Goal: Transaction & Acquisition: Purchase product/service

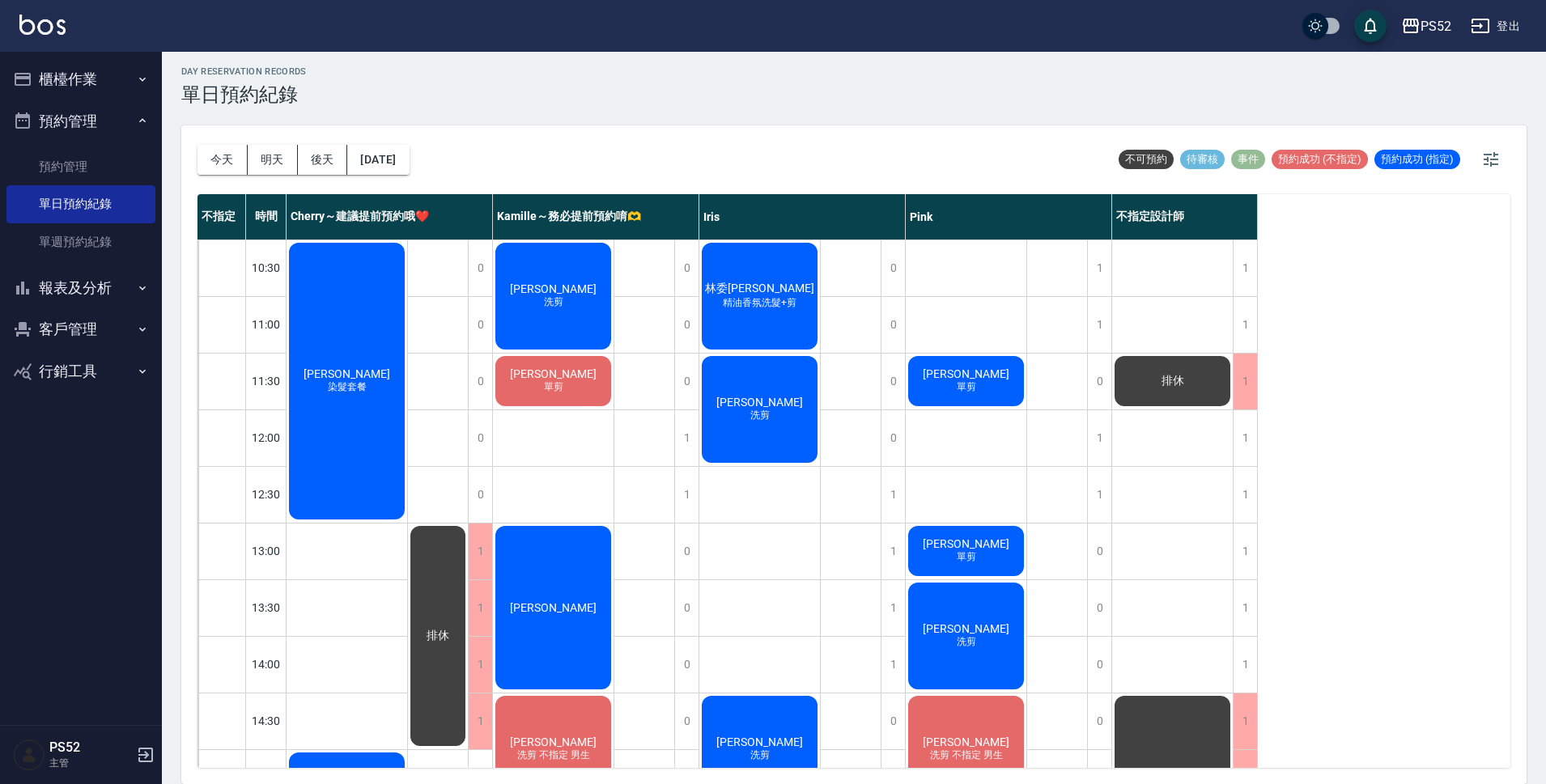
scroll to position [458, 0]
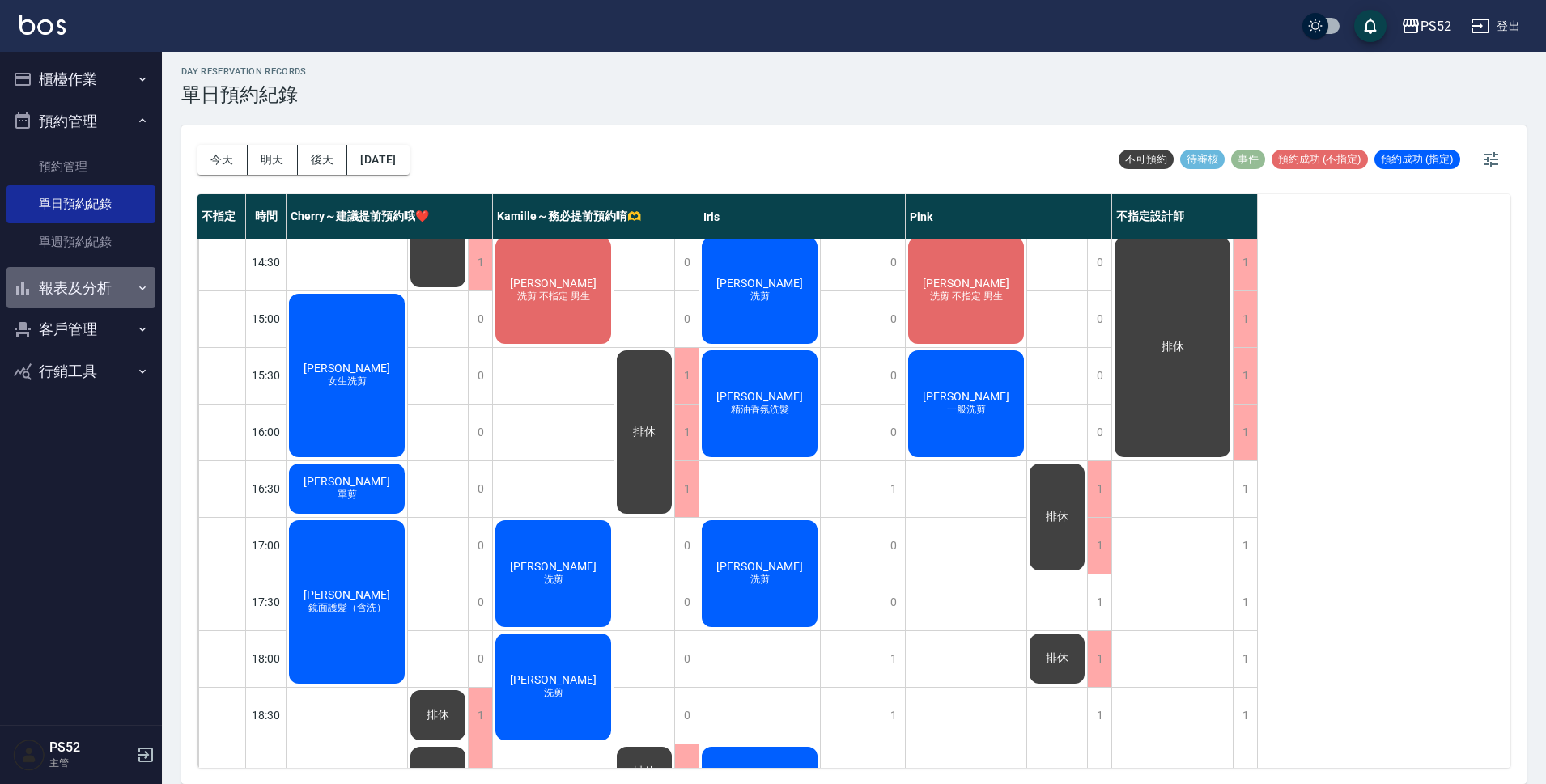
click at [106, 301] on button "報表及分析" at bounding box center [81, 288] width 149 height 42
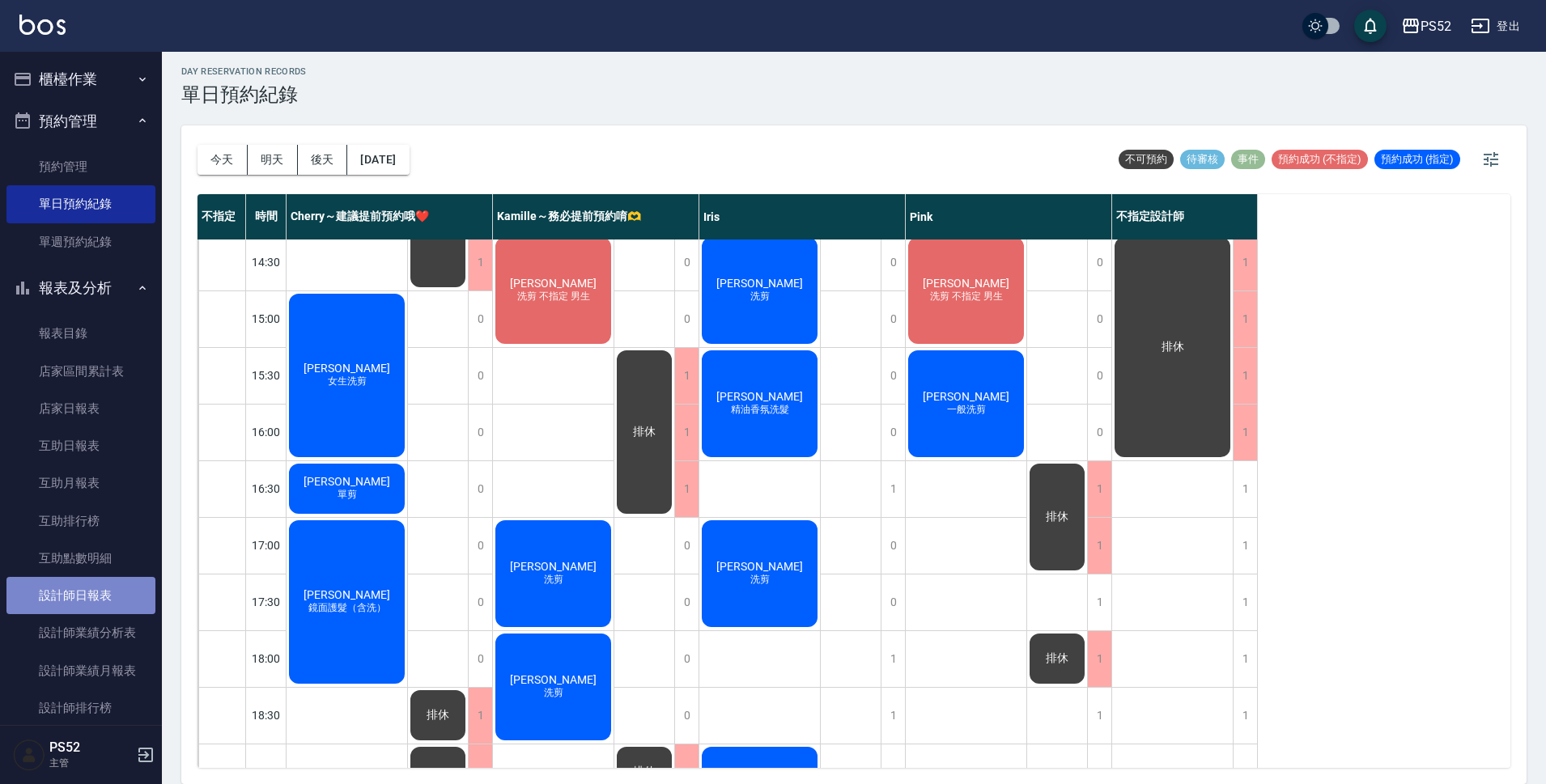
click at [110, 589] on link "設計師日報表" at bounding box center [81, 595] width 149 height 38
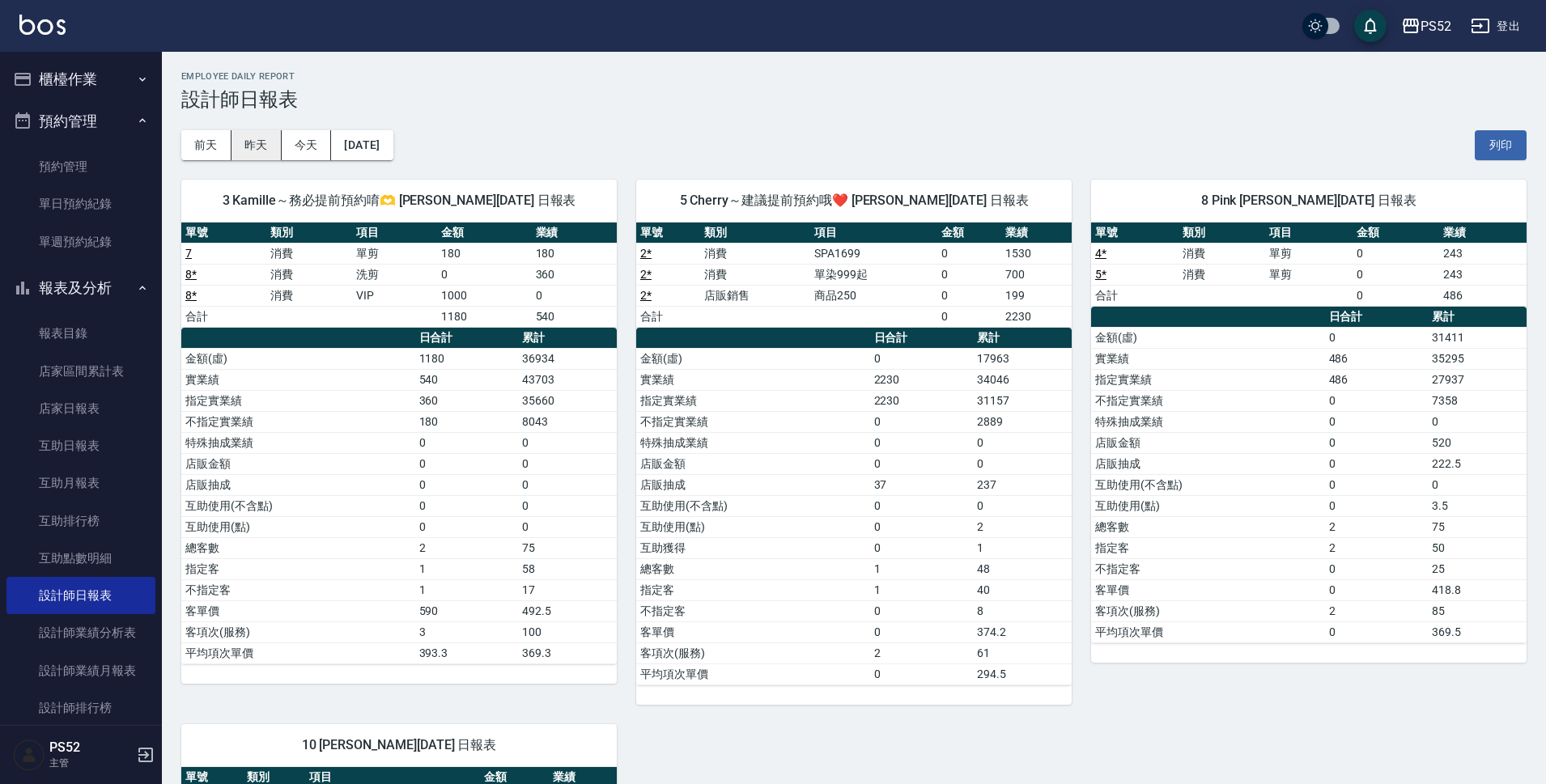
click at [258, 150] on button "昨天" at bounding box center [256, 145] width 51 height 30
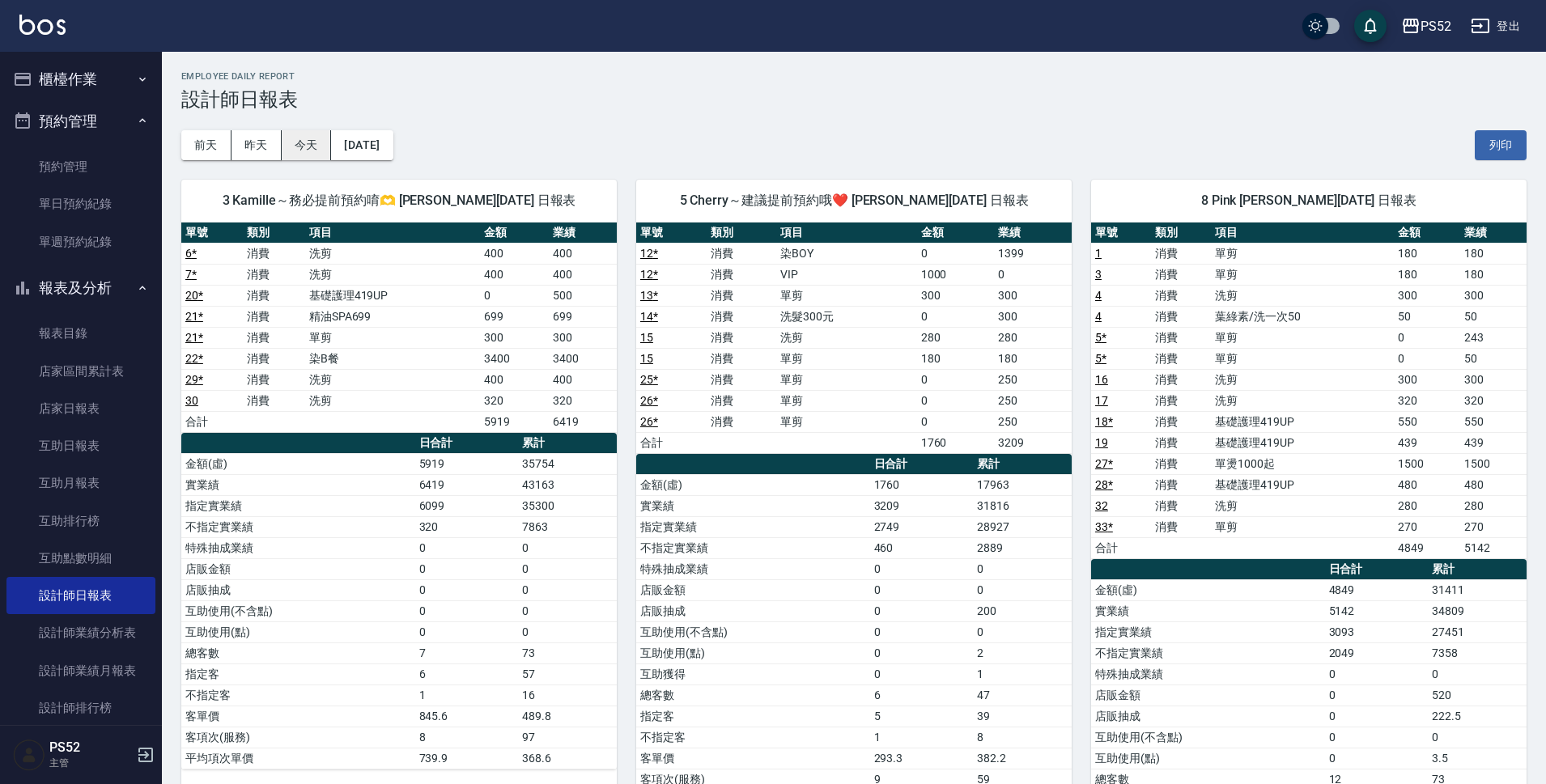
click at [294, 151] on button "今天" at bounding box center [307, 145] width 51 height 30
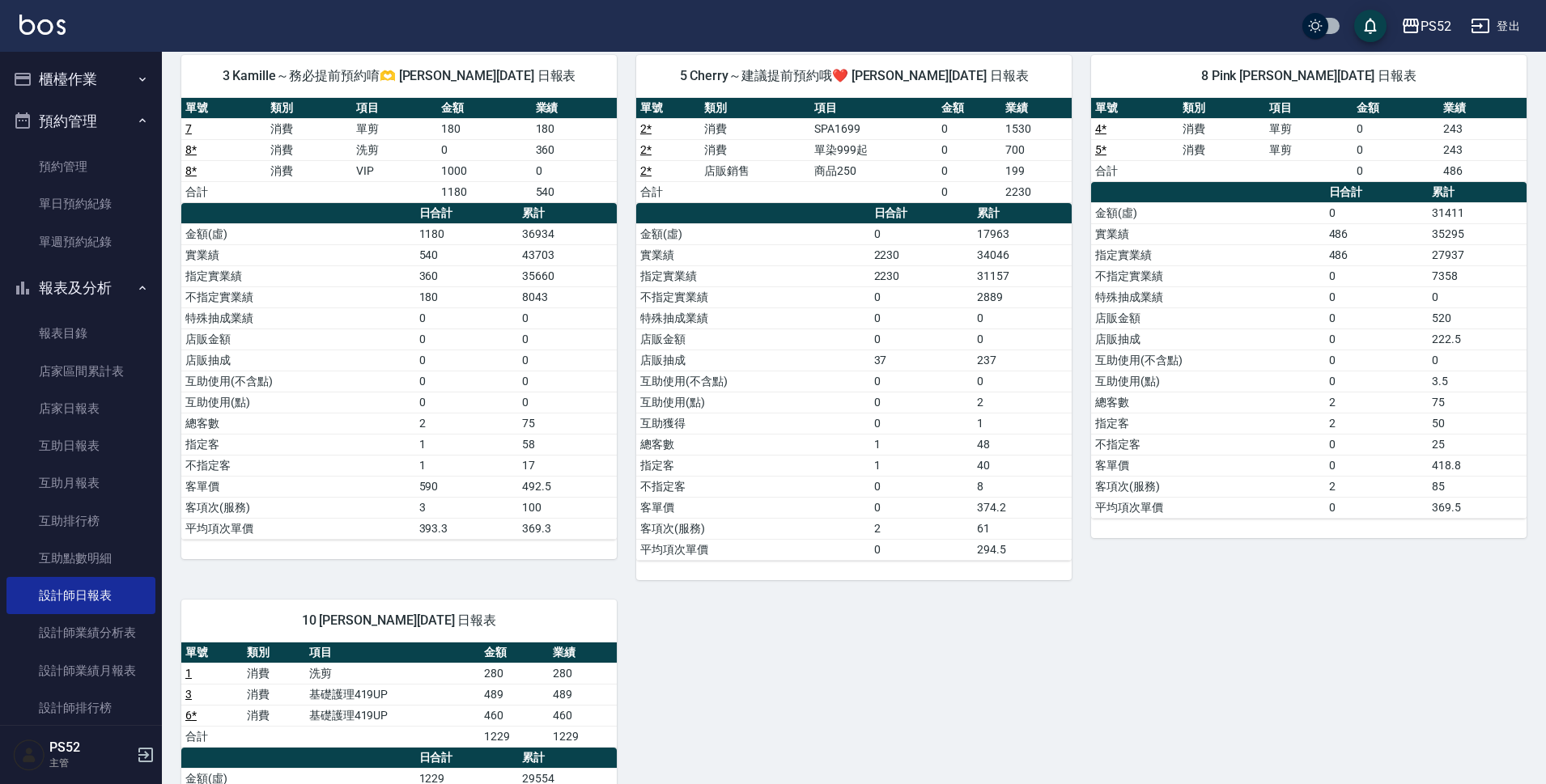
scroll to position [107, 0]
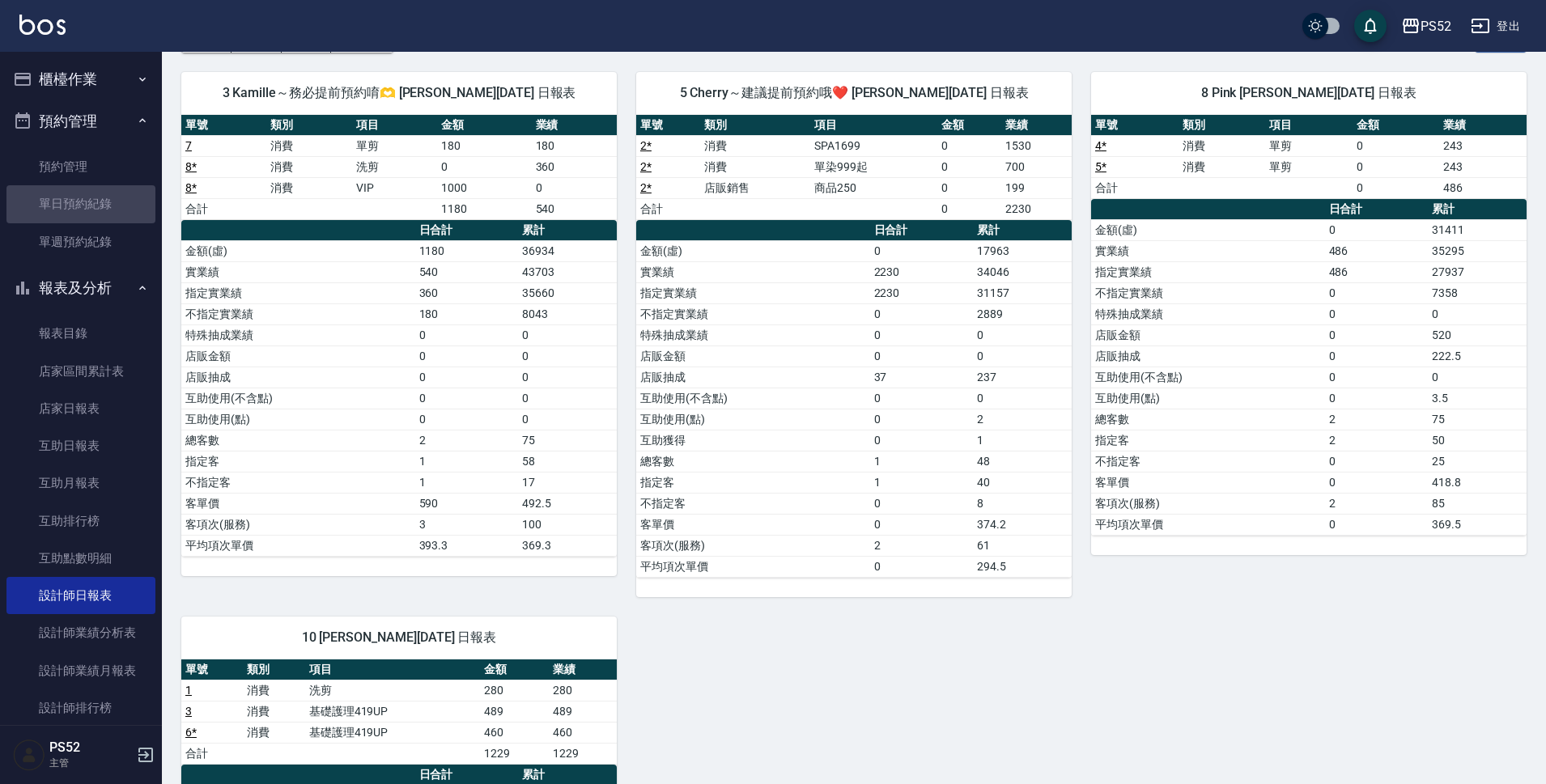
drag, startPoint x: 105, startPoint y: 214, endPoint x: 116, endPoint y: 143, distance: 71.8
click at [104, 214] on link "單日預約紀錄" at bounding box center [81, 204] width 149 height 38
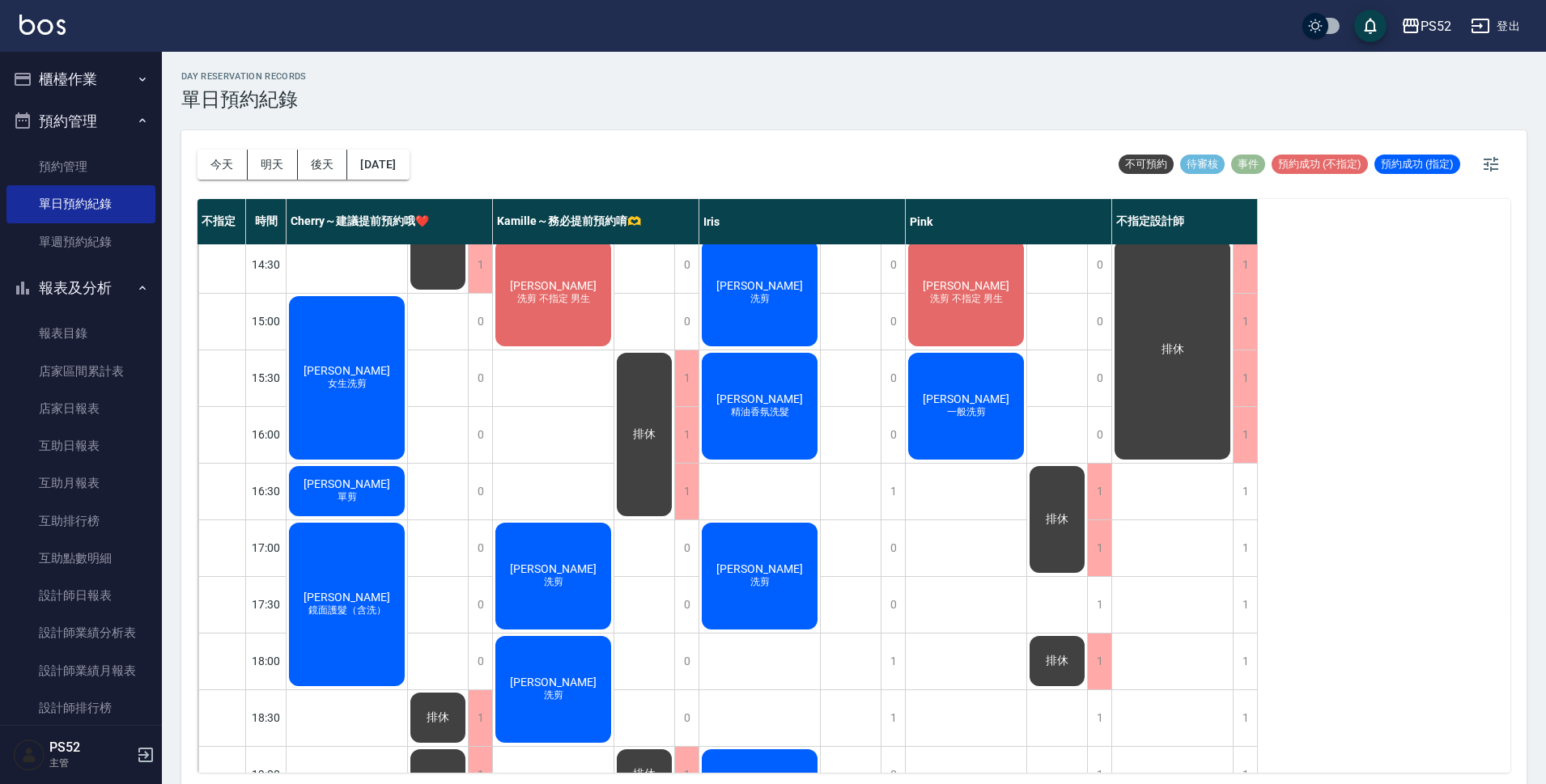
scroll to position [619, 0]
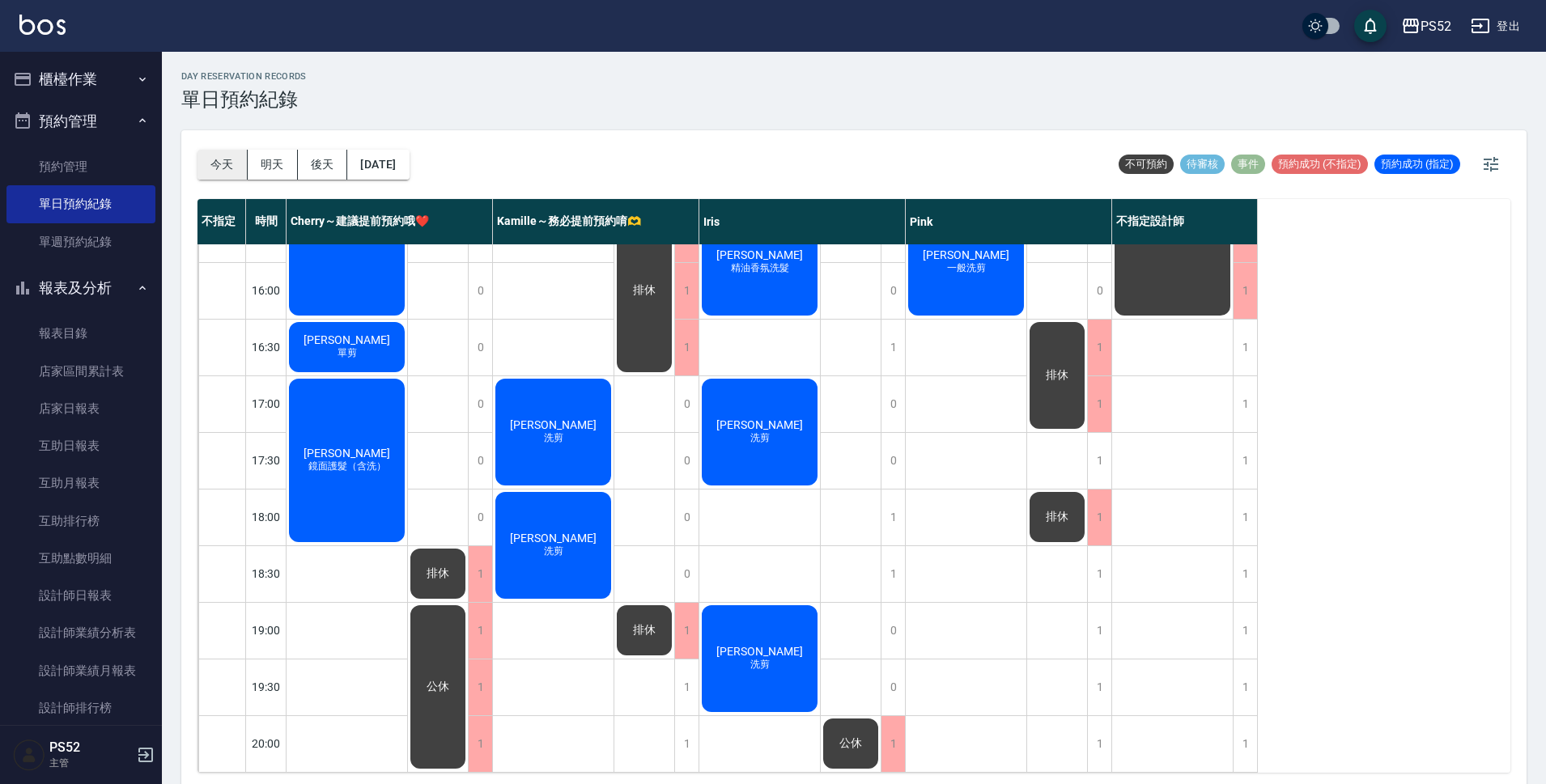
click at [233, 157] on button "今天" at bounding box center [222, 165] width 51 height 30
click at [258, 165] on button "明天" at bounding box center [273, 165] width 51 height 30
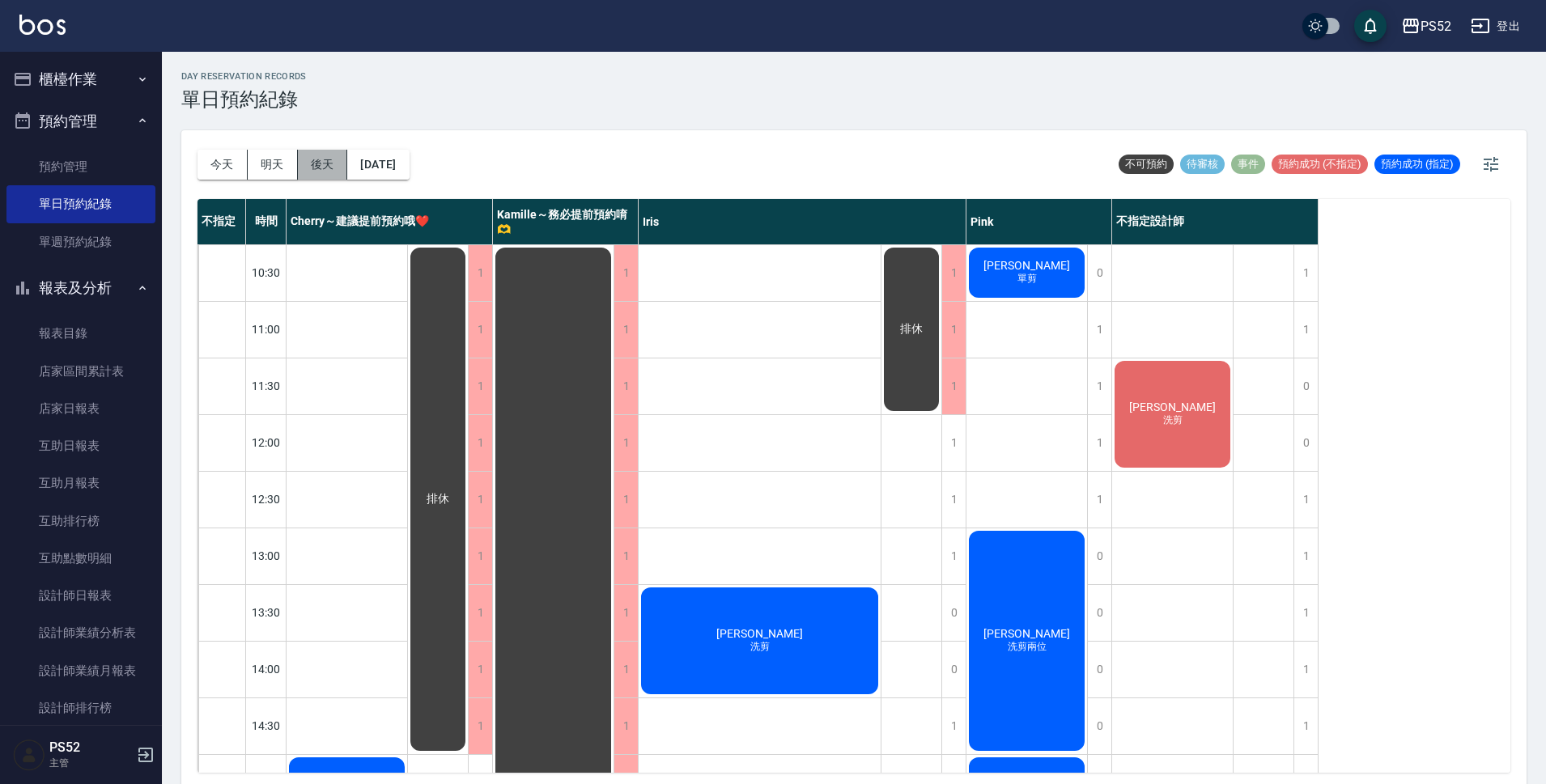
click at [340, 166] on button "後天" at bounding box center [323, 165] width 51 height 30
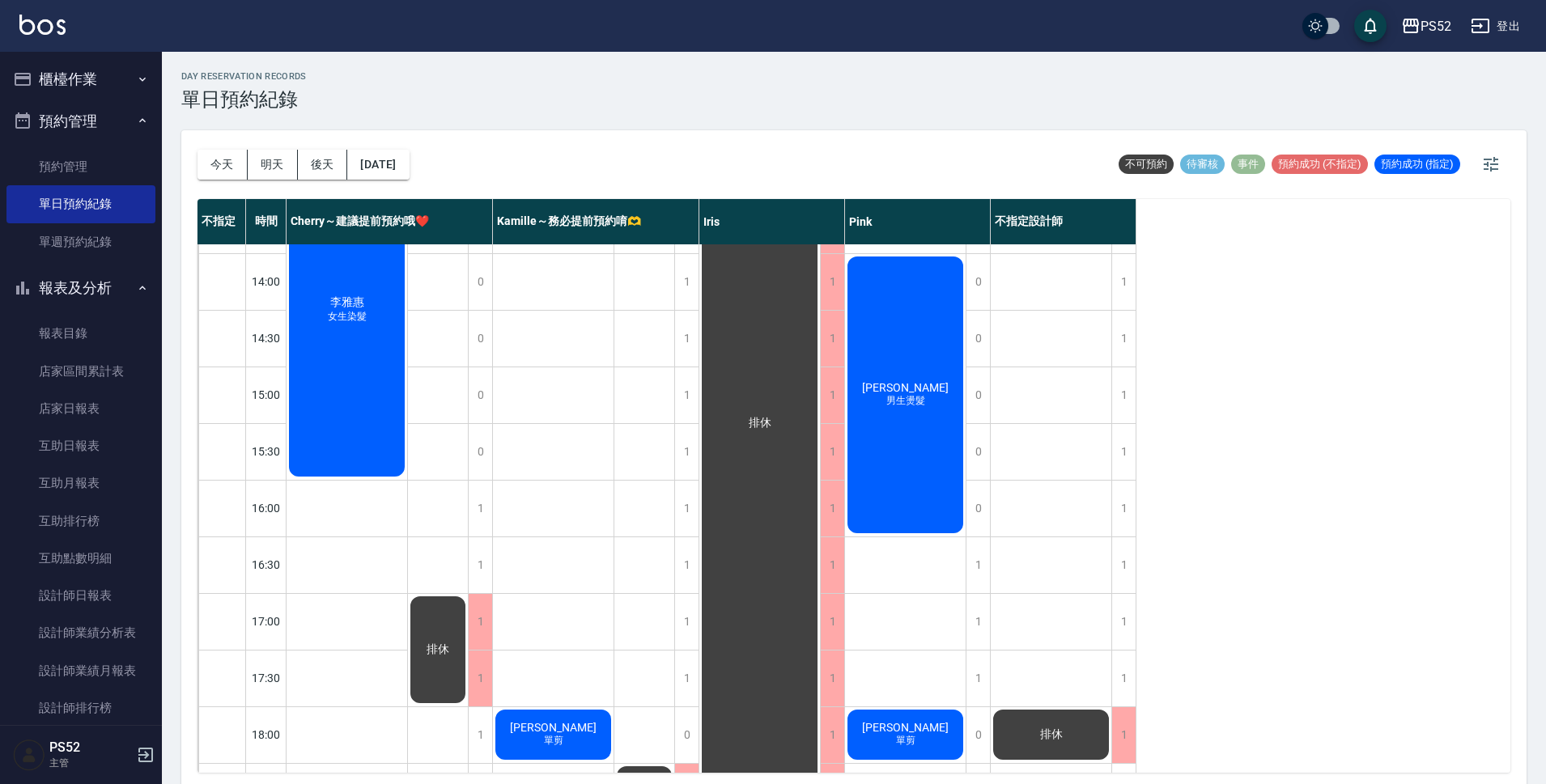
scroll to position [378, 0]
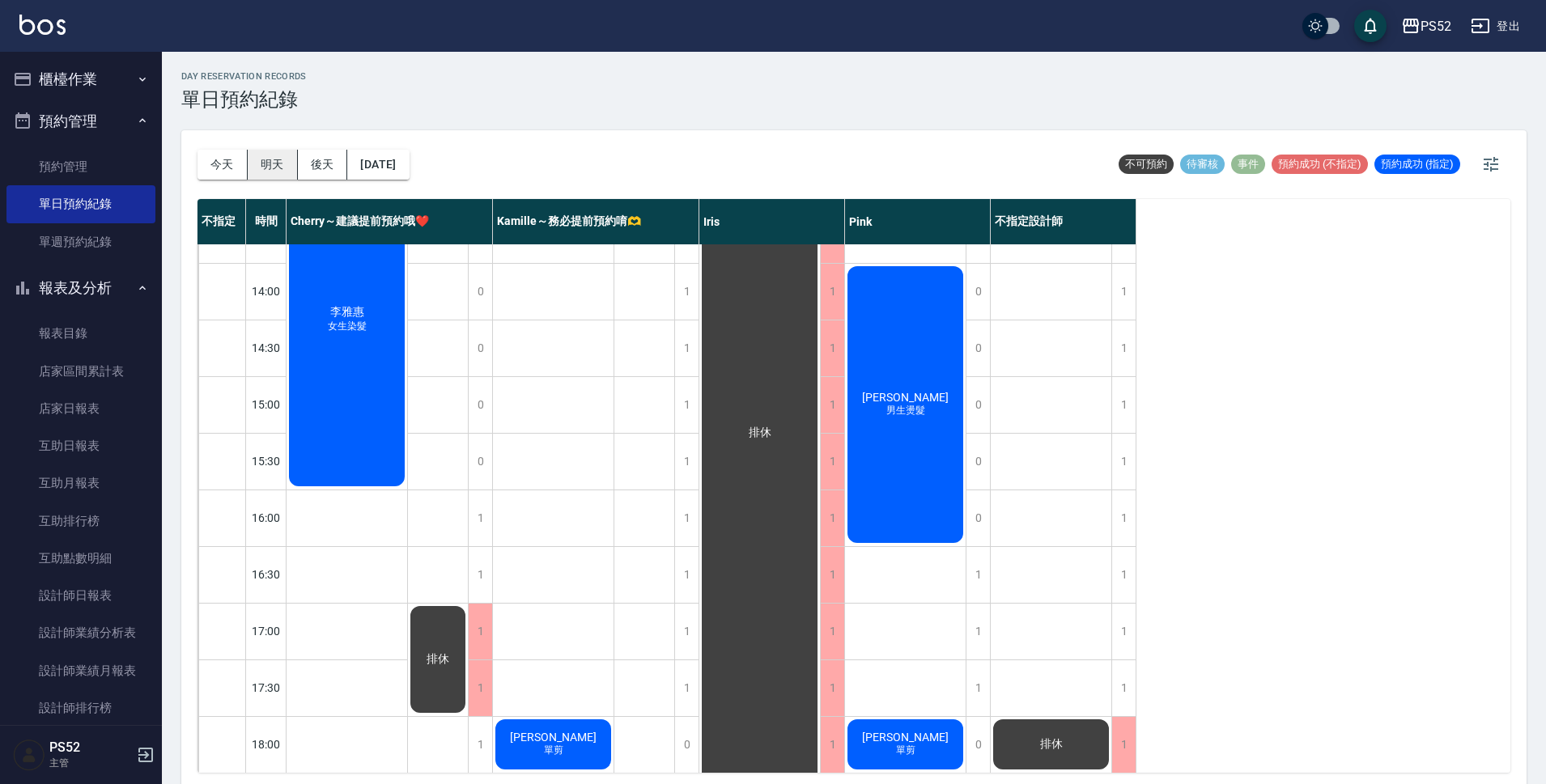
click at [267, 154] on button "明天" at bounding box center [273, 165] width 51 height 30
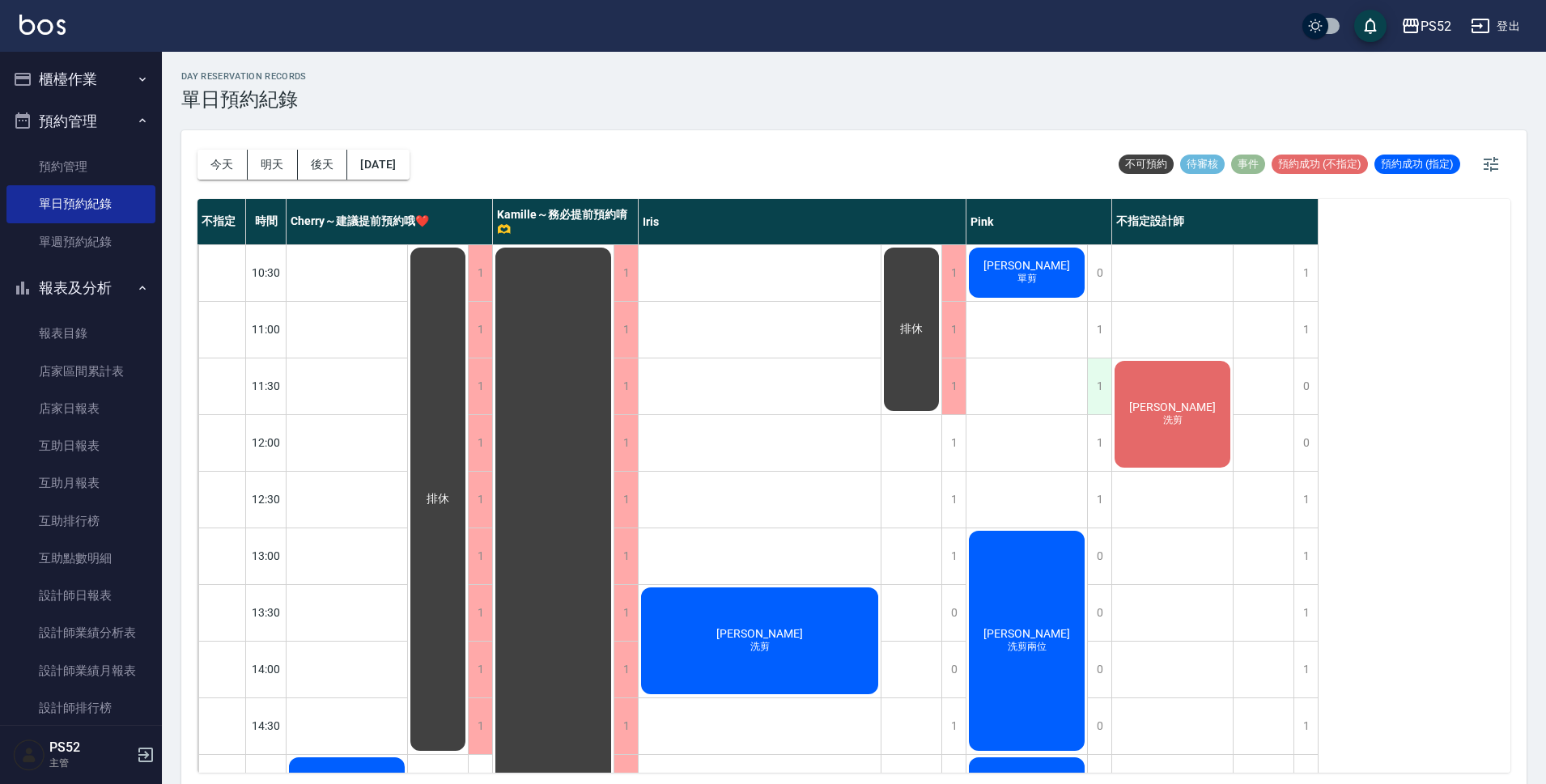
click at [1094, 397] on div "1" at bounding box center [1099, 386] width 24 height 56
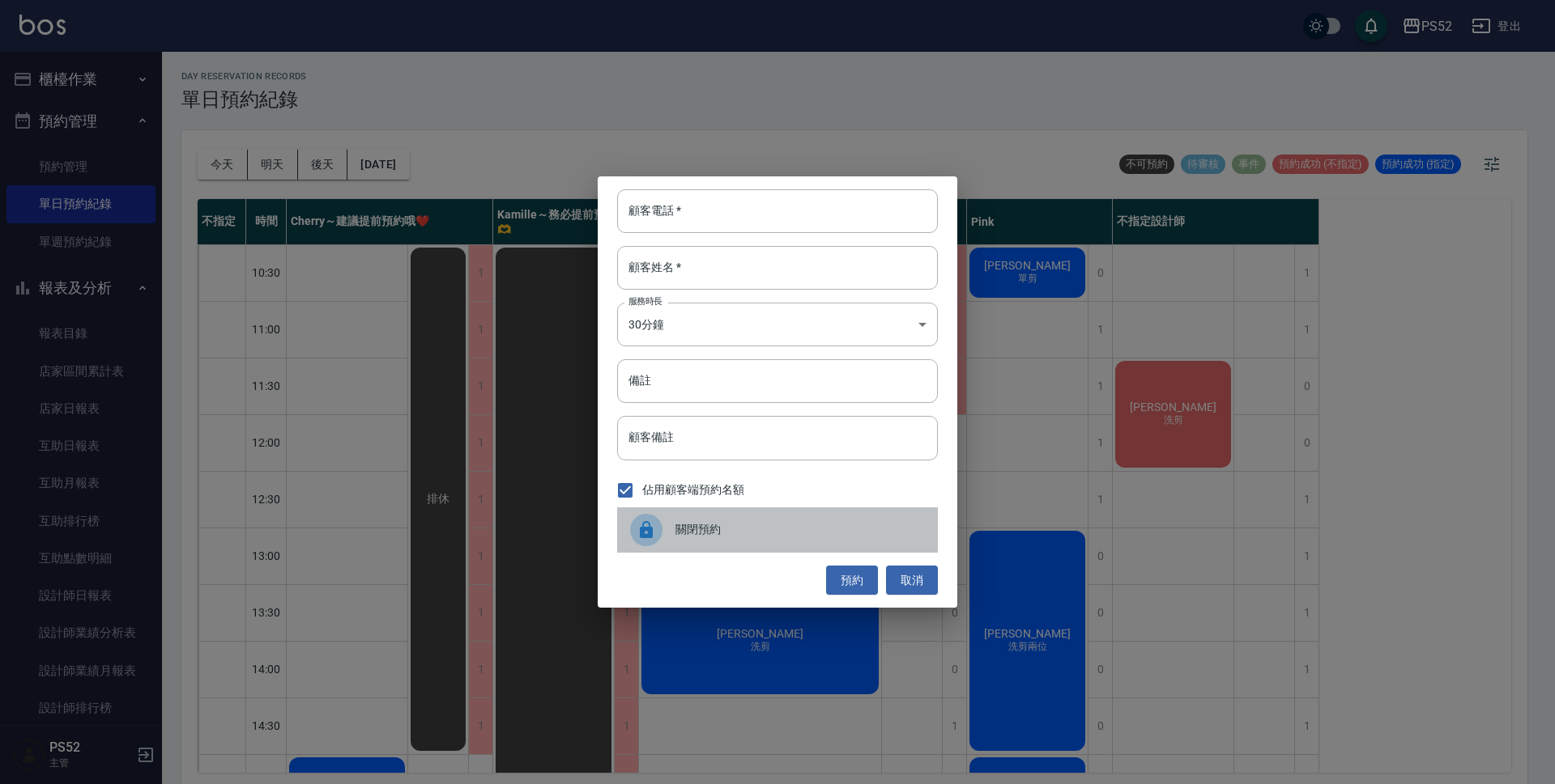
click at [769, 527] on span "關閉預約" at bounding box center [799, 529] width 249 height 17
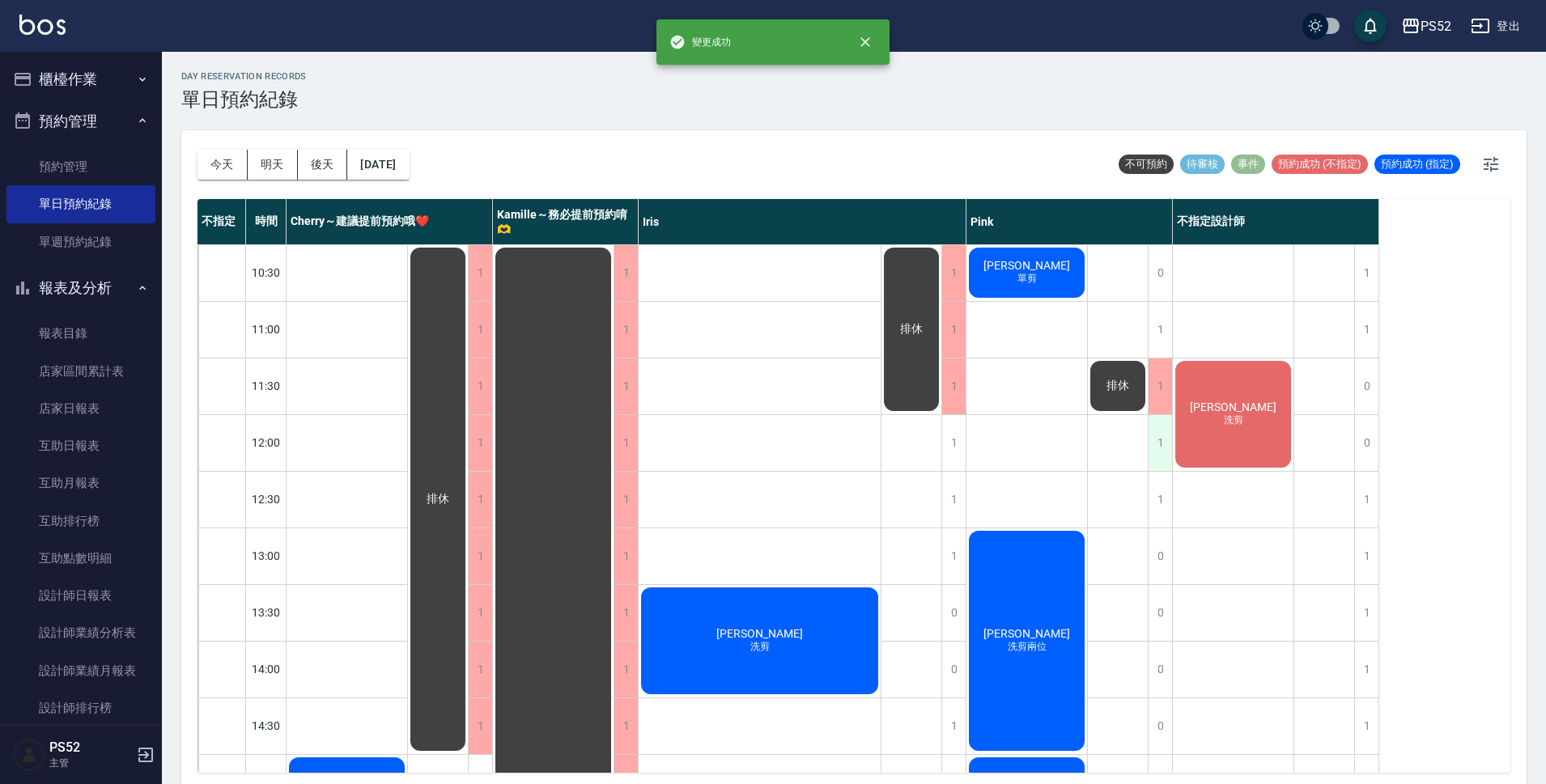
click at [1165, 457] on div "1" at bounding box center [1160, 443] width 24 height 56
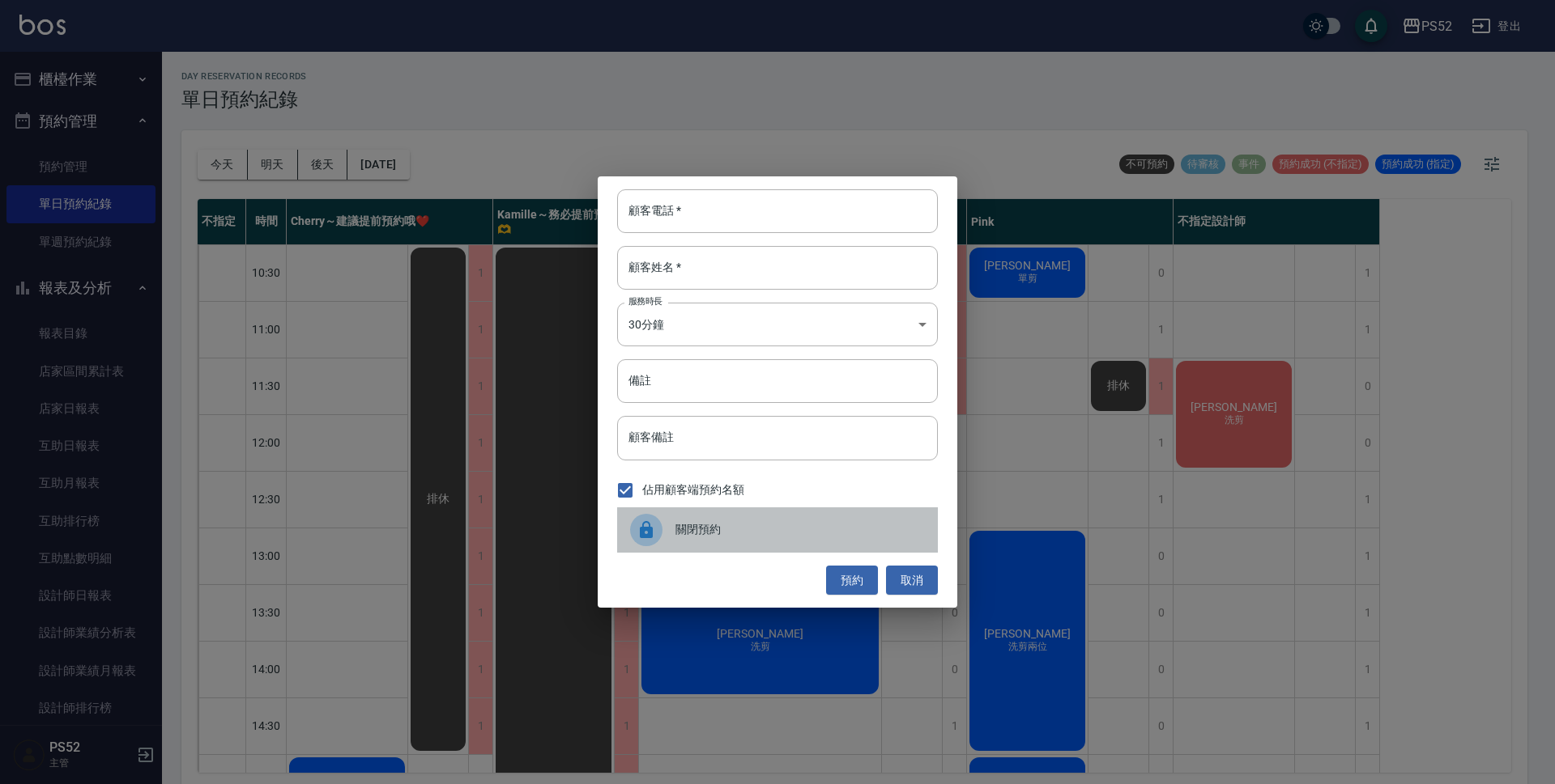
click at [763, 533] on span "關閉預約" at bounding box center [799, 529] width 249 height 17
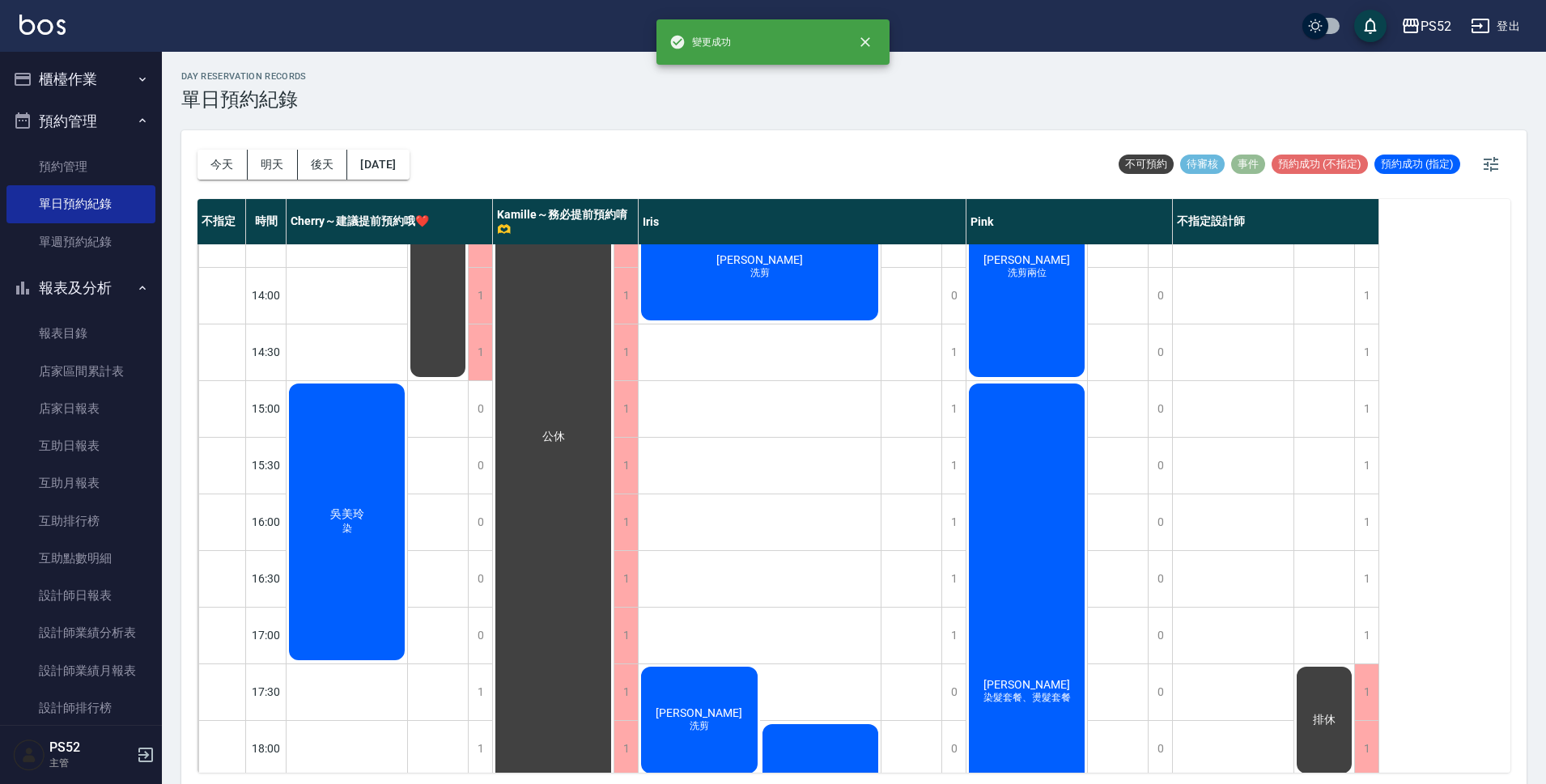
scroll to position [350, 0]
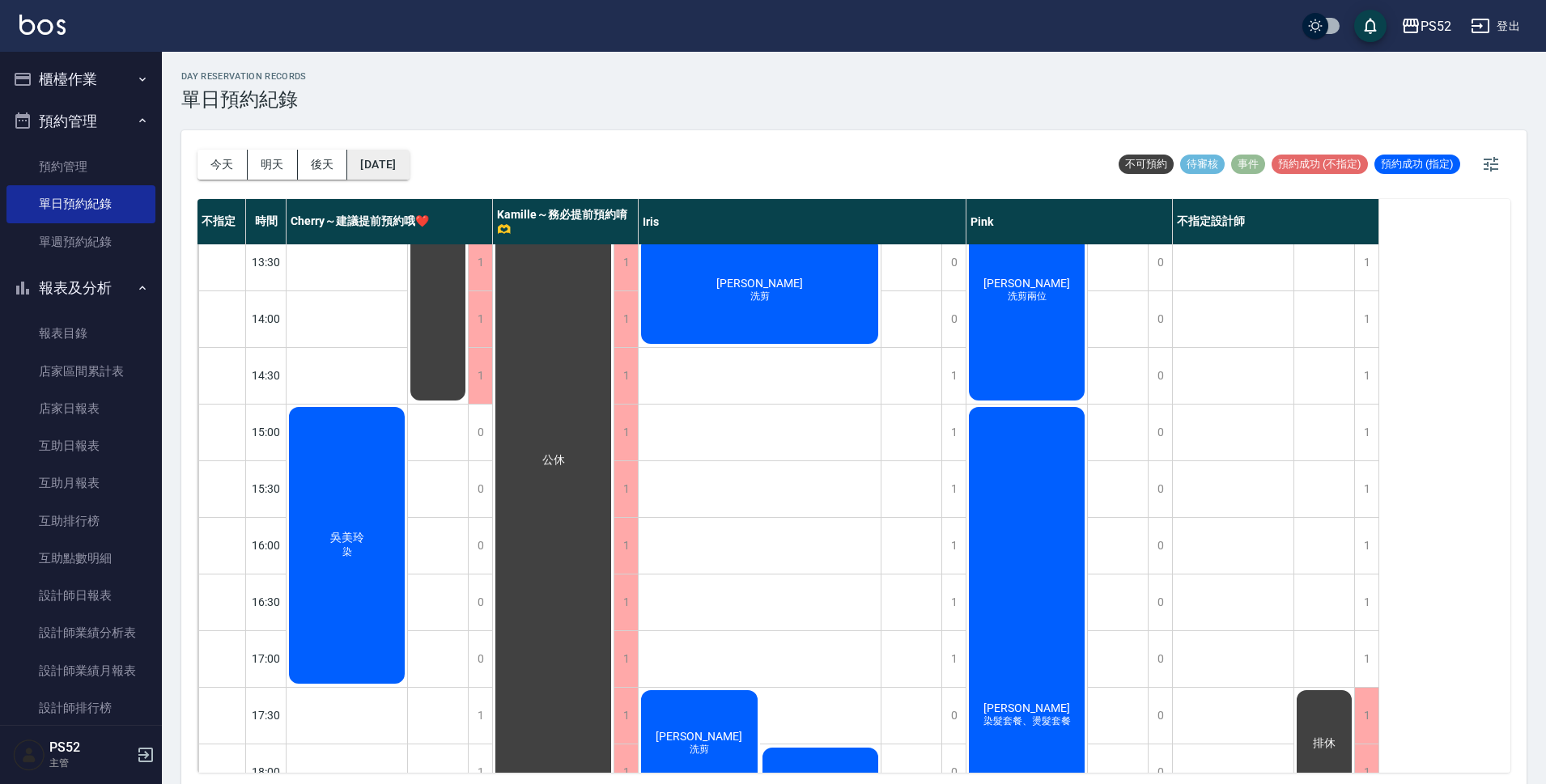
click at [393, 158] on button "[DATE]" at bounding box center [378, 165] width 62 height 30
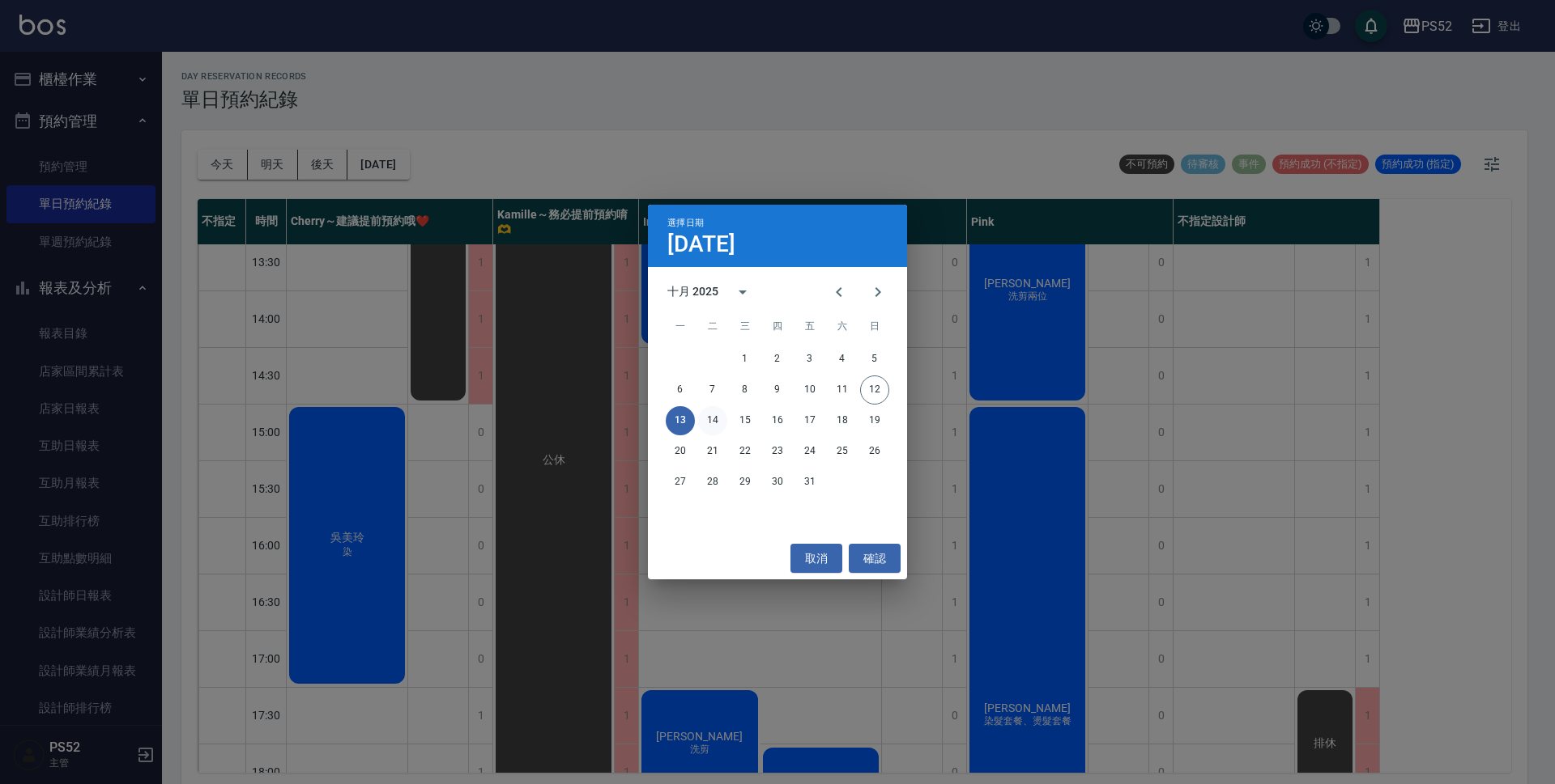
click at [710, 420] on button "14" at bounding box center [712, 420] width 29 height 29
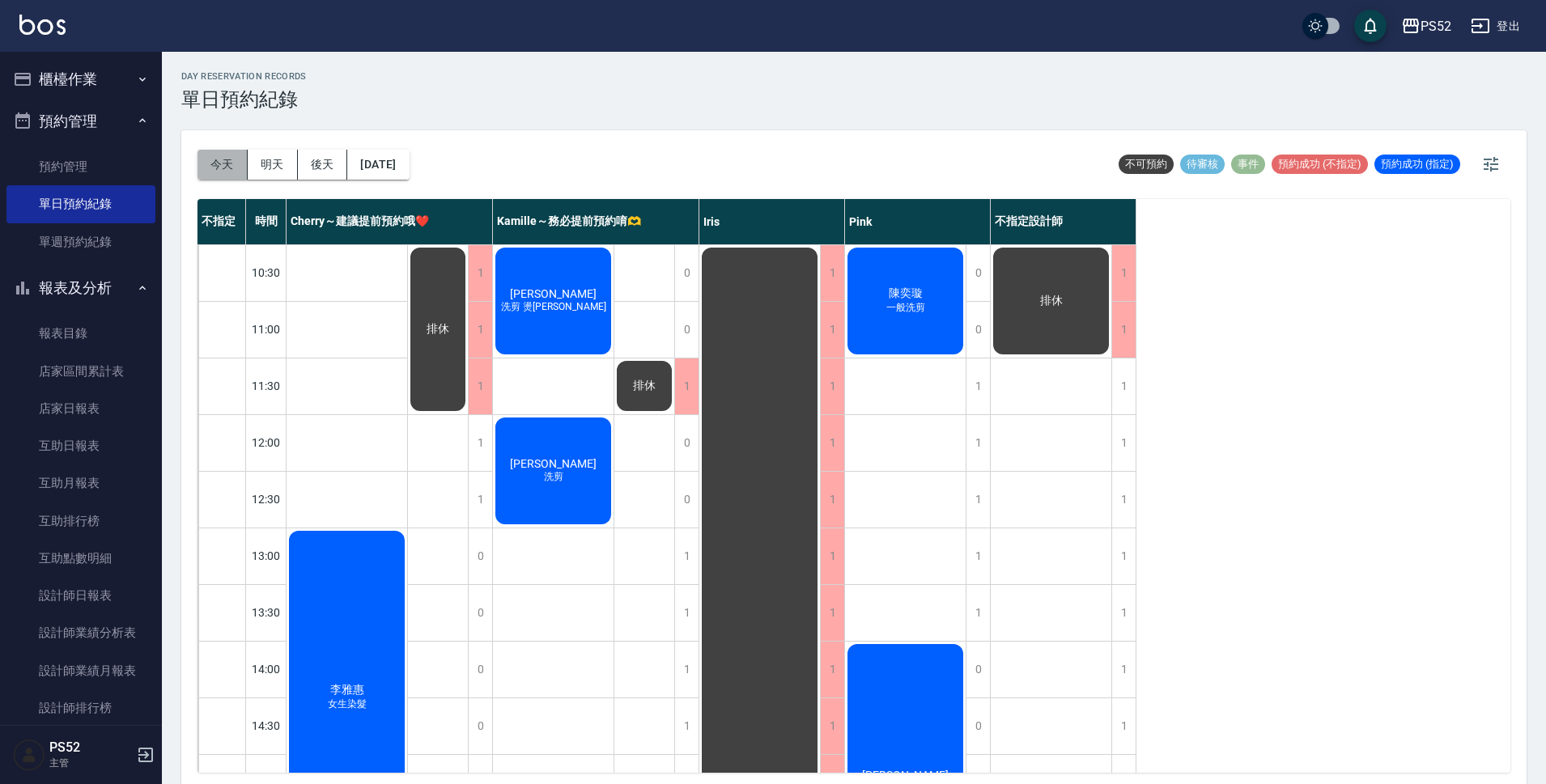
click at [225, 160] on button "今天" at bounding box center [222, 165] width 51 height 30
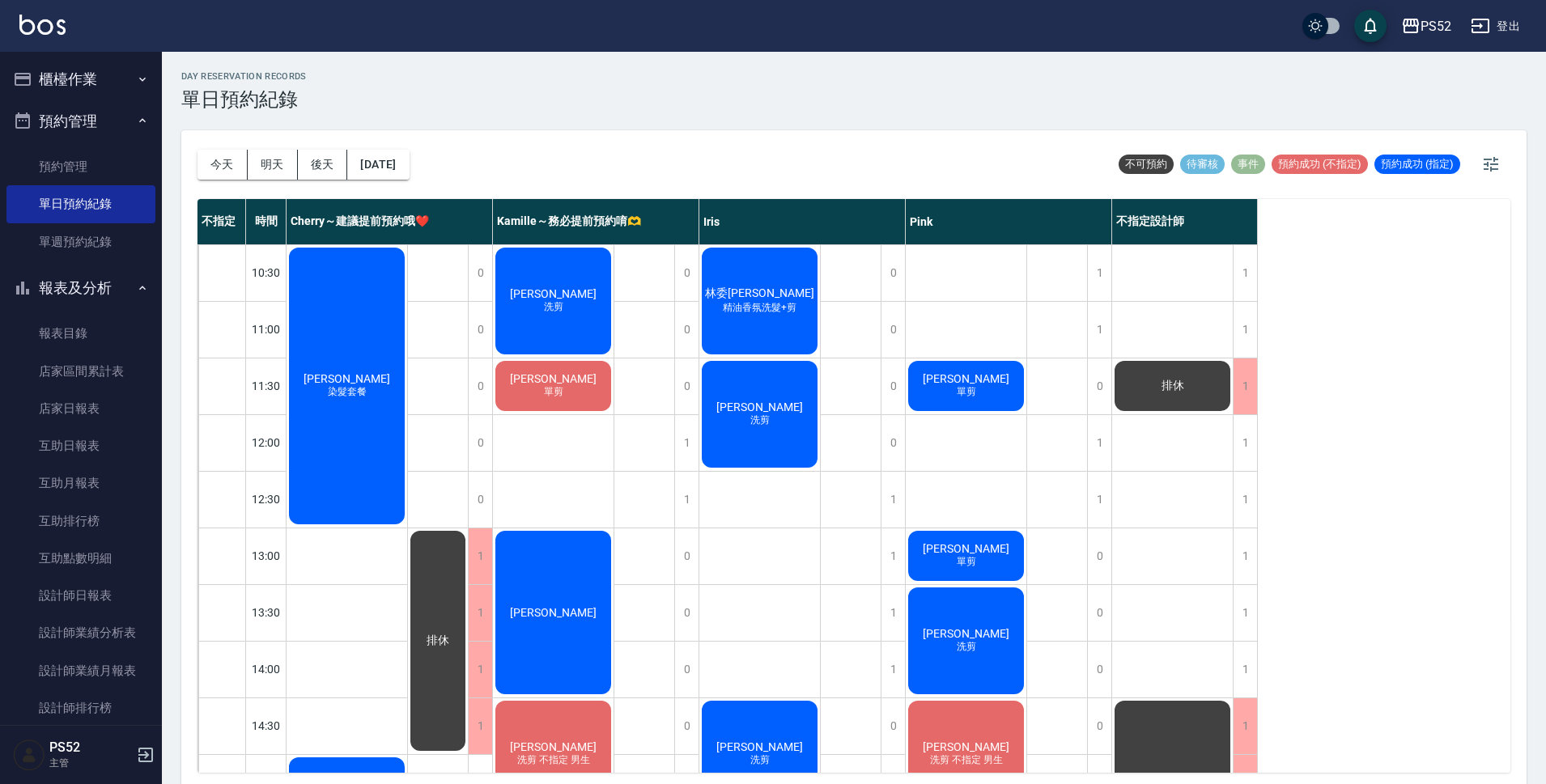
click at [264, 166] on button "明天" at bounding box center [273, 165] width 51 height 30
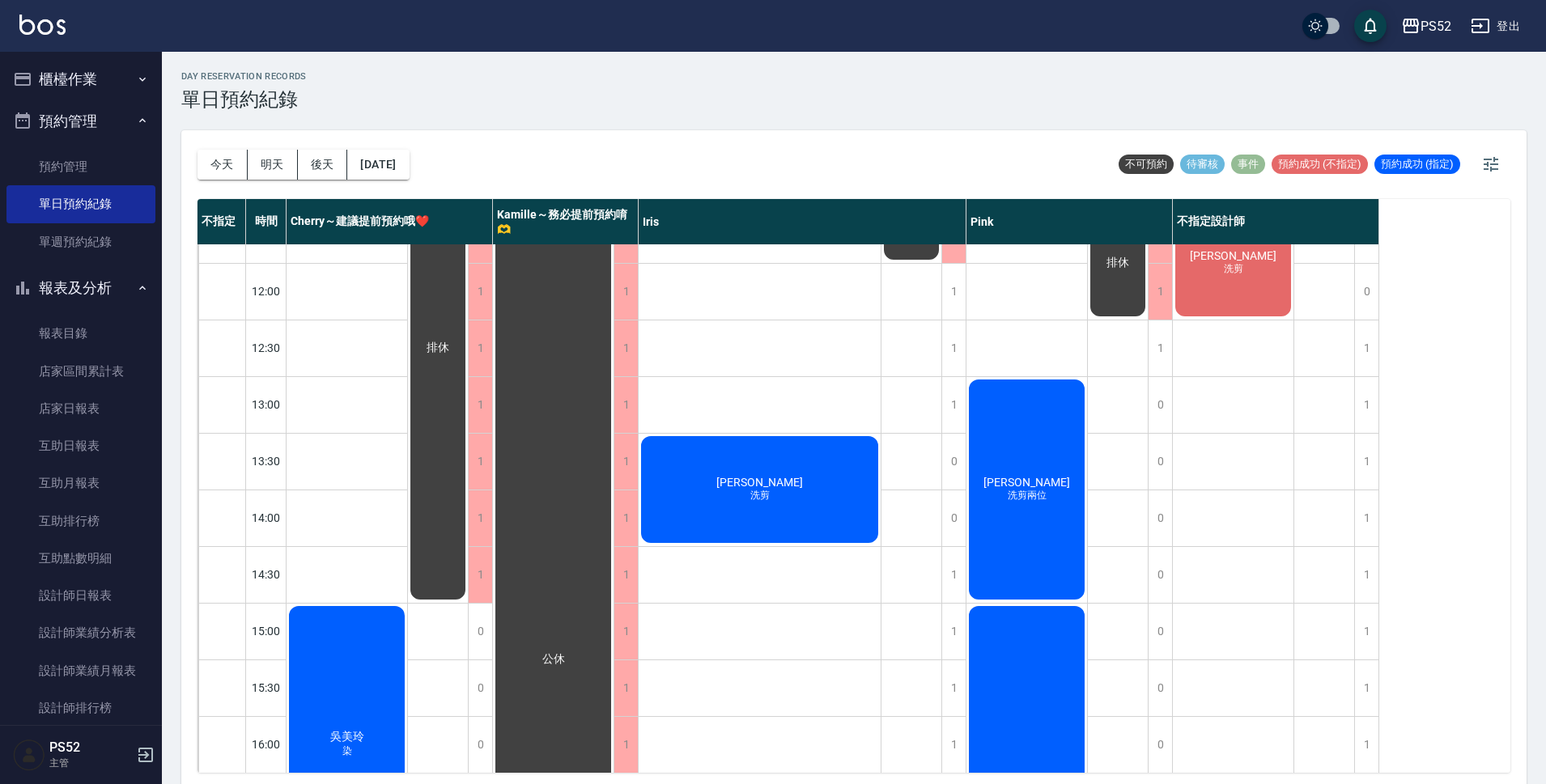
scroll to position [216, 0]
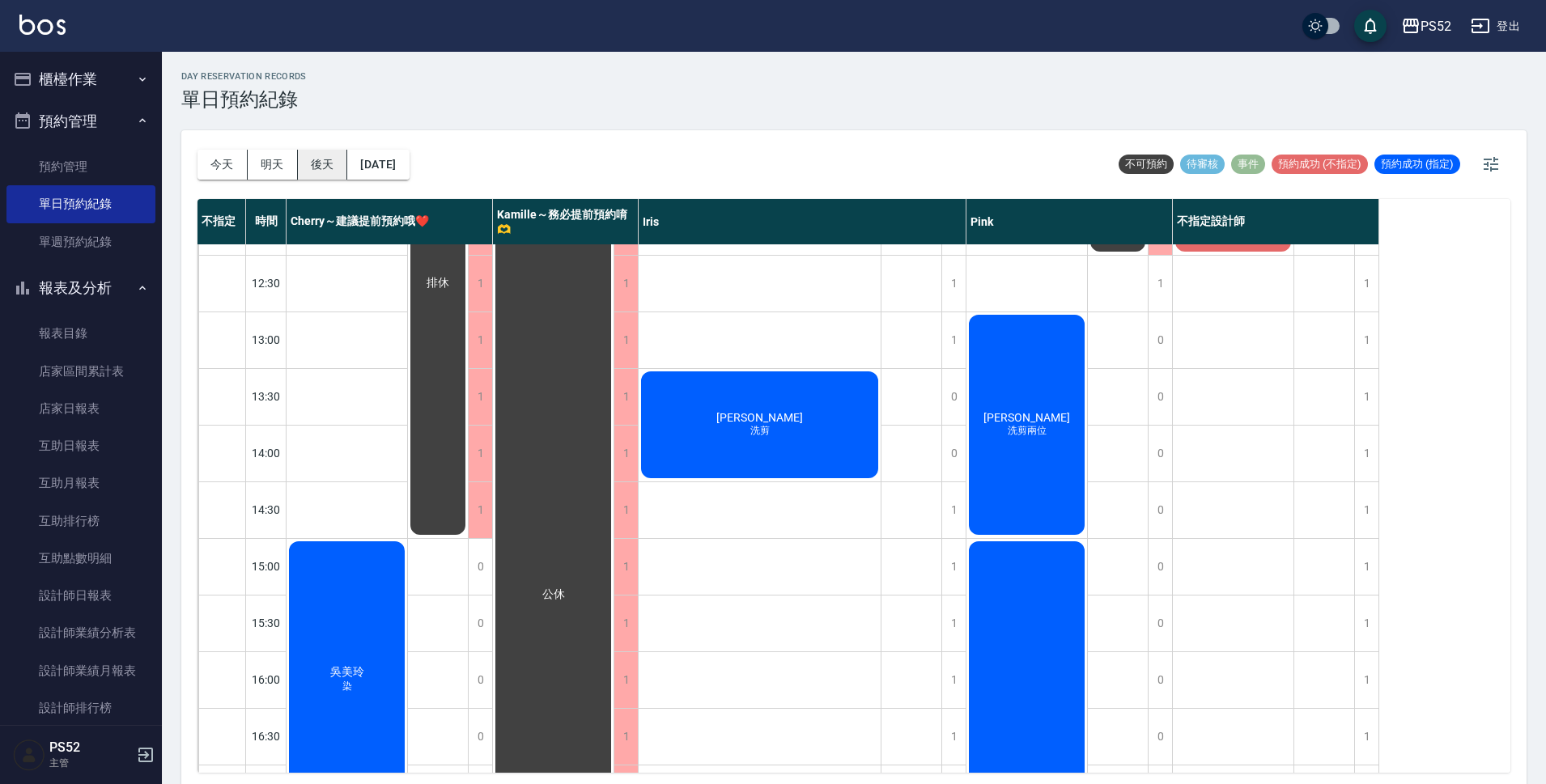
click at [329, 166] on button "後天" at bounding box center [323, 165] width 51 height 30
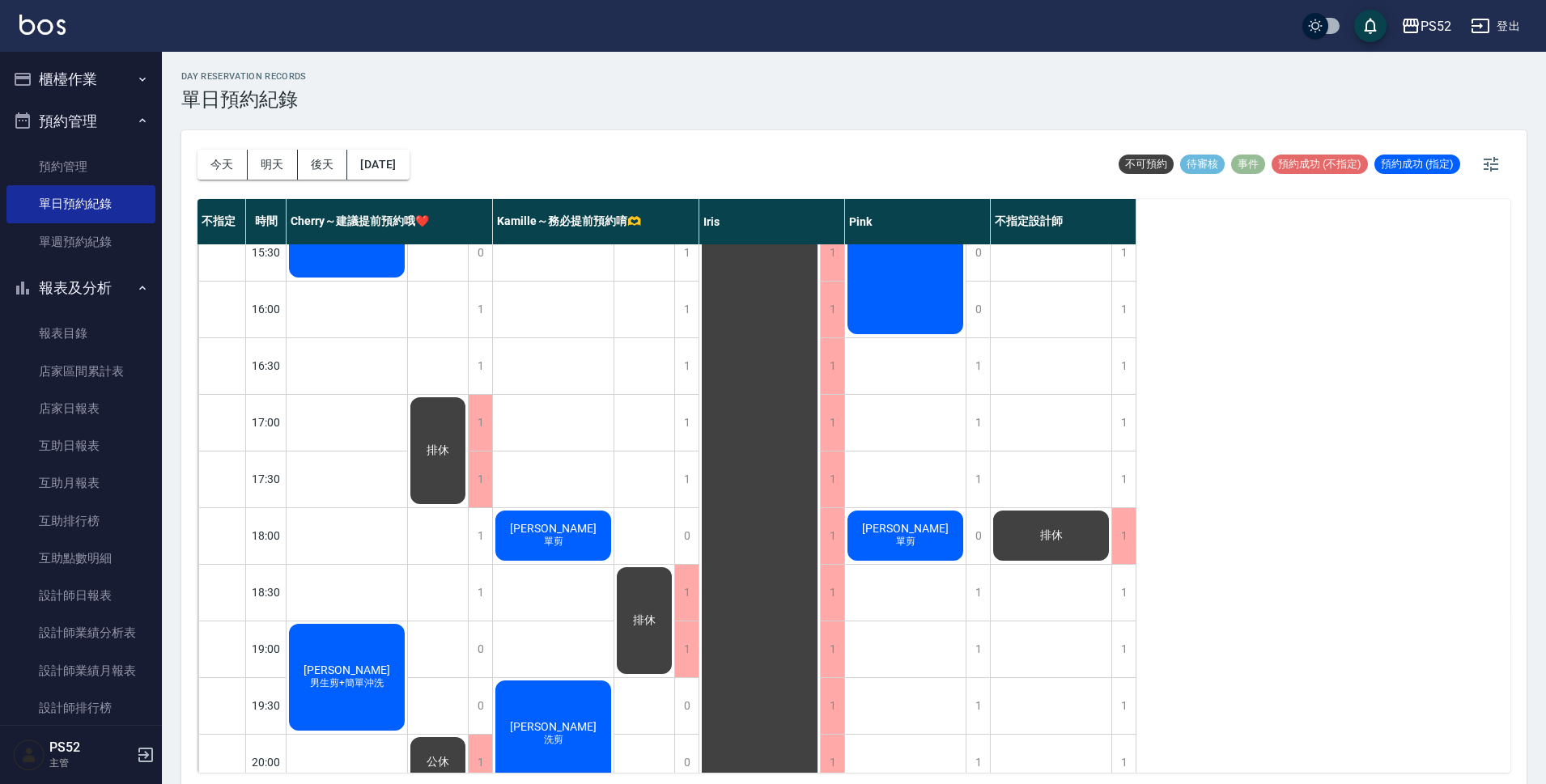
scroll to position [593, 0]
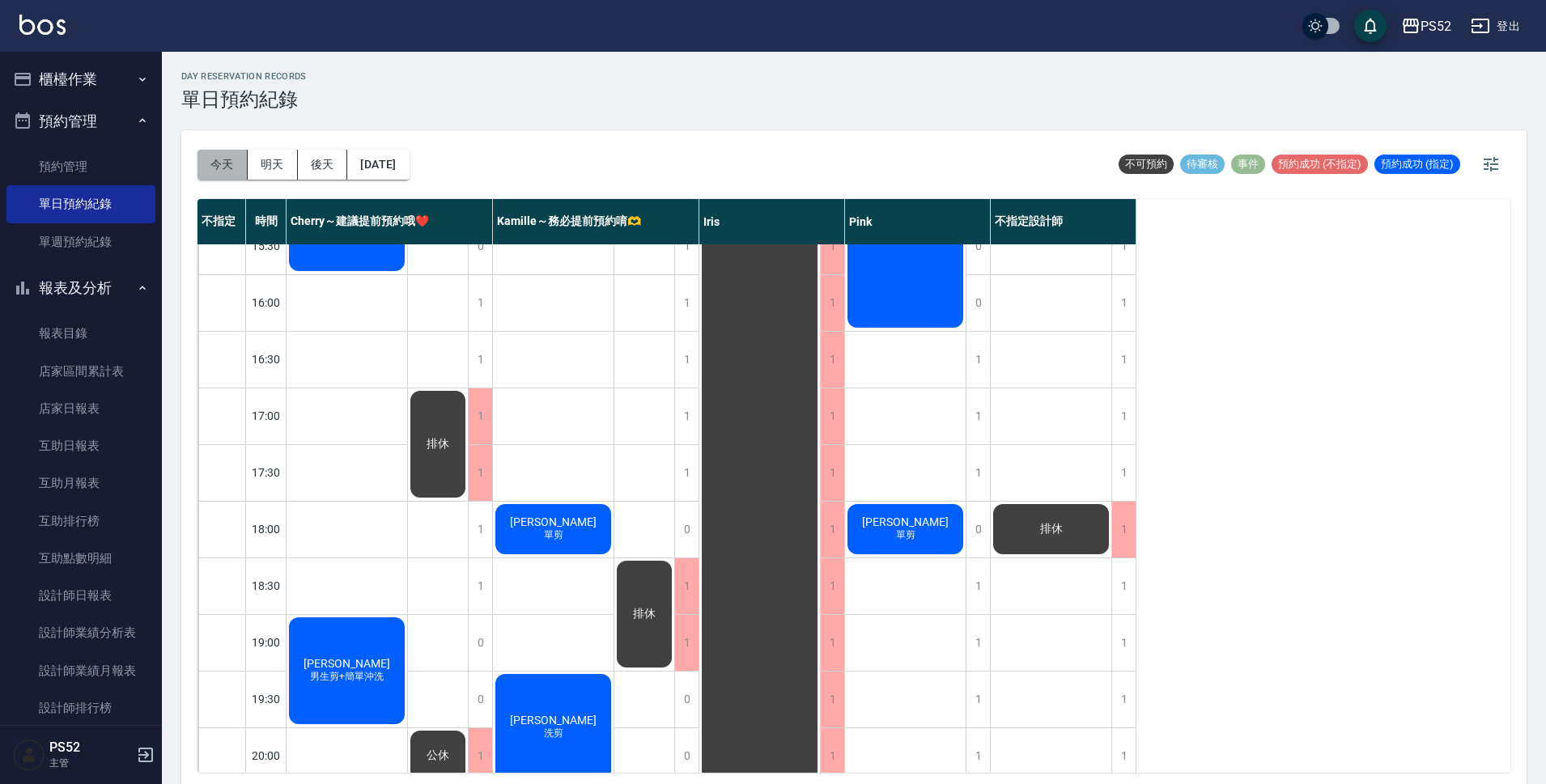
click at [210, 160] on button "今天" at bounding box center [222, 165] width 51 height 30
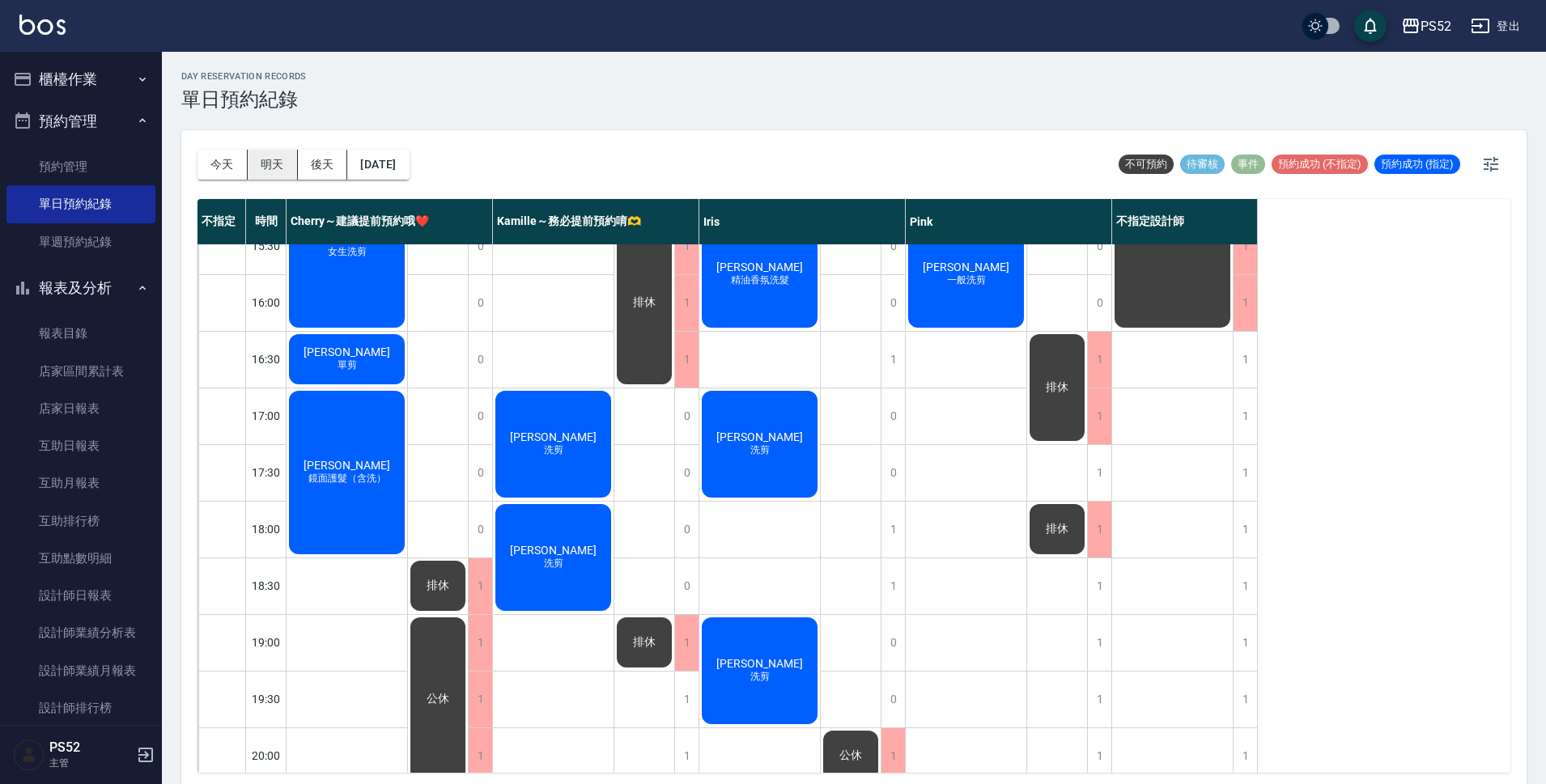
click at [279, 165] on div "day Reservation records 單日預約紀錄 [DATE] [DATE] [DATE] [DATE] 不可預約 待審核 事件 預約成功 (不指…" at bounding box center [854, 420] width 1384 height 737
click at [318, 165] on button "後天" at bounding box center [323, 165] width 51 height 30
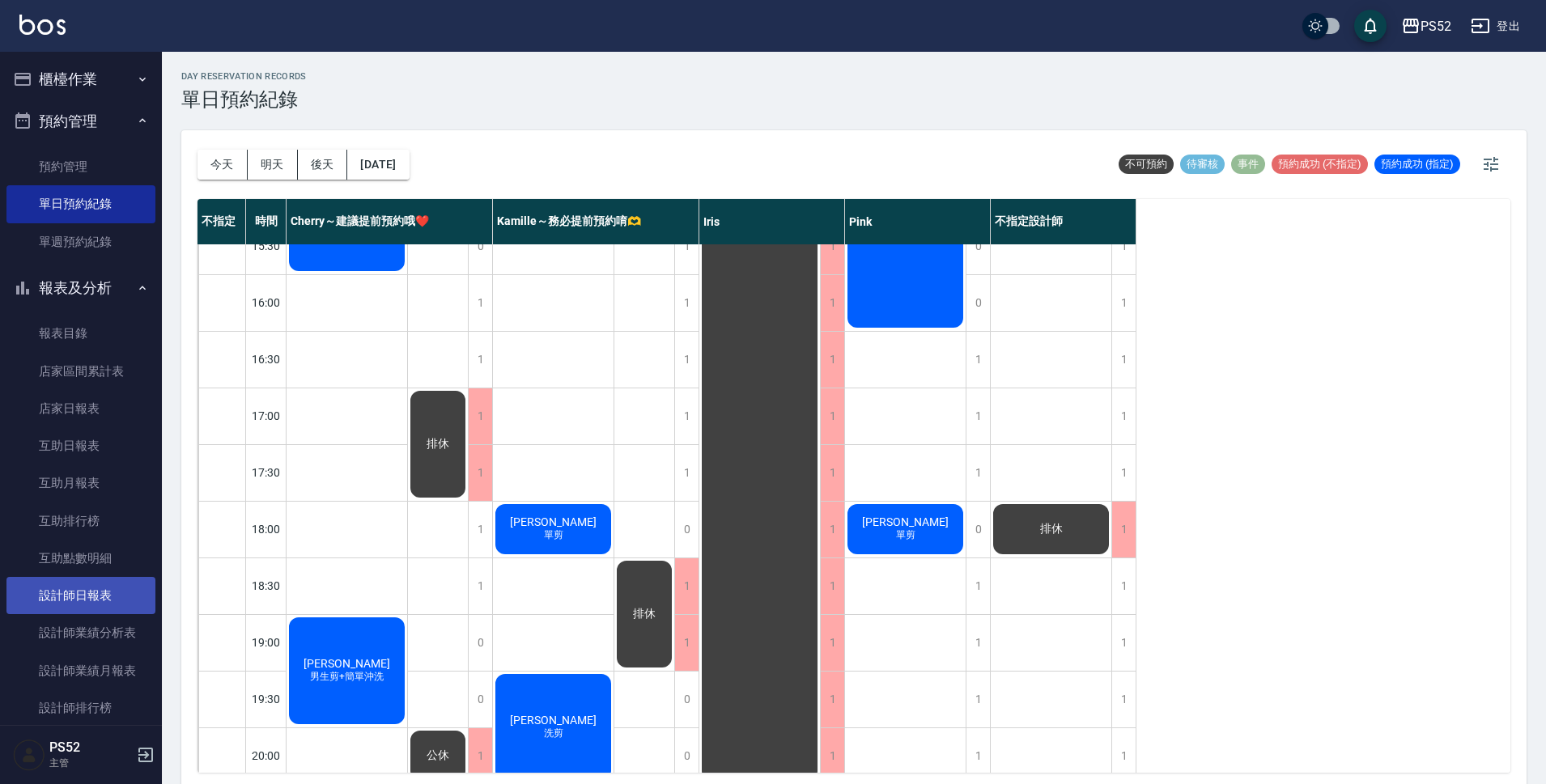
click at [100, 600] on link "設計師日報表" at bounding box center [81, 595] width 149 height 38
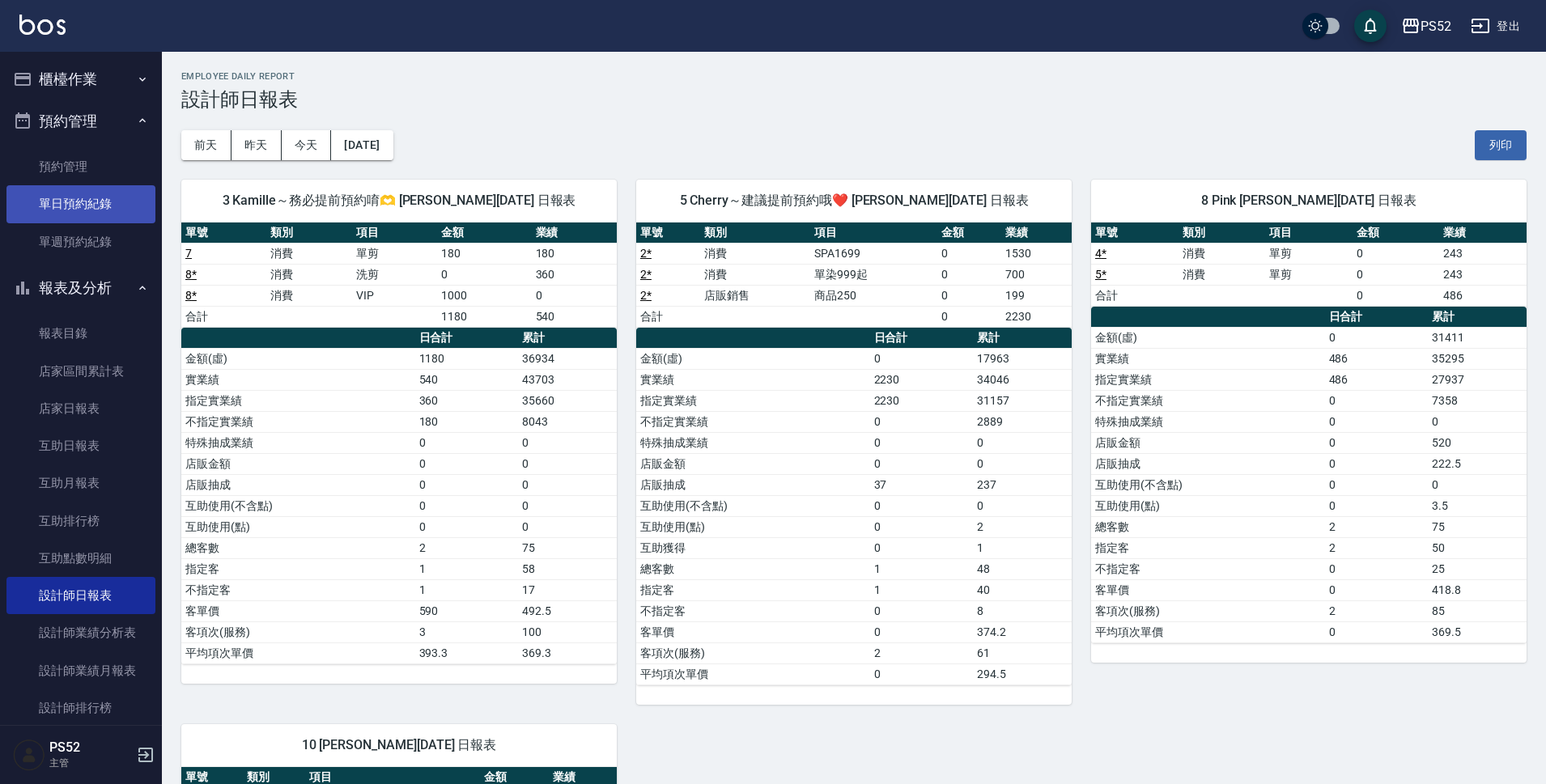
click at [103, 195] on link "單日預約紀錄" at bounding box center [81, 204] width 149 height 38
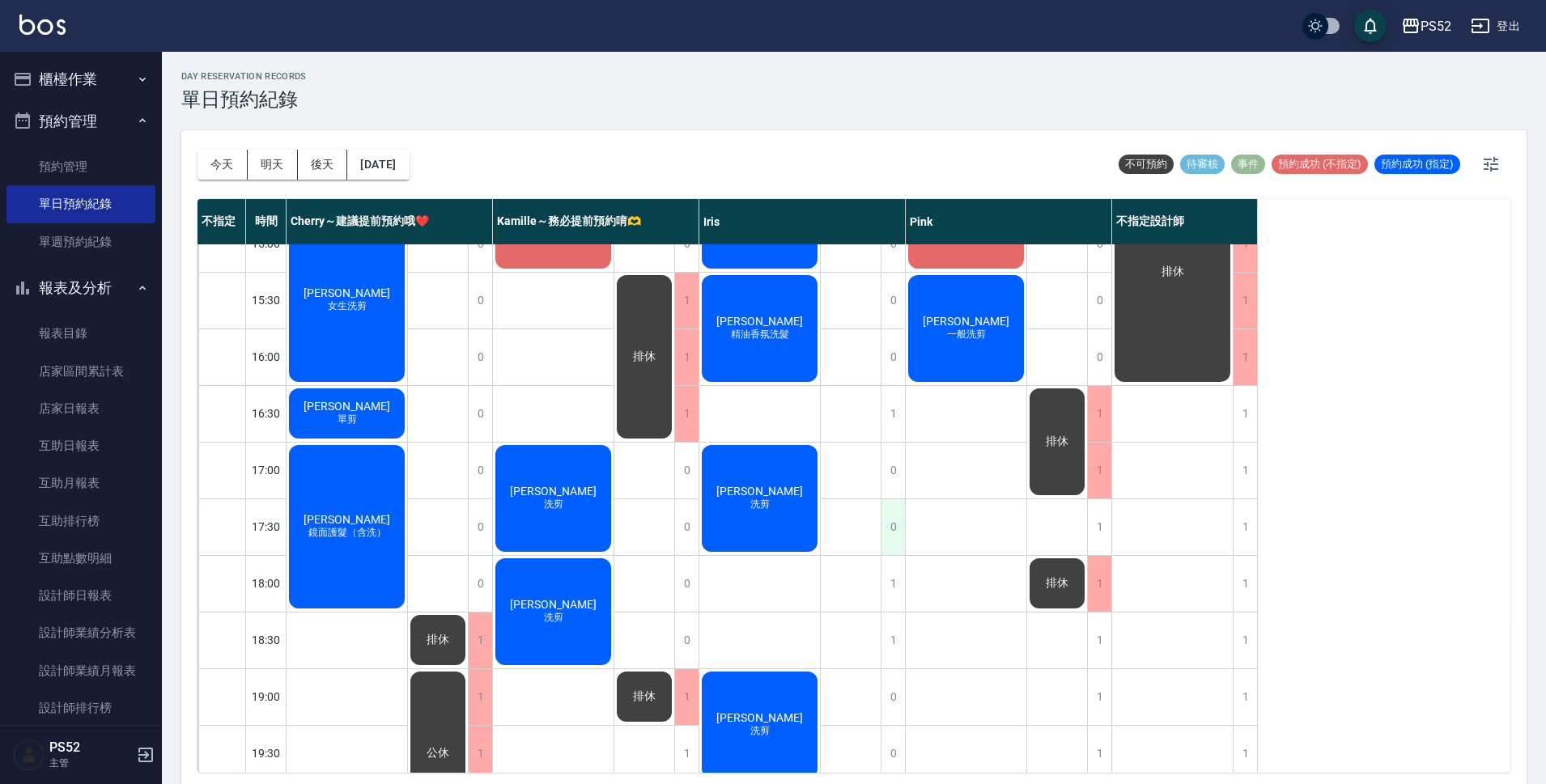
scroll to position [540, 0]
click at [76, 125] on button "預約管理" at bounding box center [81, 121] width 149 height 42
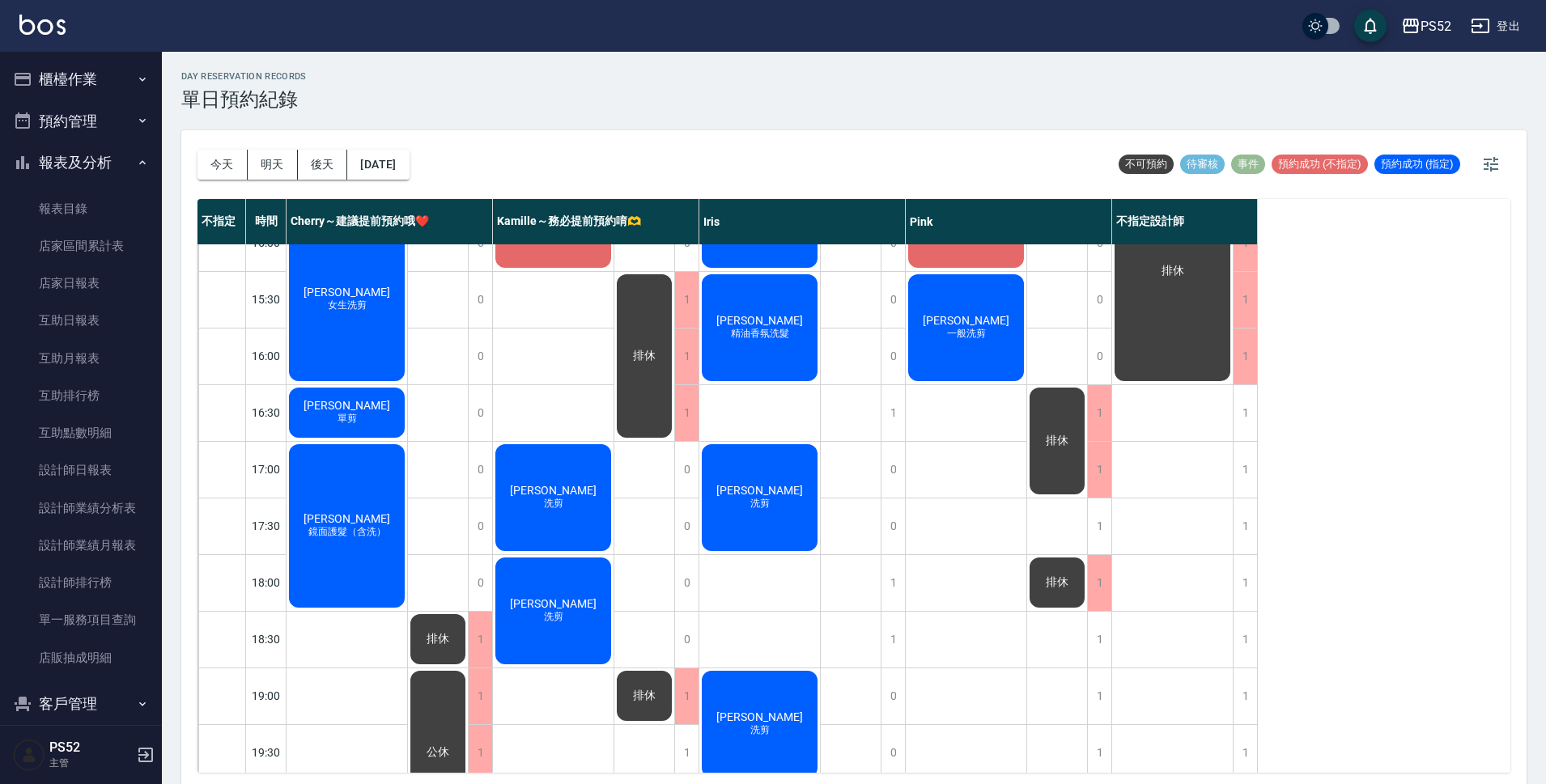
click at [87, 82] on button "櫃檯作業" at bounding box center [81, 79] width 149 height 42
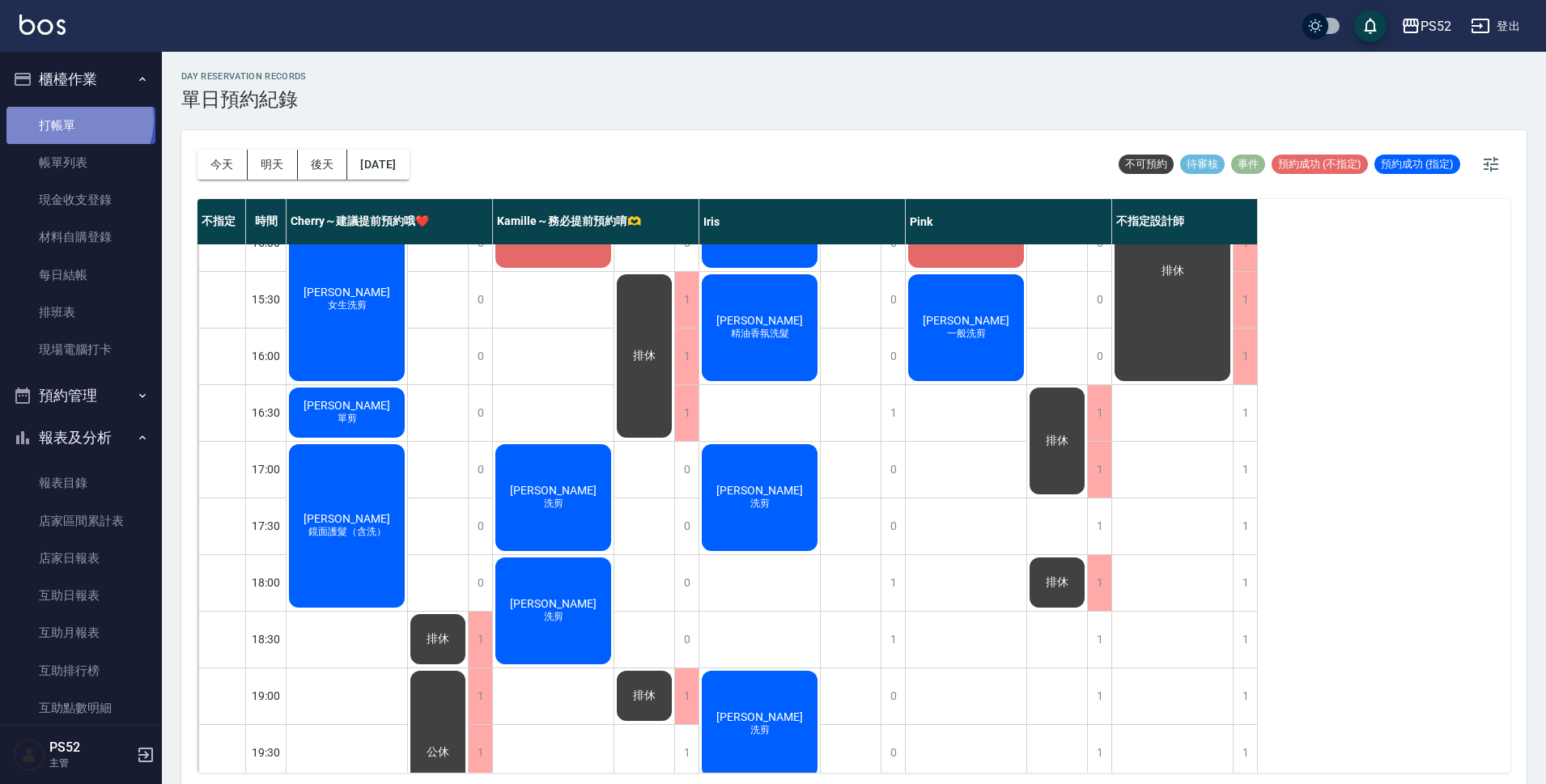
click at [77, 120] on link "打帳單" at bounding box center [81, 126] width 149 height 38
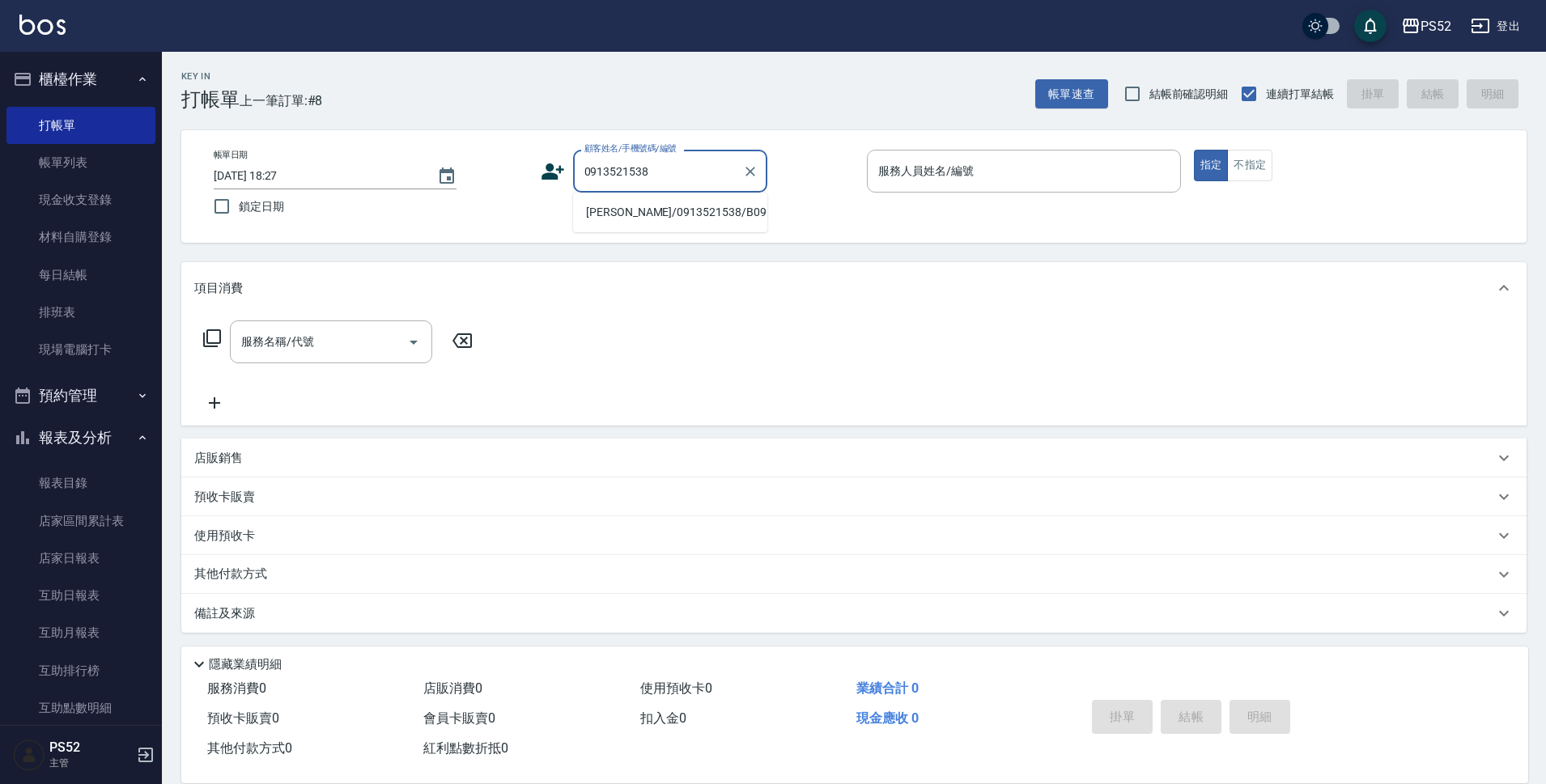
click at [714, 225] on li "[PERSON_NAME]/0913521538/B0913521538" at bounding box center [670, 212] width 195 height 27
type input "[PERSON_NAME]/0913521538/B0913521538"
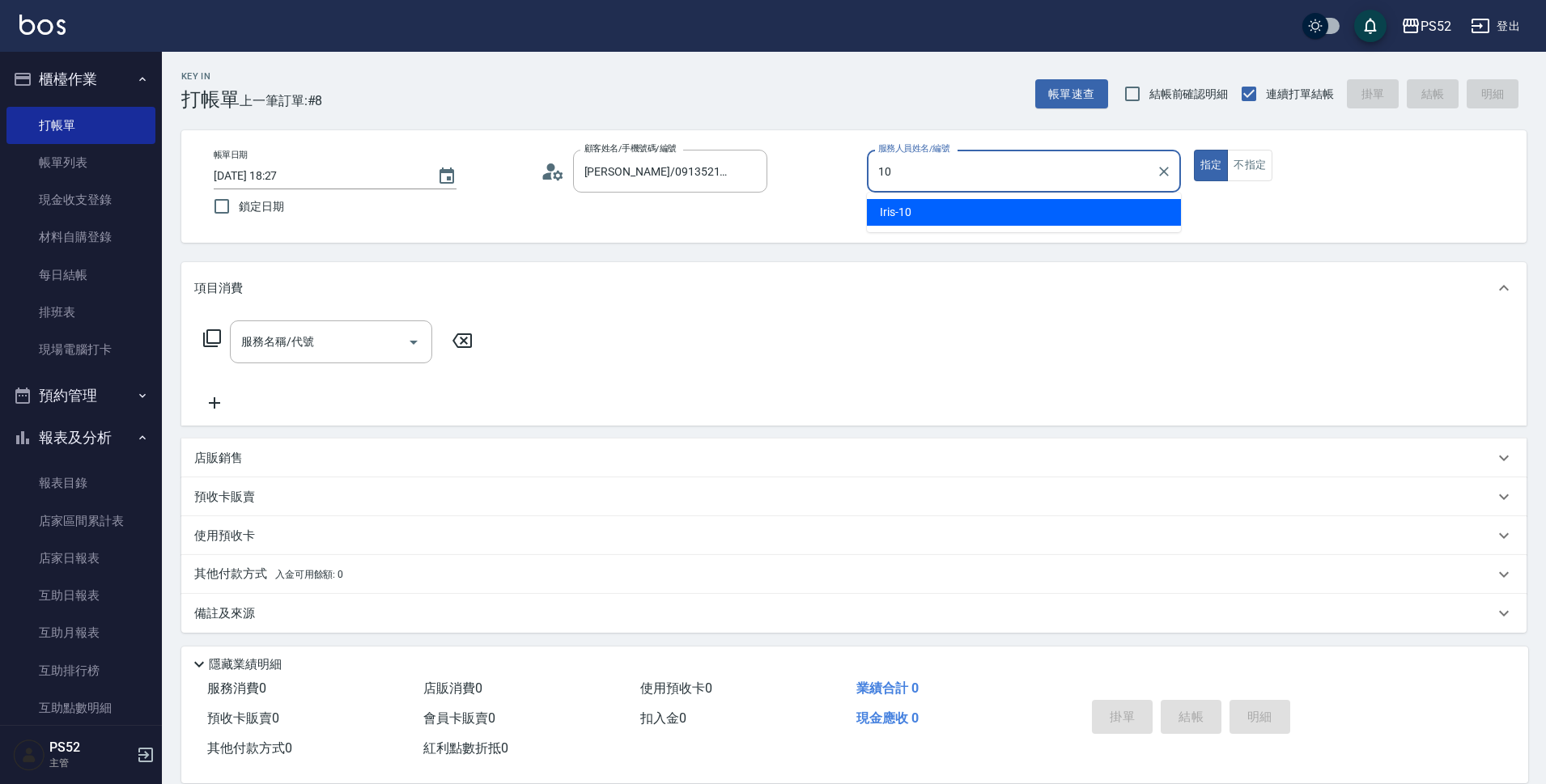
type input "10"
type button "true"
type input "Iris-10"
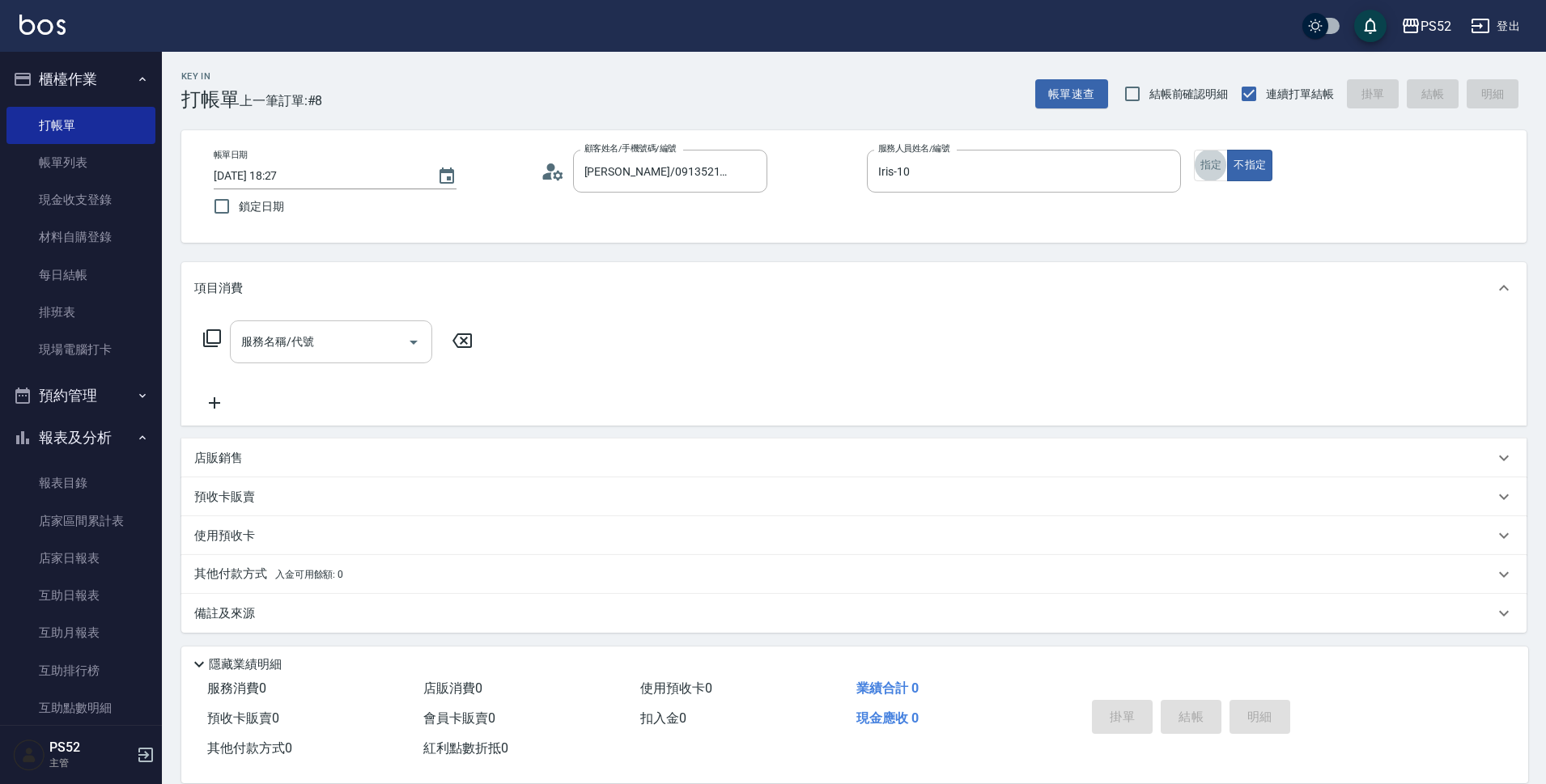
click at [371, 351] on input "服務名稱/代號" at bounding box center [319, 341] width 164 height 29
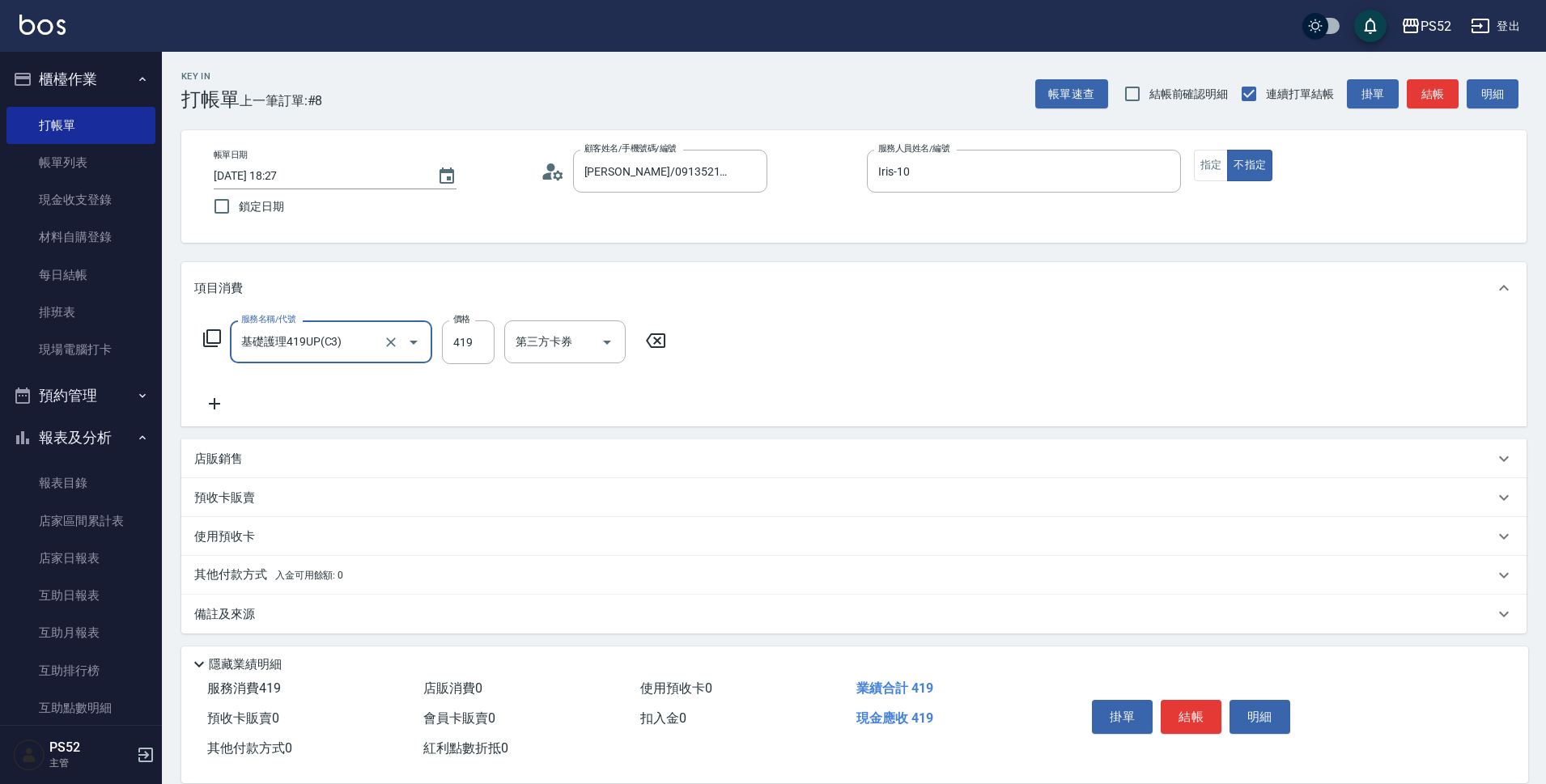
type input "基礎護理419UP(C3)"
click at [1165, 181] on button "Clear" at bounding box center [1164, 171] width 23 height 23
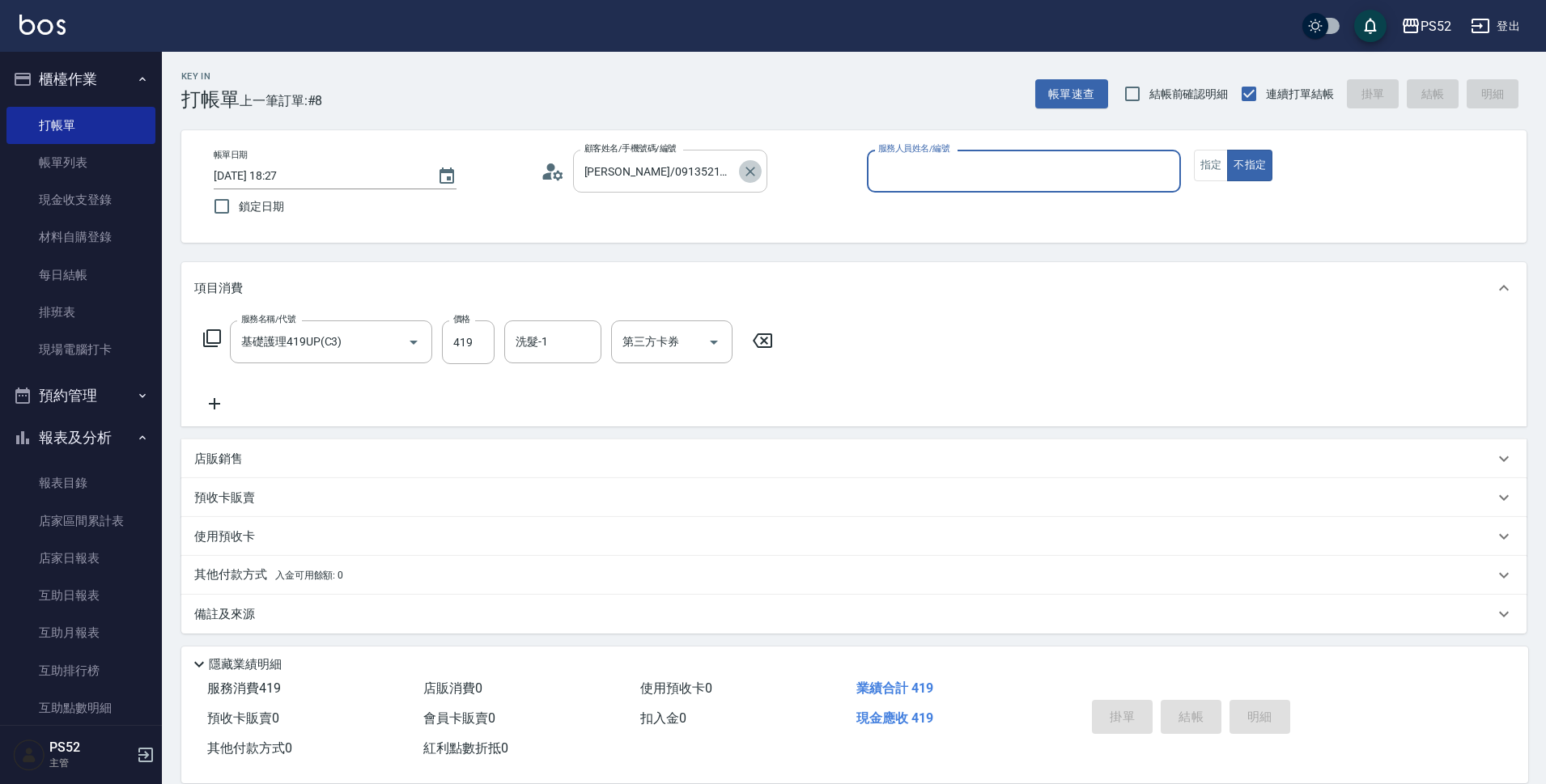
click at [754, 181] on button "Clear" at bounding box center [750, 171] width 23 height 23
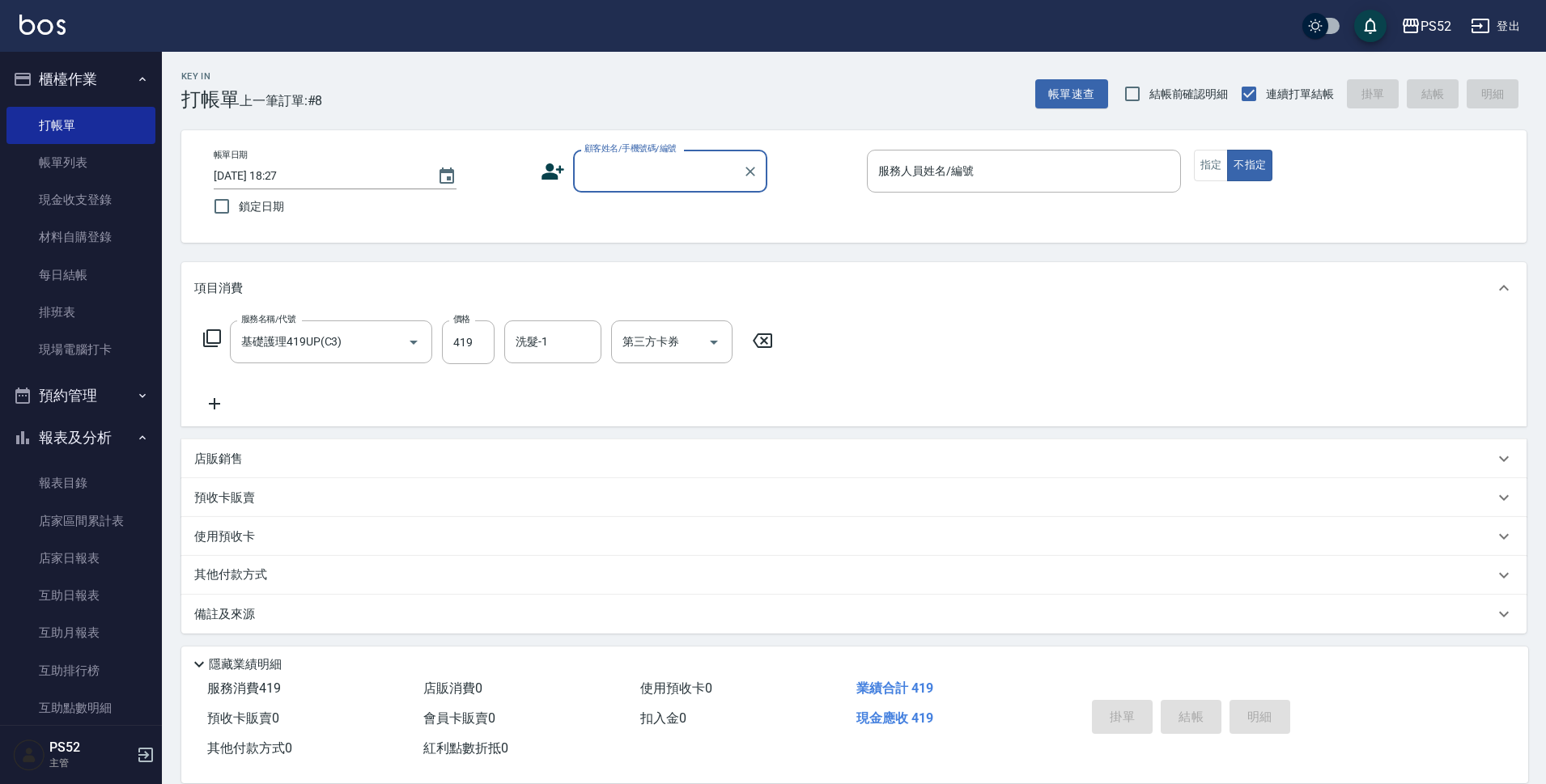
click at [683, 160] on input "顧客姓名/手機號碼/編號" at bounding box center [658, 171] width 156 height 29
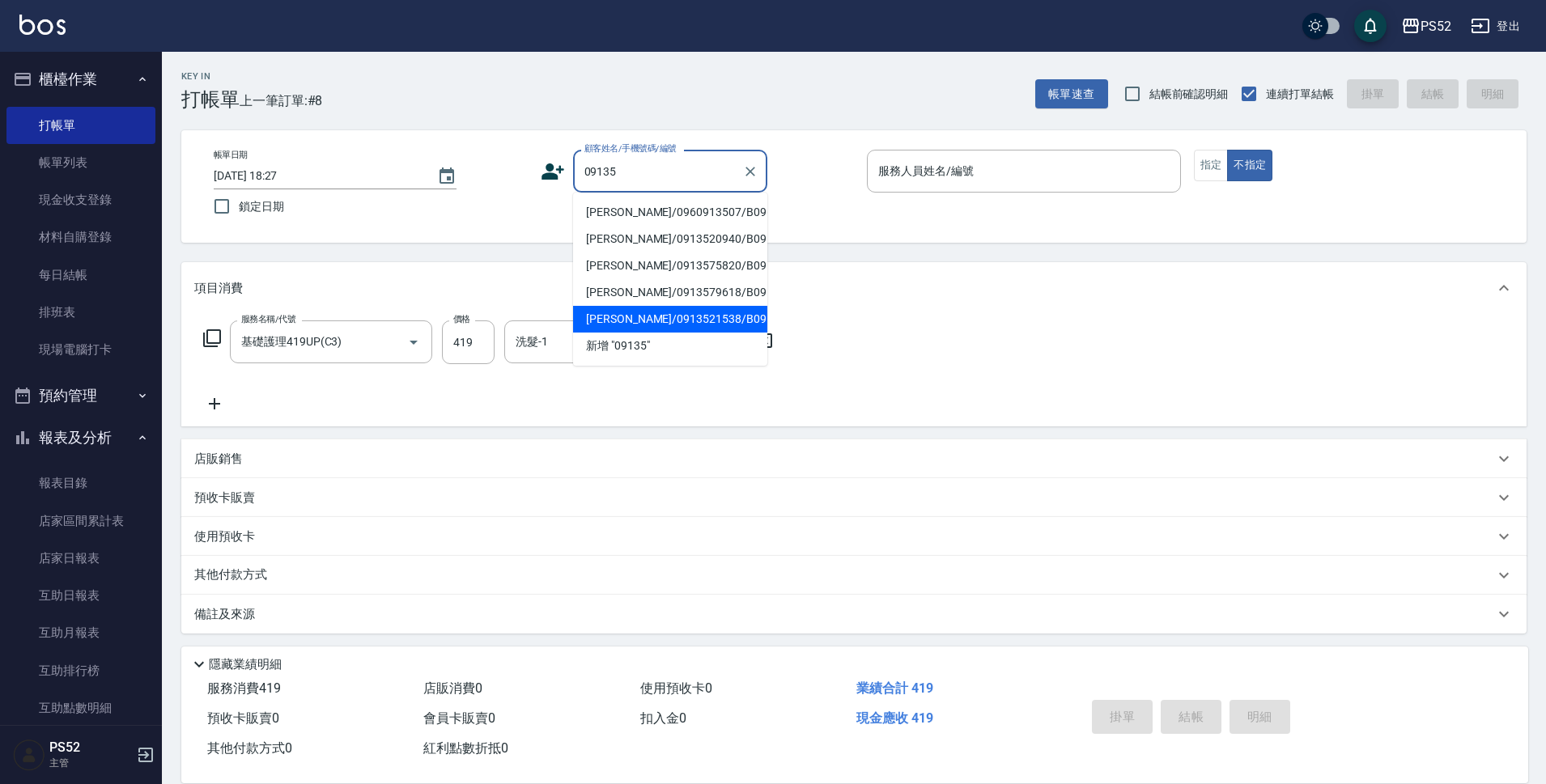
click at [676, 332] on li "[PERSON_NAME]/0913521538/B0913521538" at bounding box center [670, 319] width 195 height 27
type input "[PERSON_NAME]/0913521538/B0913521538"
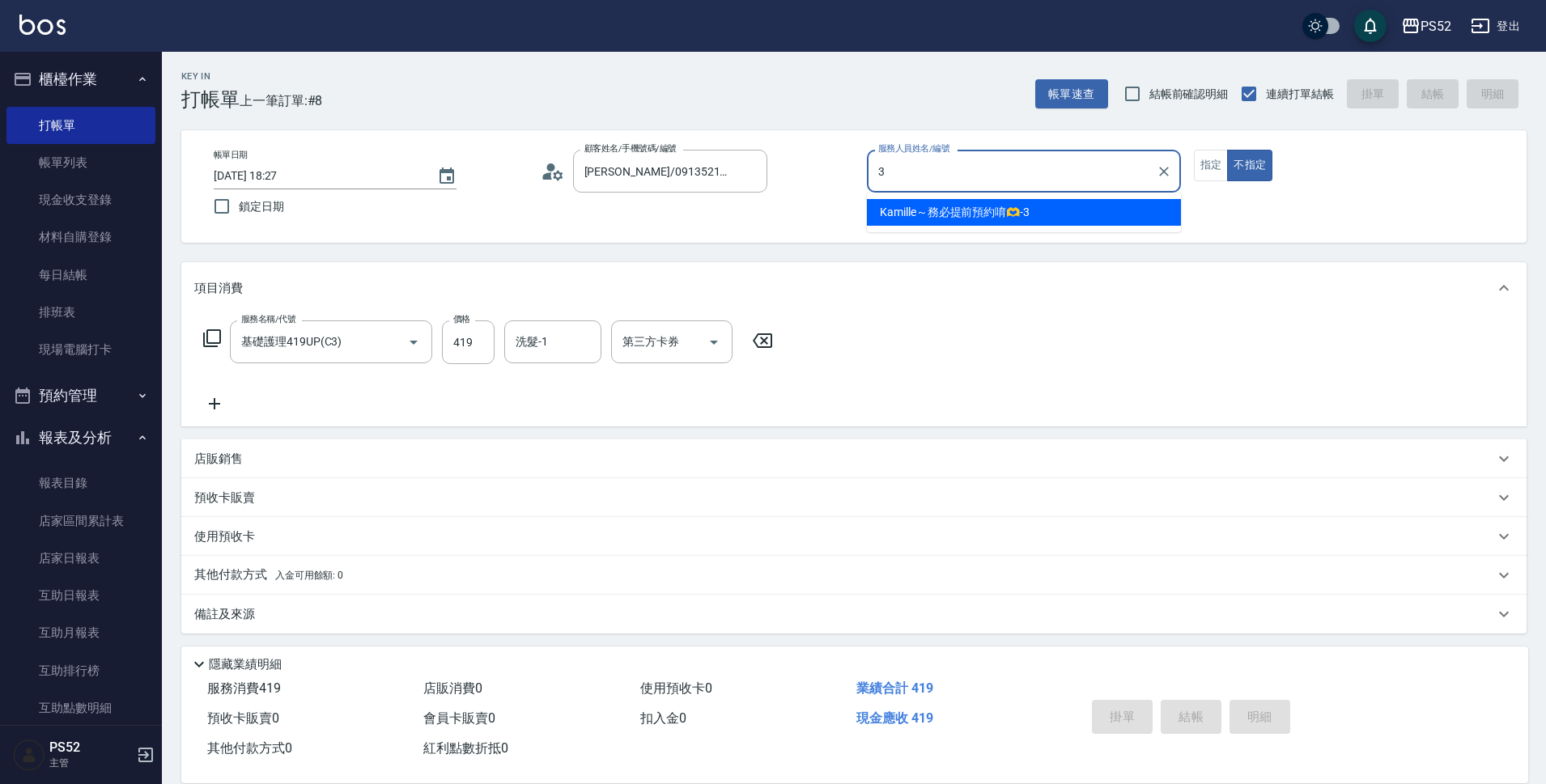
type input "Kamille～務必提前預約唷🫶-3"
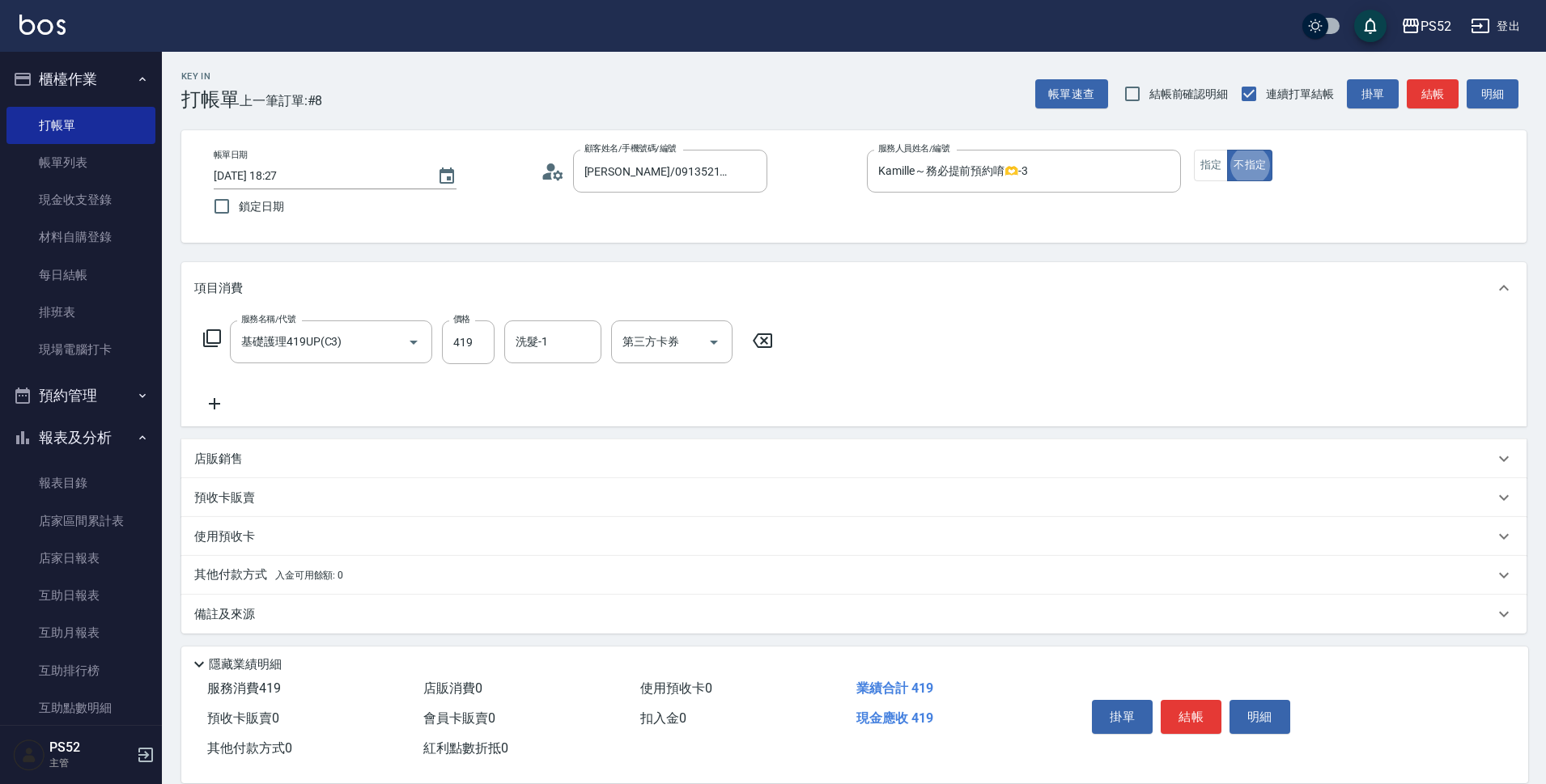
type button "false"
click at [397, 341] on icon "Clear" at bounding box center [391, 342] width 16 height 16
click at [370, 340] on input "服務名稱/代號" at bounding box center [309, 341] width 143 height 29
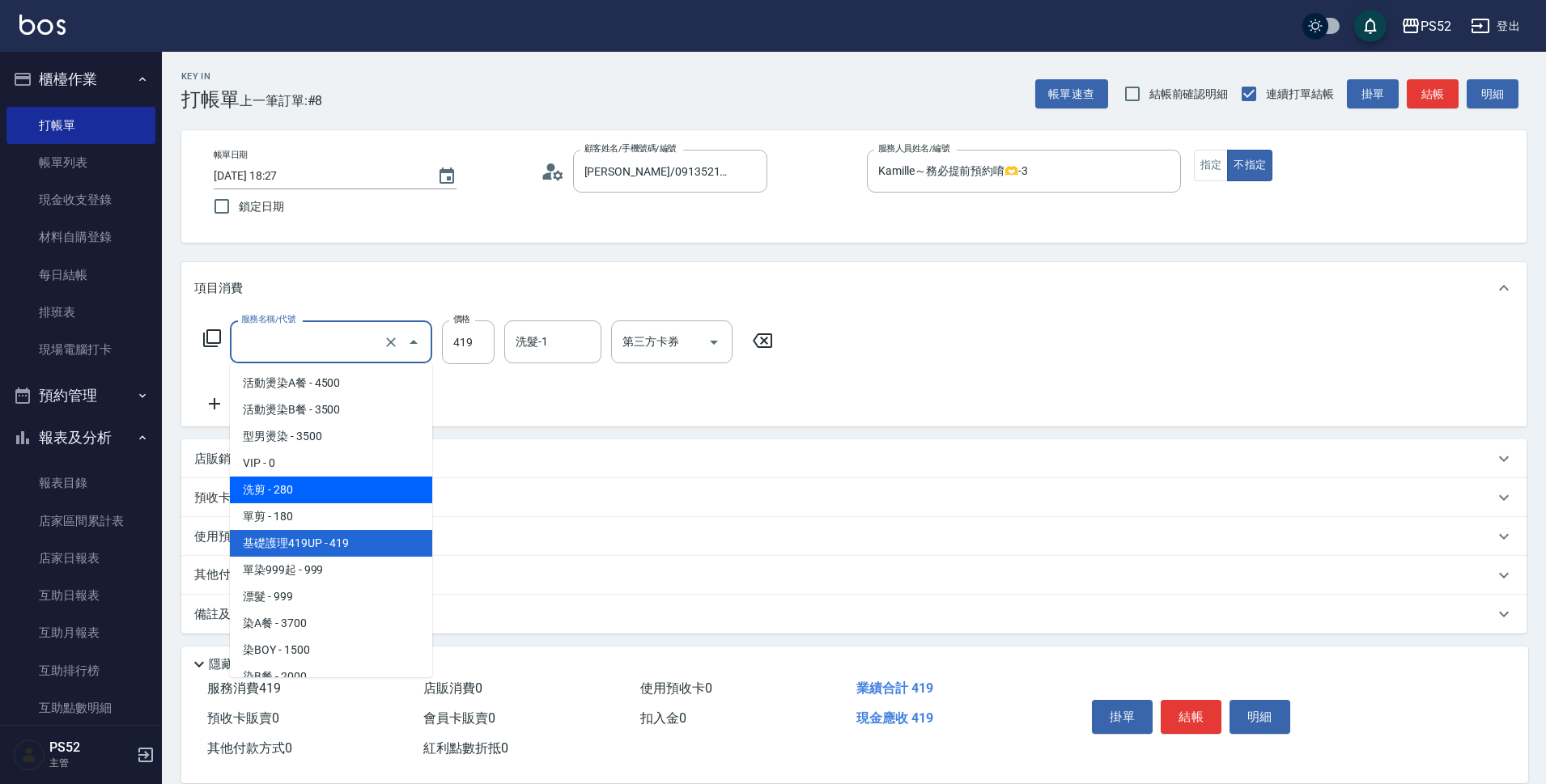
click at [347, 487] on span "洗剪 - 280" at bounding box center [332, 489] width 203 height 27
type input "洗剪(C1)"
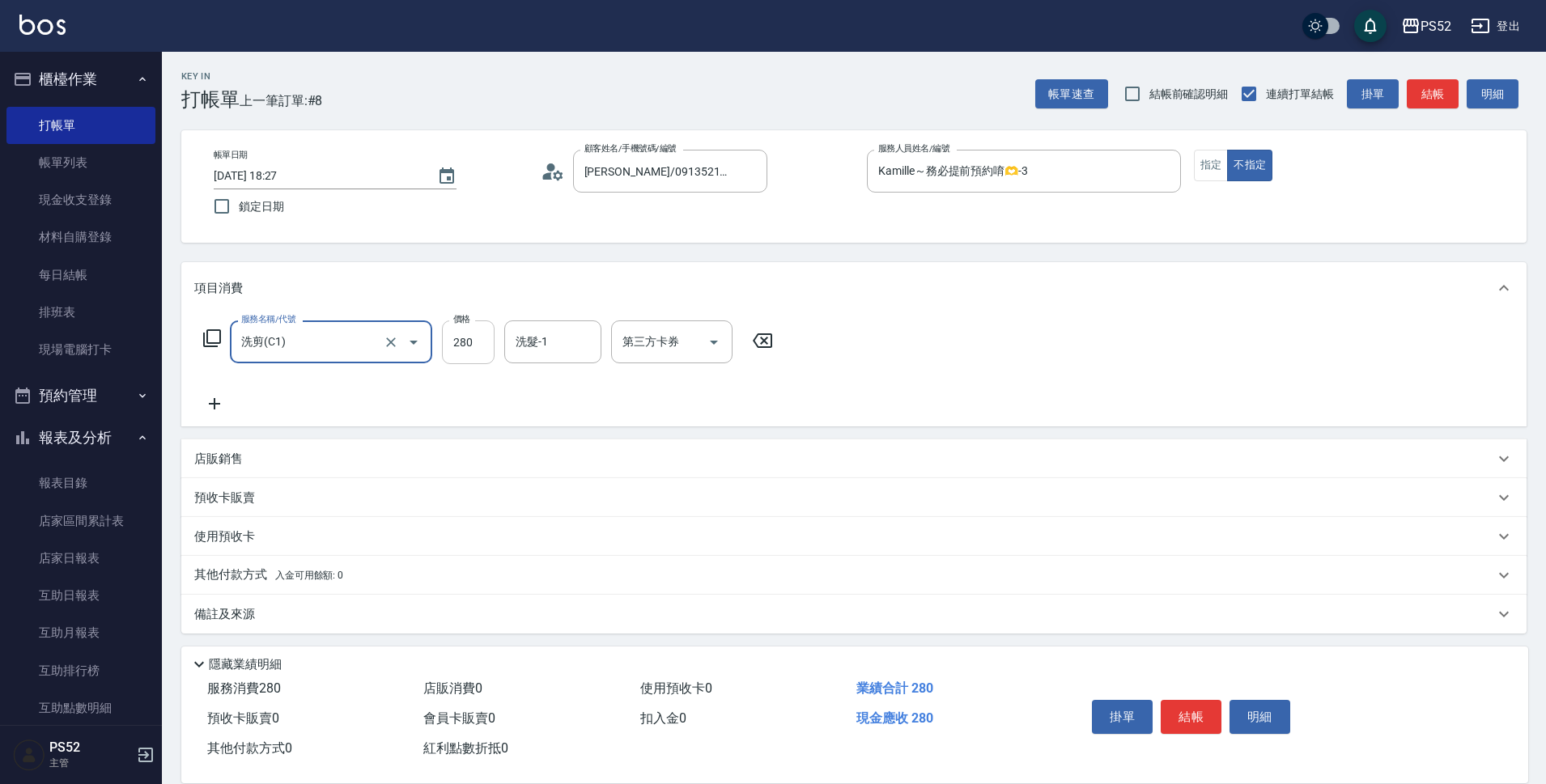
click at [444, 345] on input "280" at bounding box center [468, 342] width 53 height 44
type input "300"
click at [1208, 712] on button "結帳" at bounding box center [1191, 717] width 61 height 34
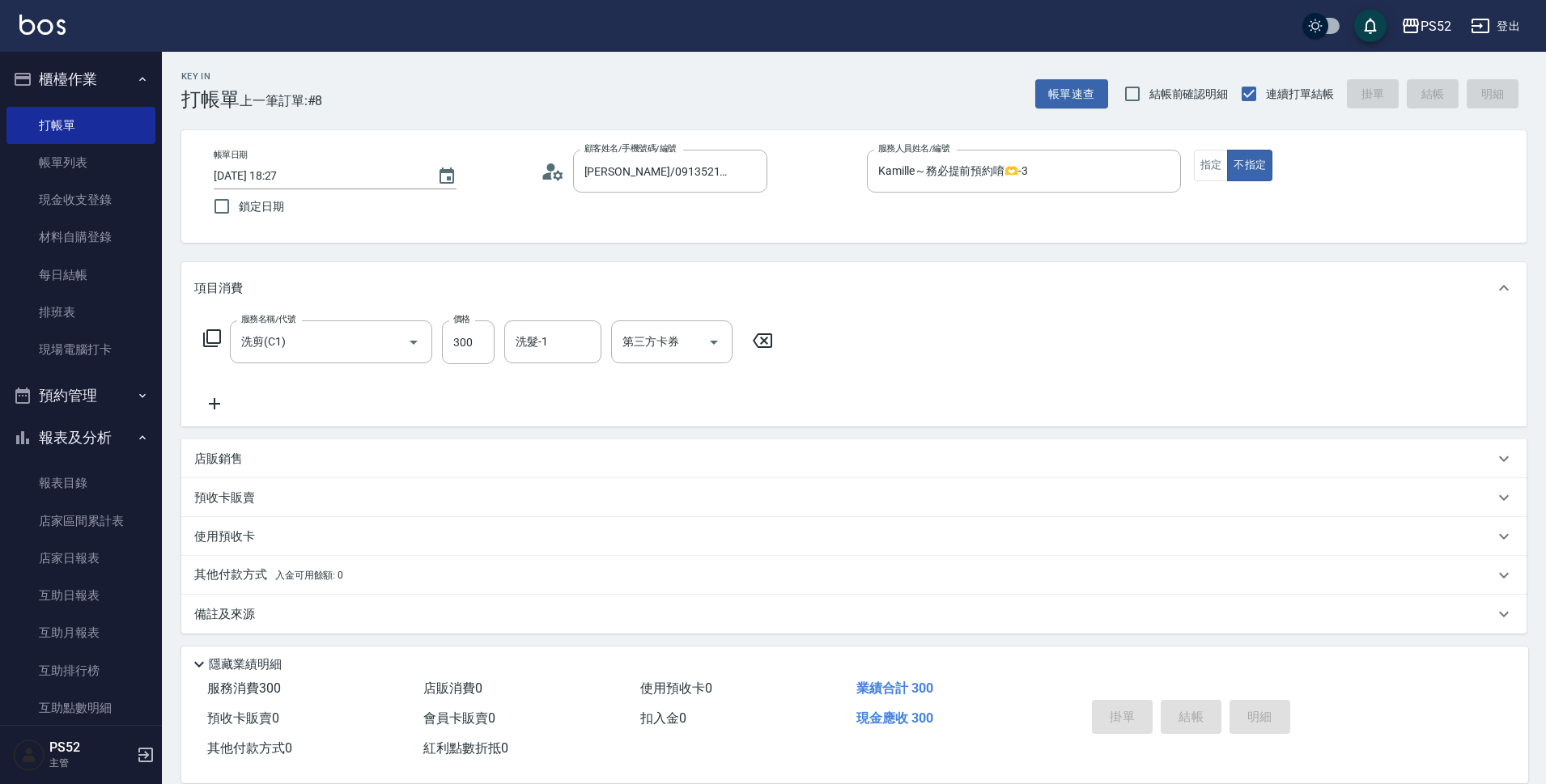
type input "[DATE] 18:28"
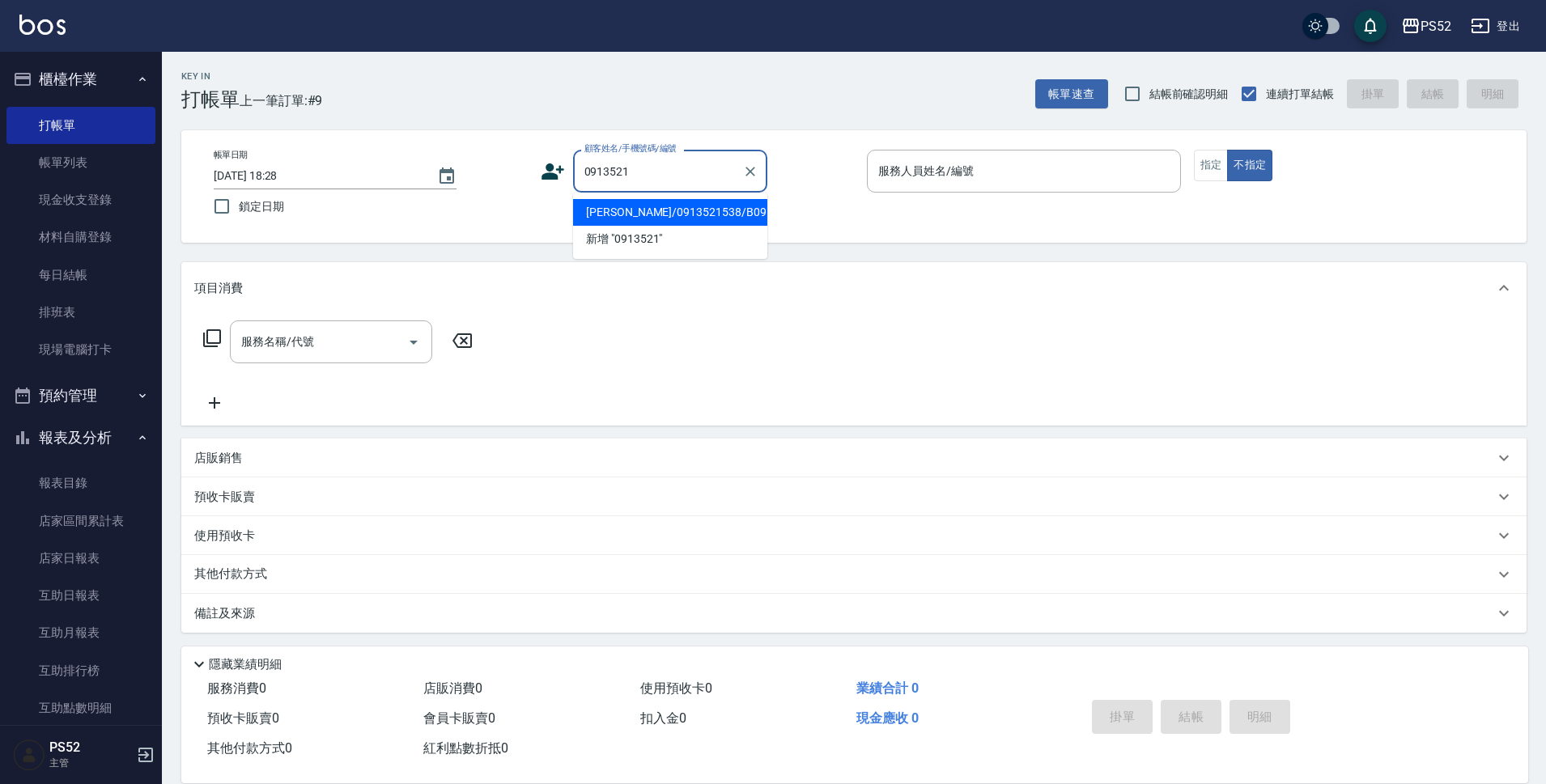
click at [746, 212] on li "[PERSON_NAME]/0913521538/B0913521538" at bounding box center [670, 212] width 195 height 27
type input "[PERSON_NAME]/0913521538/B0913521538"
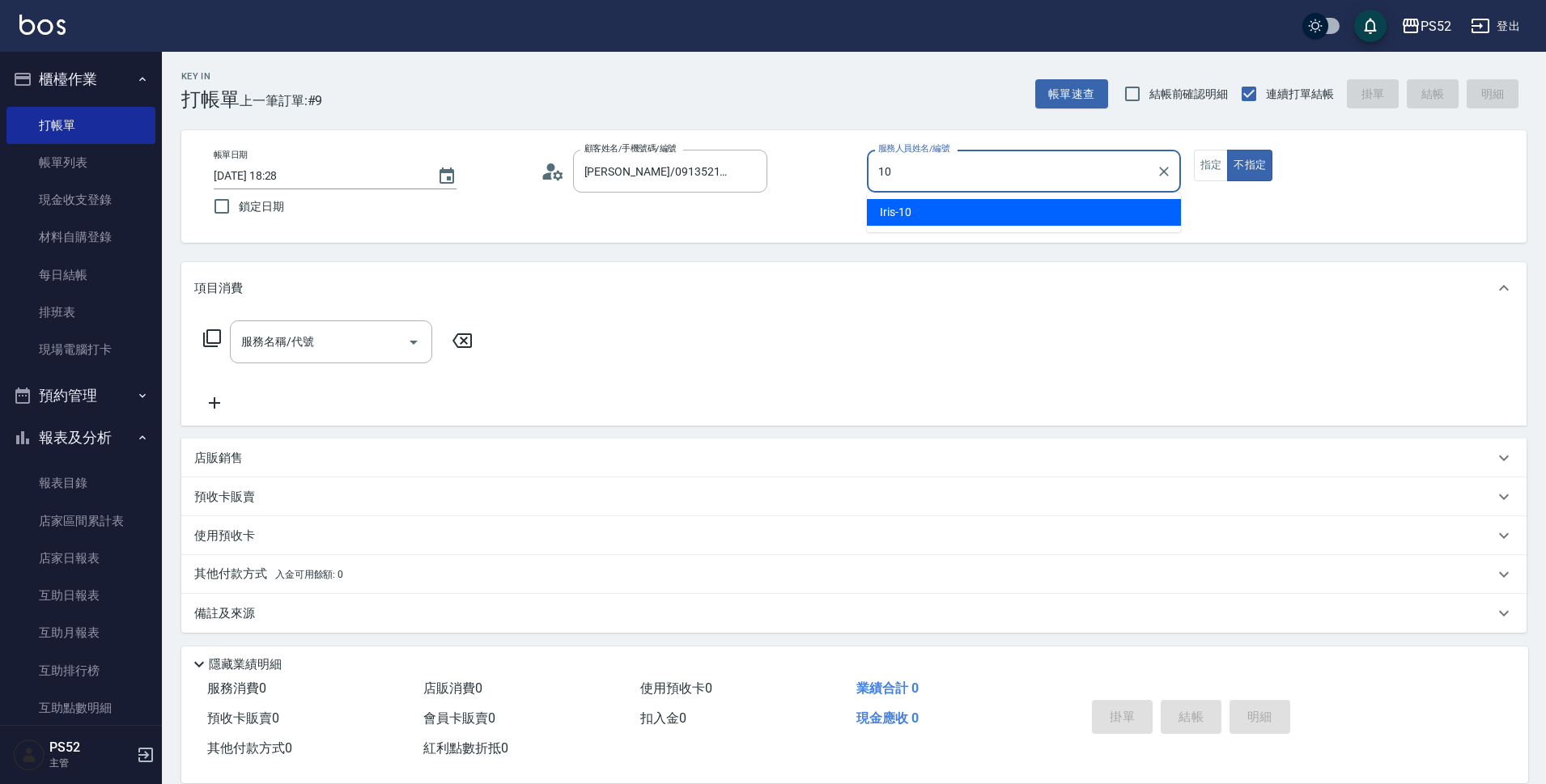
type input "Iris-10"
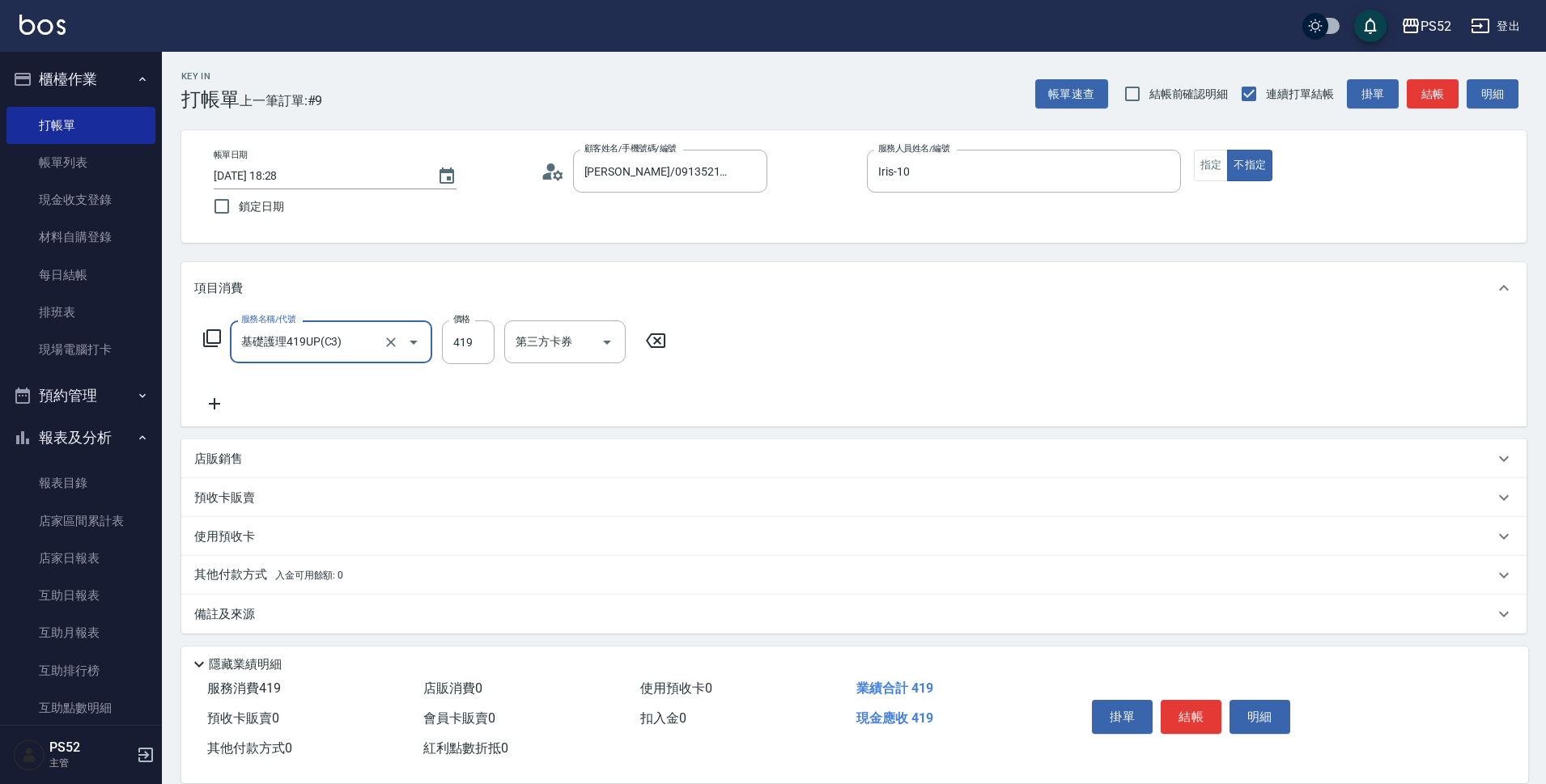
type input "基礎護理419UP(C3)"
type input "489"
click at [1198, 713] on button "結帳" at bounding box center [1191, 717] width 61 height 34
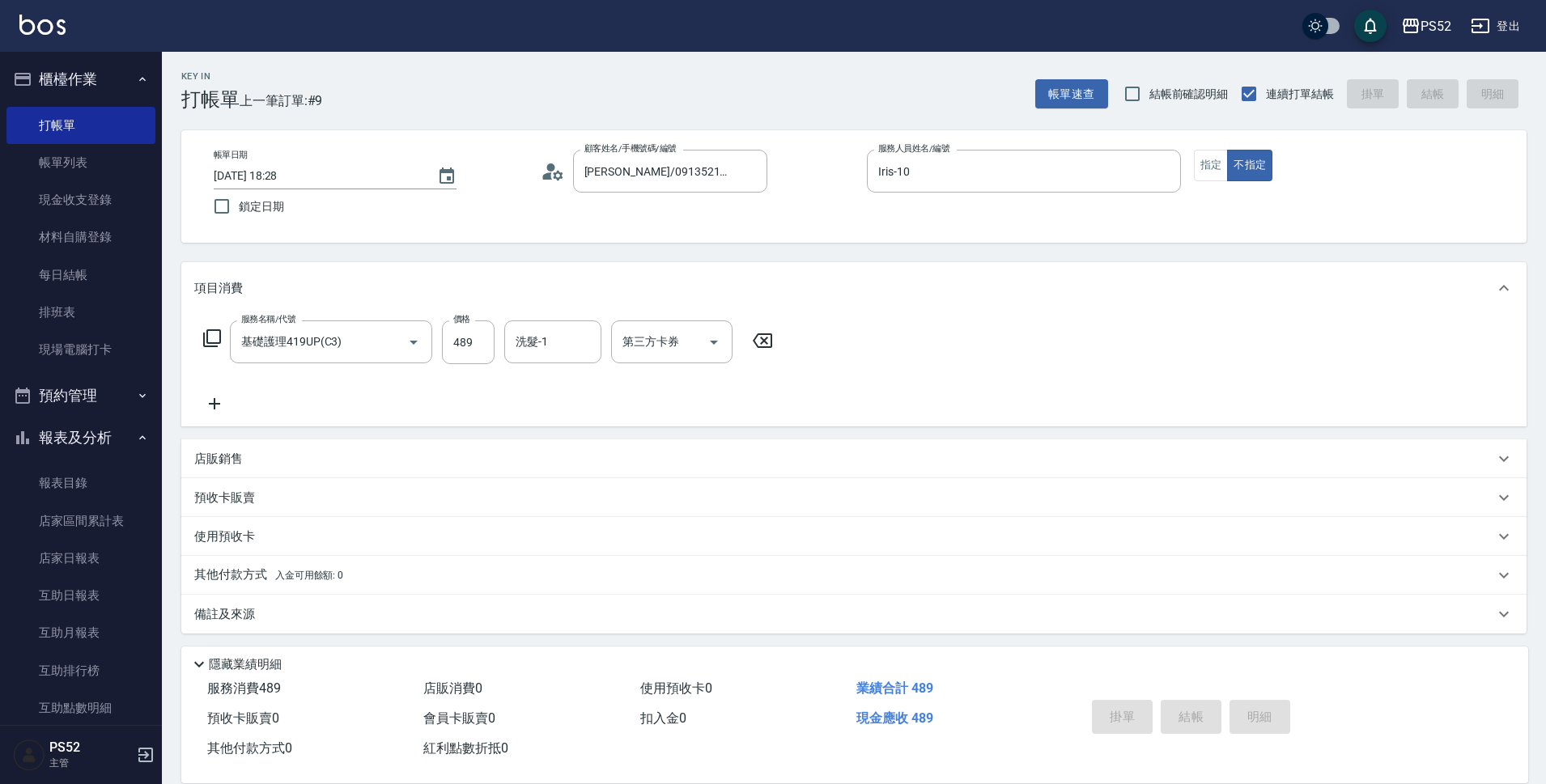
type input "[DATE] 18:29"
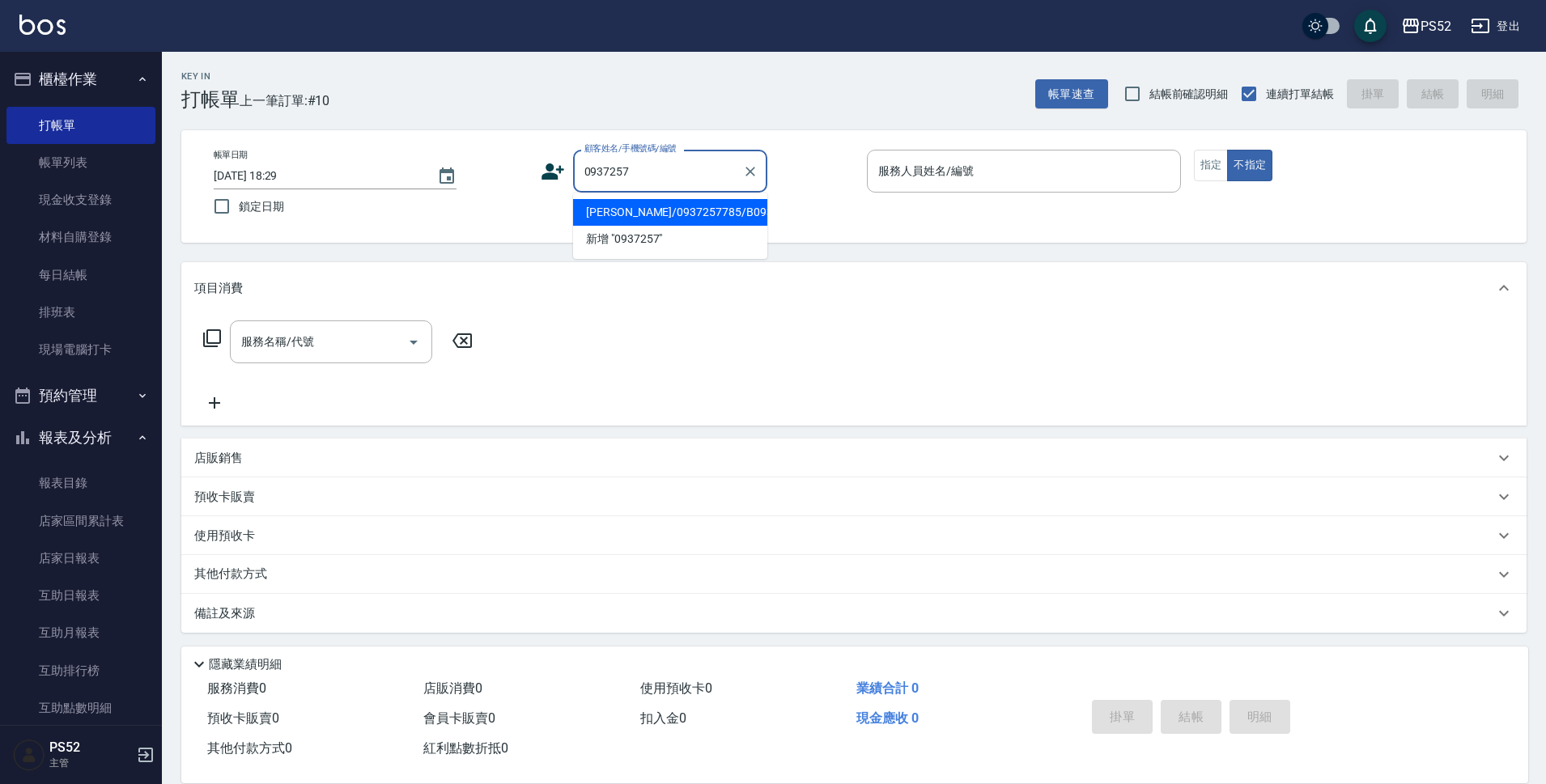
click at [682, 225] on li "[PERSON_NAME]/0937257785/B0937257785" at bounding box center [670, 212] width 195 height 27
type input "[PERSON_NAME]/0937257785/B0937257785"
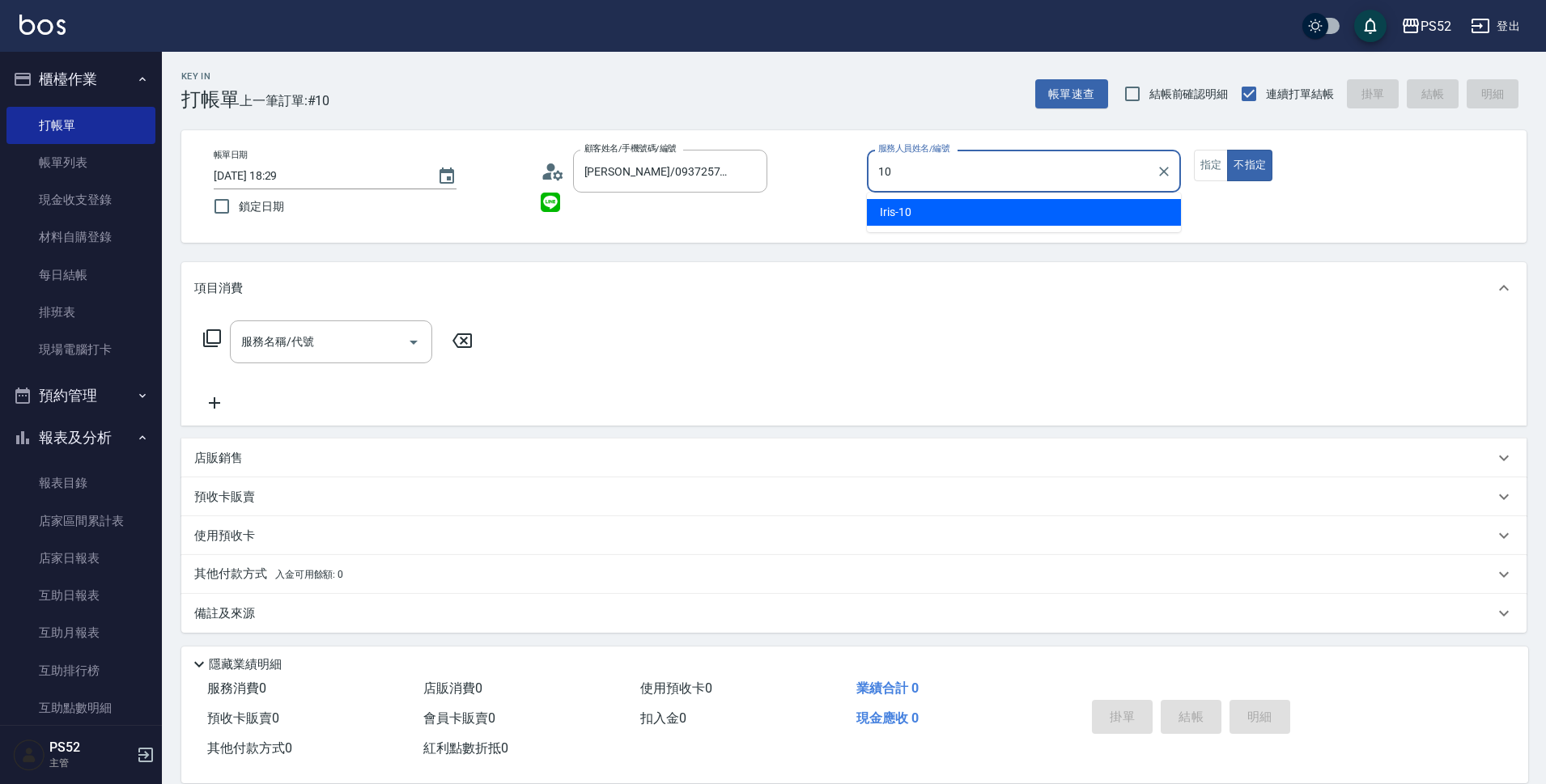
type input "Iris-10"
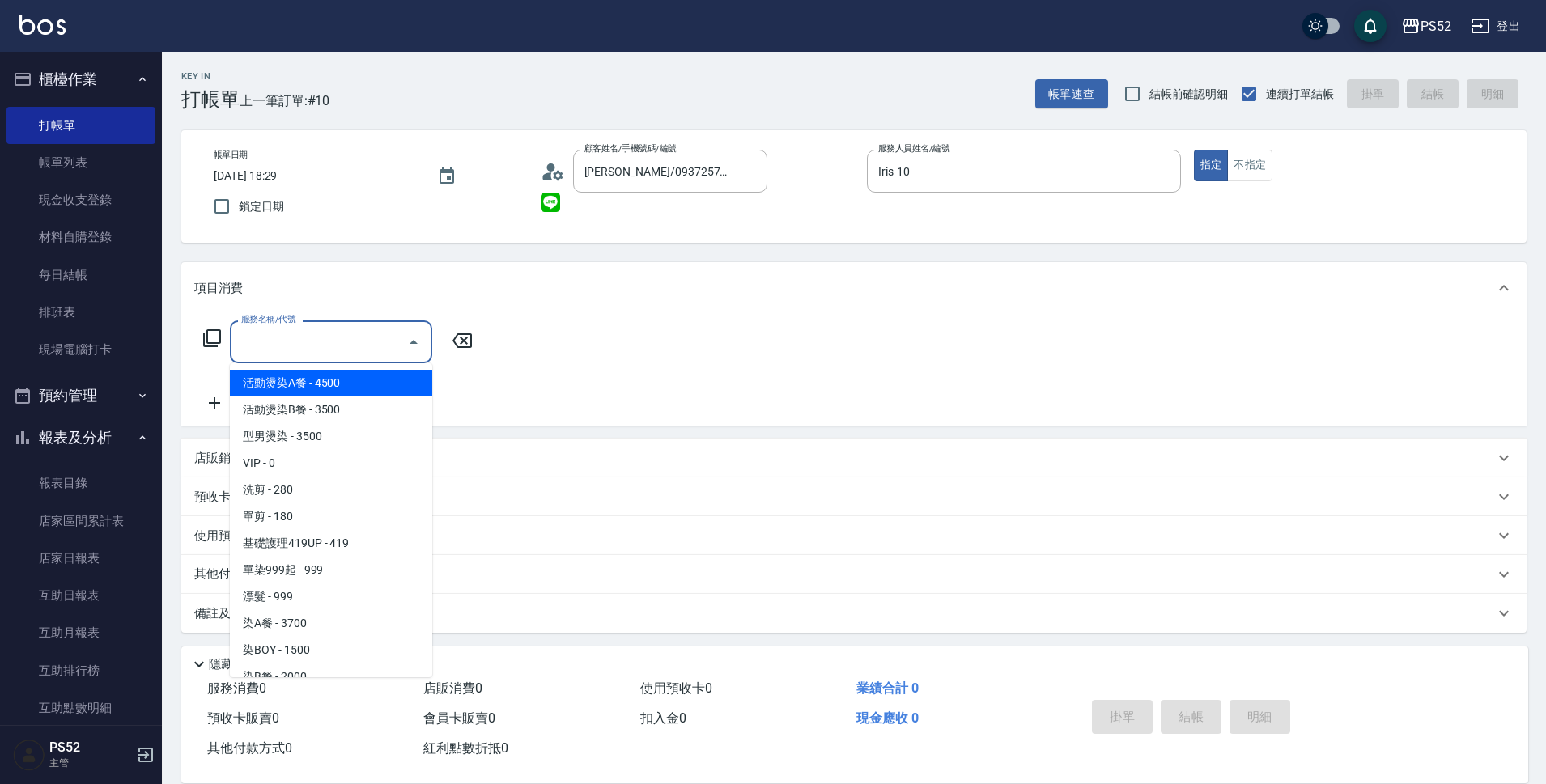
click at [314, 330] on input "服務名稱/代號" at bounding box center [319, 341] width 164 height 29
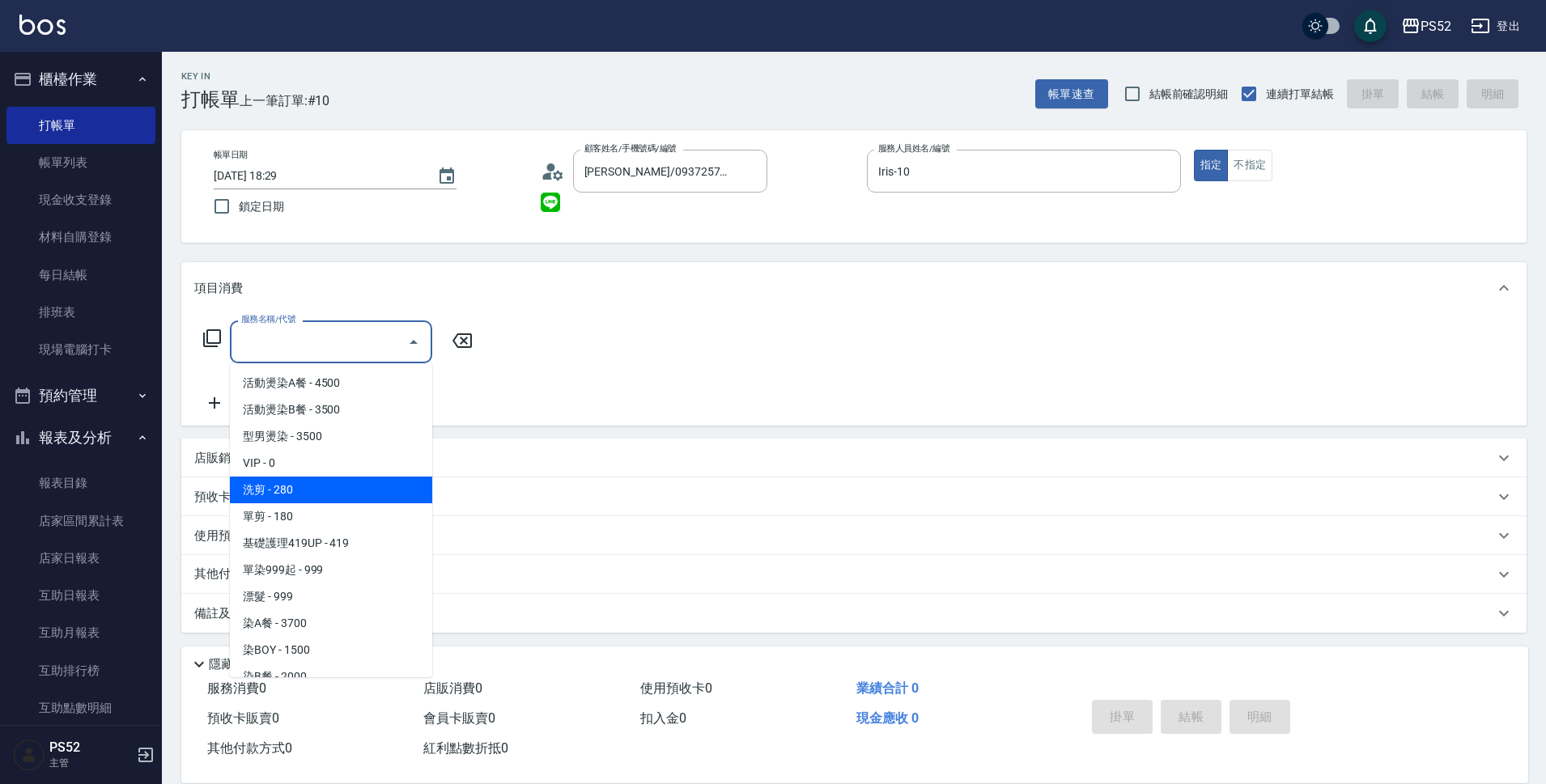
click at [348, 488] on span "洗剪 - 280" at bounding box center [332, 489] width 203 height 27
type input "洗剪(C1)"
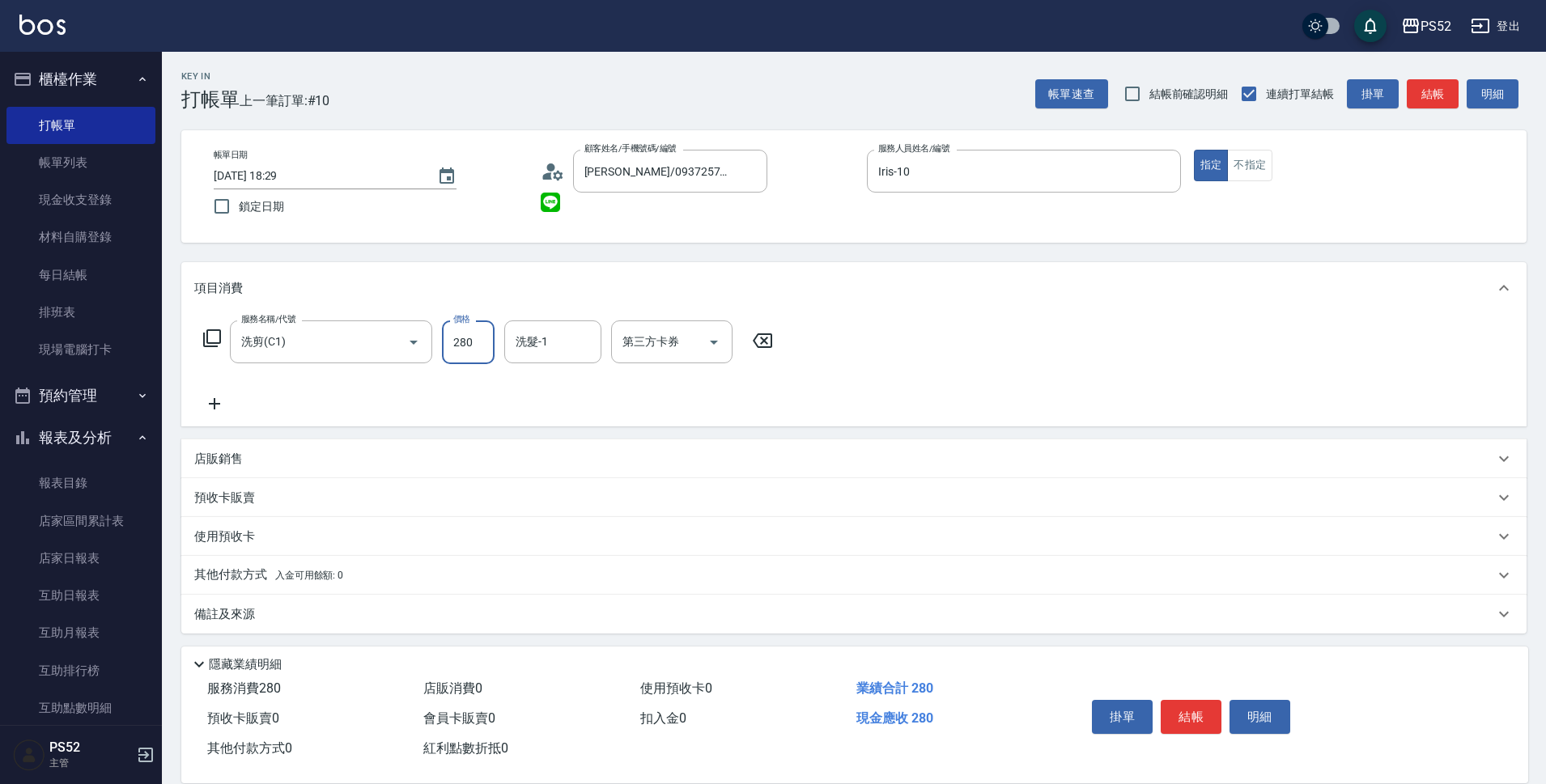
click at [481, 335] on input "280" at bounding box center [468, 342] width 53 height 44
type input "315"
click at [651, 332] on div "第三方卡券 第三方卡券" at bounding box center [672, 341] width 121 height 43
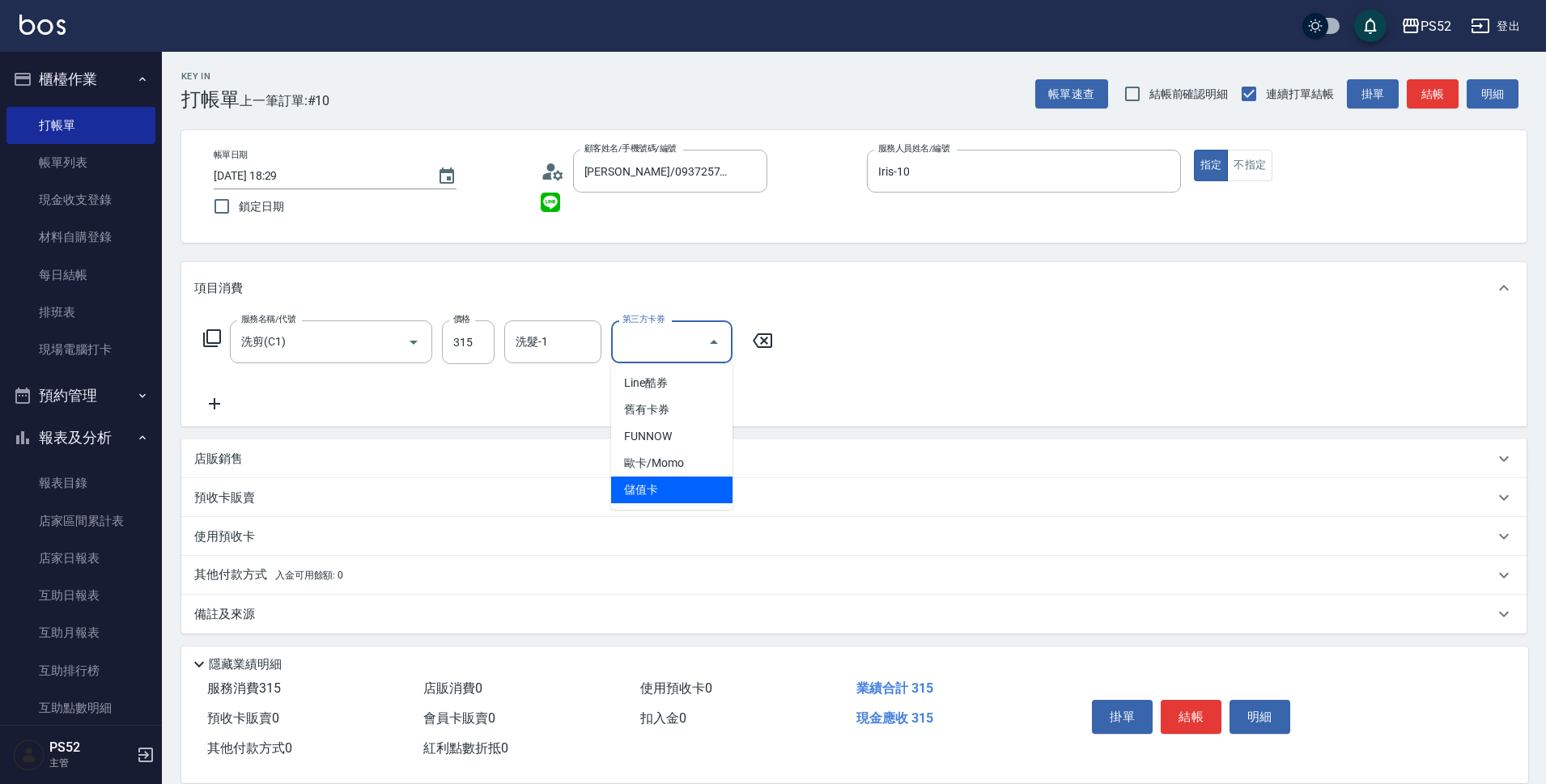
click at [682, 490] on span "儲值卡" at bounding box center [672, 489] width 121 height 27
type input "儲值卡"
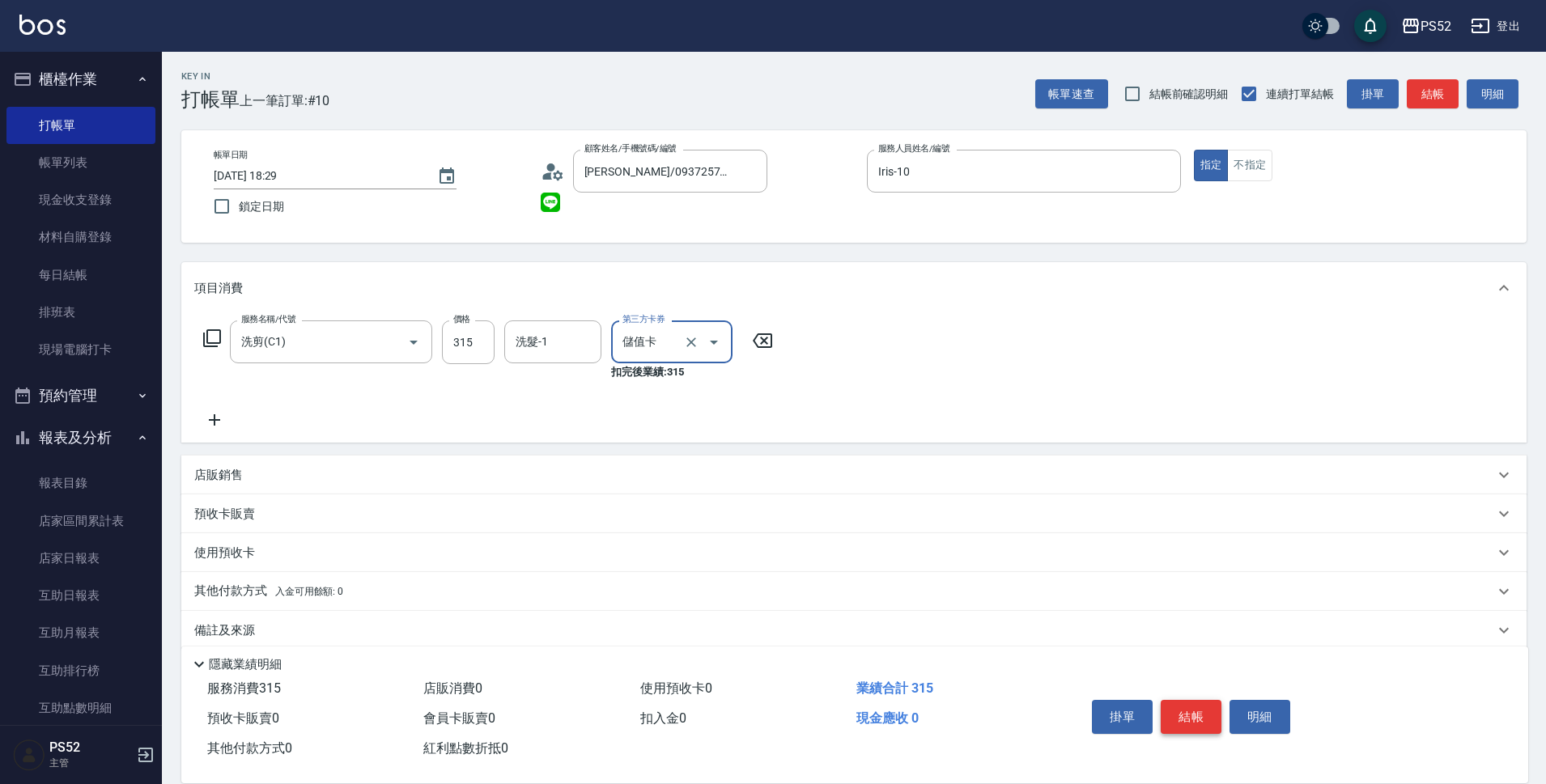
click at [1182, 717] on button "結帳" at bounding box center [1191, 717] width 61 height 34
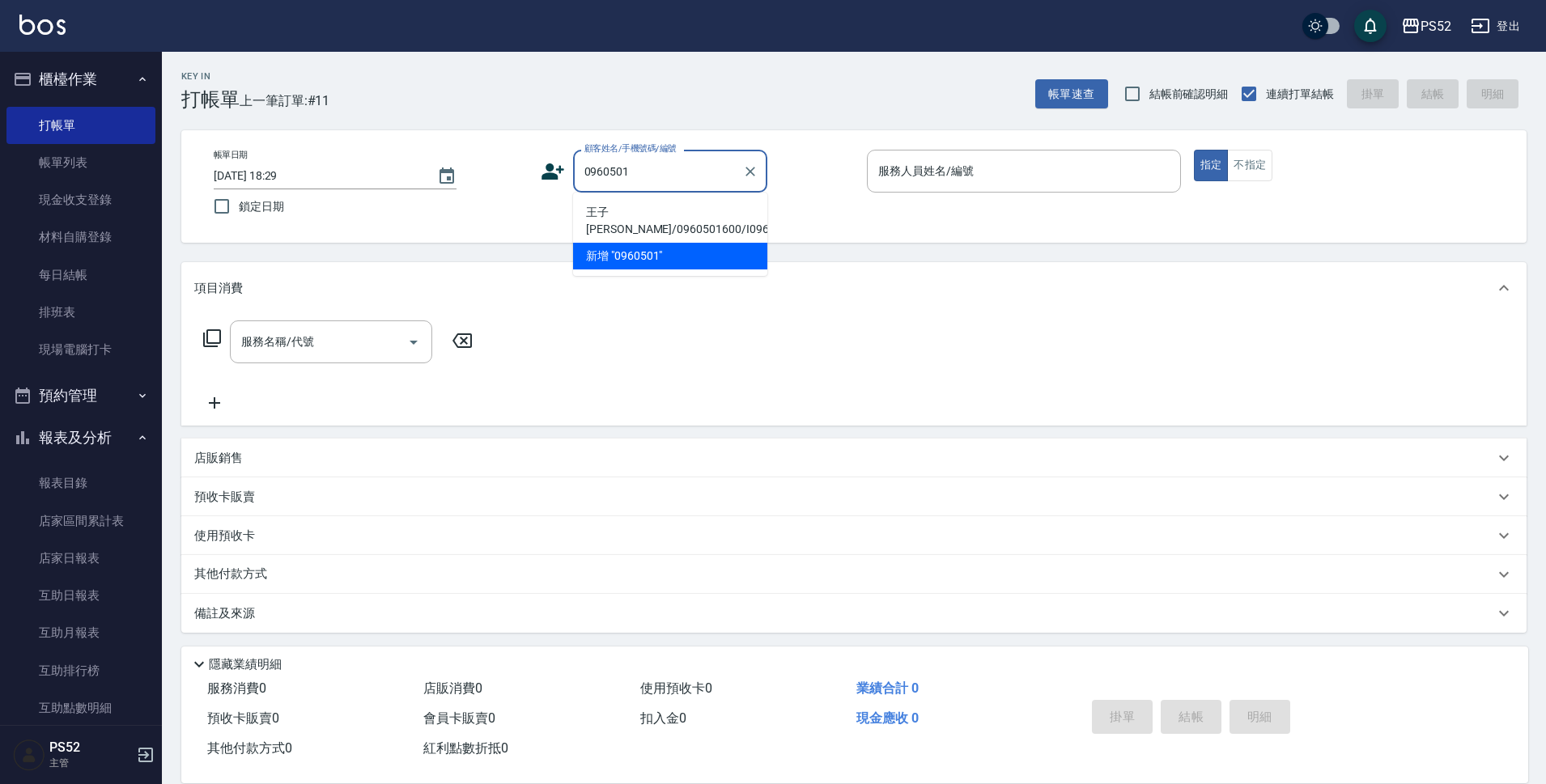
click at [639, 203] on li "王子[PERSON_NAME]/0960501600/I0960501600" at bounding box center [670, 221] width 195 height 44
type input "王子[PERSON_NAME]/0960501600/I0960501600"
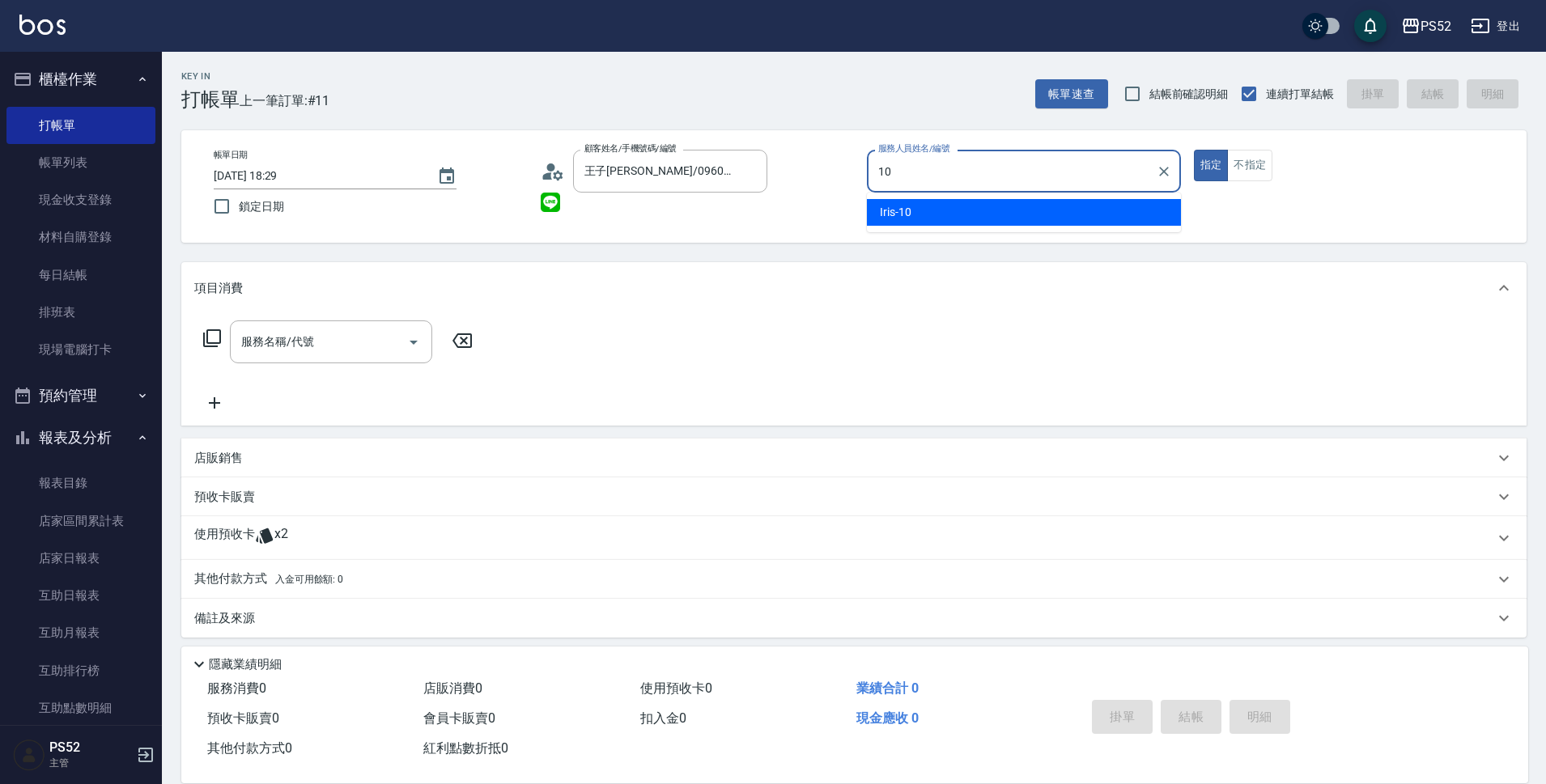
type input "Iris-10"
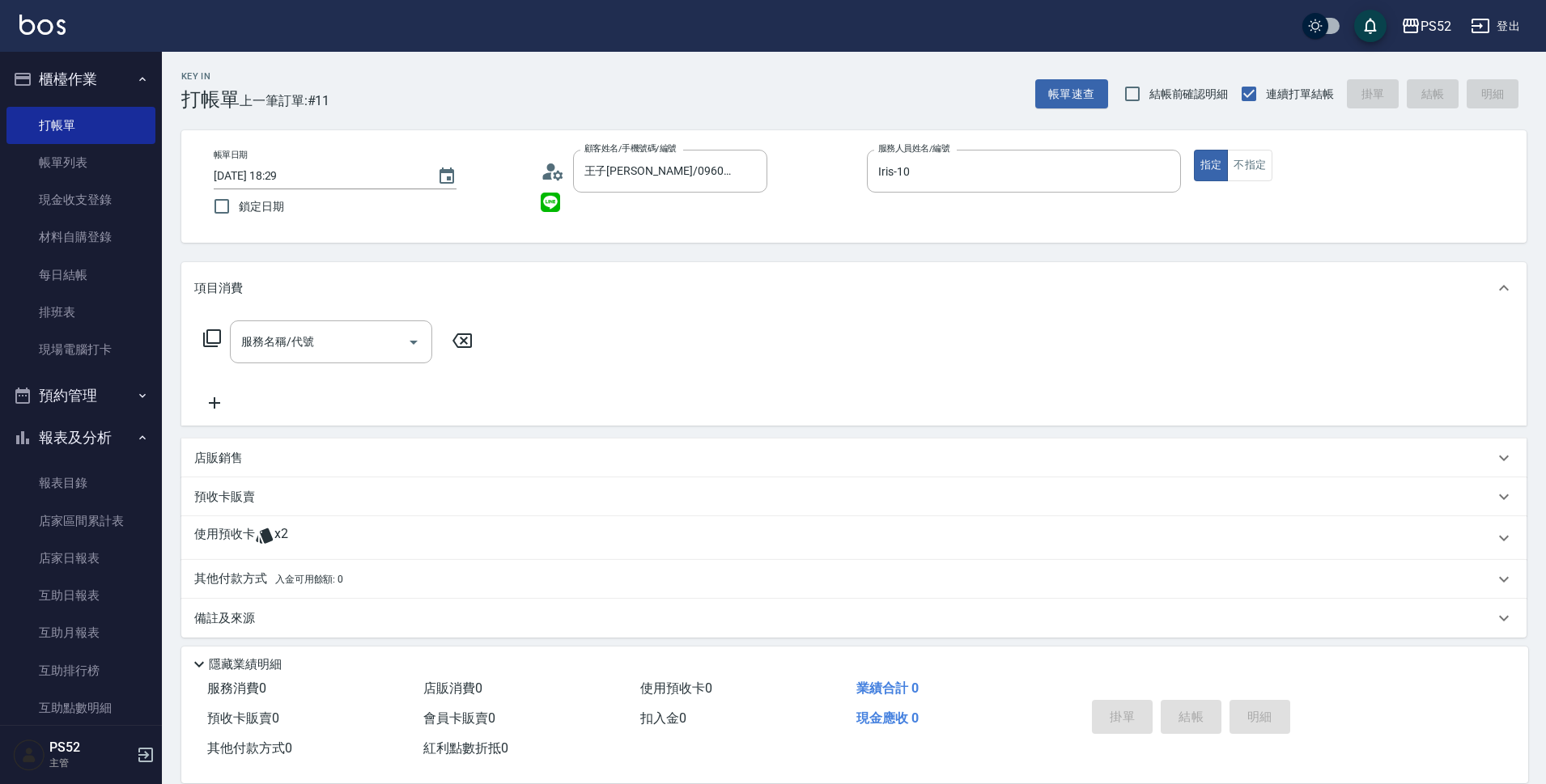
click at [217, 549] on p "使用預收卡" at bounding box center [224, 538] width 61 height 24
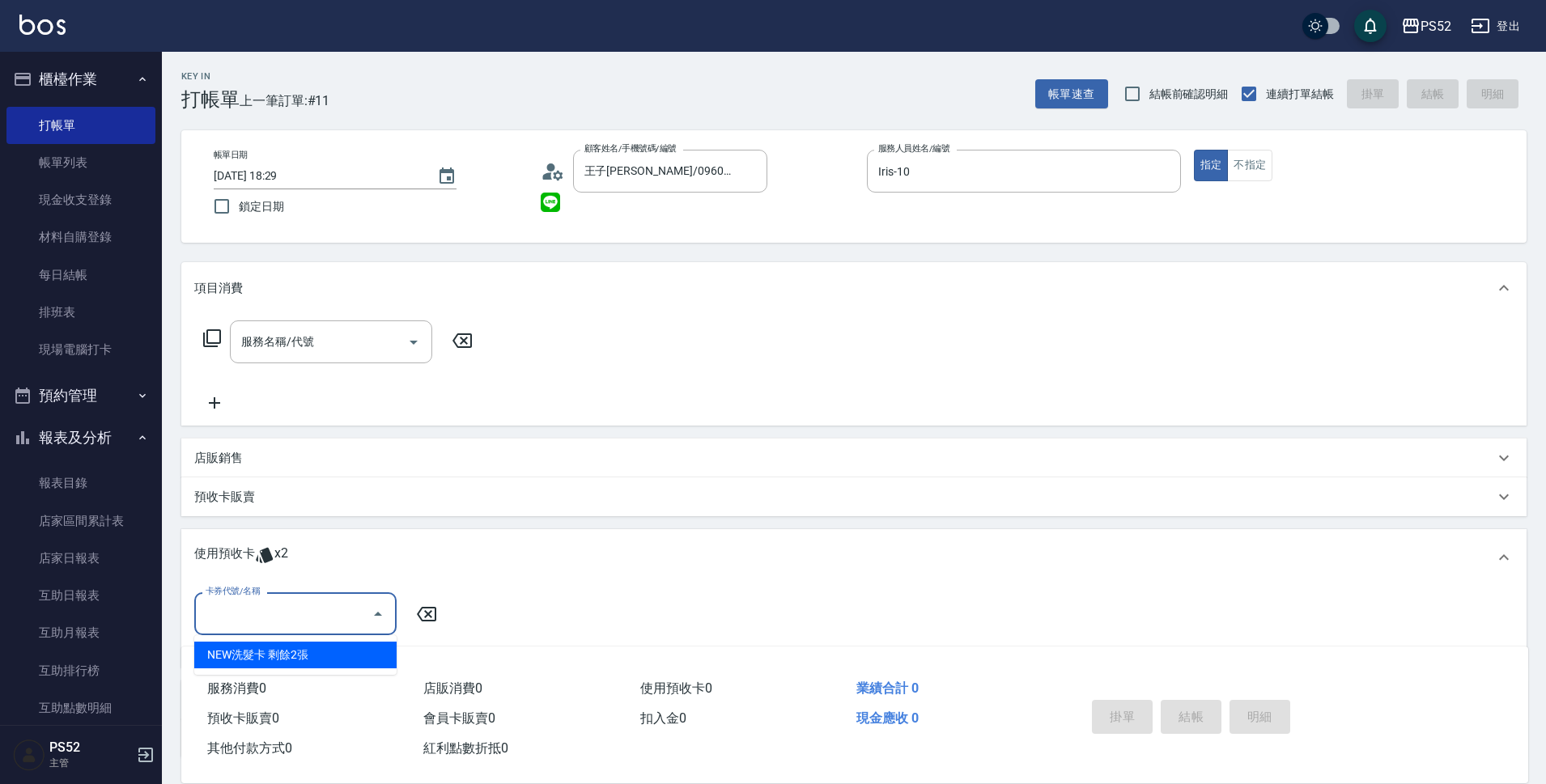
click at [263, 607] on input "卡券代號/名稱" at bounding box center [283, 613] width 164 height 29
click at [279, 649] on div "NEW洗髮卡 剩餘2張" at bounding box center [296, 655] width 203 height 27
type input "NEW洗髮卡"
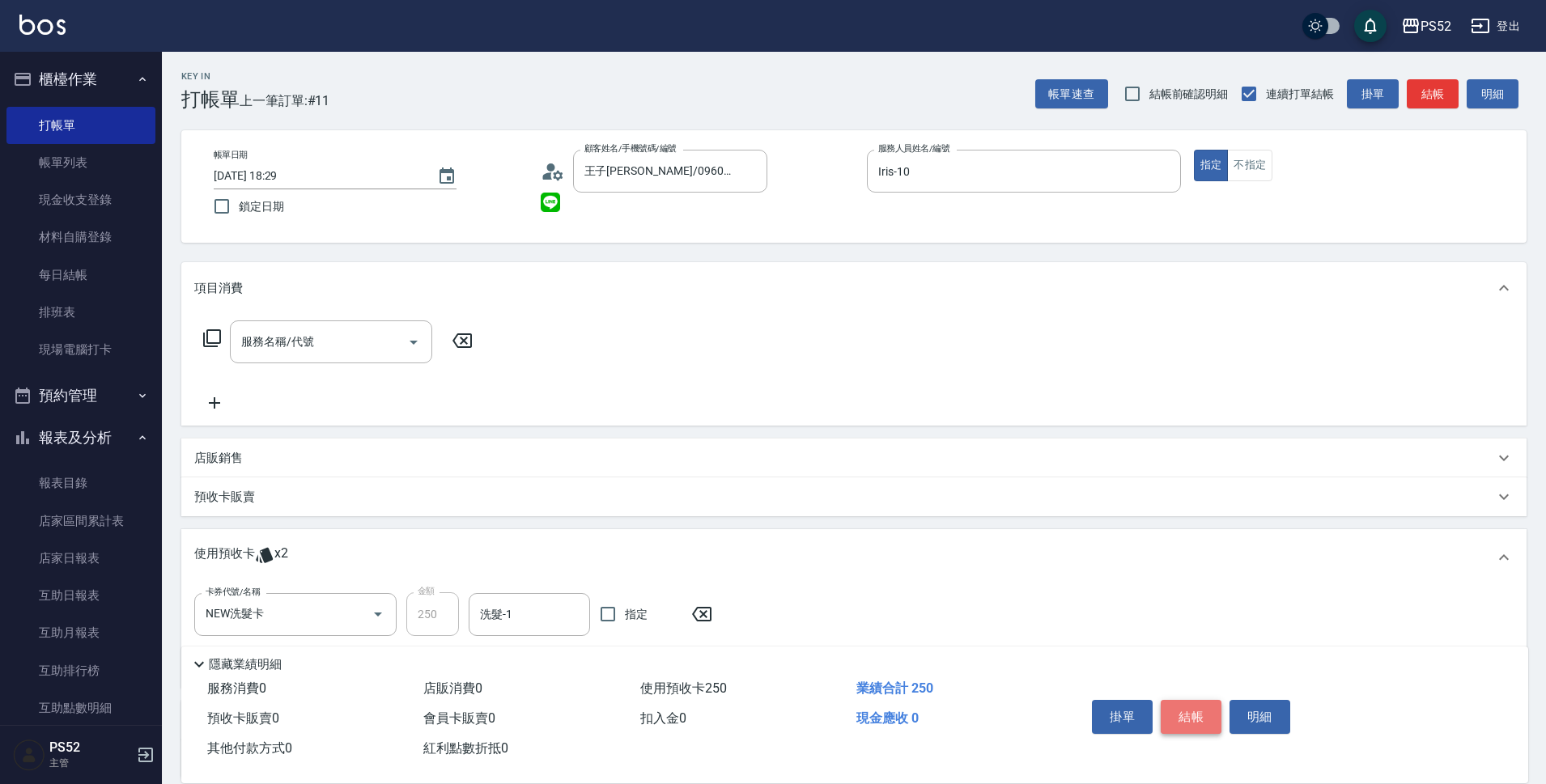
click at [1181, 714] on button "結帳" at bounding box center [1191, 717] width 61 height 34
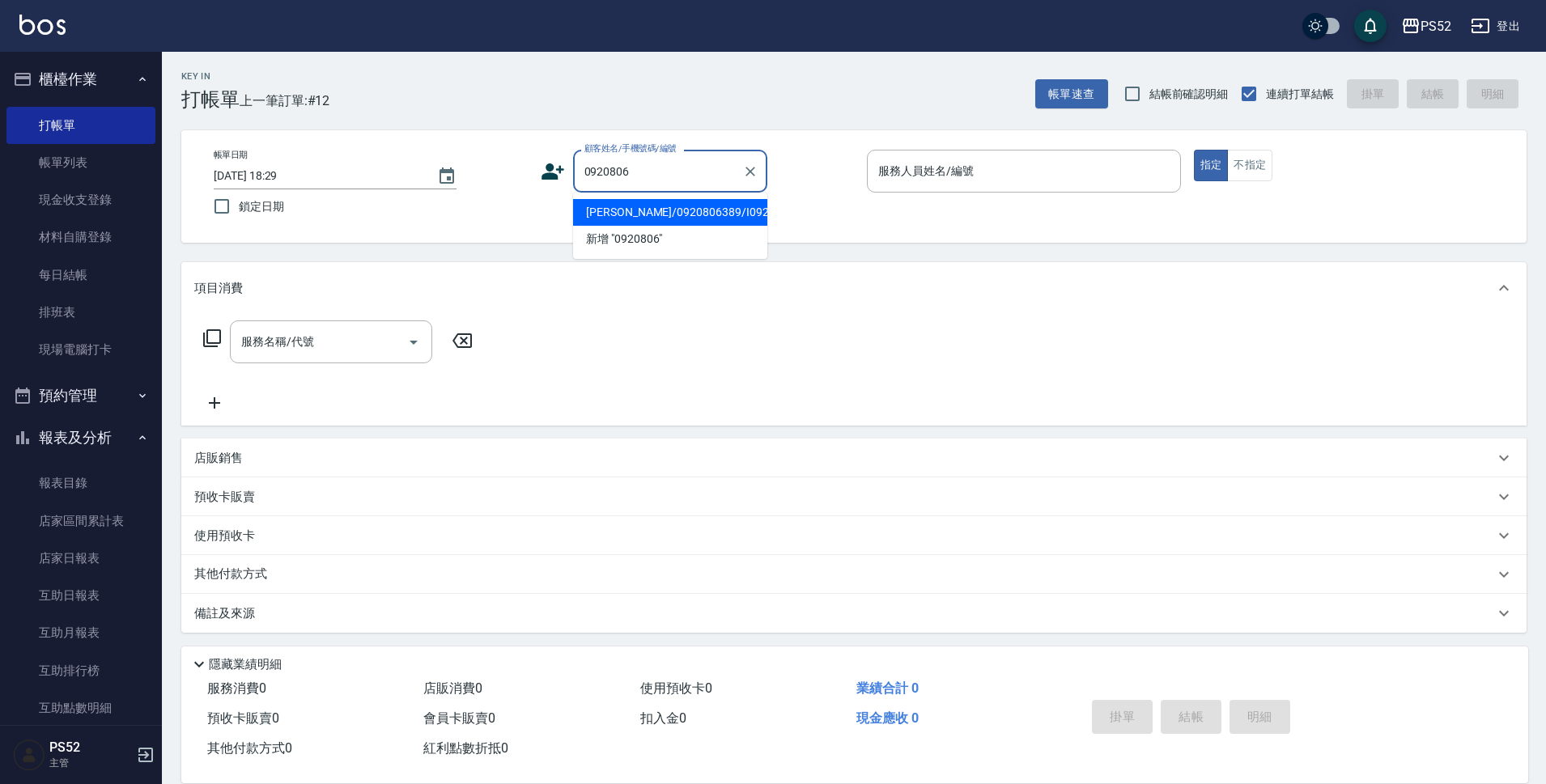
click at [689, 210] on li "[PERSON_NAME]/0920806389/I0920806389" at bounding box center [670, 212] width 195 height 27
type input "[PERSON_NAME]/0920806389/I0920806389"
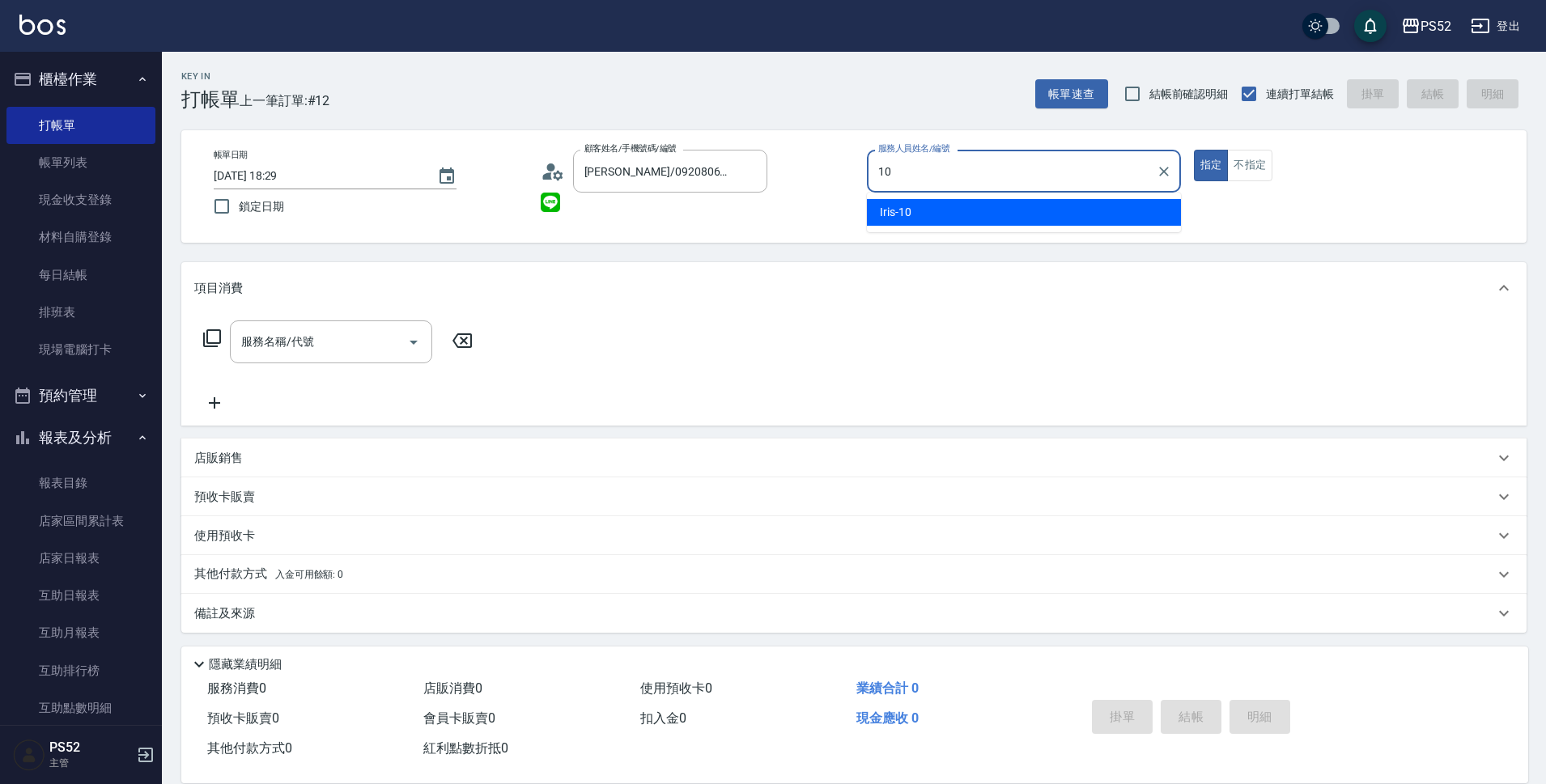
type input "Iris-10"
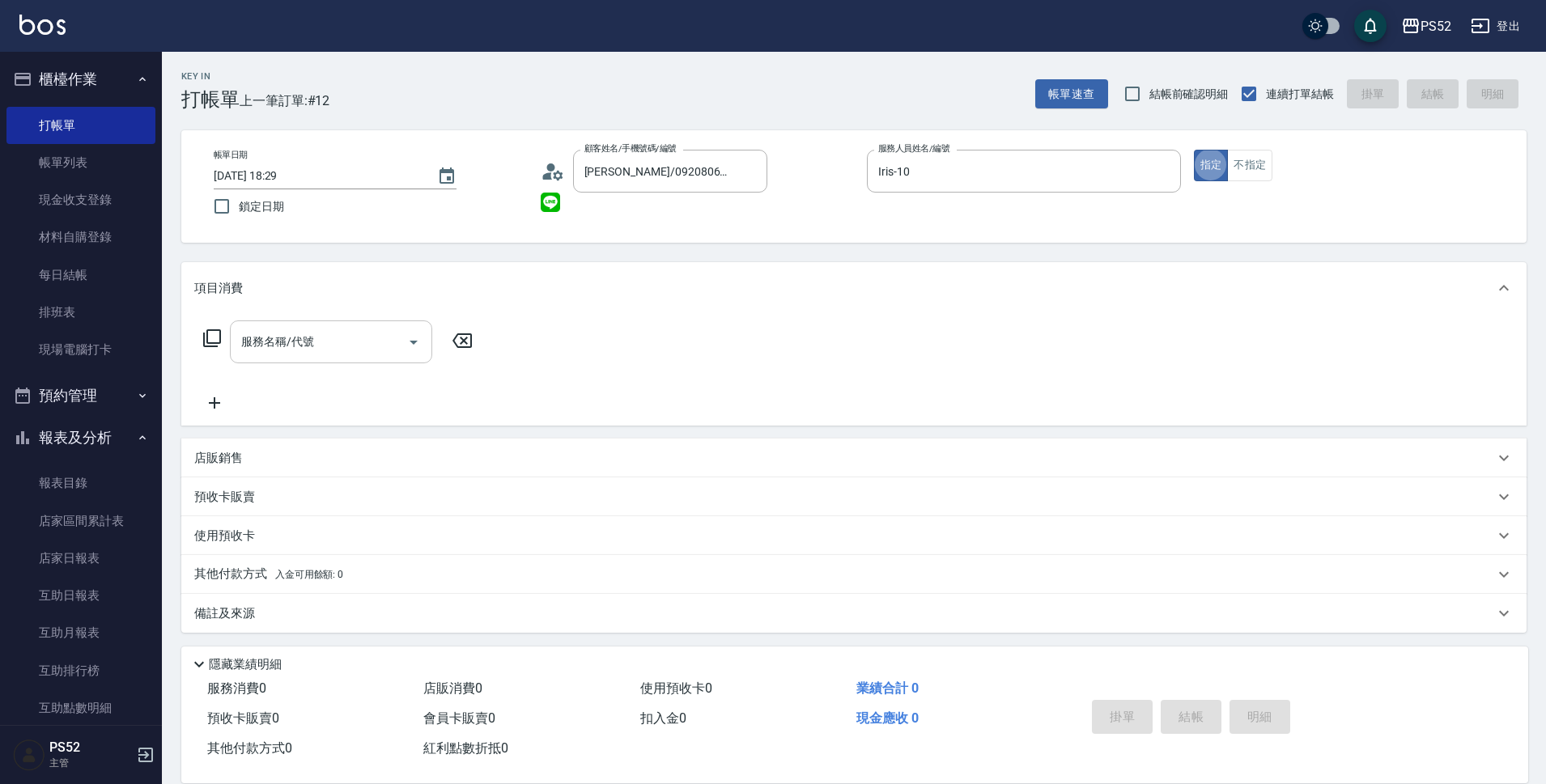
click at [367, 327] on div "服務名稱/代號" at bounding box center [332, 341] width 203 height 43
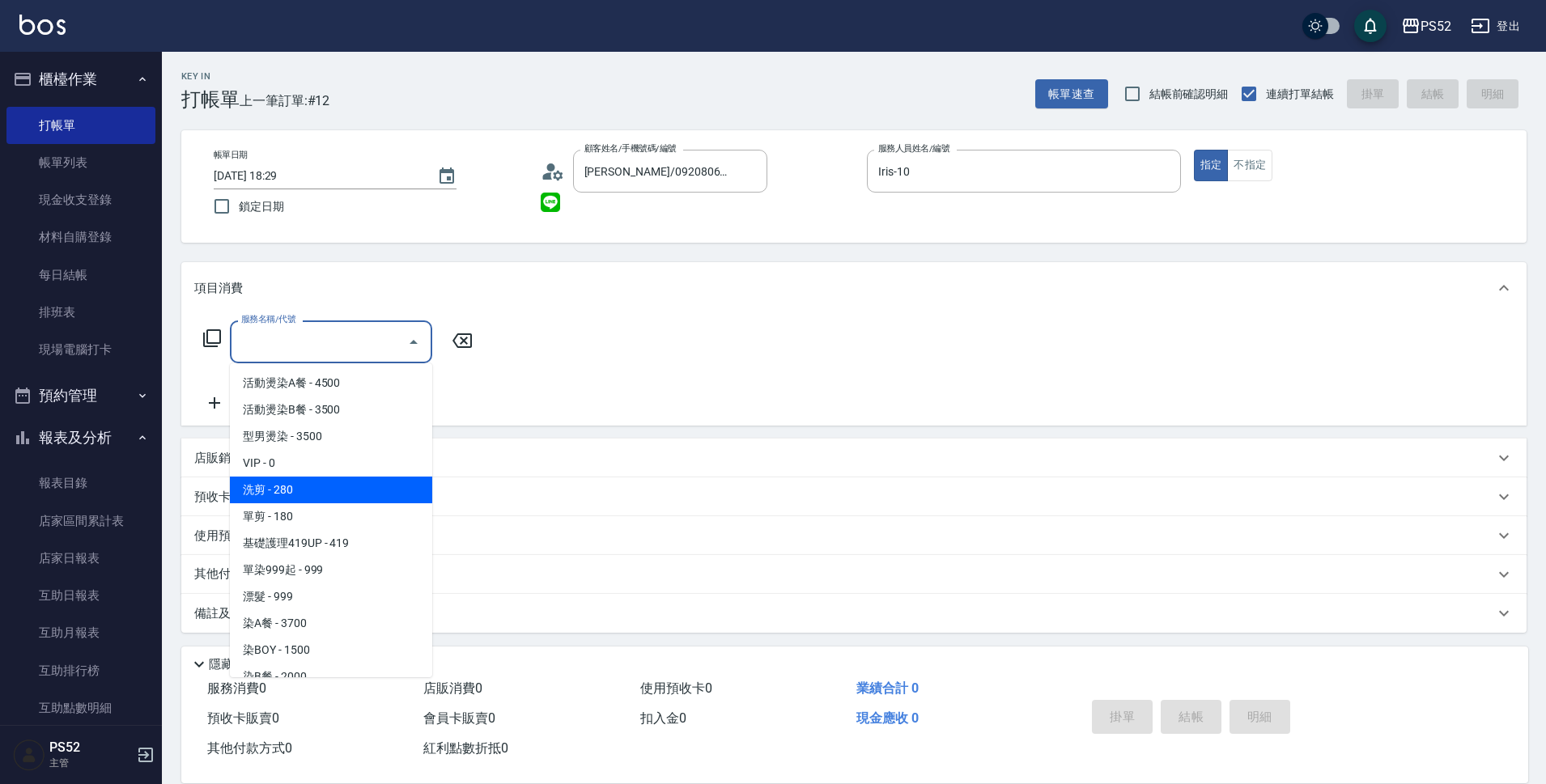
click at [339, 478] on span "洗剪 - 280" at bounding box center [332, 489] width 203 height 27
type input "洗剪(C1)"
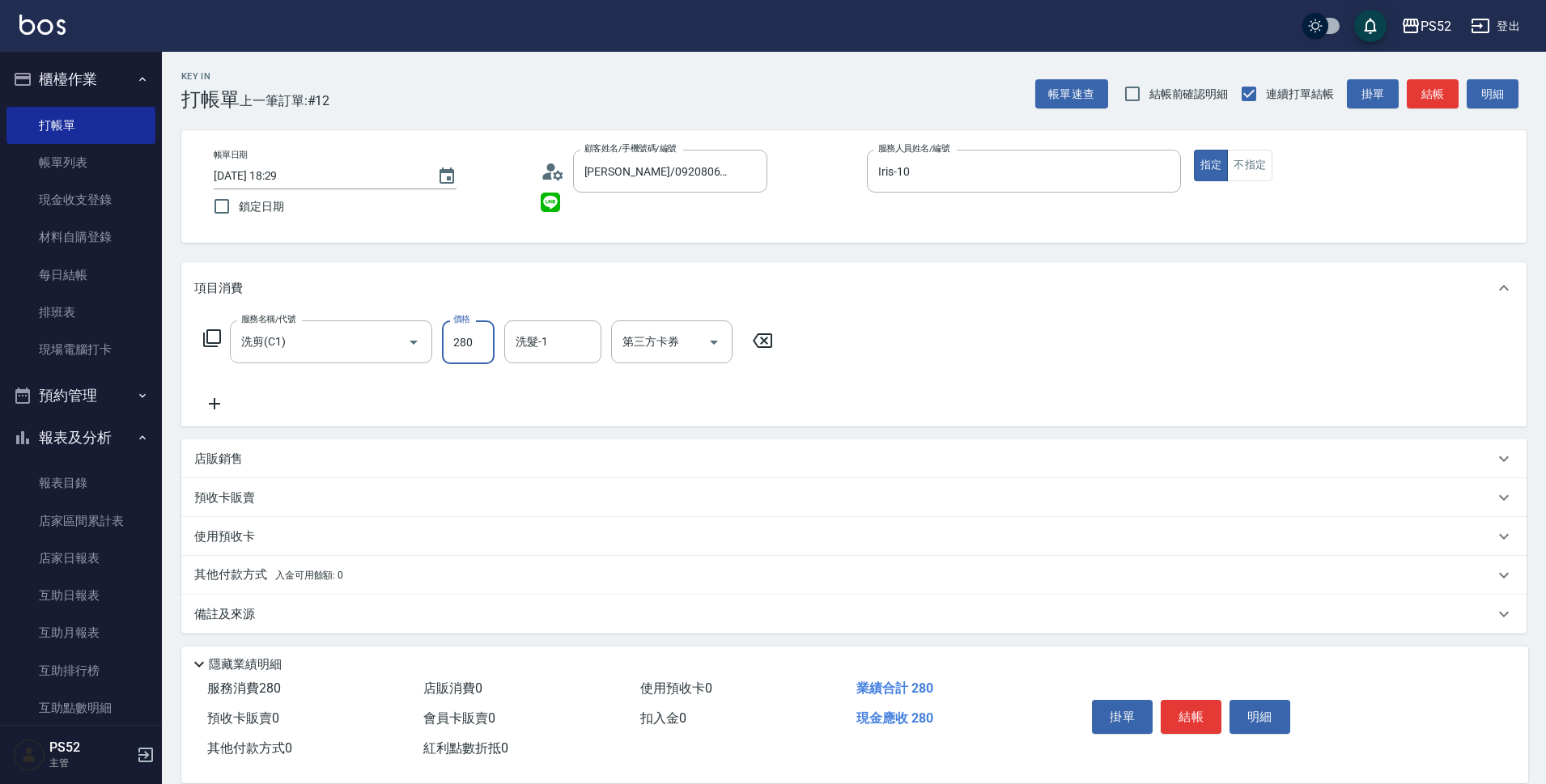
click at [476, 337] on input "280" at bounding box center [468, 342] width 53 height 44
type input "315"
click at [680, 343] on input "第三方卡券" at bounding box center [659, 341] width 82 height 29
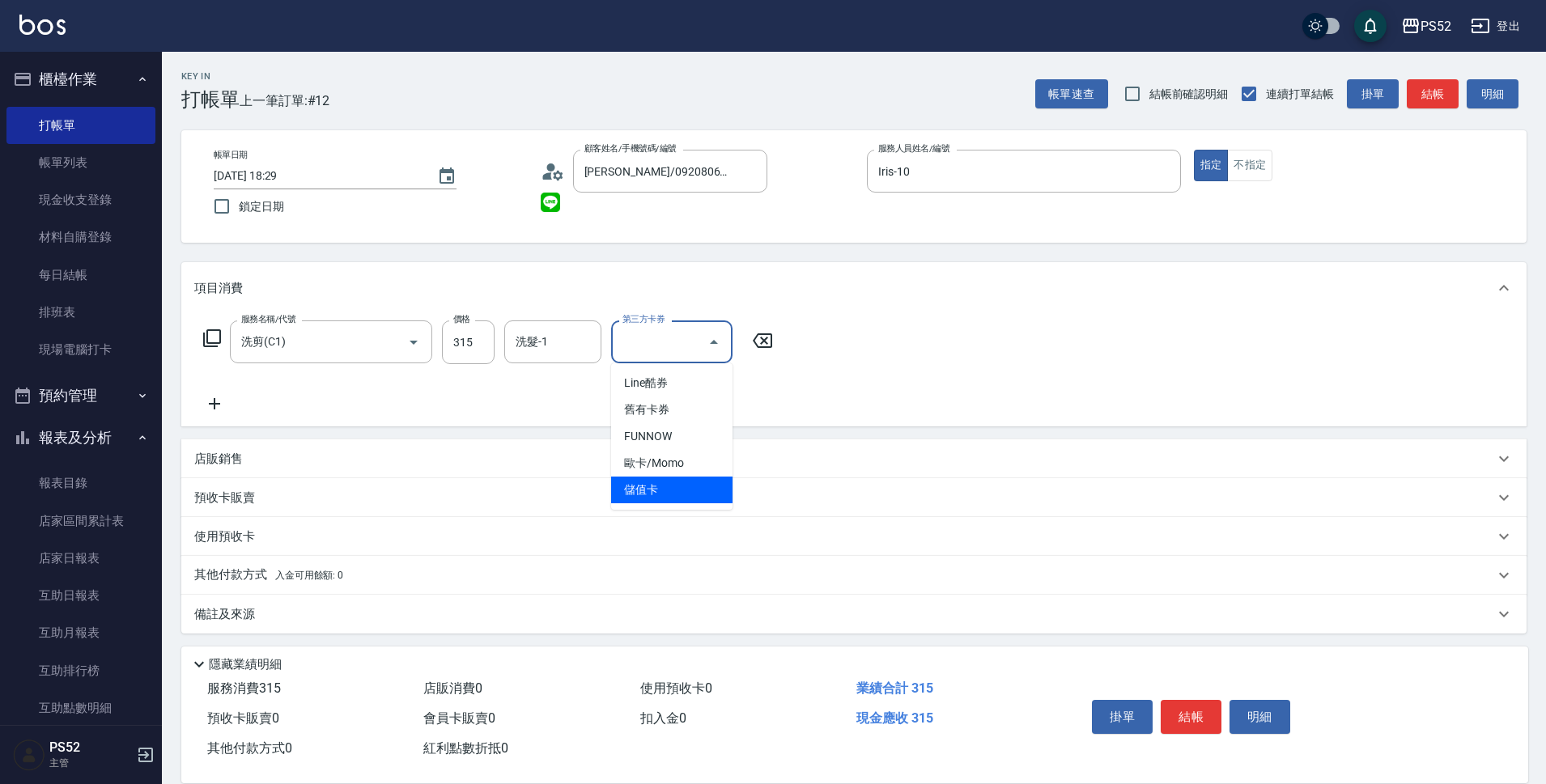
click at [637, 493] on span "儲值卡" at bounding box center [672, 489] width 121 height 27
type input "儲值卡"
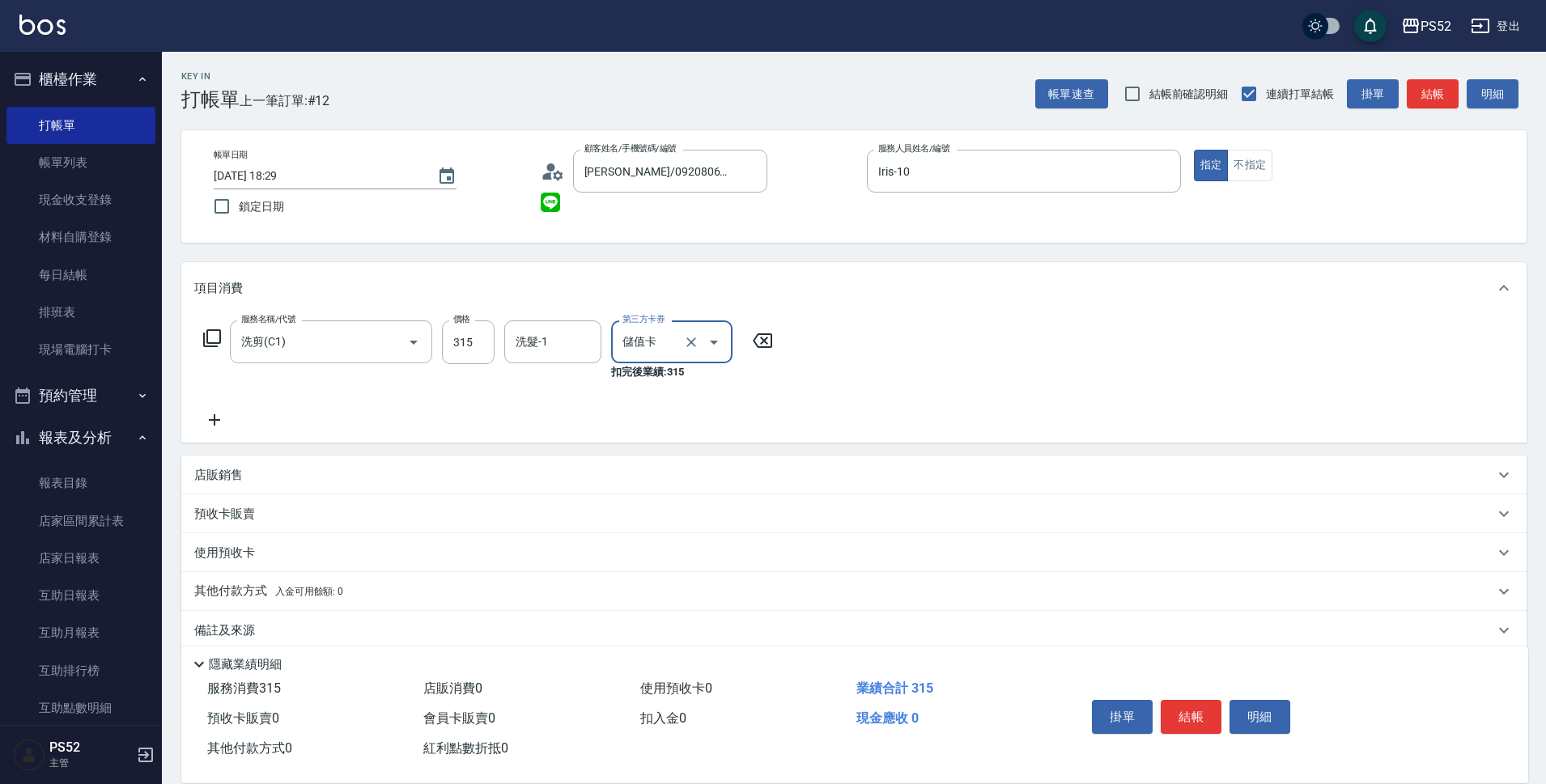
drag, startPoint x: 221, startPoint y: 406, endPoint x: 230, endPoint y: 410, distance: 9.8
click at [222, 406] on div "服務名稱/代號 洗剪(C1) 服務名稱/代號 價格 315 價格 洗髮-1 洗髮-1 第三方卡券 儲值卡 第三方卡券 扣完後業績: 315" at bounding box center [489, 375] width 589 height 109
click at [216, 426] on icon at bounding box center [214, 420] width 41 height 20
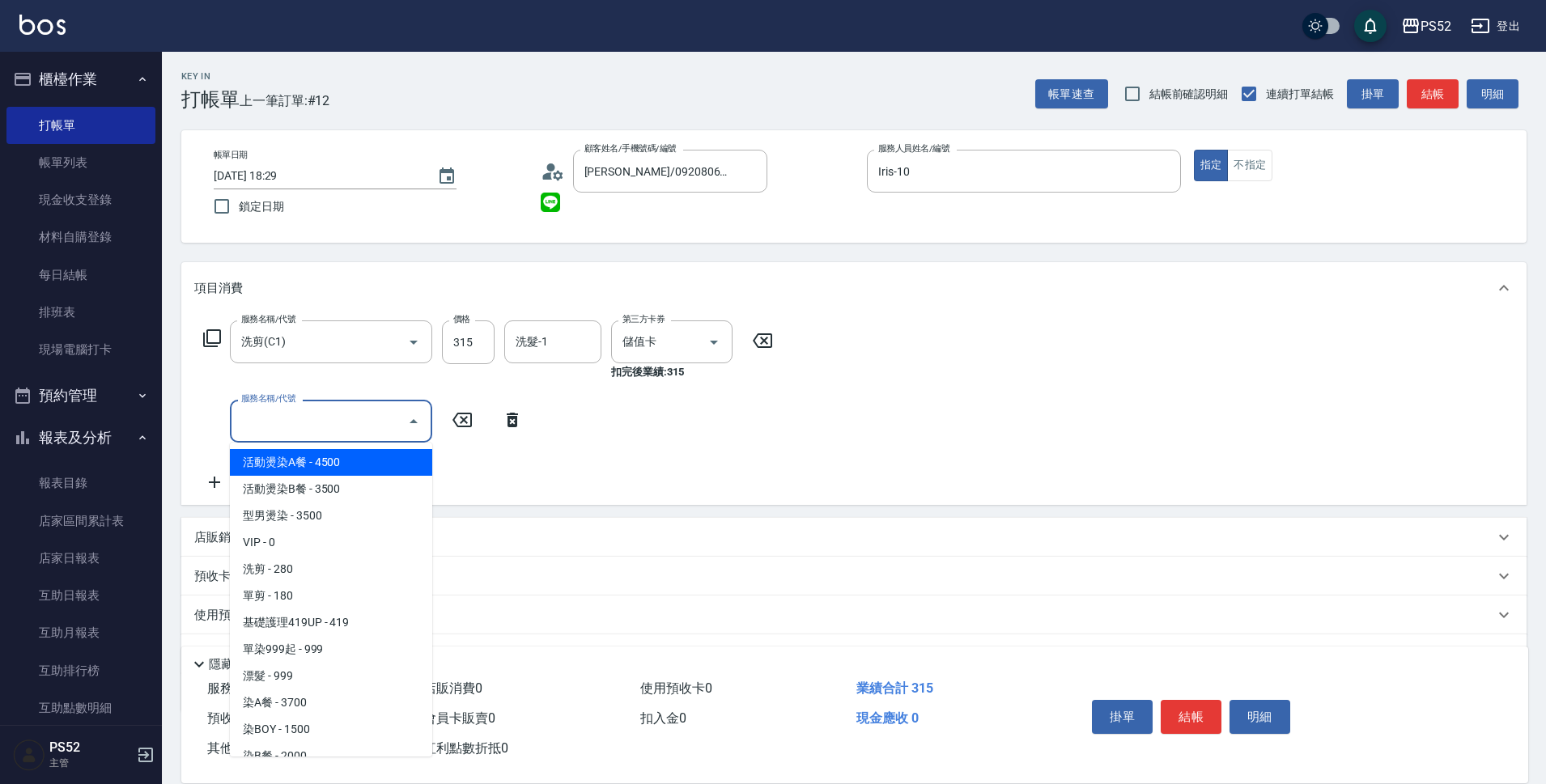
click at [252, 425] on input "服務名稱/代號" at bounding box center [319, 421] width 164 height 29
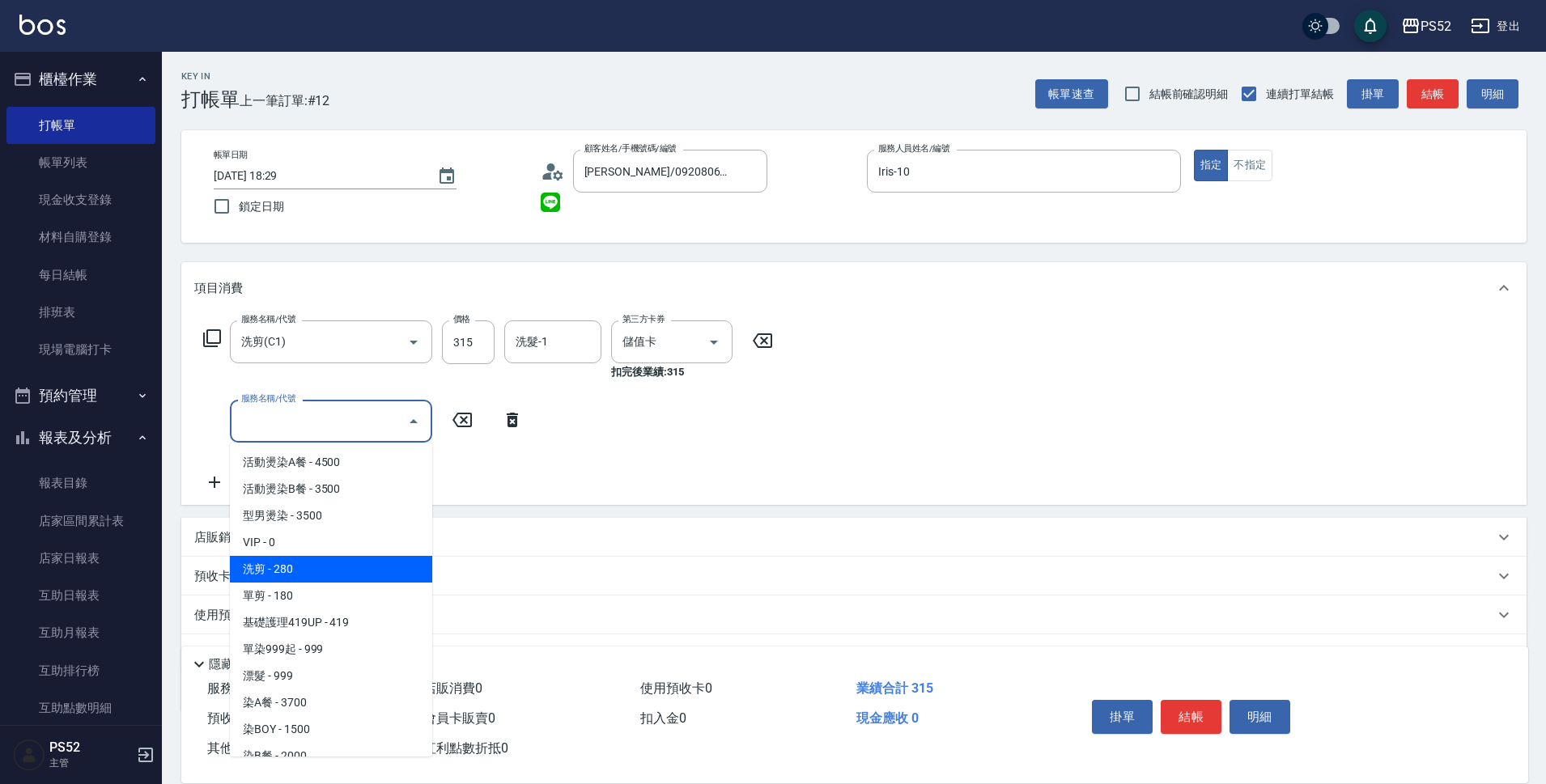
click at [296, 586] on span "單剪 - 180" at bounding box center [332, 595] width 203 height 27
type input "單剪(C2)"
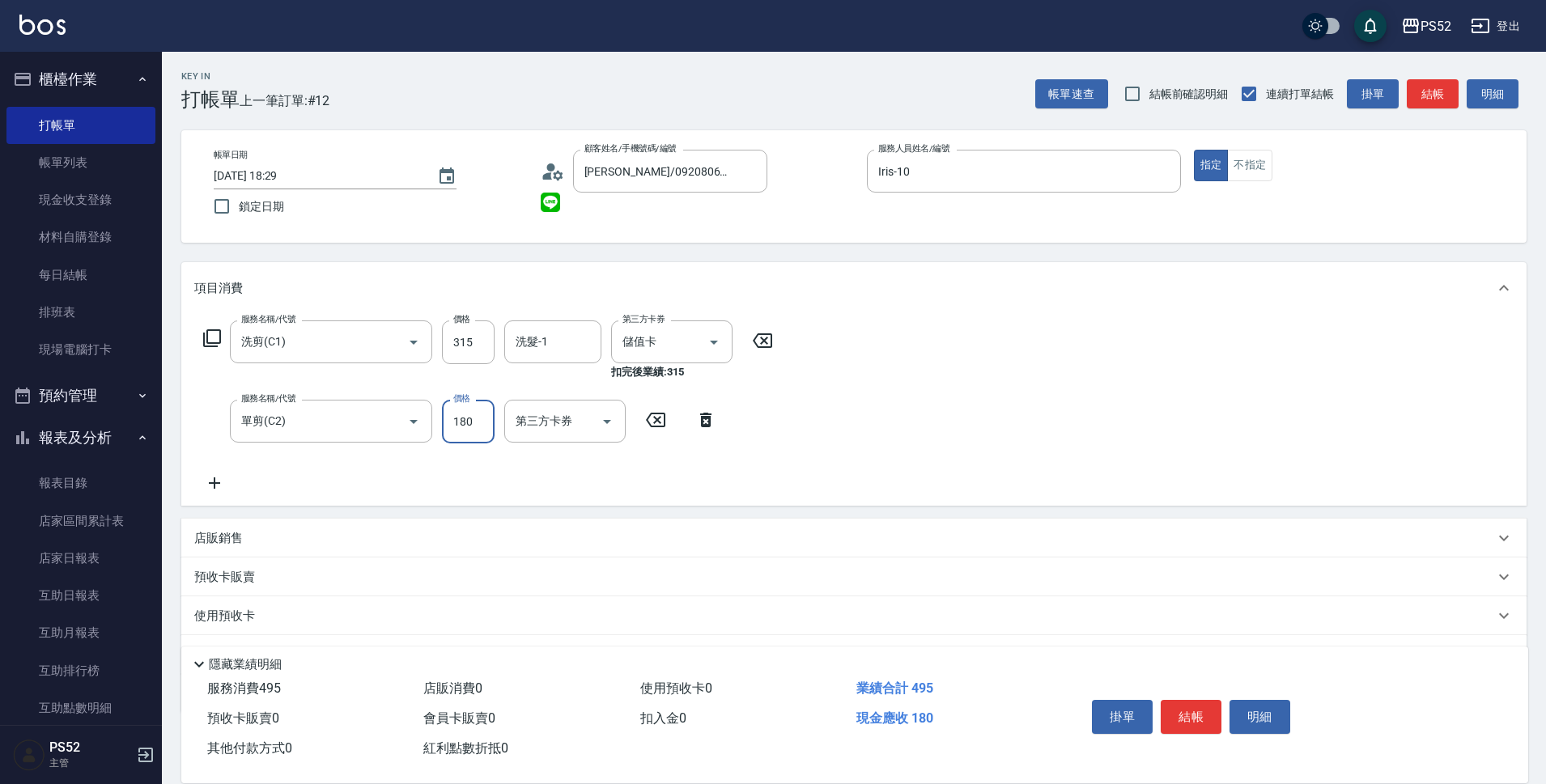
click at [464, 414] on input "180" at bounding box center [468, 422] width 53 height 44
type input "50"
click at [568, 424] on input "第三方卡券" at bounding box center [552, 421] width 82 height 29
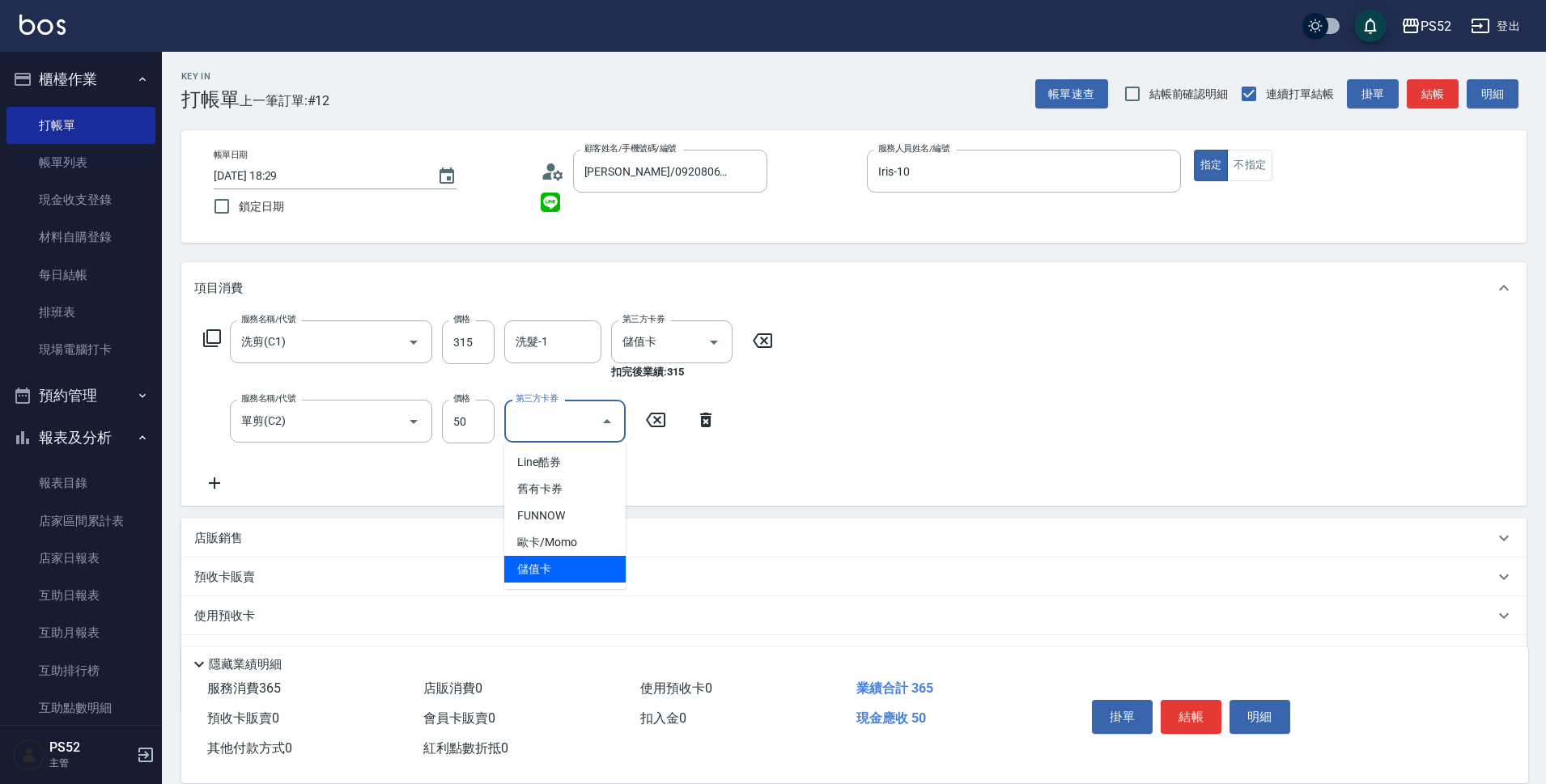
click at [529, 562] on span "儲值卡" at bounding box center [565, 569] width 121 height 27
type input "儲值卡"
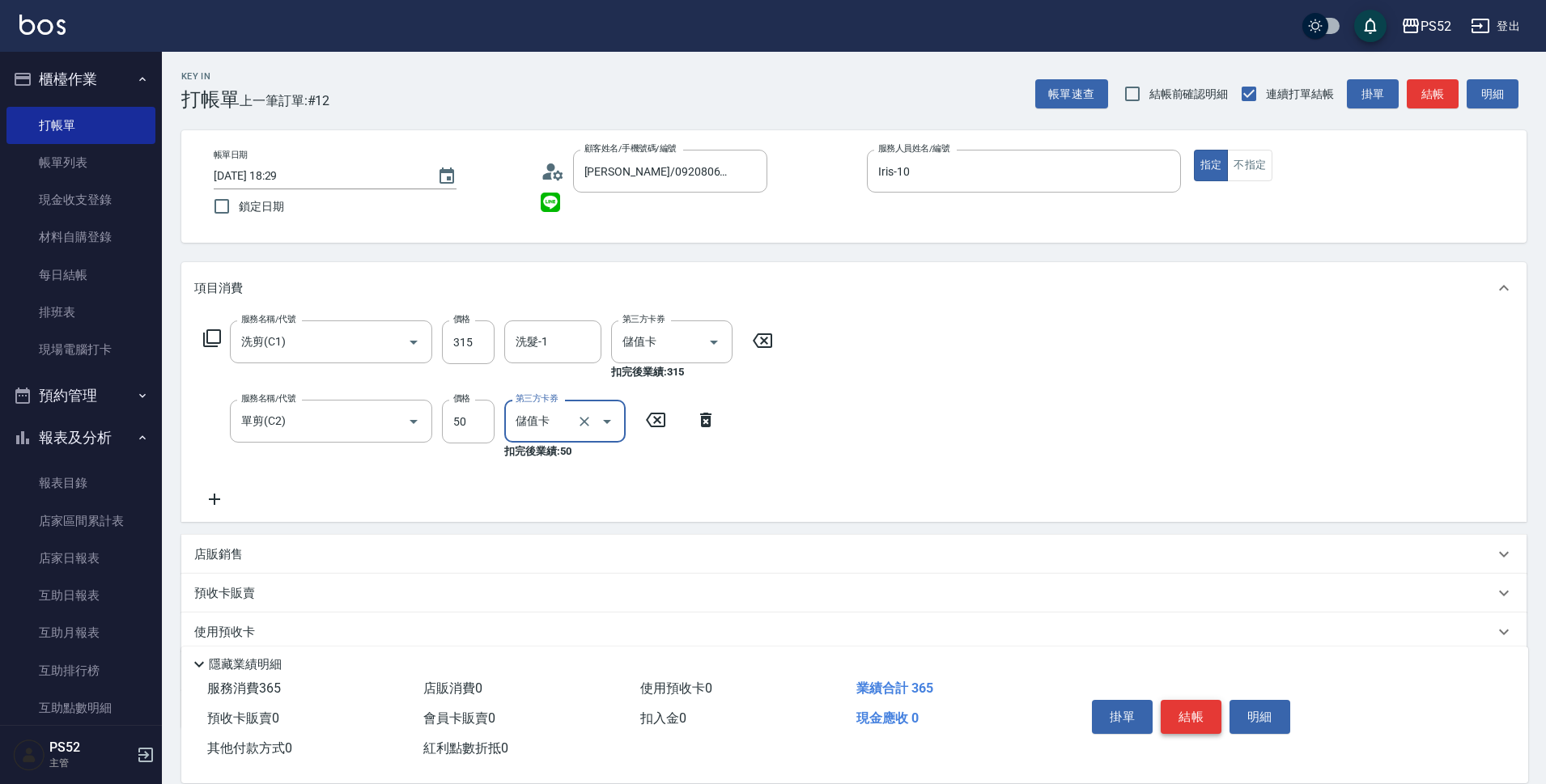
click at [1187, 705] on button "結帳" at bounding box center [1191, 717] width 61 height 34
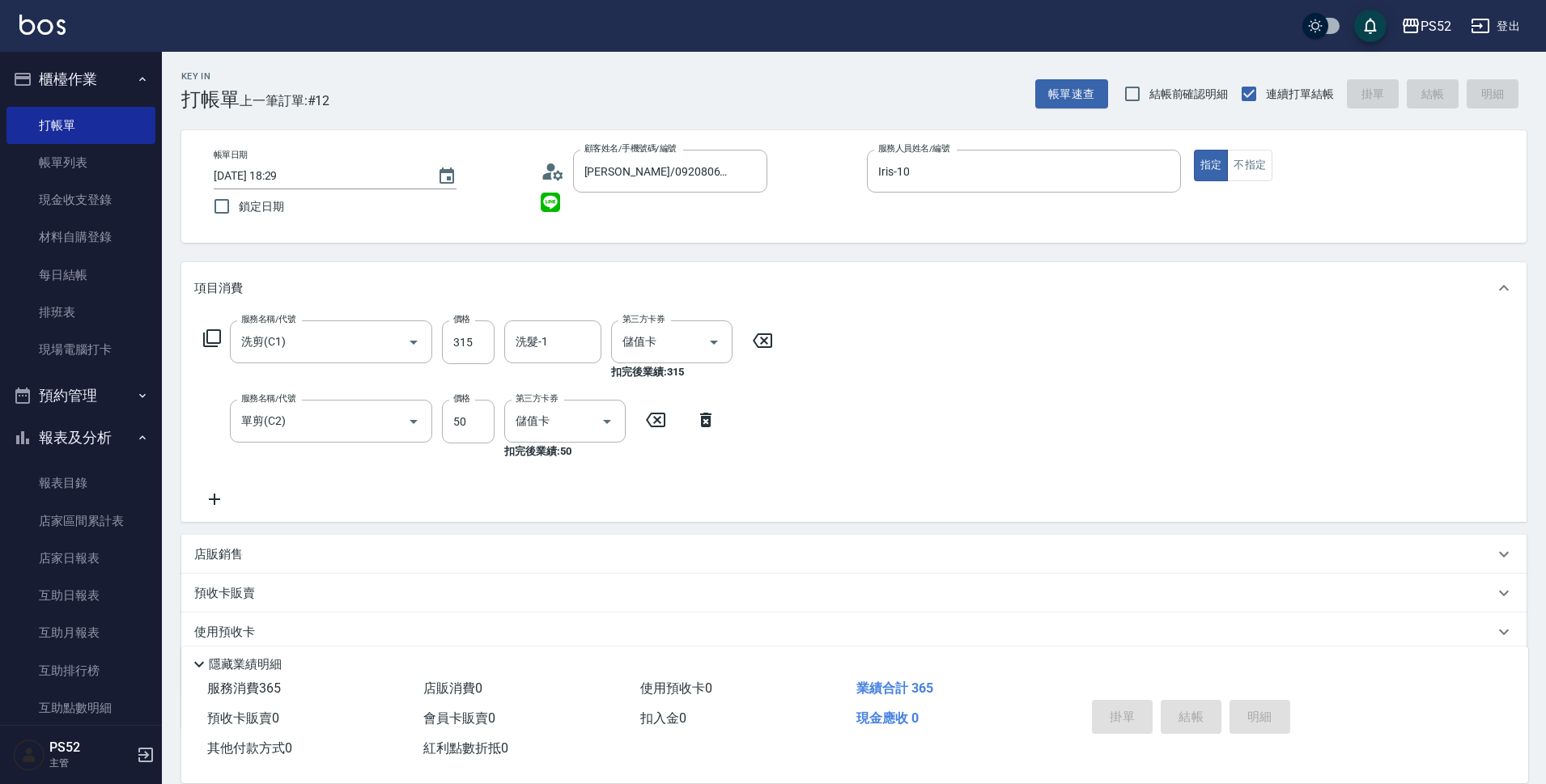
type input "[DATE] 18:30"
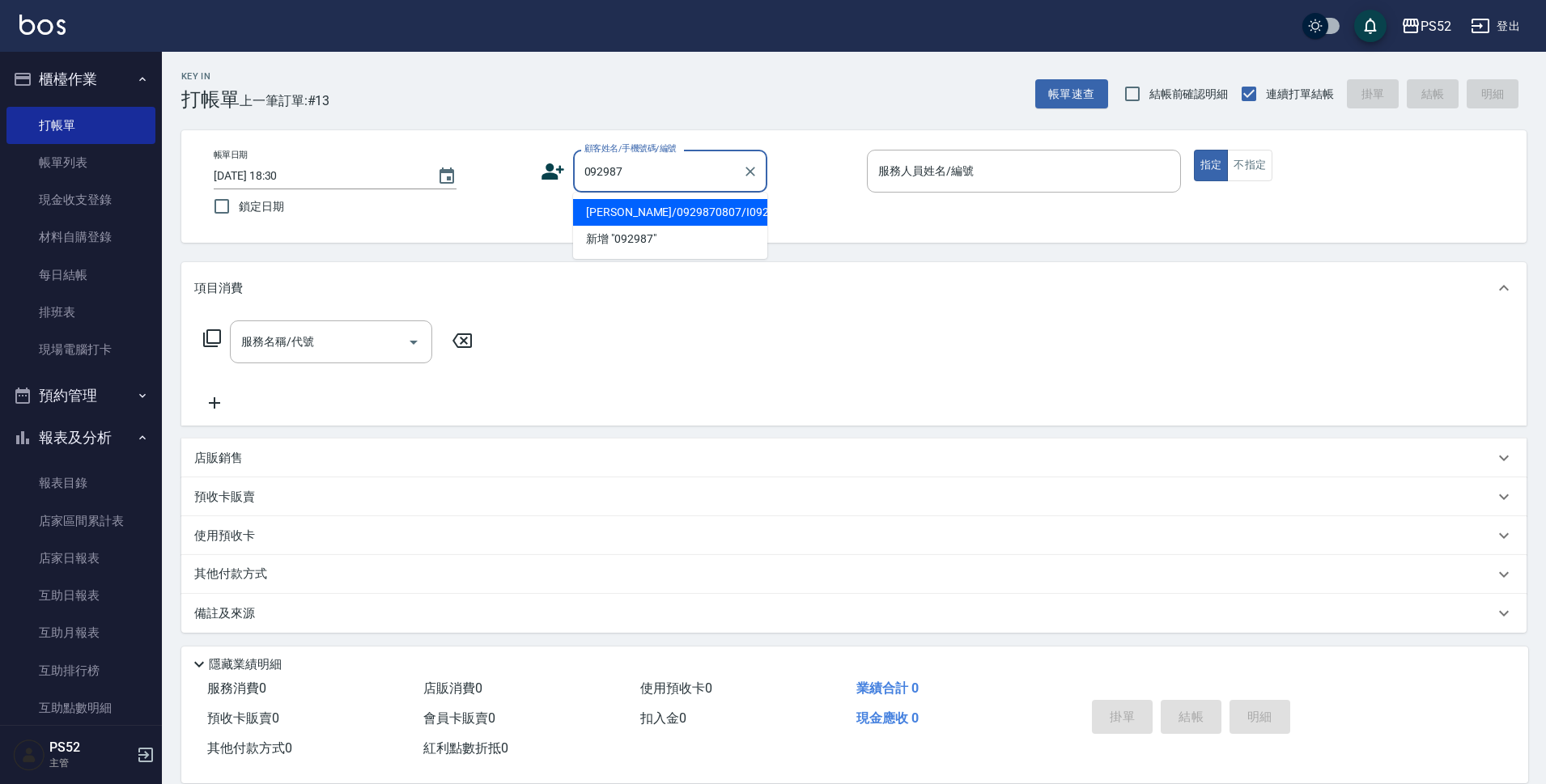
click at [647, 225] on li "[PERSON_NAME]/0929870807/I0929870807" at bounding box center [670, 212] width 195 height 27
type input "[PERSON_NAME]/0929870807/I0929870807"
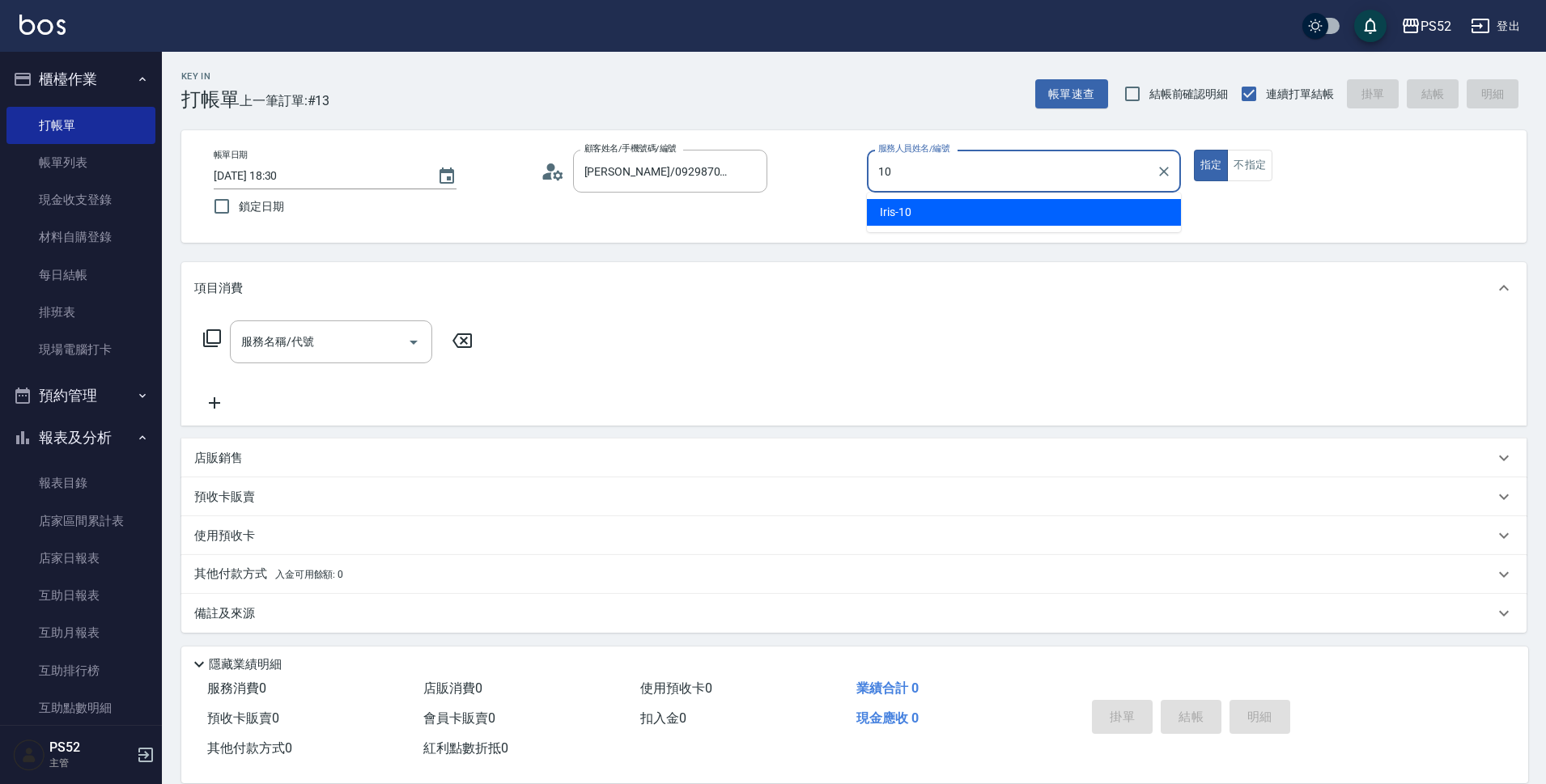
type input "Iris-10"
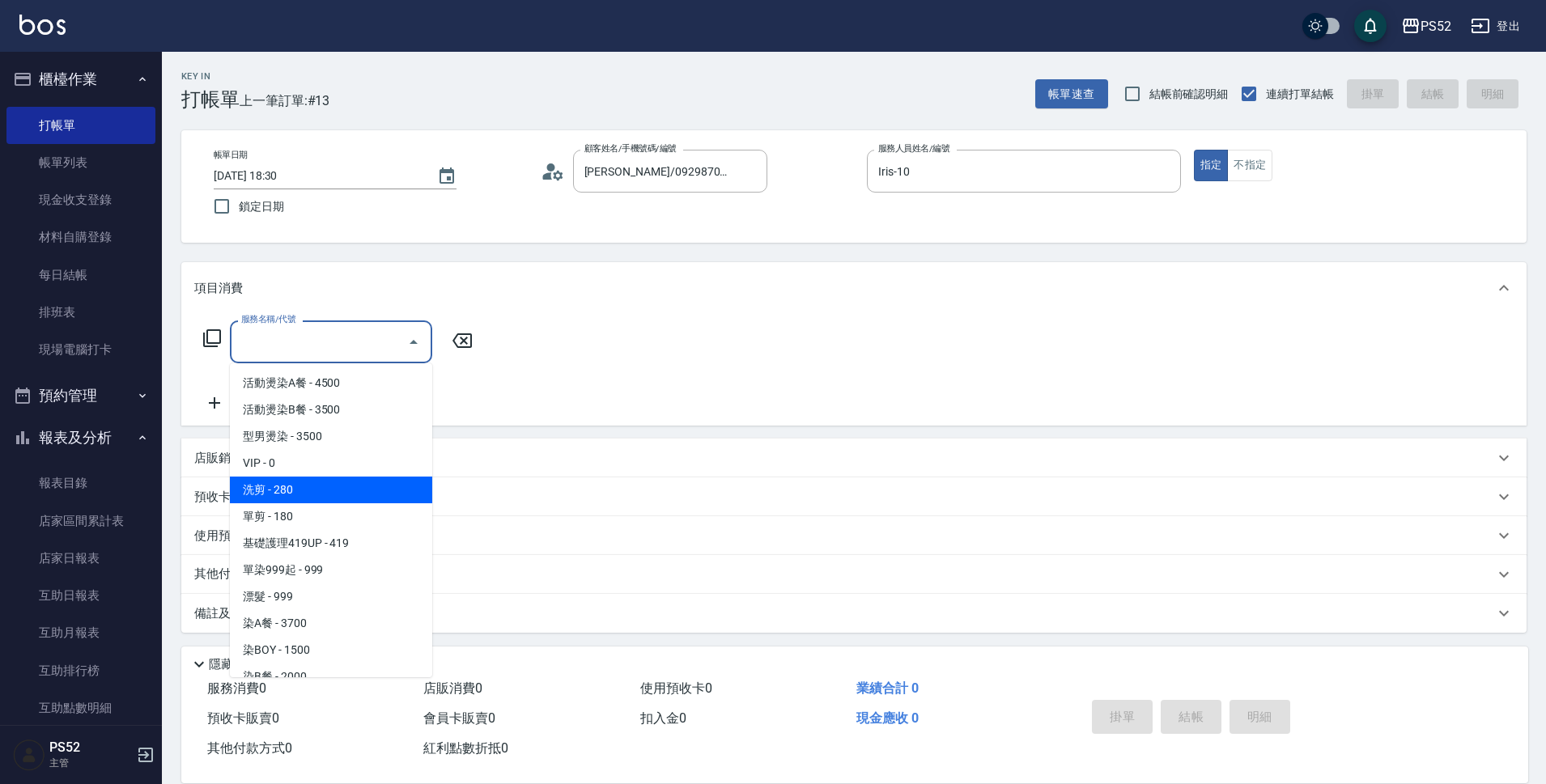
type input "洗剪(C1)"
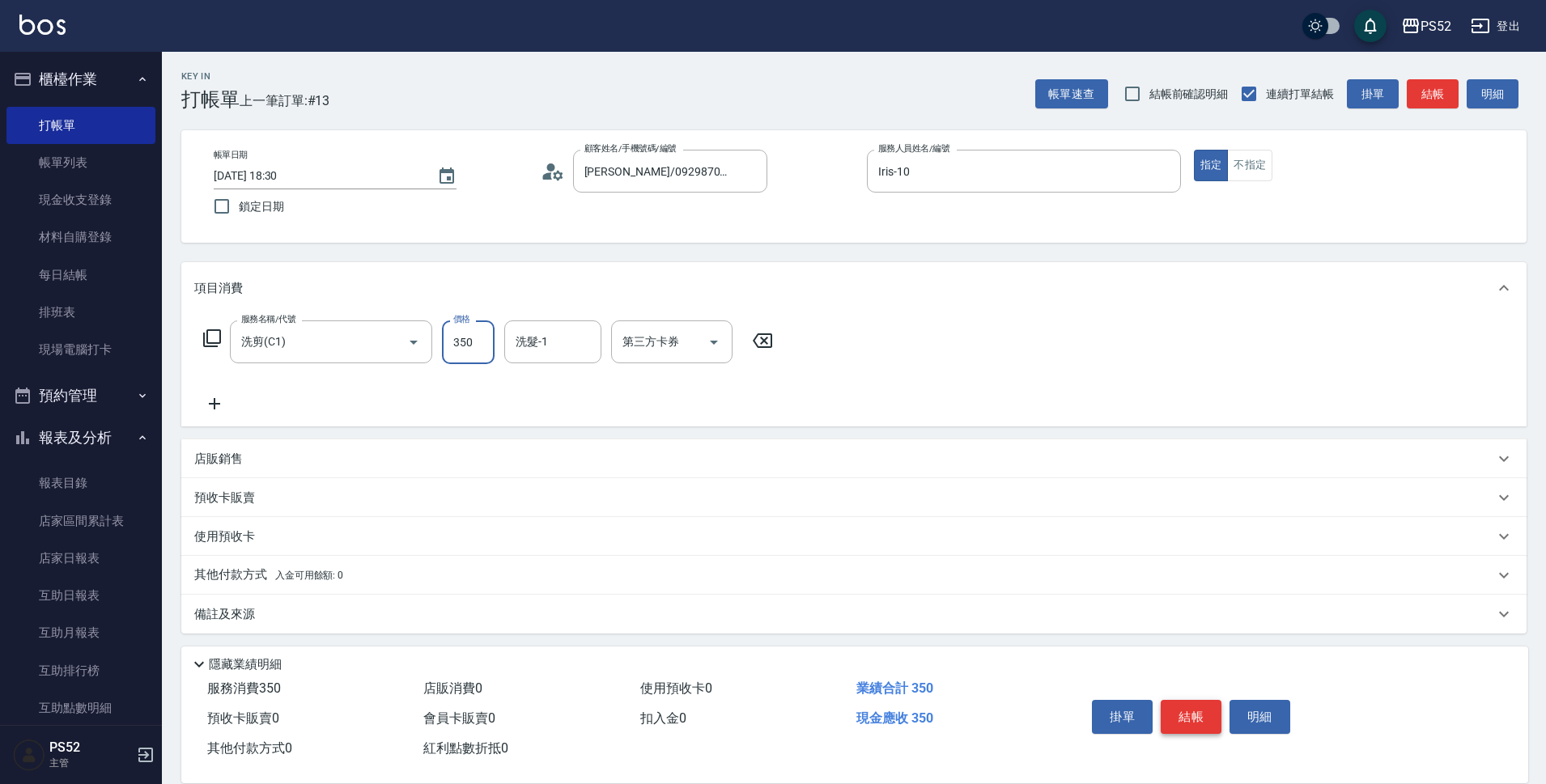
type input "350"
click at [1192, 714] on button "結帳" at bounding box center [1191, 717] width 61 height 34
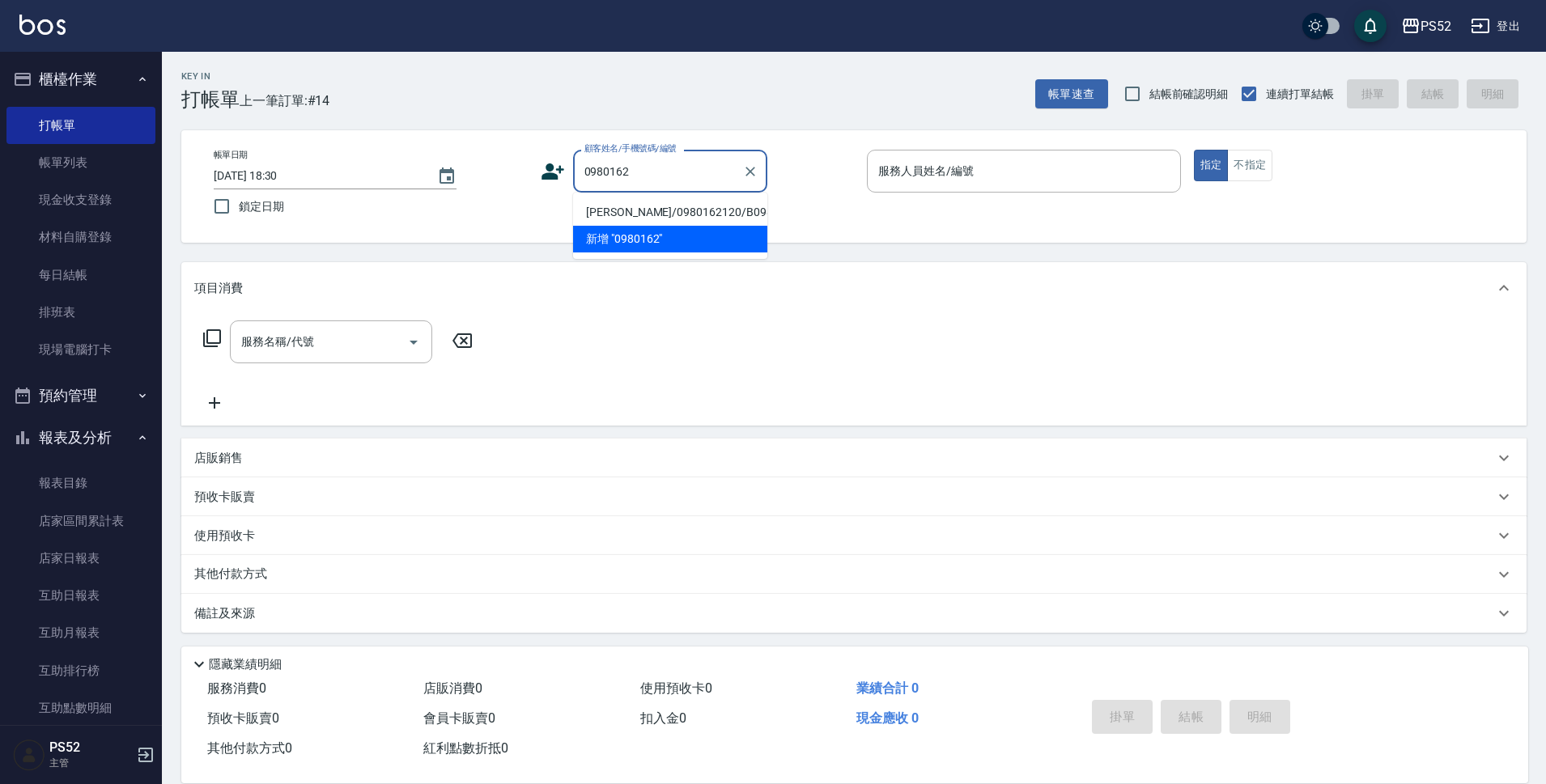
click at [631, 222] on li "[PERSON_NAME]/0980162120/B0980162120" at bounding box center [670, 212] width 195 height 27
type input "[PERSON_NAME]/0980162120/B0980162120"
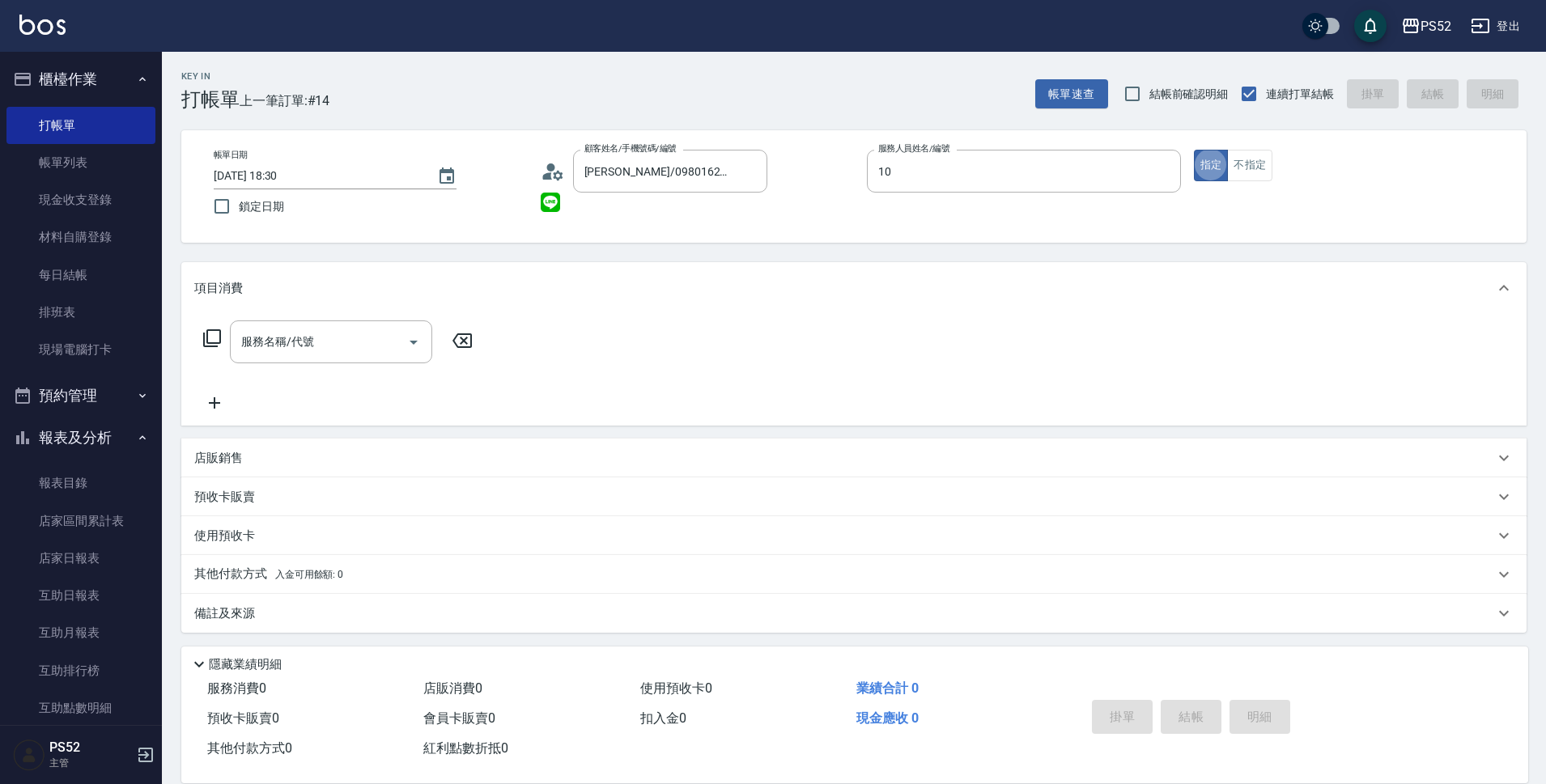
type input "Iris-10"
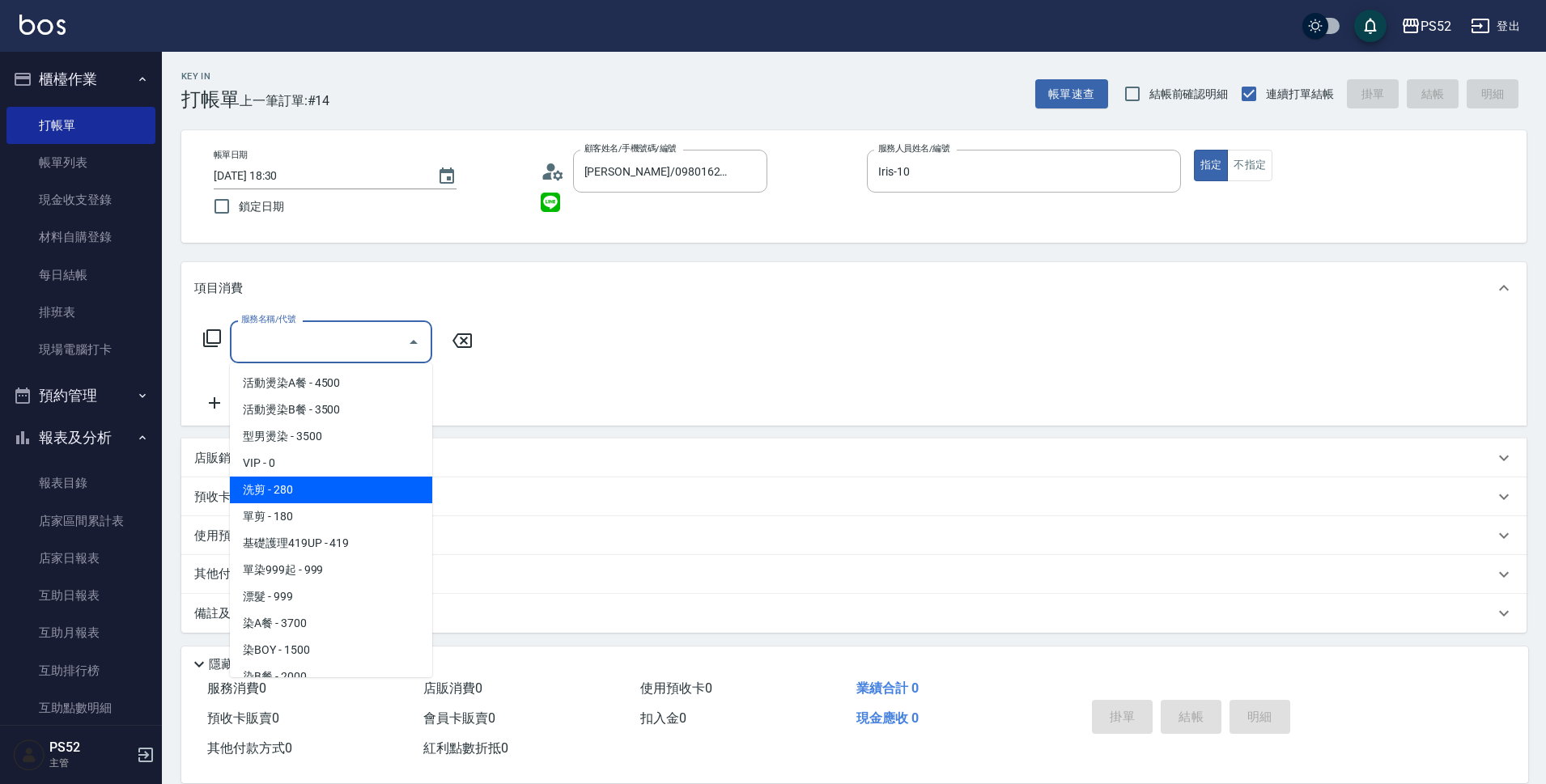
type input "洗剪(C1)"
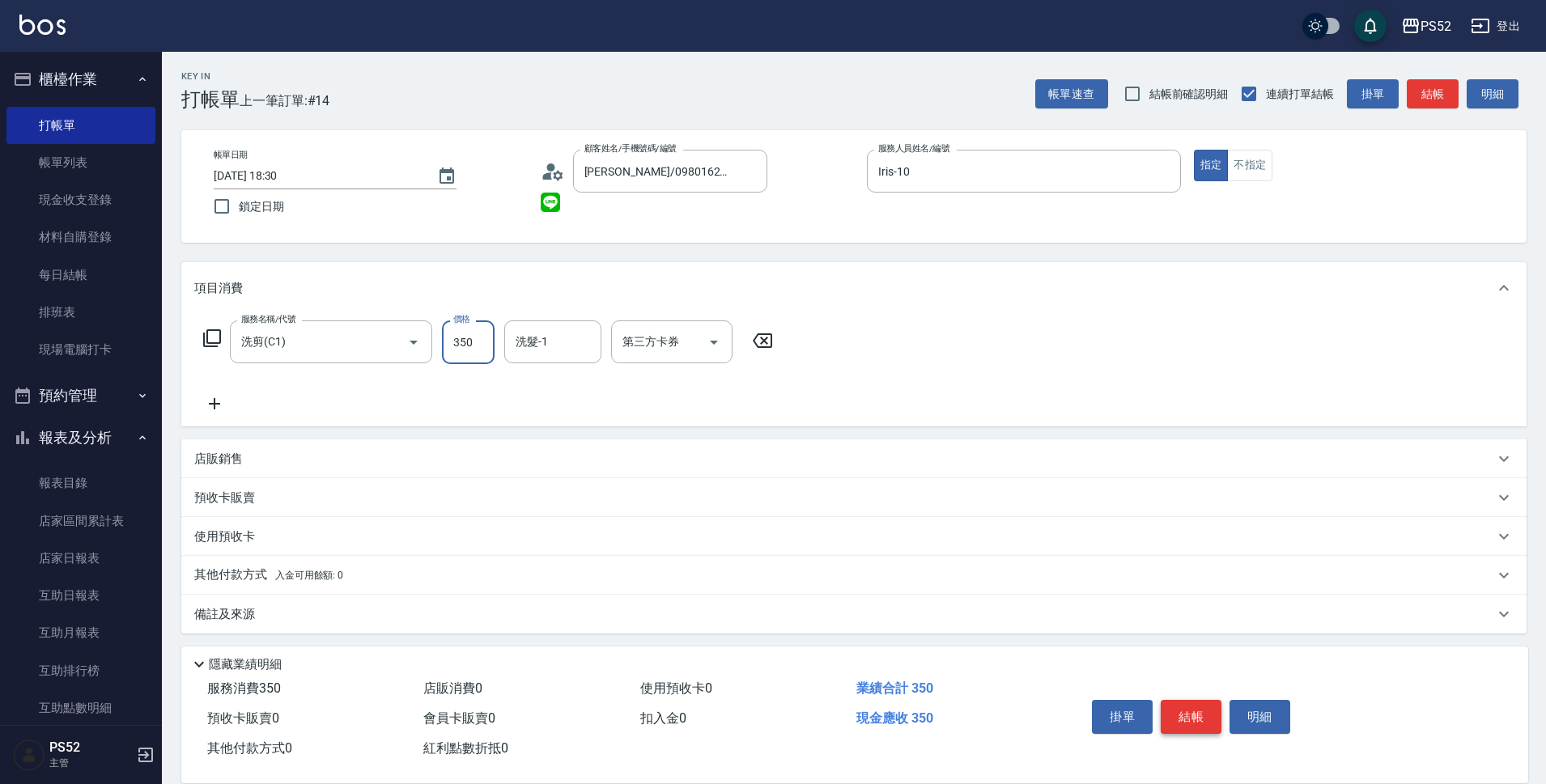
type input "350"
click at [1184, 700] on button "結帳" at bounding box center [1191, 717] width 61 height 34
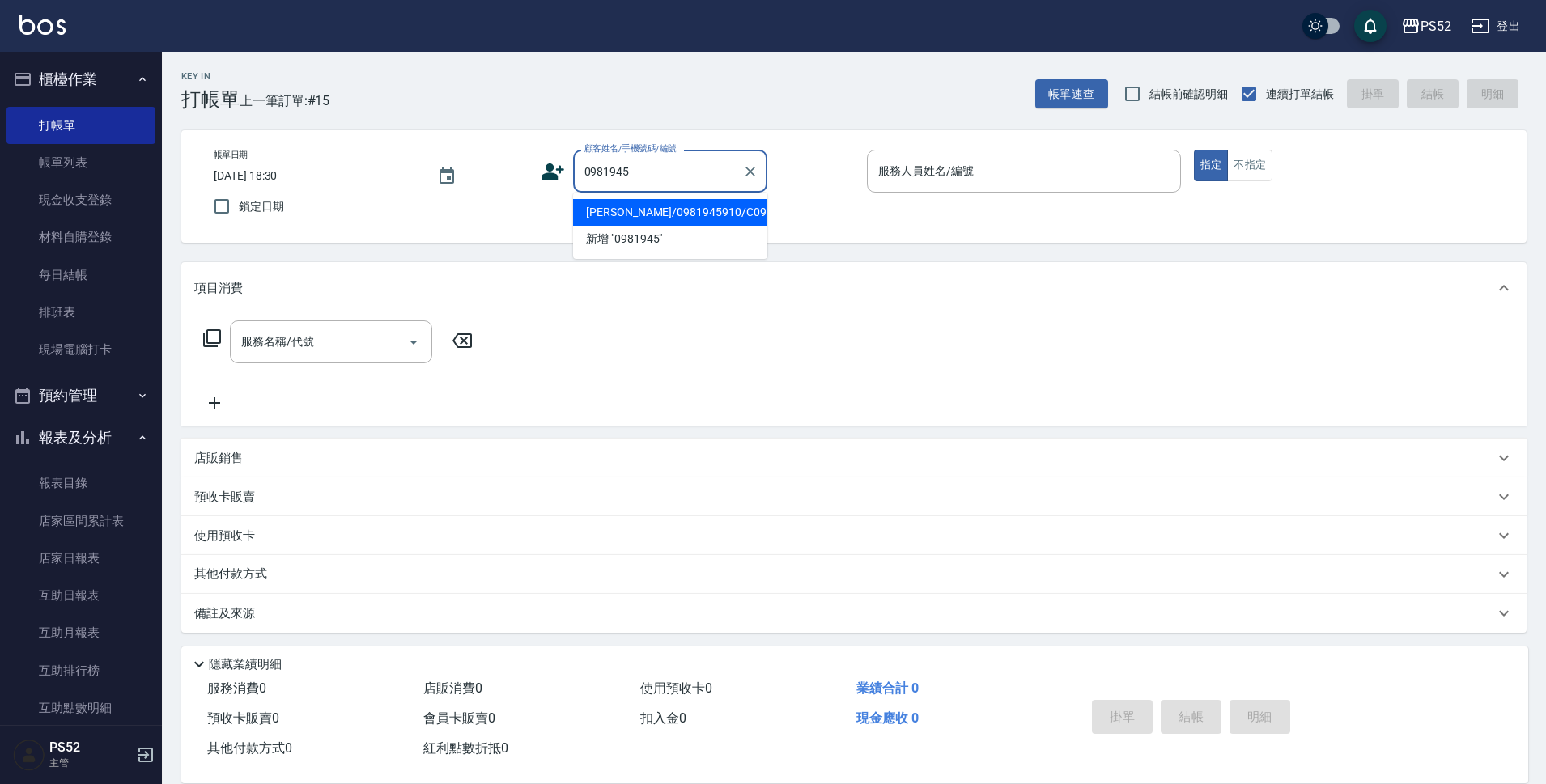
click at [633, 221] on li "[PERSON_NAME]/0981945910/C0981945910" at bounding box center [670, 212] width 195 height 27
type input "[PERSON_NAME]/0981945910/C0981945910"
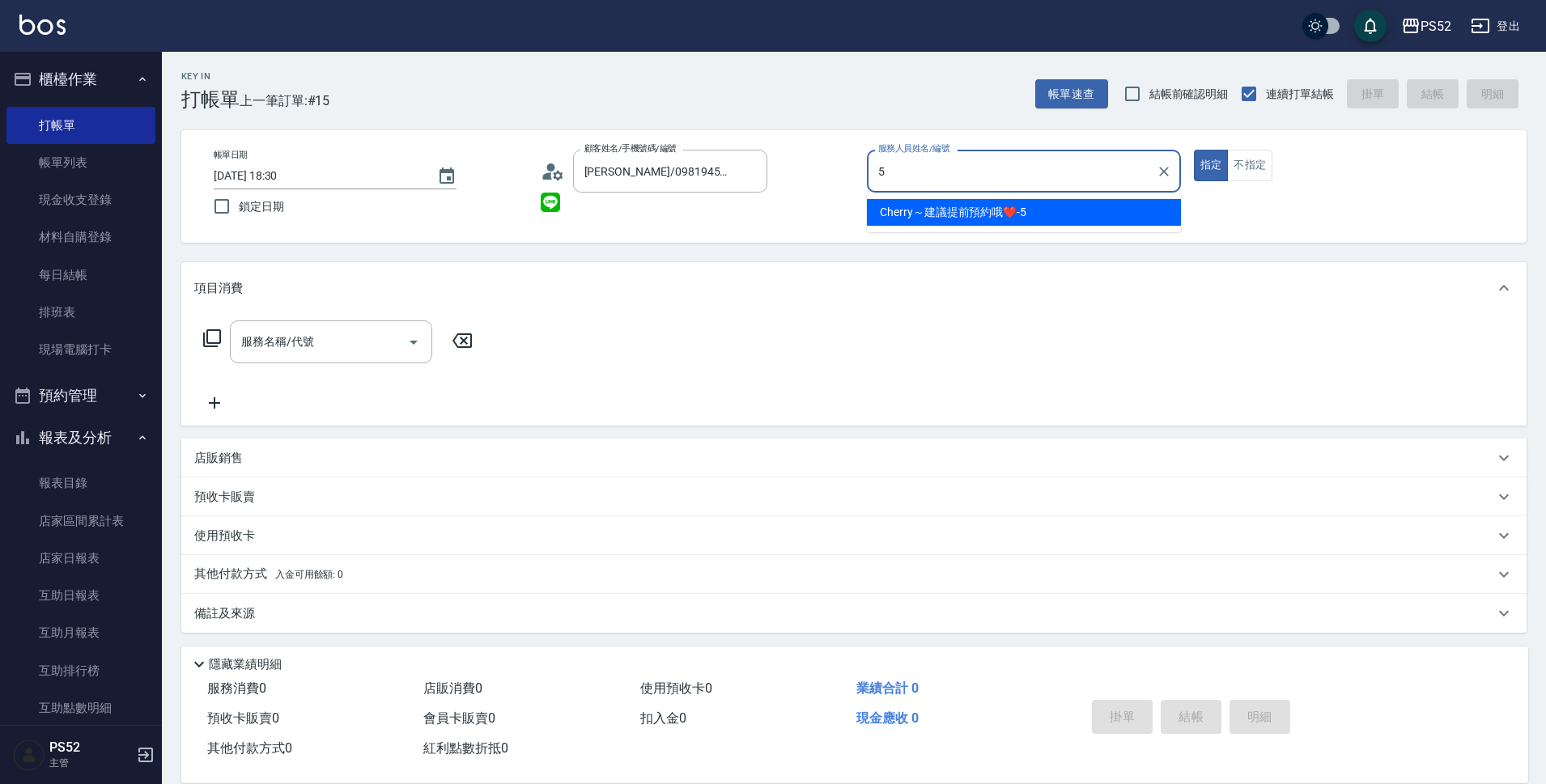
type input "Cherry～建議提前預約哦❤️-5"
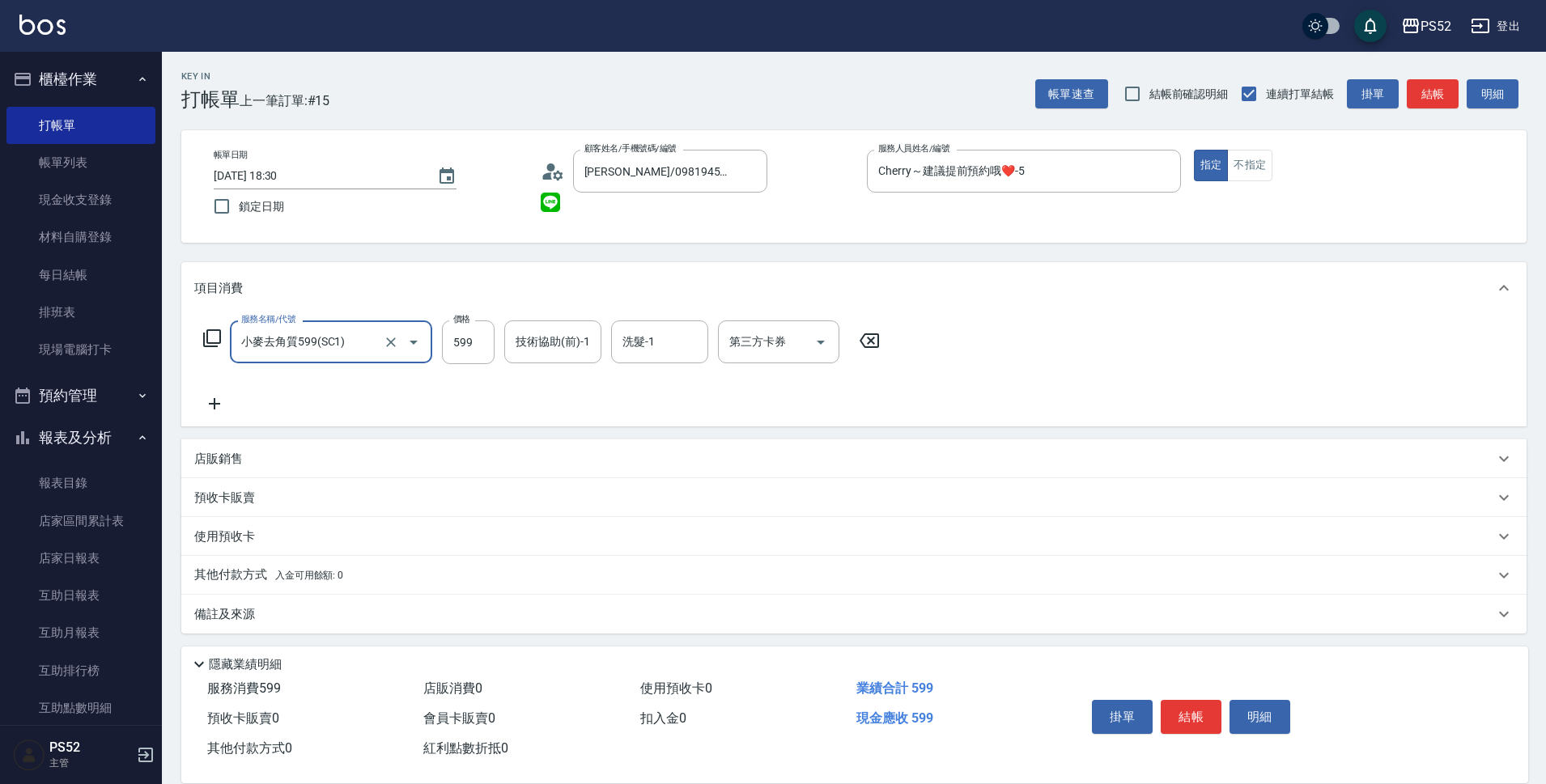
type input "小麥去角質599(SC1)"
click at [1195, 706] on button "結帳" at bounding box center [1191, 717] width 61 height 34
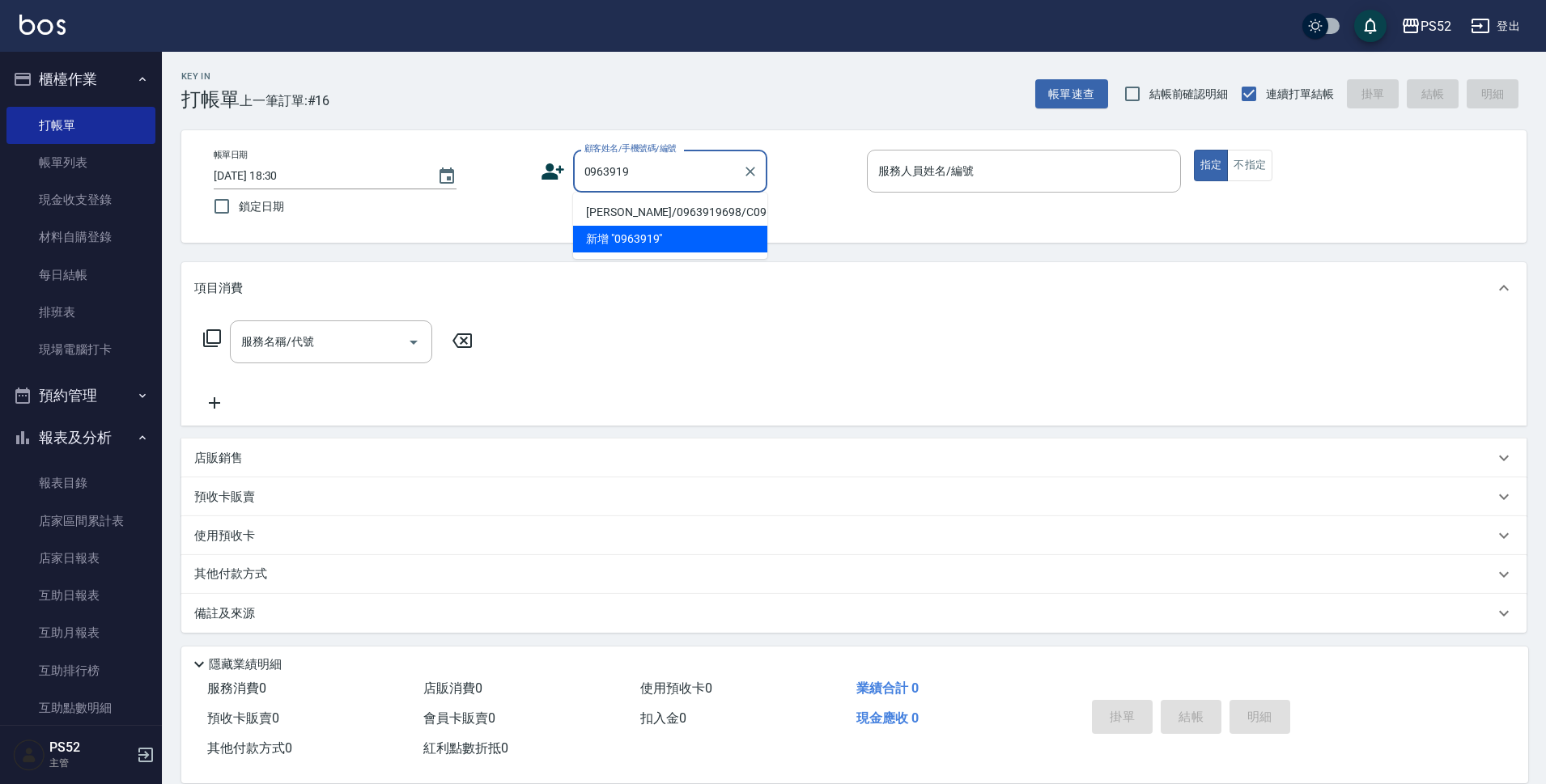
click at [614, 225] on li "[PERSON_NAME]/0963919698/C0963919698" at bounding box center [670, 212] width 195 height 27
type input "[PERSON_NAME]/0963919698/C0963919698"
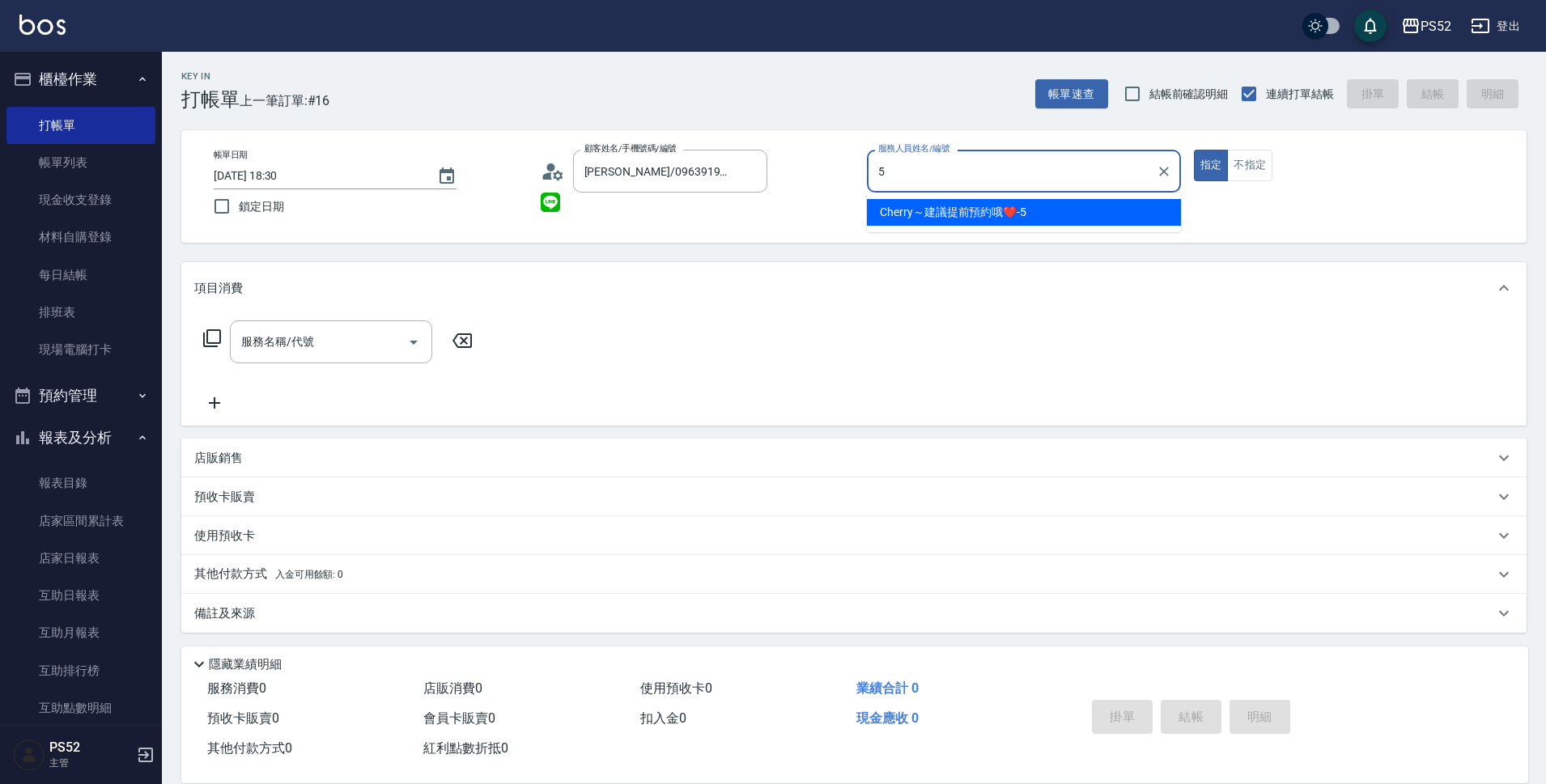
type input "Cherry～建議提前預約哦❤️-5"
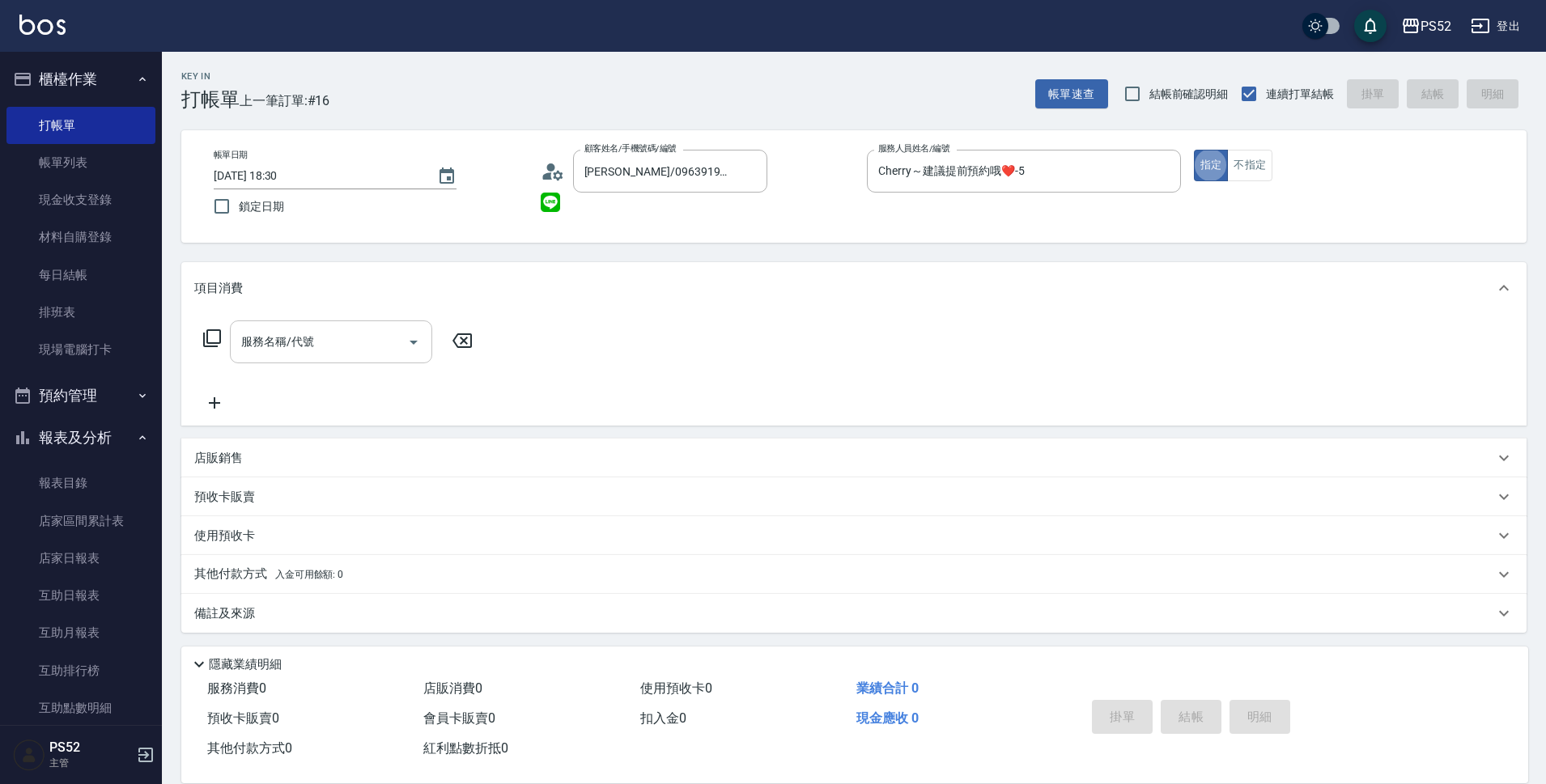
click at [336, 355] on input "服務名稱/代號" at bounding box center [319, 341] width 164 height 29
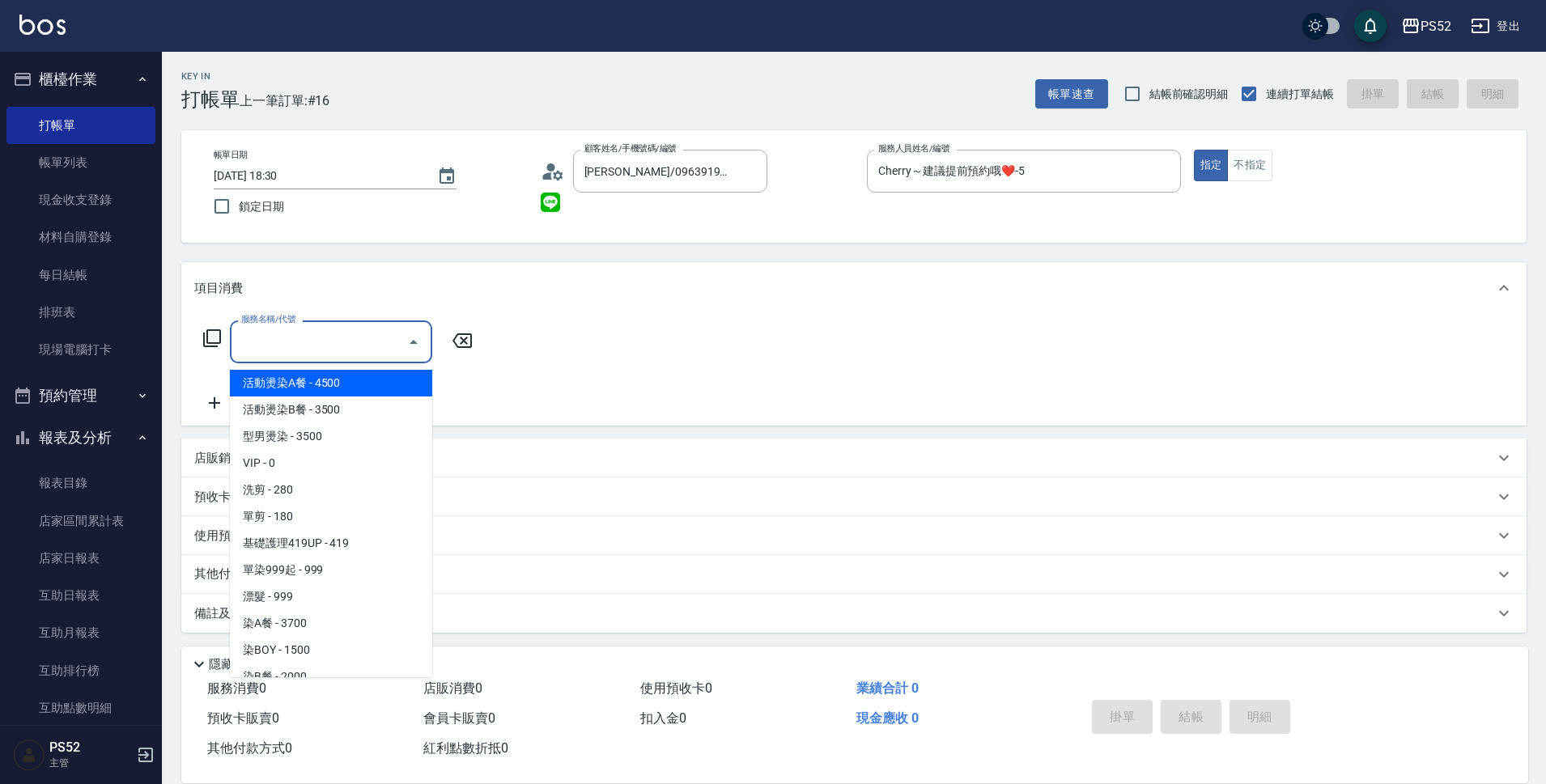
type input "6"
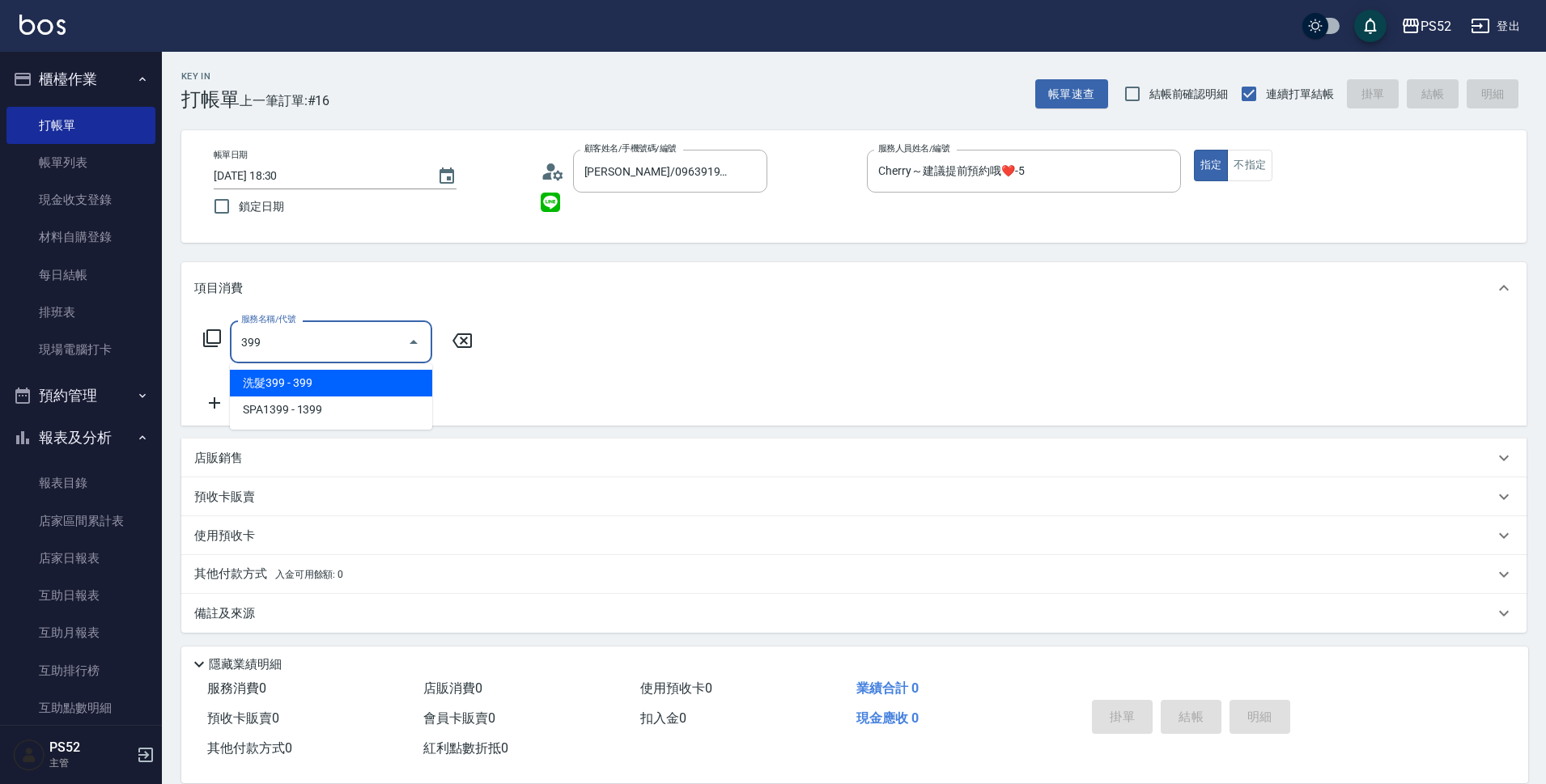
click at [376, 393] on span "洗髮399 - 399" at bounding box center [332, 383] width 203 height 27
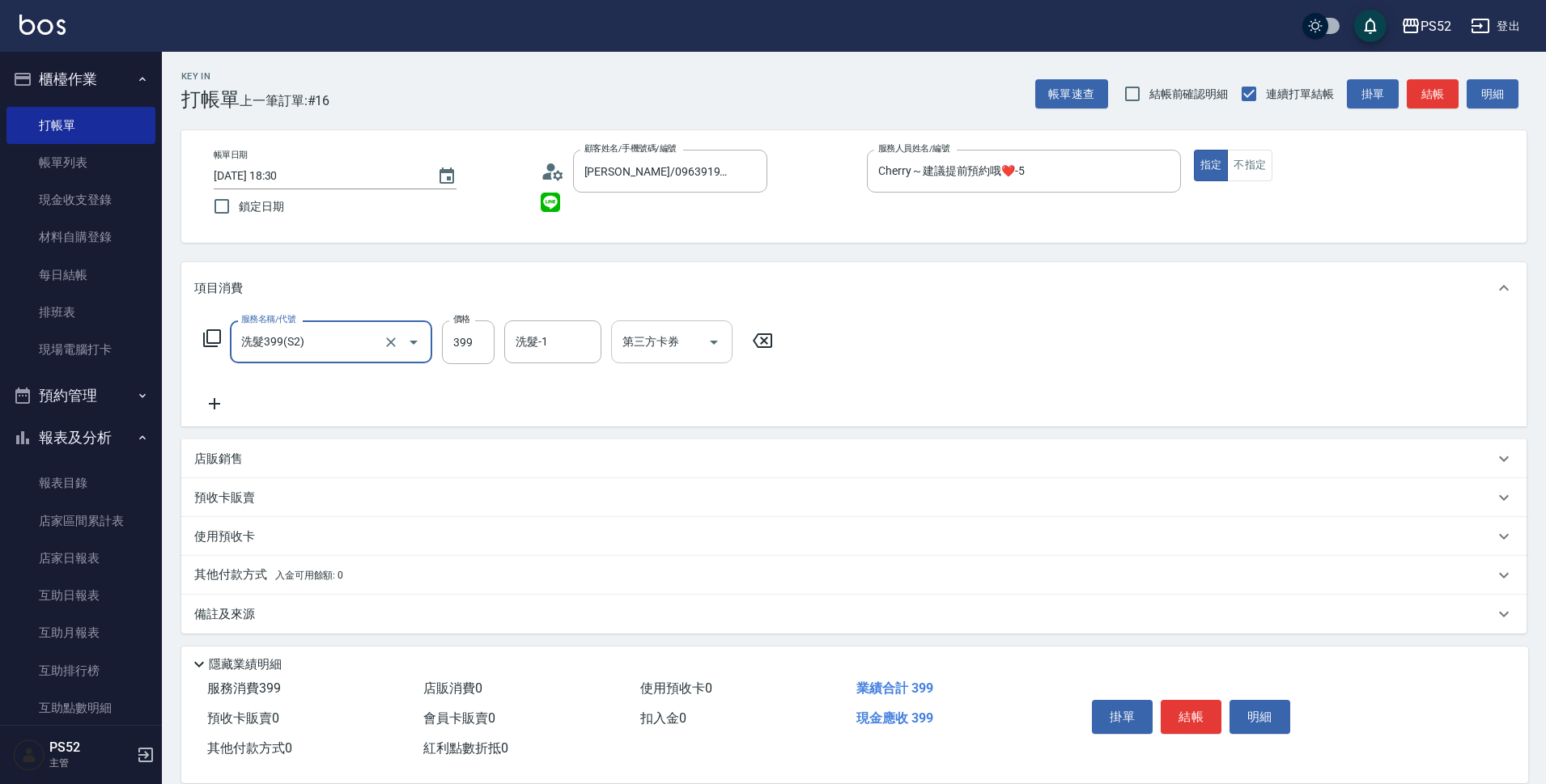
click at [714, 337] on icon "Open" at bounding box center [714, 342] width 20 height 20
type input "洗髮399(S2)"
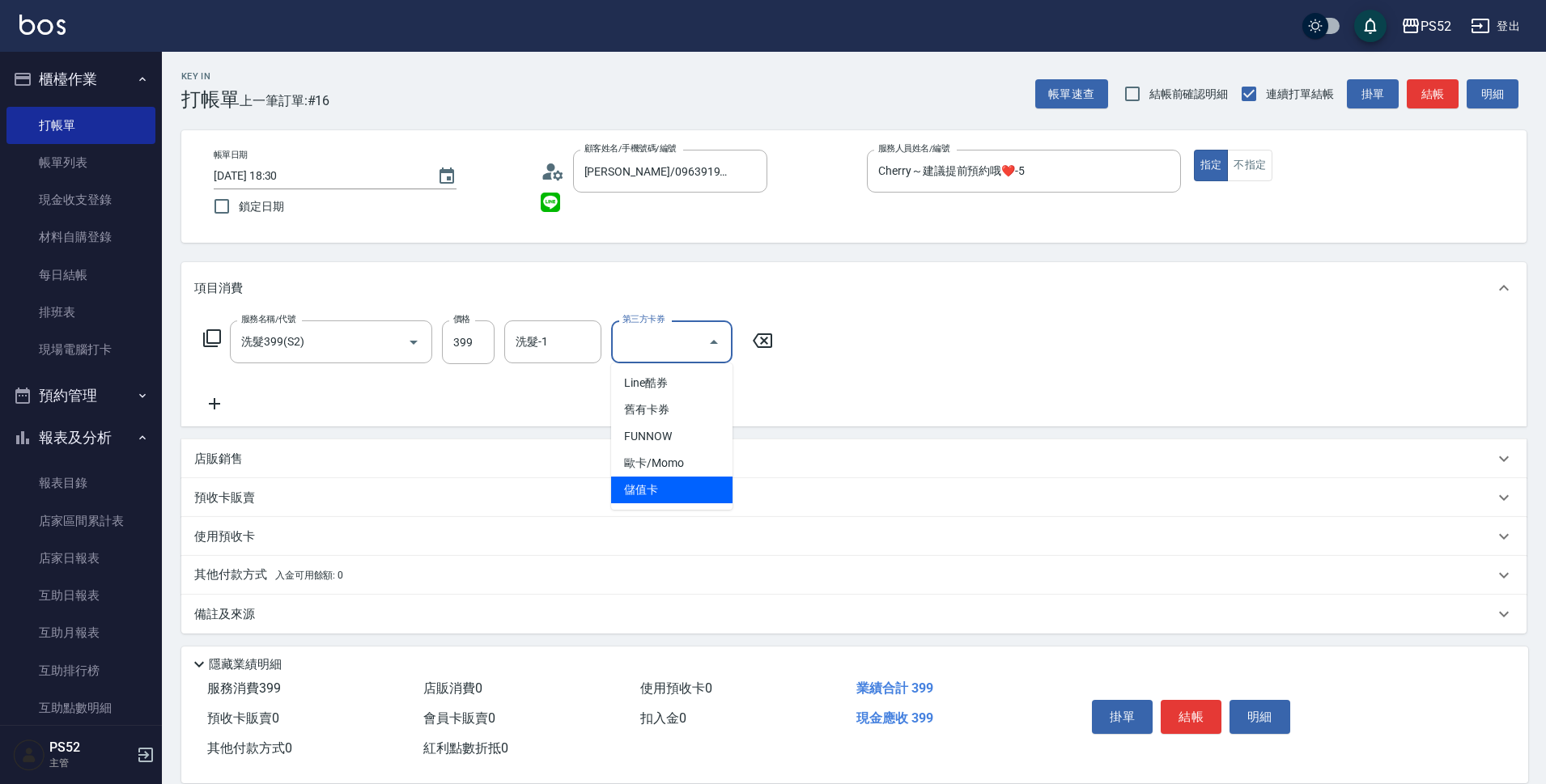
click at [683, 490] on span "儲值卡" at bounding box center [672, 489] width 121 height 27
type input "儲值卡"
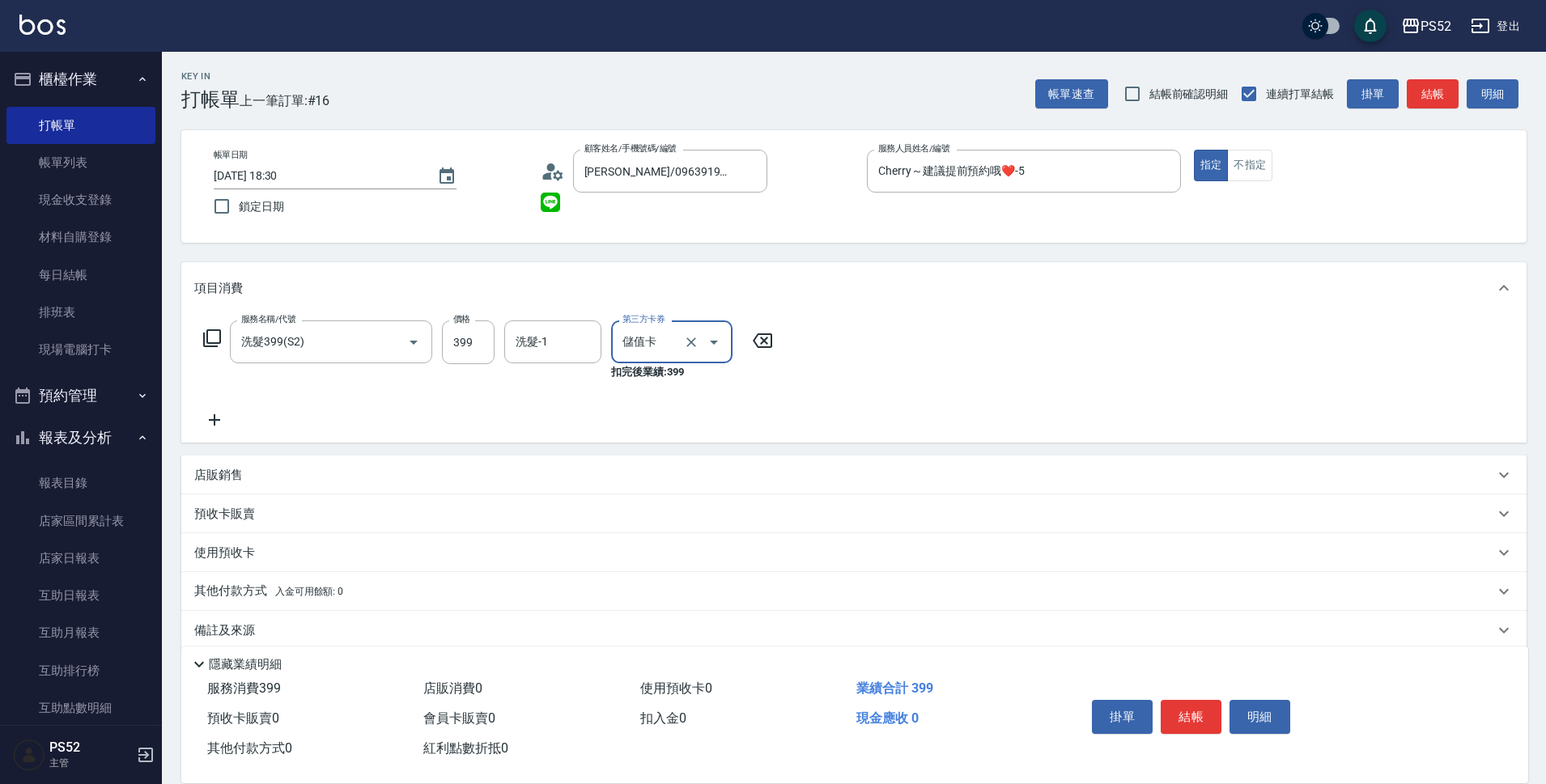
click at [219, 424] on icon at bounding box center [214, 420] width 41 height 20
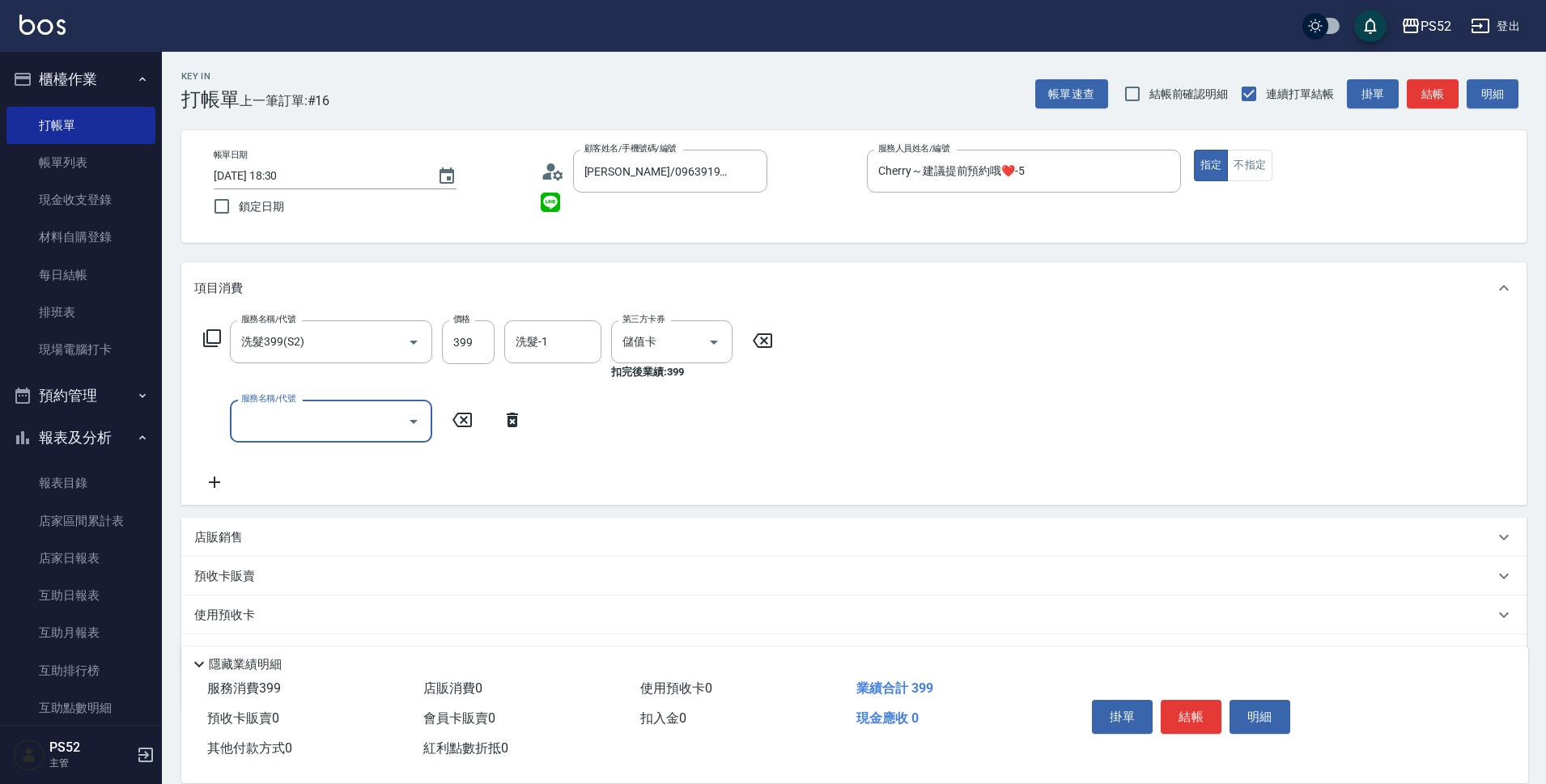
click at [279, 424] on div "服務名稱/代號 服務名稱/代號" at bounding box center [332, 421] width 203 height 43
click at [297, 410] on input "服務名稱/代號" at bounding box center [319, 421] width 164 height 29
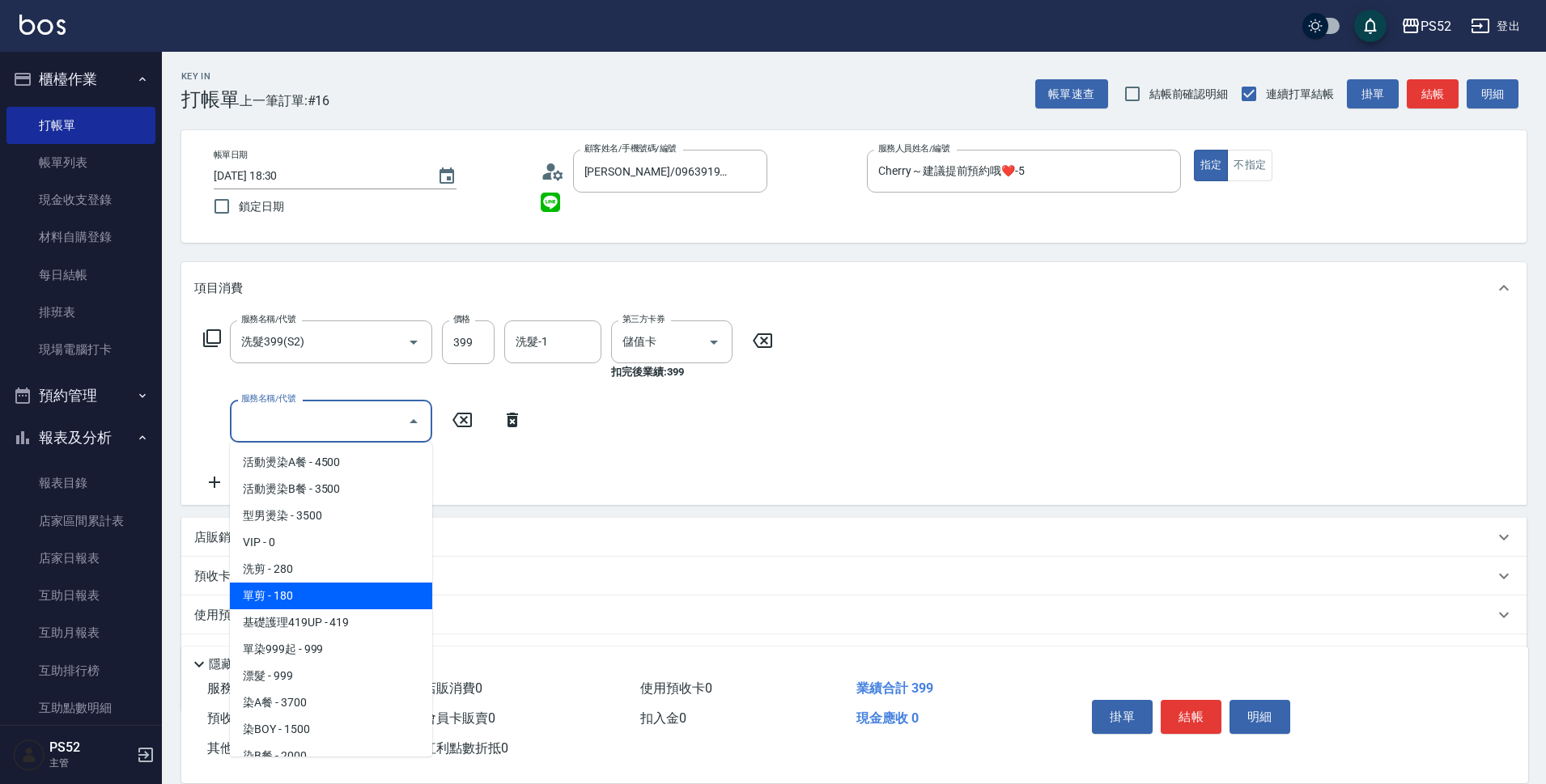
click at [336, 589] on span "單剪 - 180" at bounding box center [332, 595] width 203 height 27
type input "單剪(C2)"
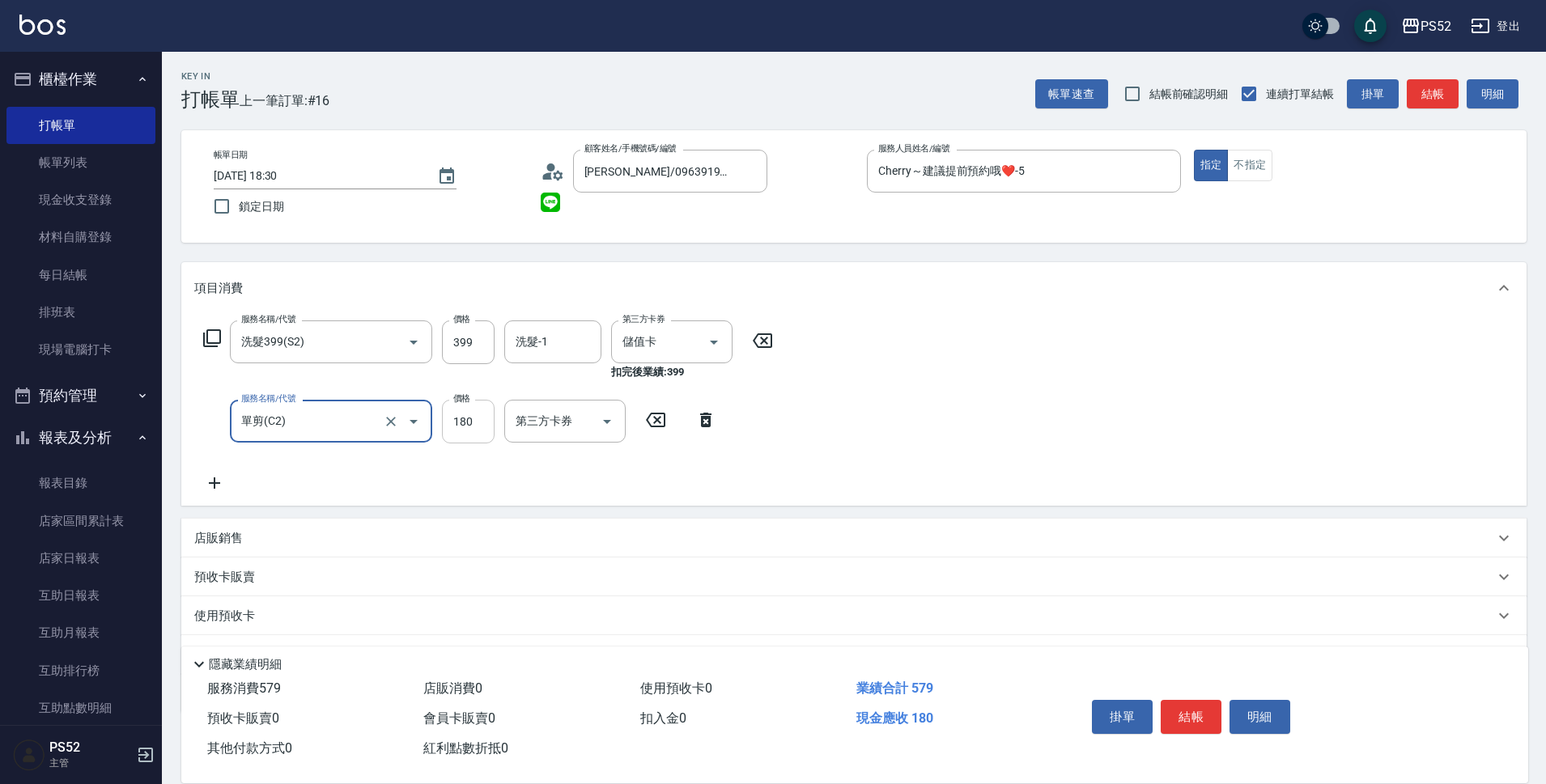
click at [465, 415] on input "180" at bounding box center [468, 422] width 53 height 44
click at [520, 406] on div "第三方卡券" at bounding box center [565, 421] width 121 height 43
type input "300"
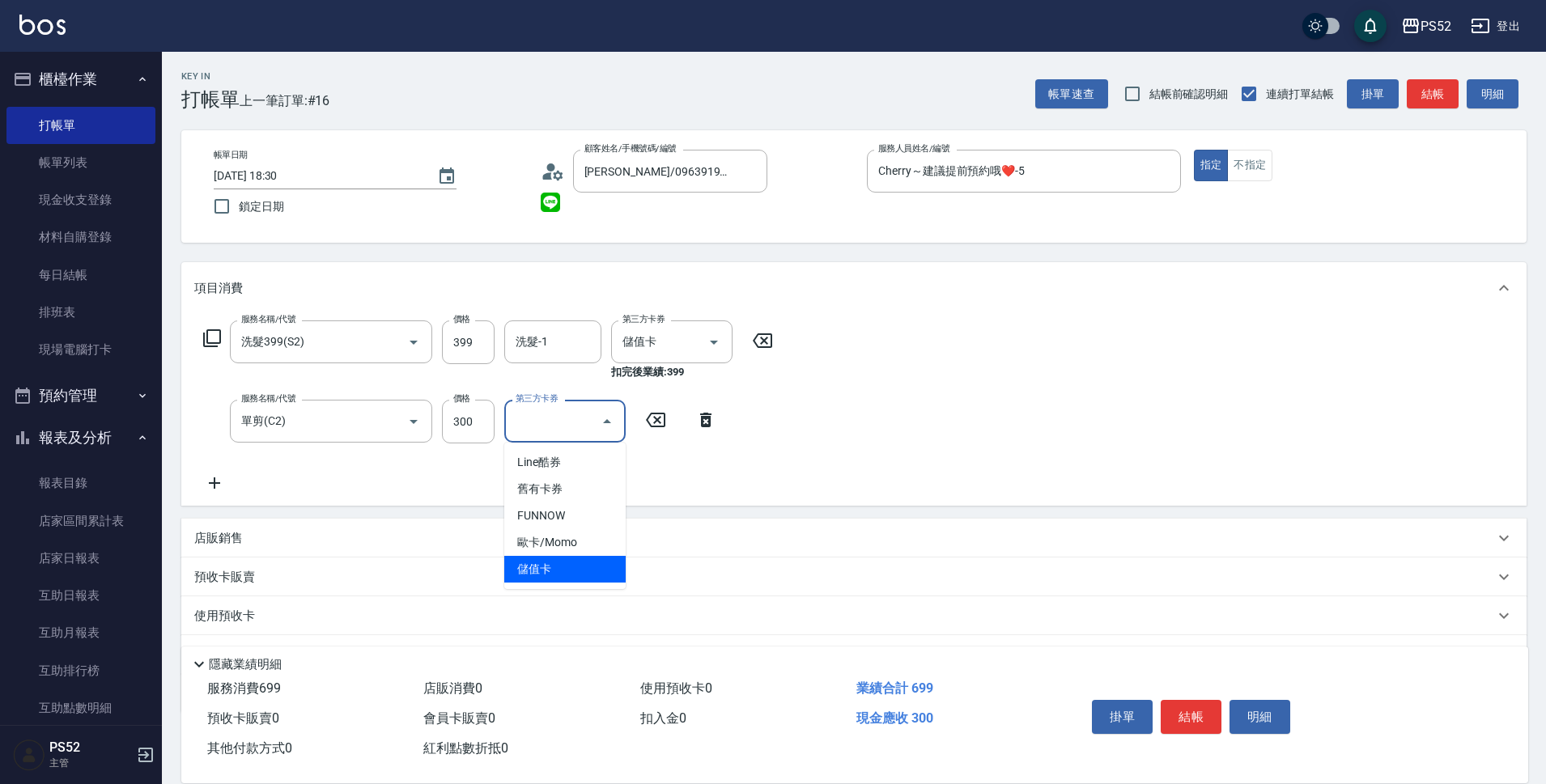
click at [610, 572] on span "儲值卡" at bounding box center [565, 569] width 121 height 27
type input "儲值卡"
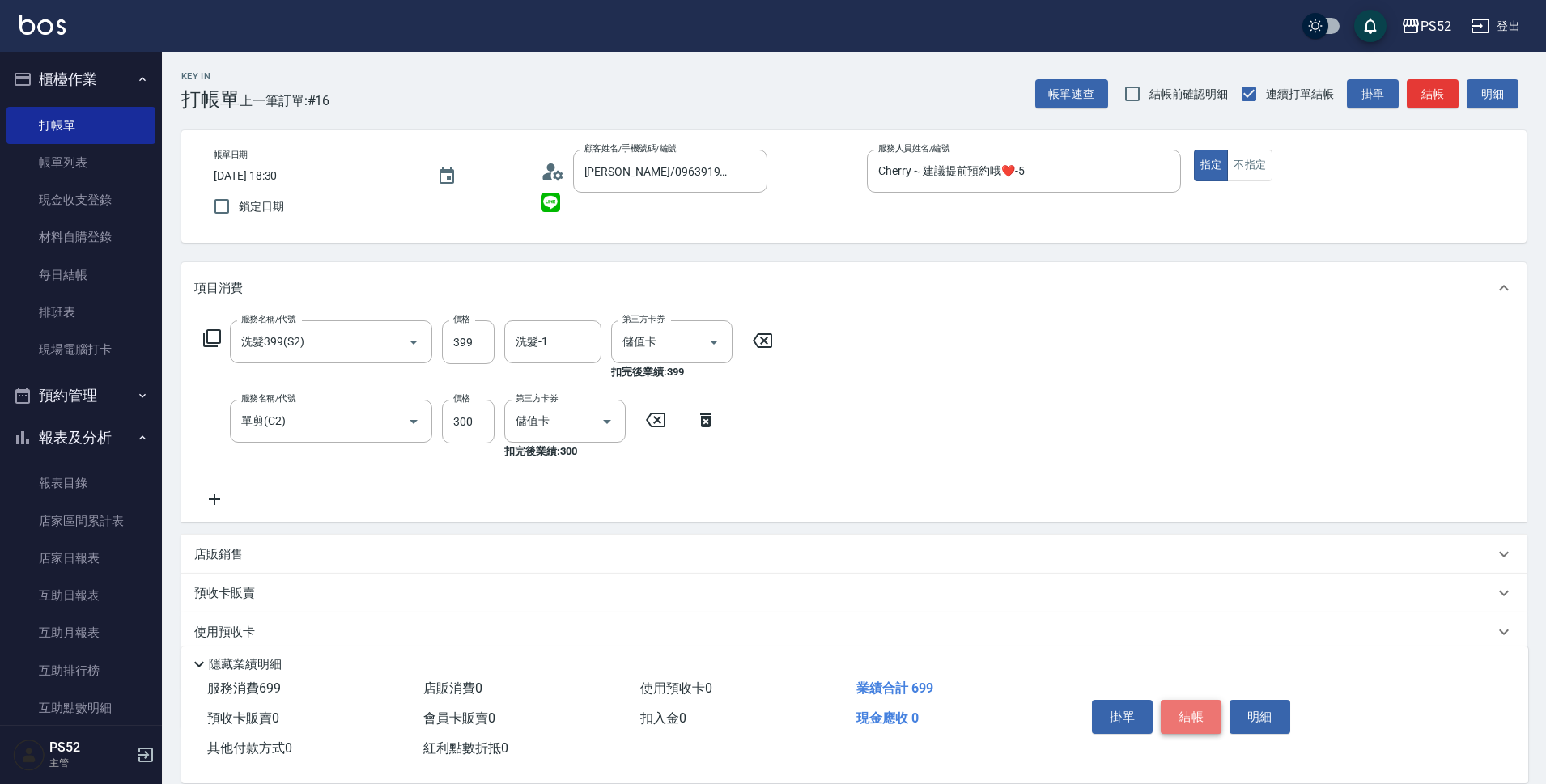
click at [1203, 710] on button "結帳" at bounding box center [1191, 717] width 61 height 34
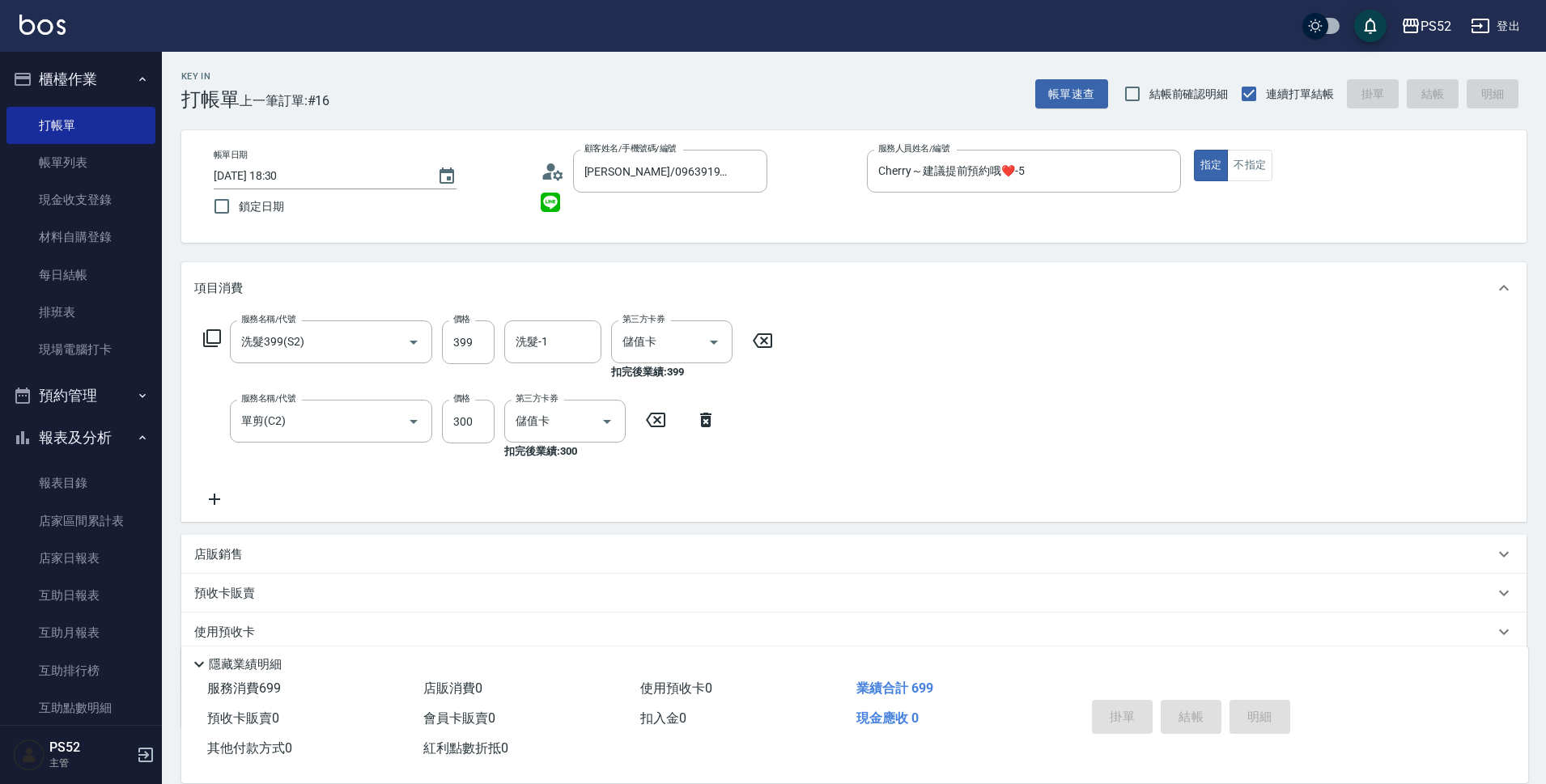
type input "[DATE] 18:31"
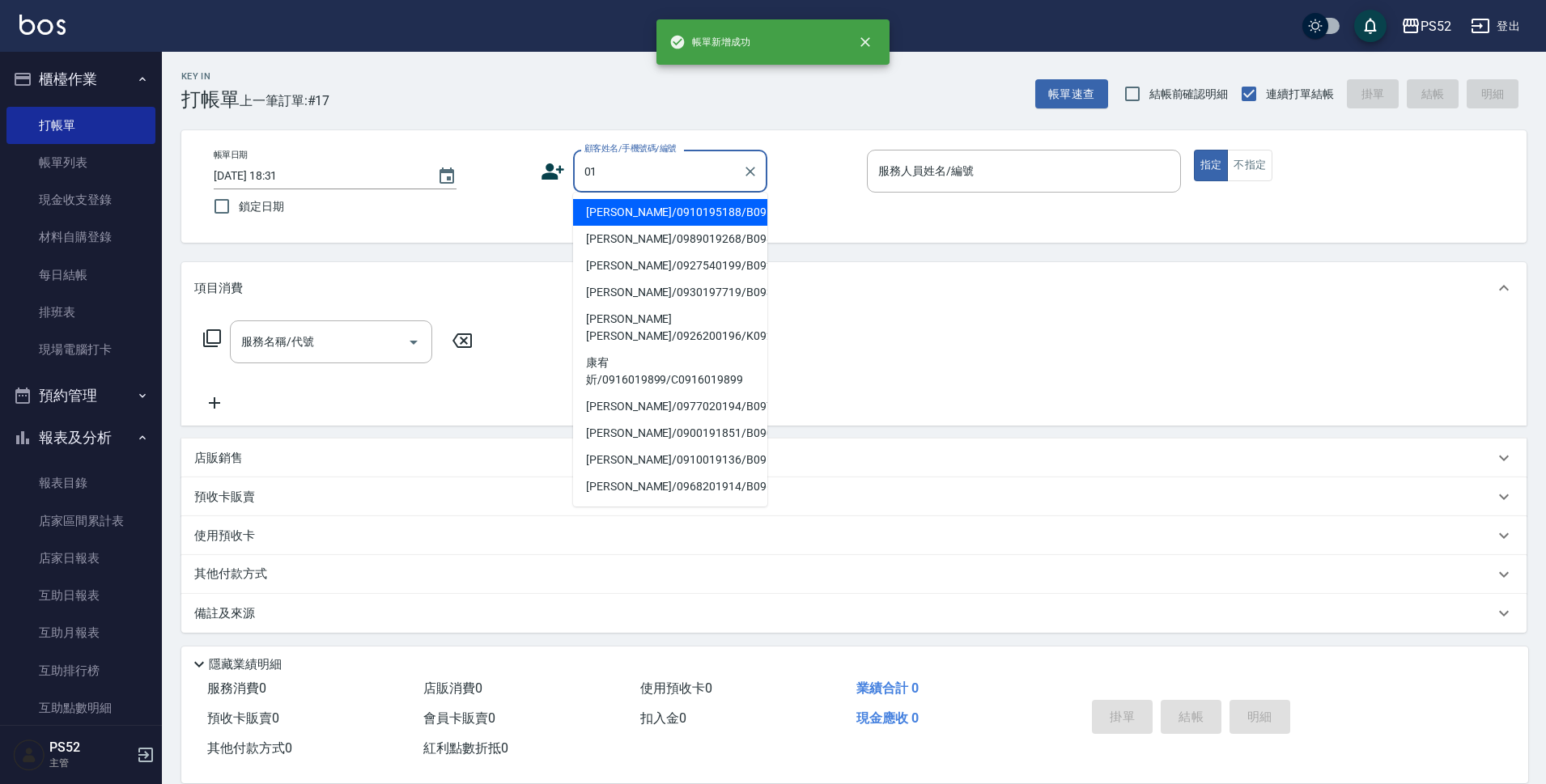
type input "0"
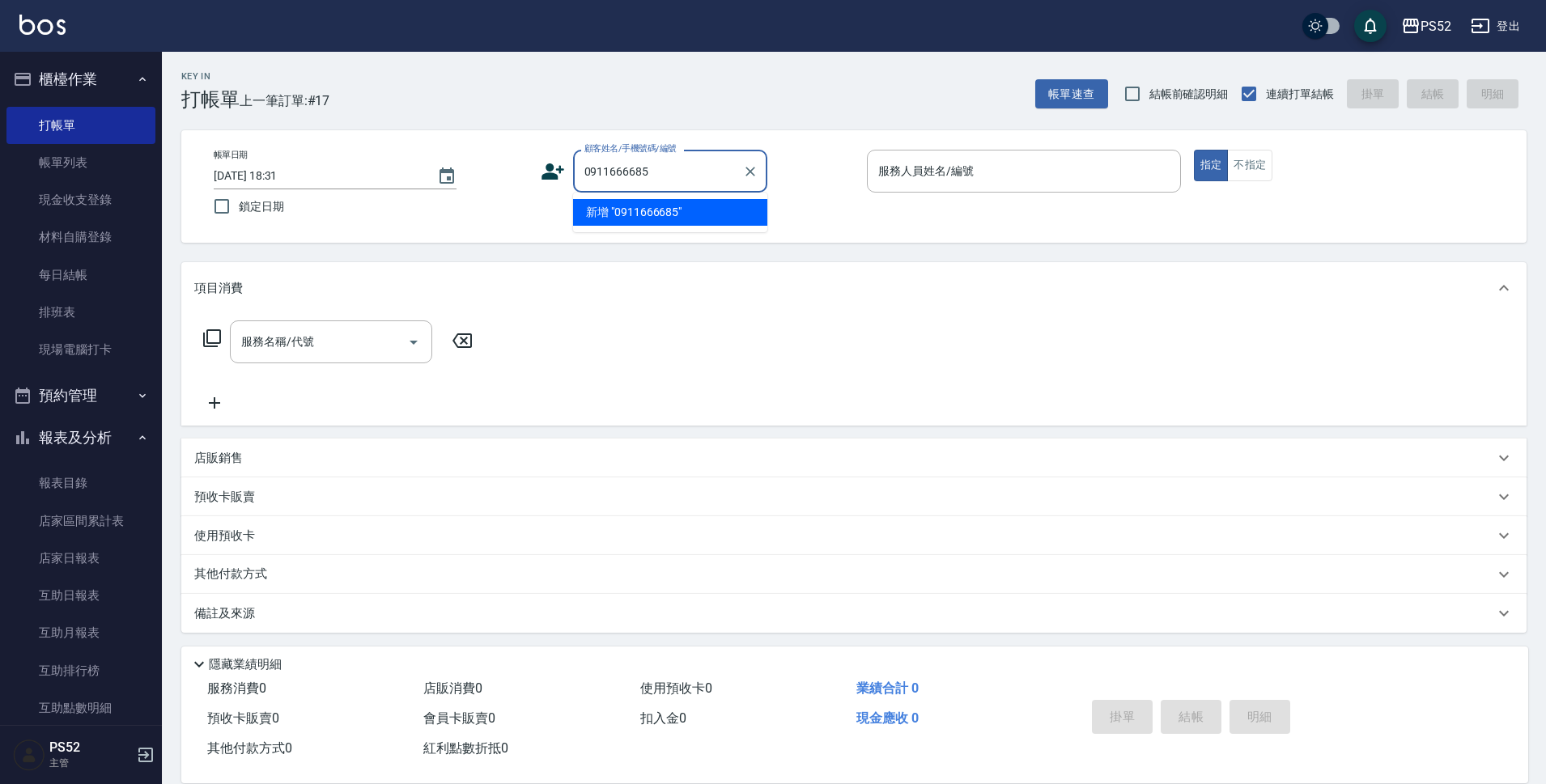
type input "0911666685"
click at [549, 172] on icon at bounding box center [553, 172] width 24 height 24
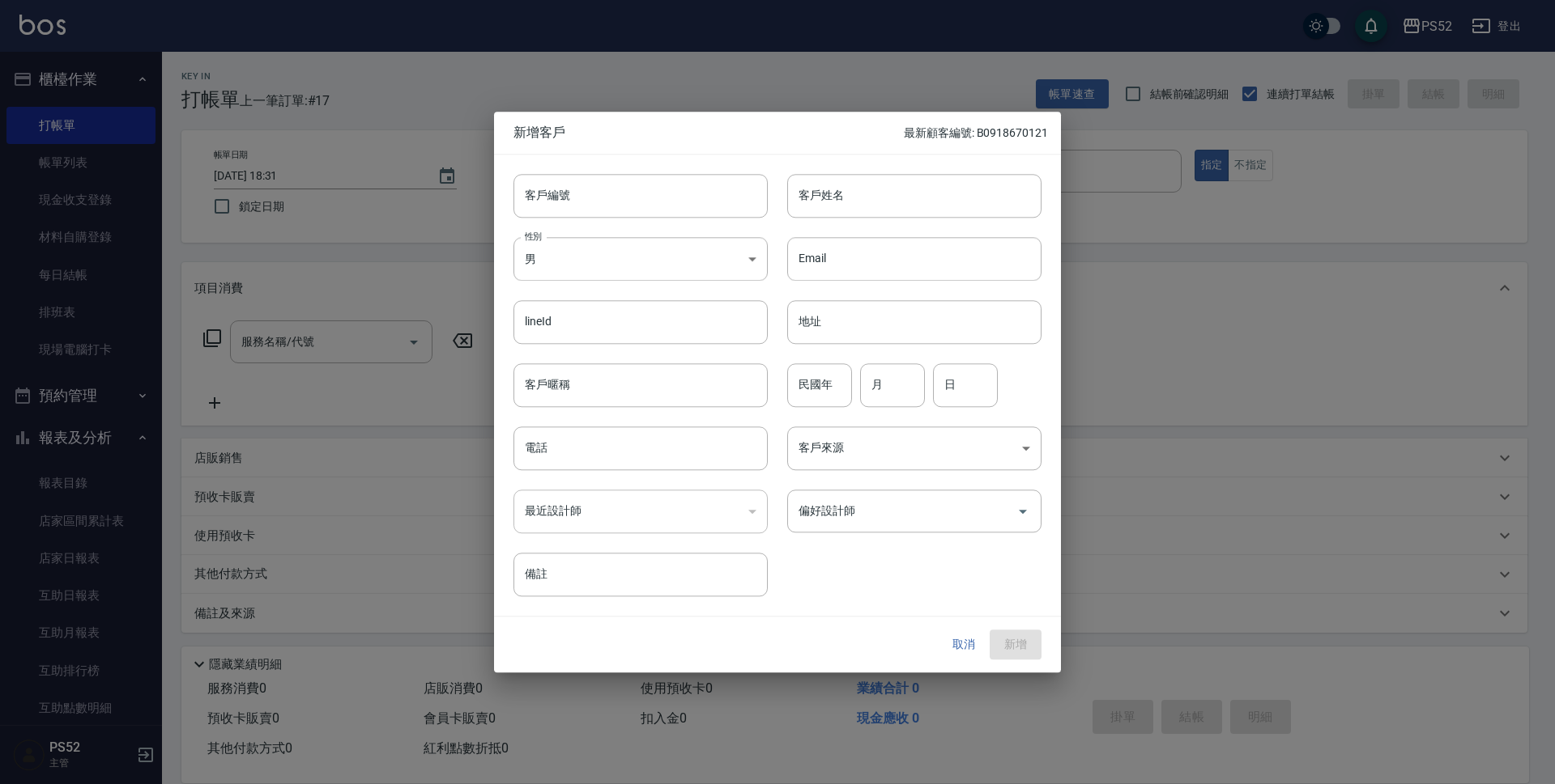
click at [588, 218] on div "性別 男 [DEMOGRAPHIC_DATA] 性別" at bounding box center [631, 249] width 274 height 64
click at [595, 196] on input "客戶編號" at bounding box center [640, 196] width 254 height 44
type input "＿"
paste input "0911666685"
type input "B0911666685"
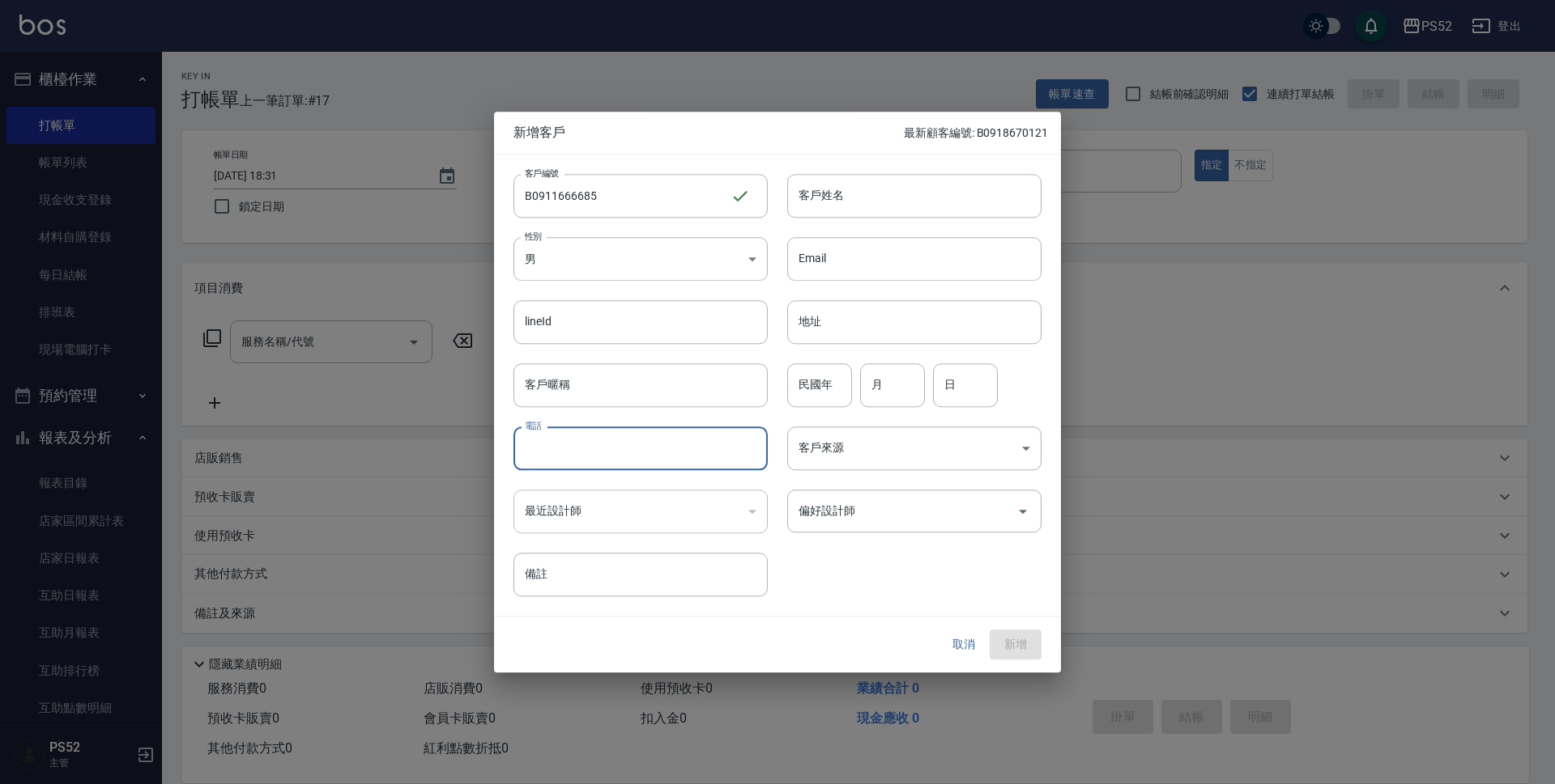
click at [531, 456] on input "電話" at bounding box center [640, 449] width 254 height 44
paste input "0911666685"
type input "0911666685"
click at [830, 390] on input "民國年" at bounding box center [819, 385] width 65 height 44
type input "63"
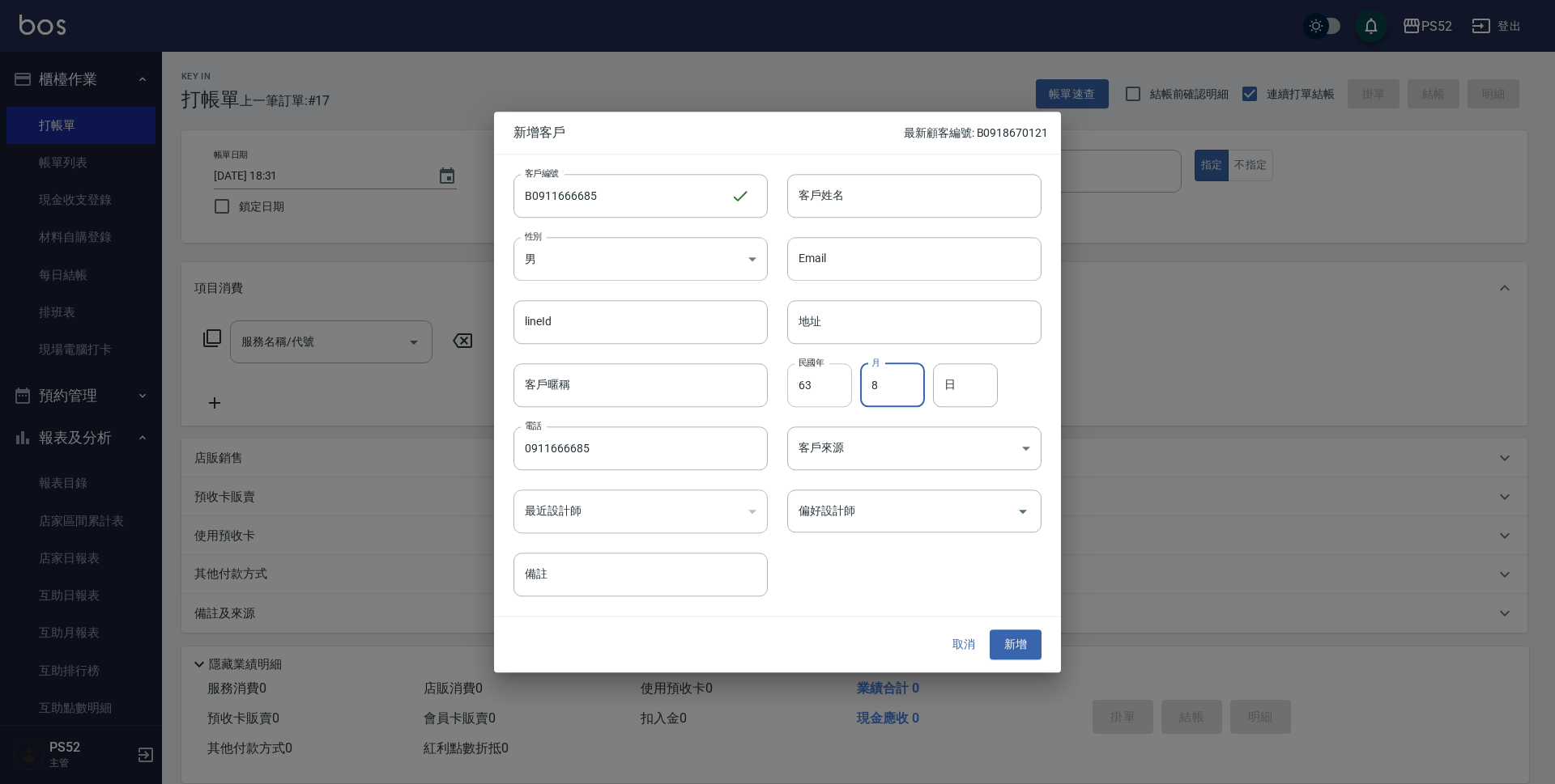
type input "8"
type input "10"
click at [876, 199] on input "客戶姓名" at bounding box center [915, 196] width 254 height 44
type input "[PERSON_NAME]"
click at [1014, 647] on button "新增" at bounding box center [1015, 645] width 52 height 30
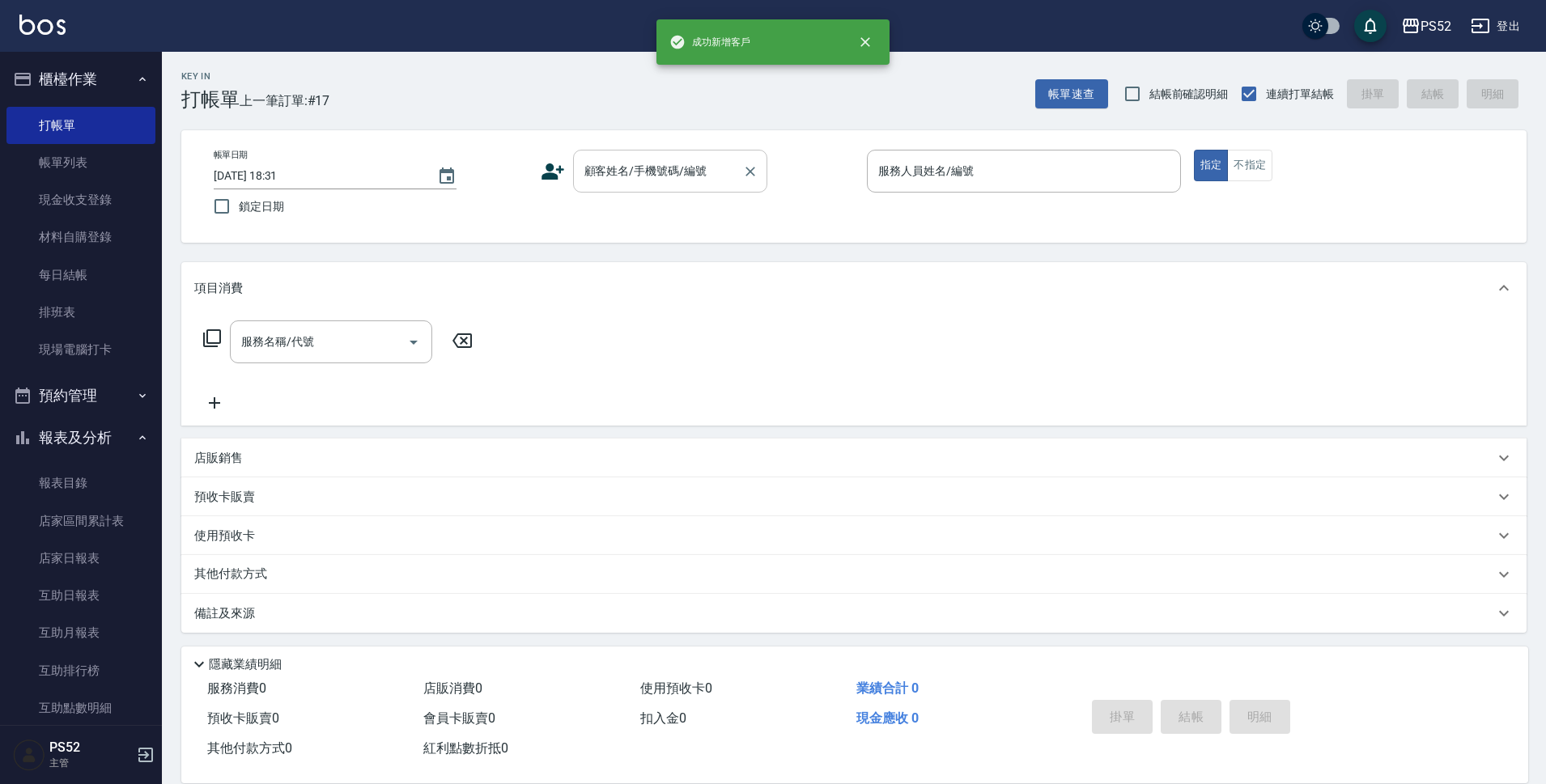
click at [673, 188] on div "顧客姓名/手機號碼/編號" at bounding box center [670, 171] width 195 height 43
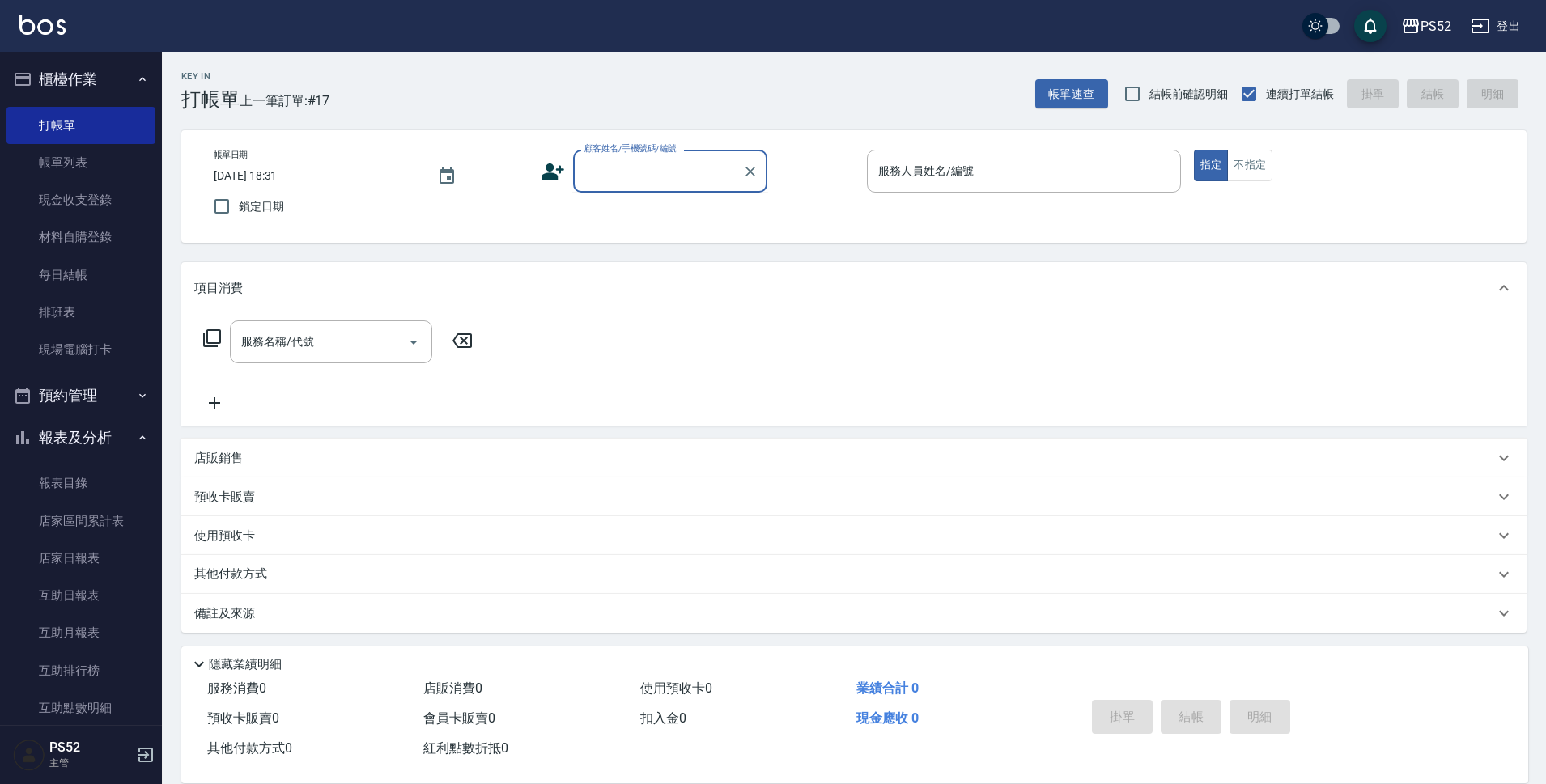
click at [676, 179] on input "顧客姓名/手機號碼/編號" at bounding box center [658, 171] width 156 height 29
click at [644, 211] on li "[PERSON_NAME]/0911666685/B0911666685" at bounding box center [670, 212] width 195 height 27
type input "[PERSON_NAME]/0911666685/B0911666685"
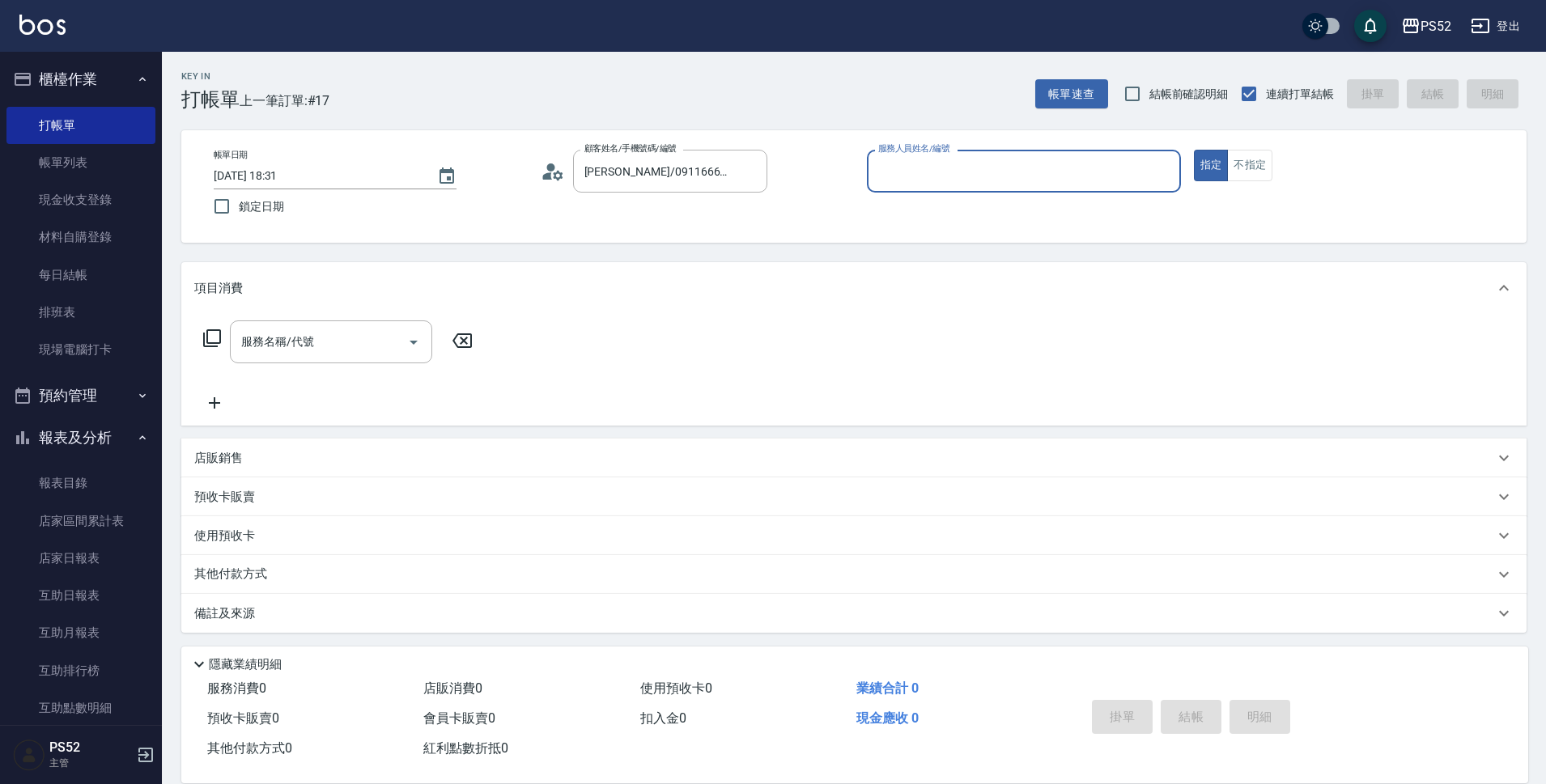
type input "1"
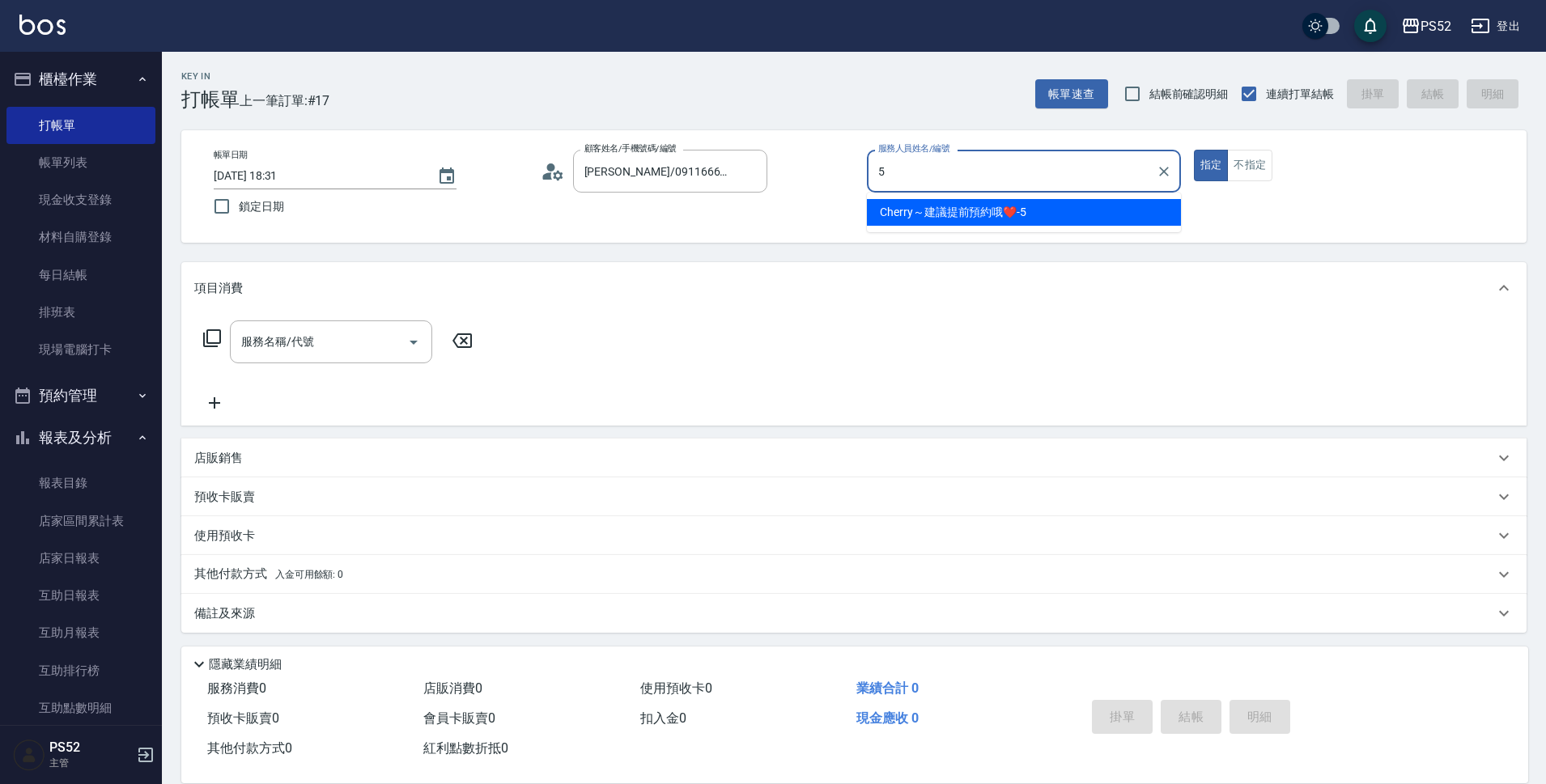
type input "Cherry～建議提前預約哦❤️-5"
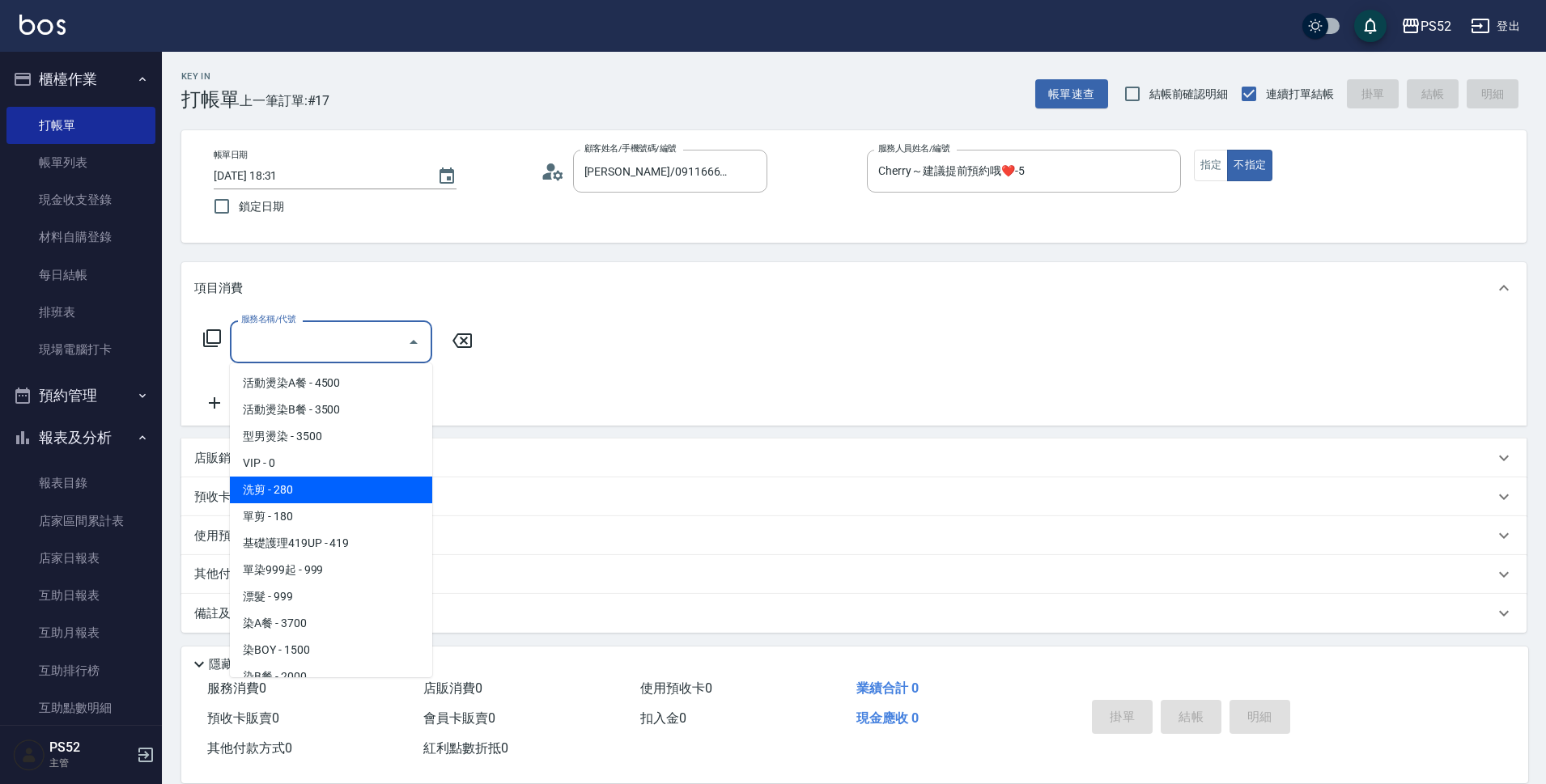
type input "洗剪(C1)"
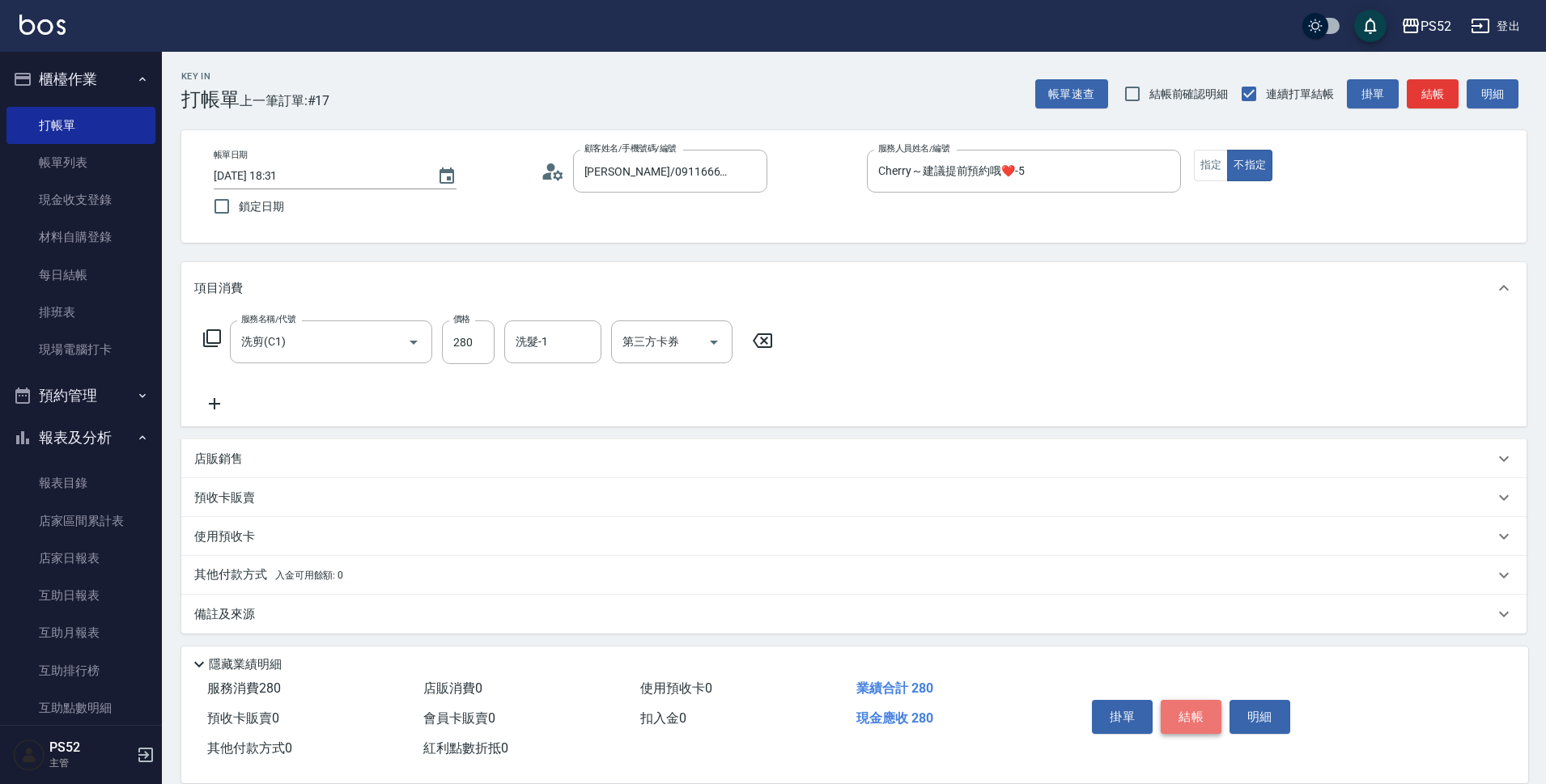
click at [1199, 715] on button "結帳" at bounding box center [1191, 717] width 61 height 34
type input "[DATE] 18:32"
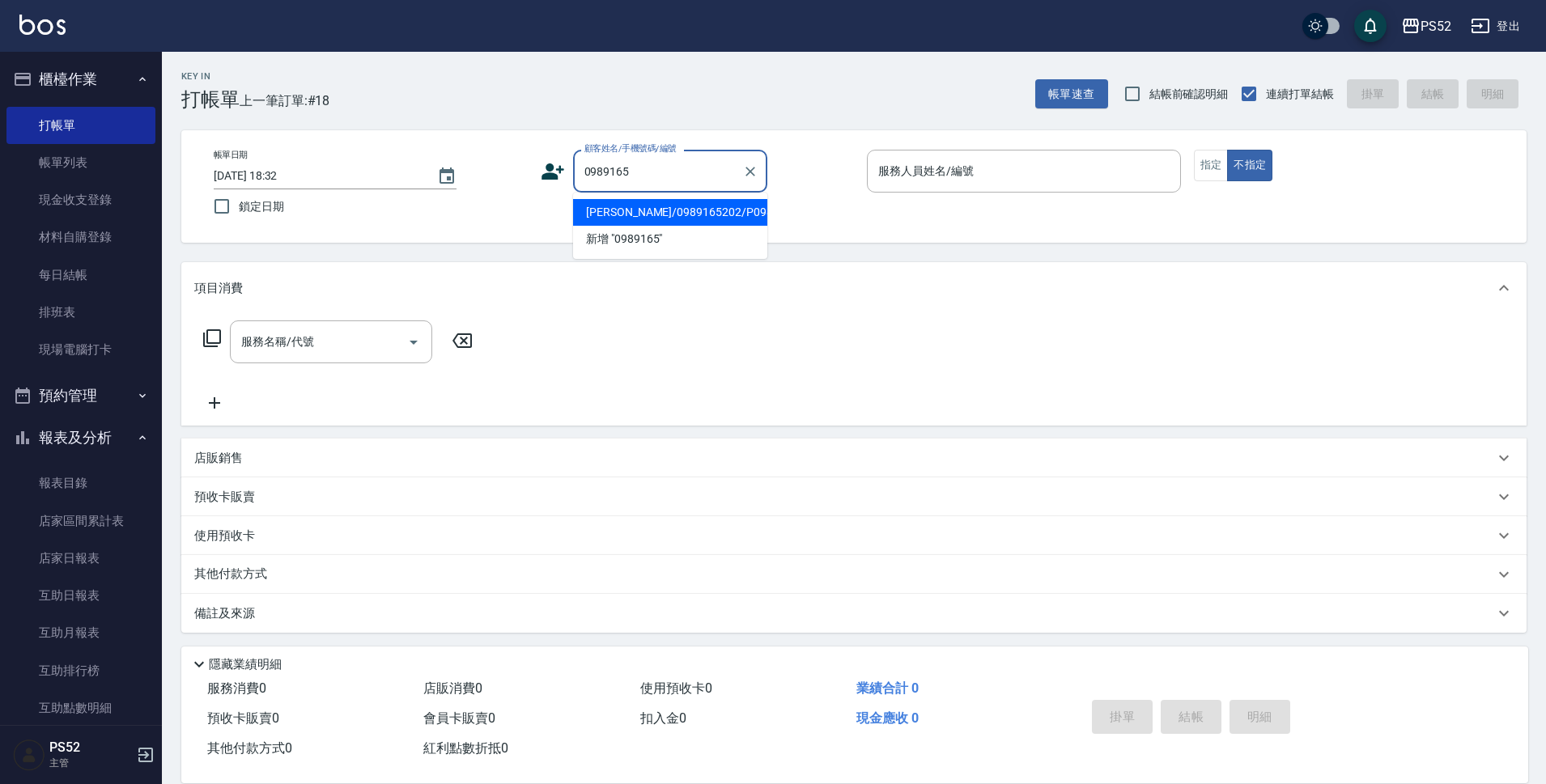
click at [638, 225] on li "[PERSON_NAME]/0989165202/P0989165202" at bounding box center [670, 212] width 195 height 27
type input "[PERSON_NAME]/0989165202/P0989165202"
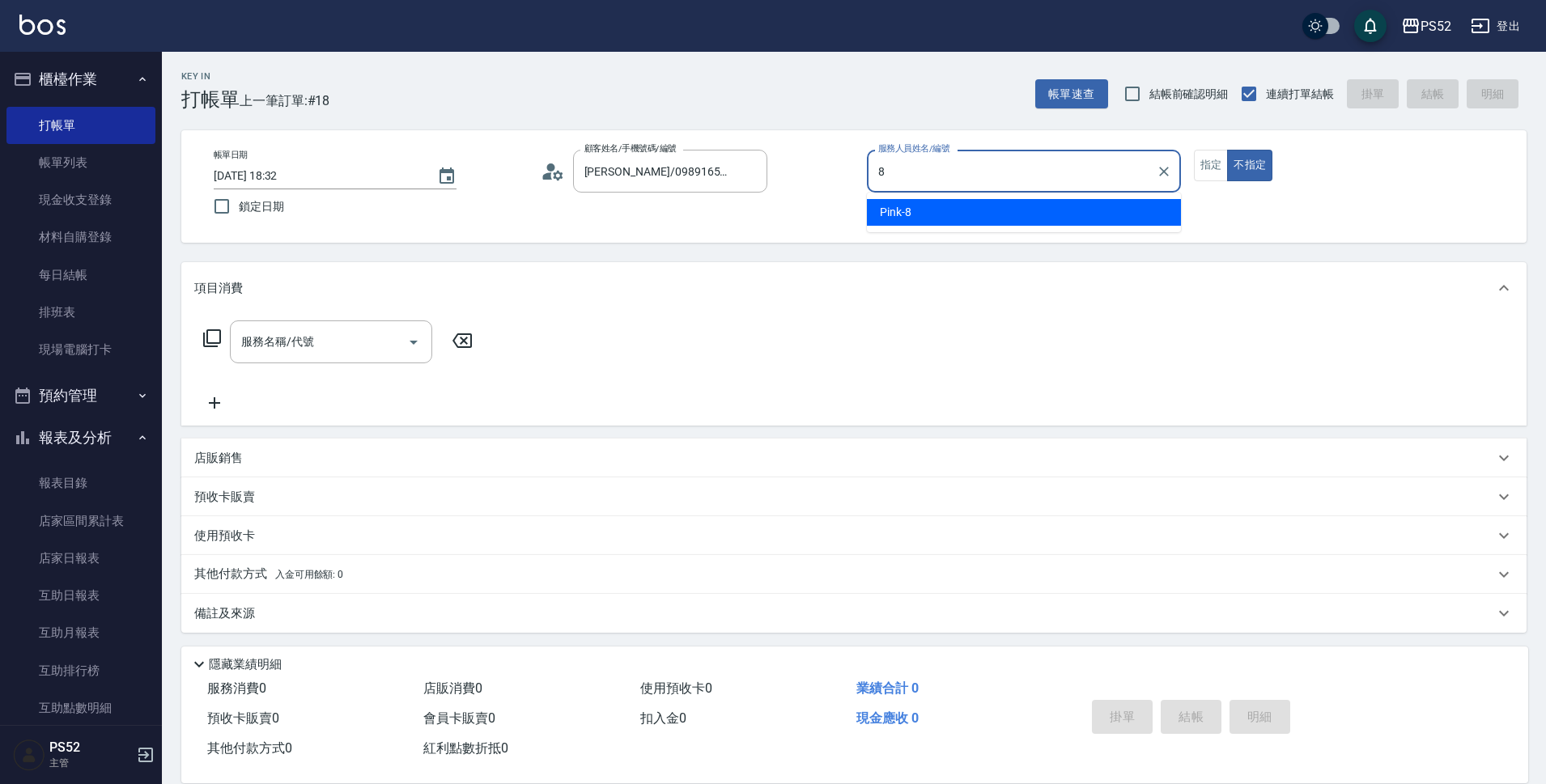
type input "Pink-8"
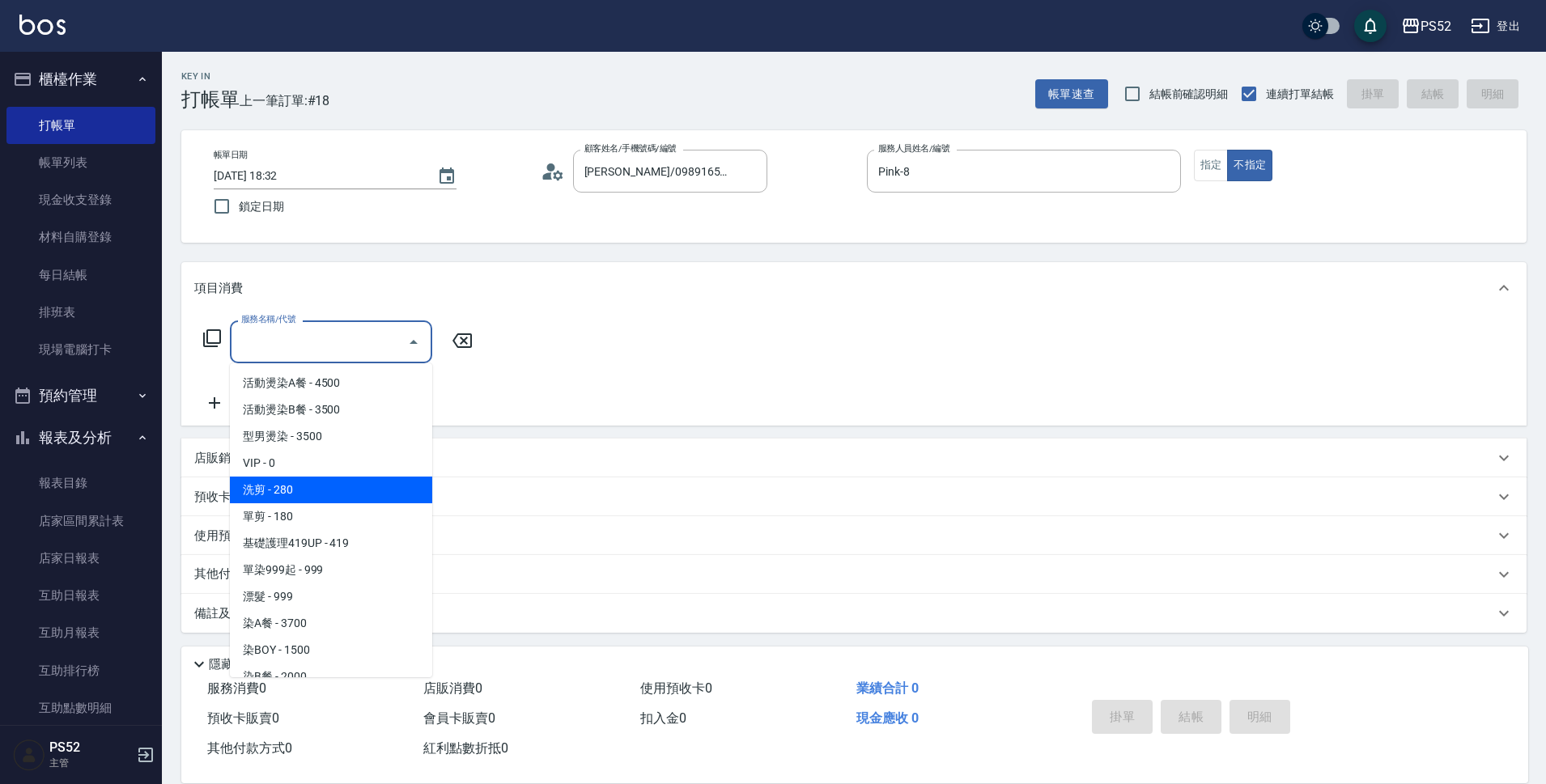
click at [391, 477] on span "洗剪 - 280" at bounding box center [332, 489] width 203 height 27
type input "洗剪(C1)"
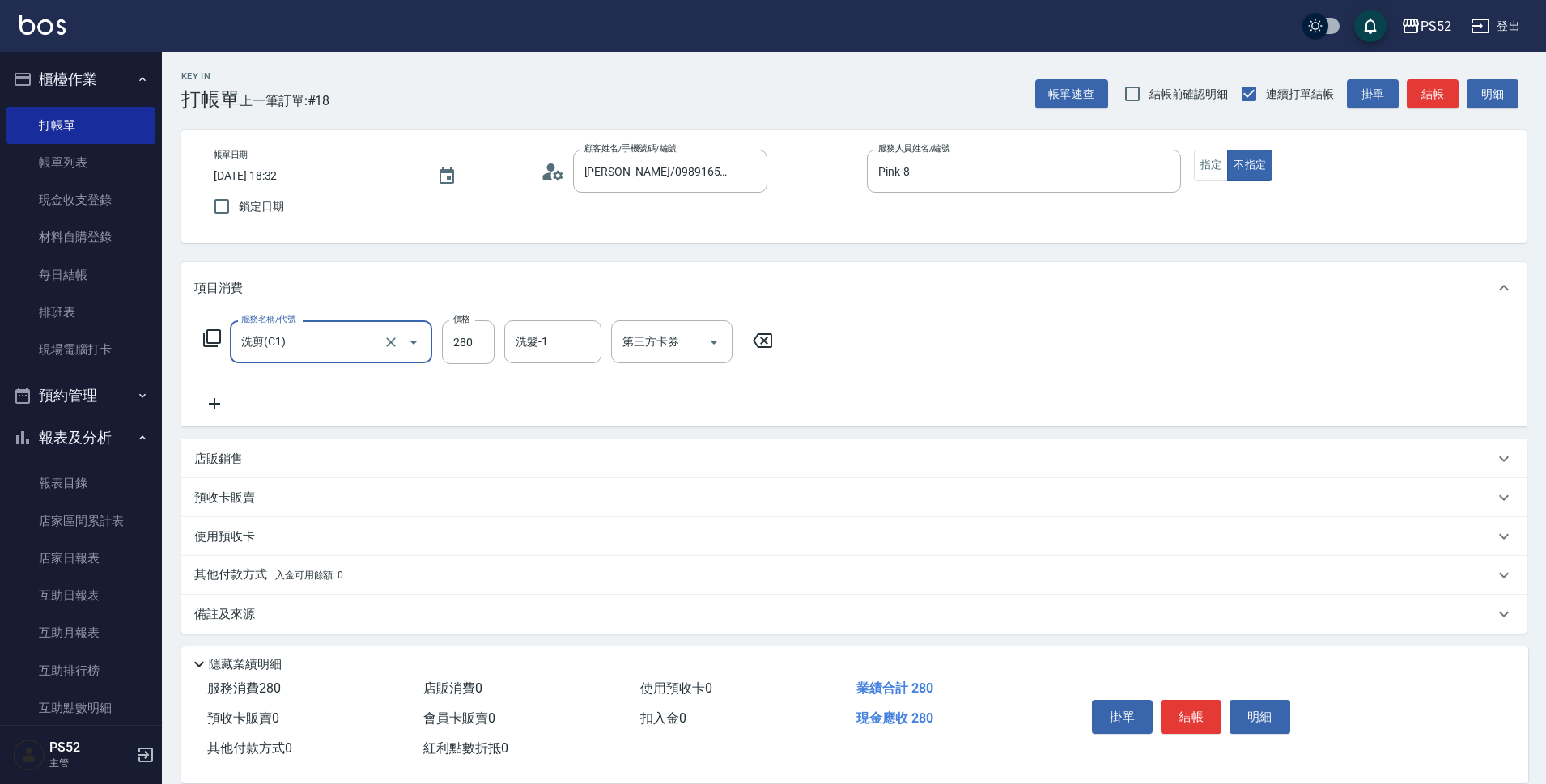
click at [492, 348] on input "280" at bounding box center [468, 342] width 53 height 44
type input "370"
click at [1198, 172] on button "指定" at bounding box center [1211, 166] width 35 height 32
click at [1190, 694] on div "掛單 結帳 明細" at bounding box center [1191, 719] width 211 height 51
click at [1183, 703] on button "結帳" at bounding box center [1191, 717] width 61 height 34
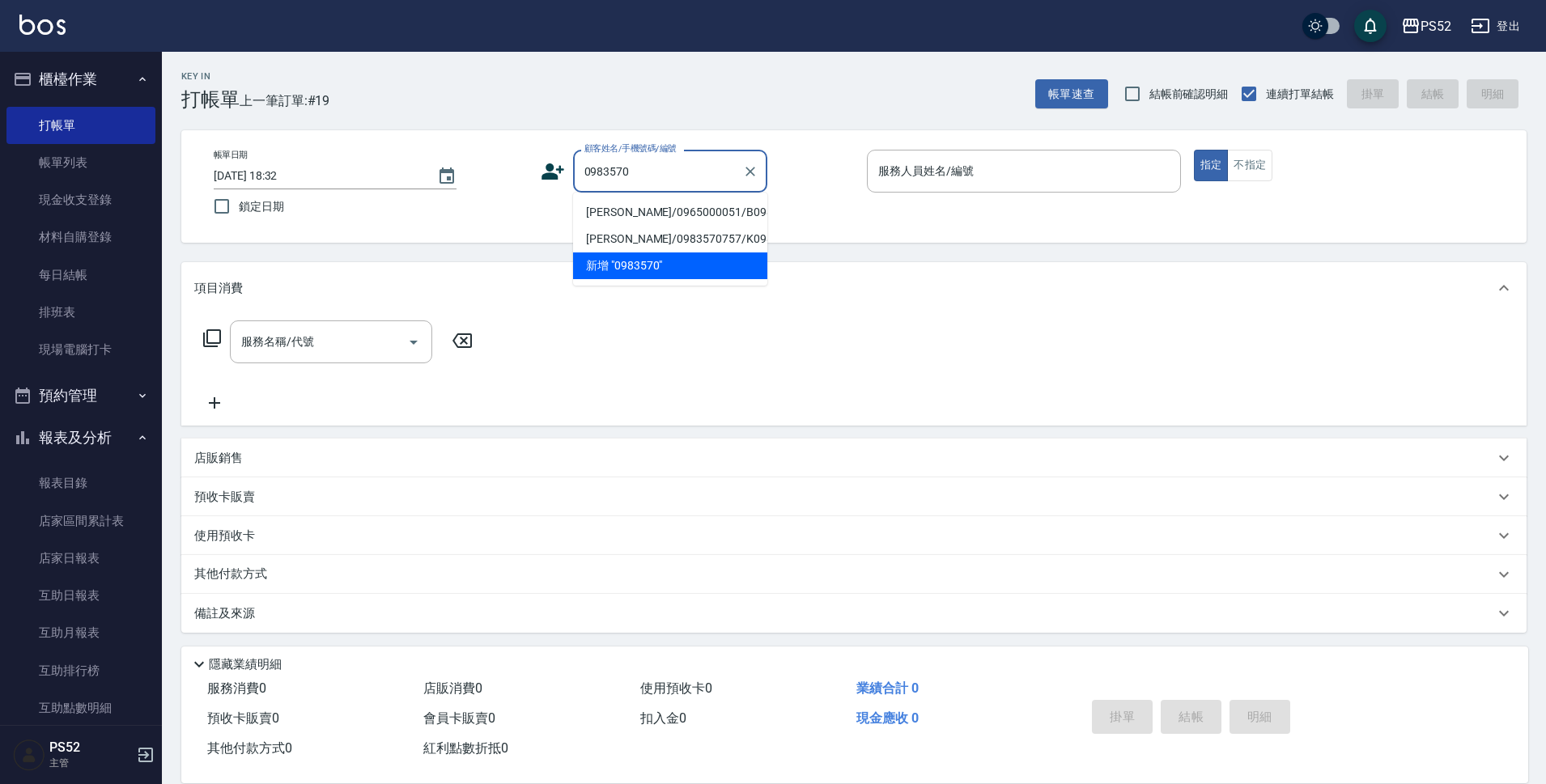
click at [686, 225] on li "[PERSON_NAME]/0965000051/B0983570687" at bounding box center [670, 212] width 195 height 27
type input "[PERSON_NAME]/0965000051/B0983570687"
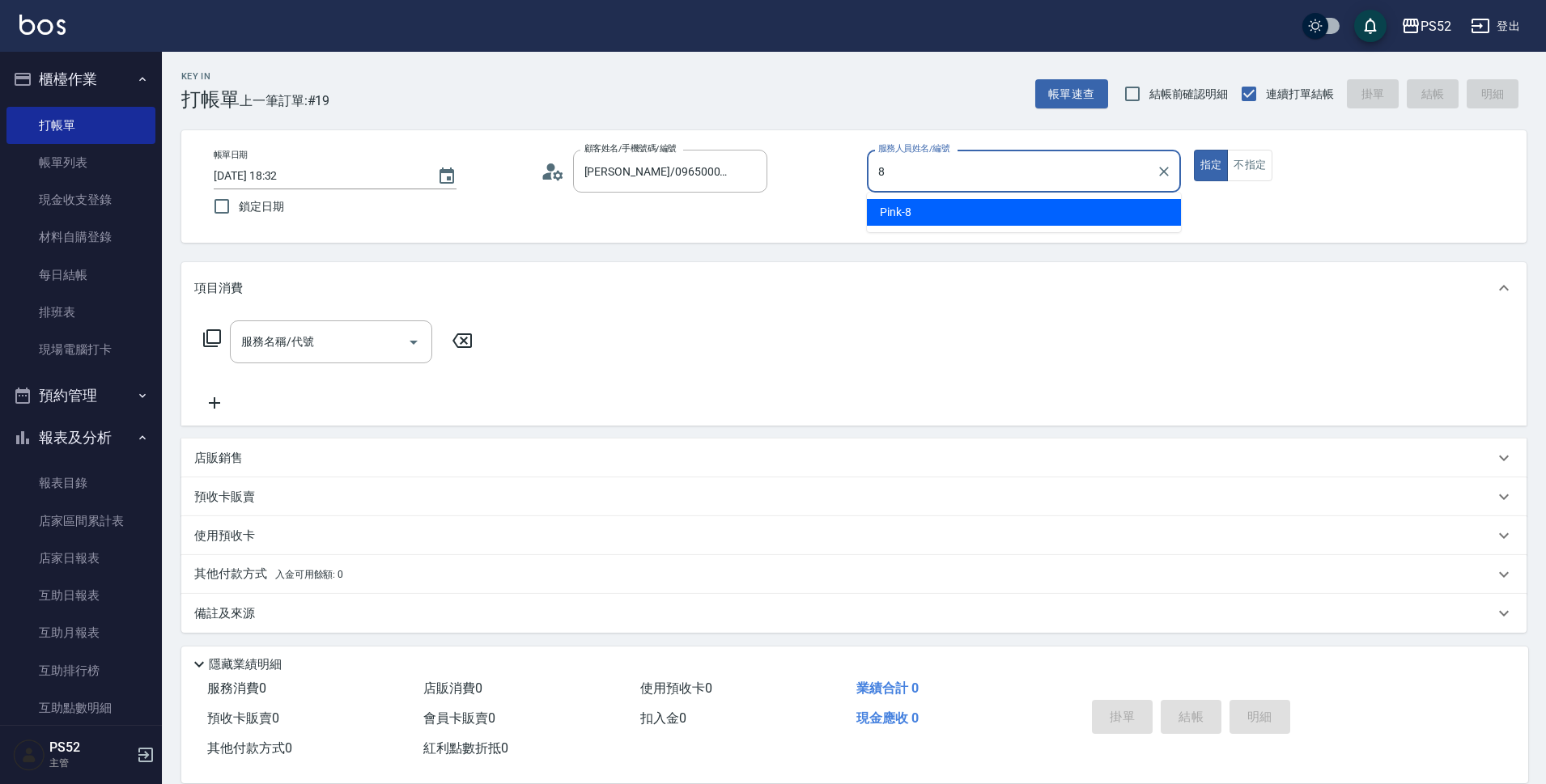
type input "Pink-8"
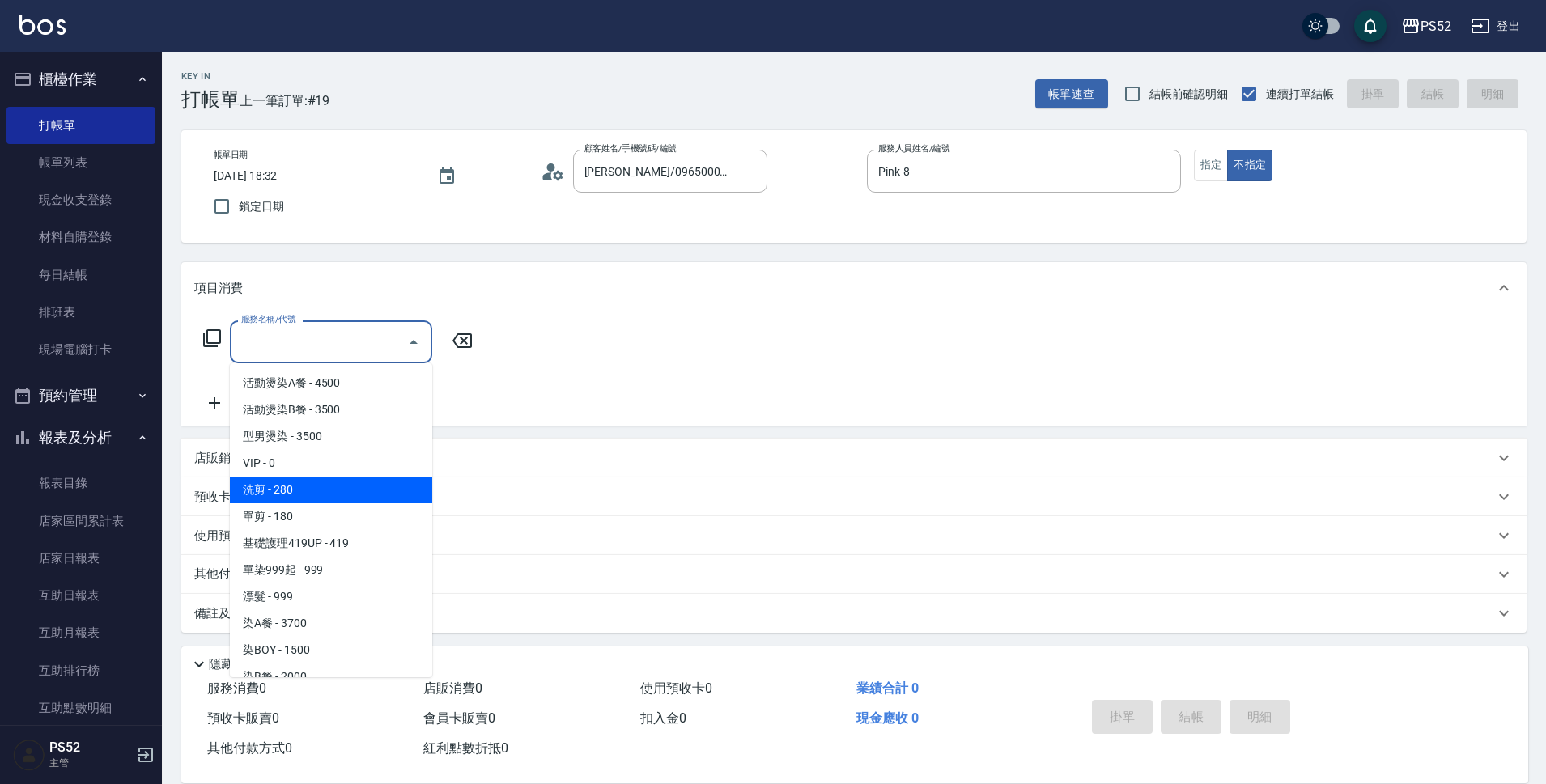
type input "洗剪(C1)"
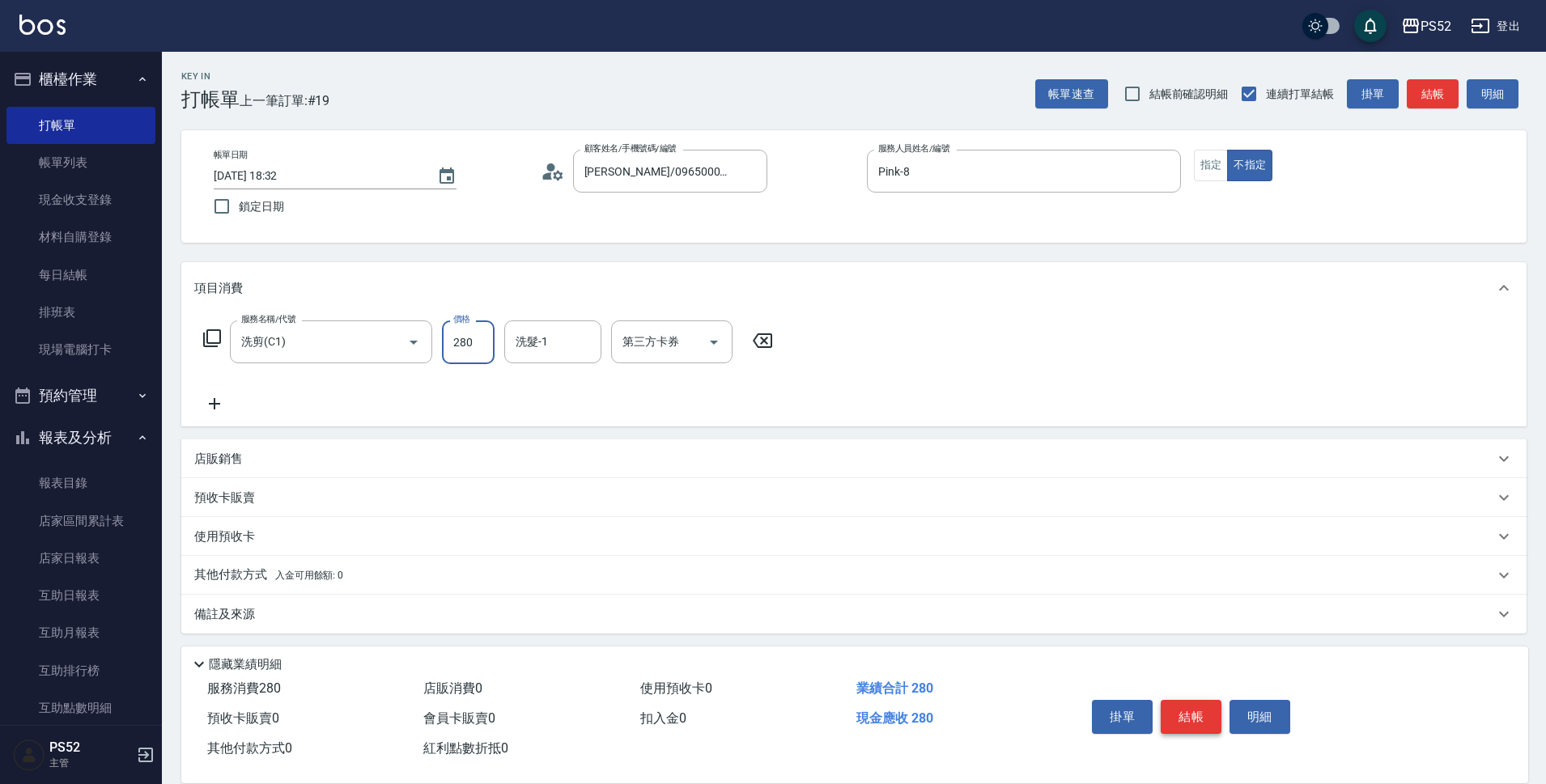
click at [1196, 713] on button "結帳" at bounding box center [1191, 717] width 61 height 34
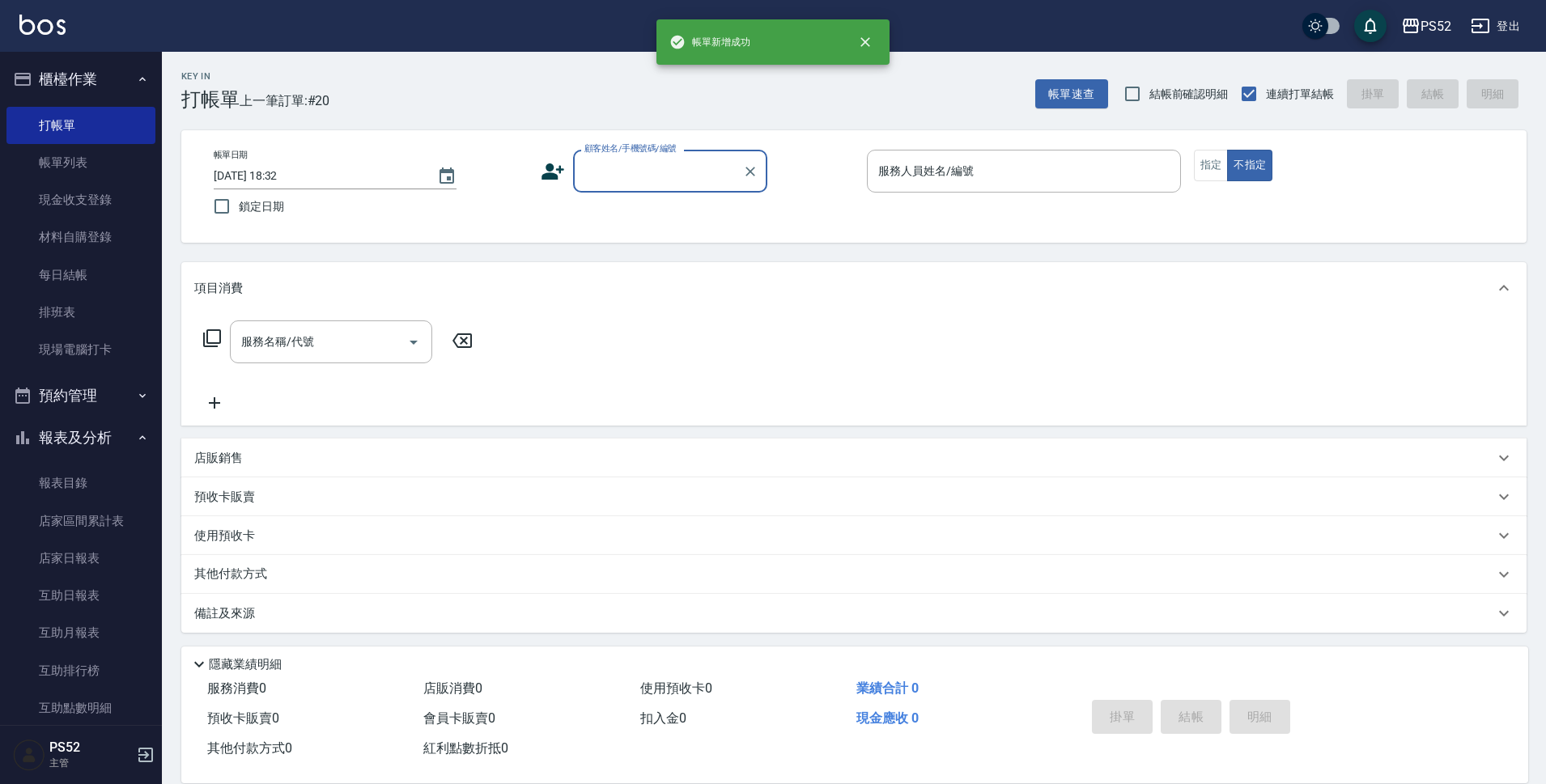
type input "8"
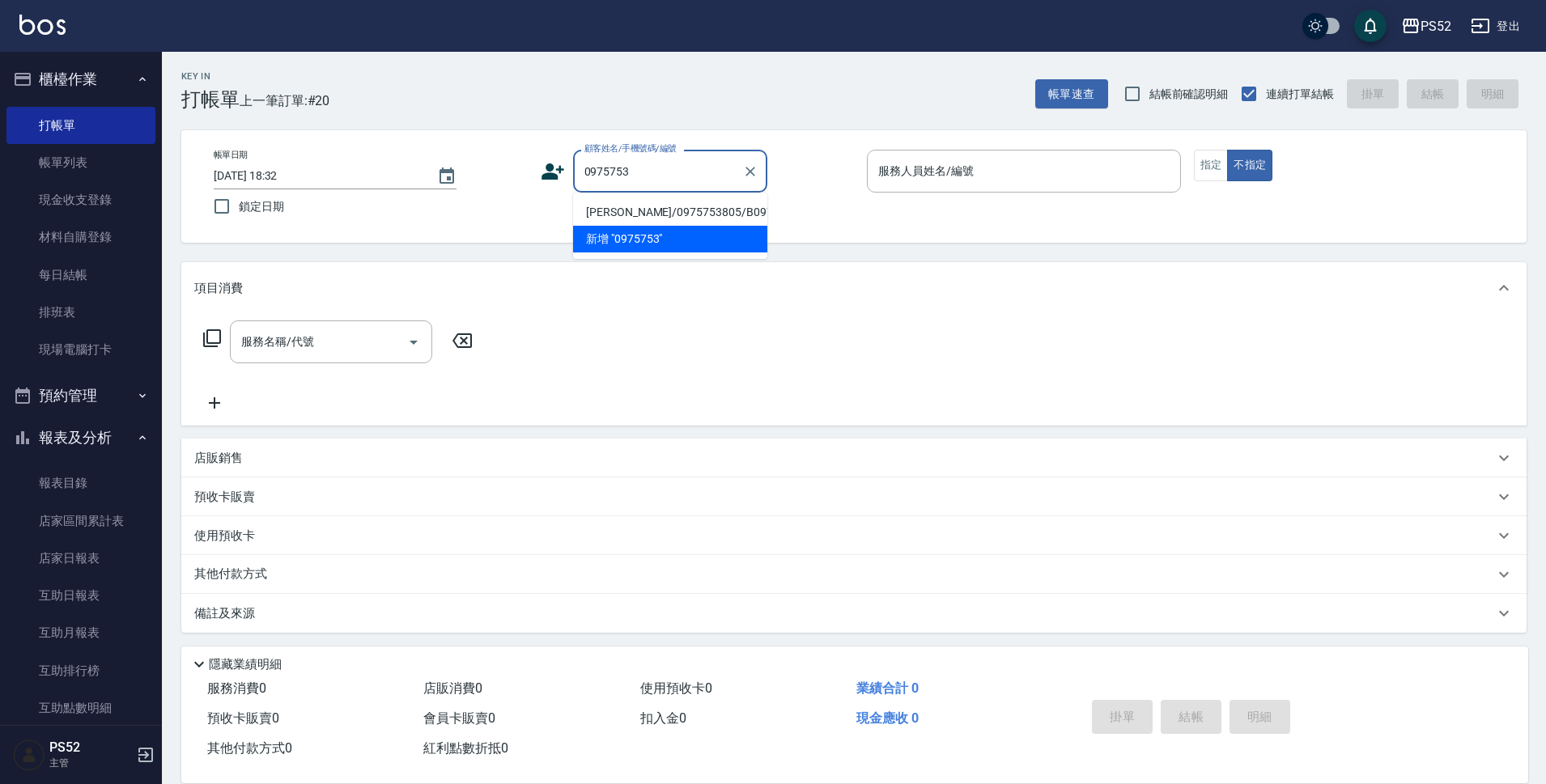
click at [608, 220] on li "[PERSON_NAME]/0975753805/B0975753805" at bounding box center [670, 212] width 195 height 27
type input "[PERSON_NAME]/0975753805/B0975753805"
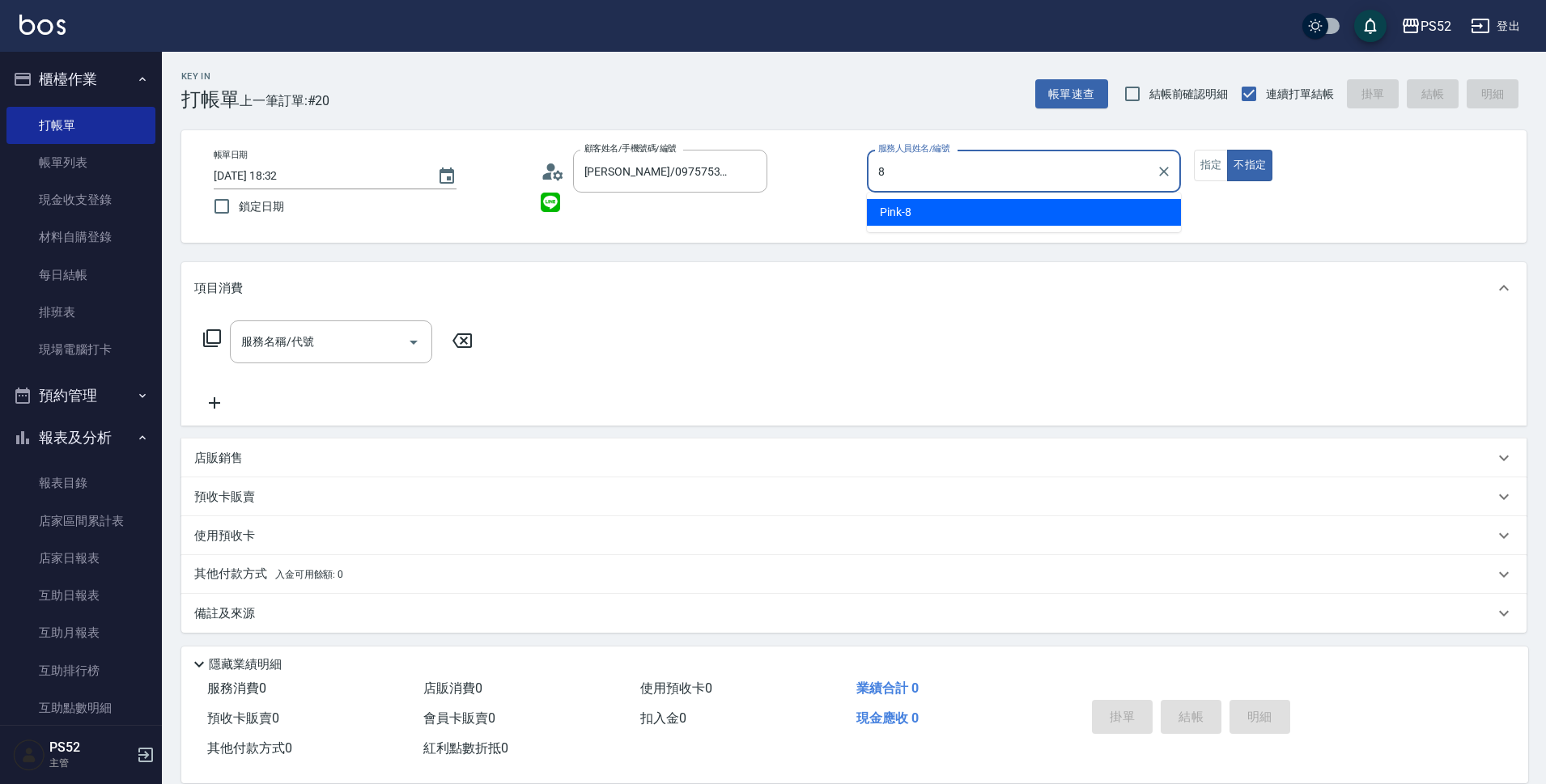
type input "Pink-8"
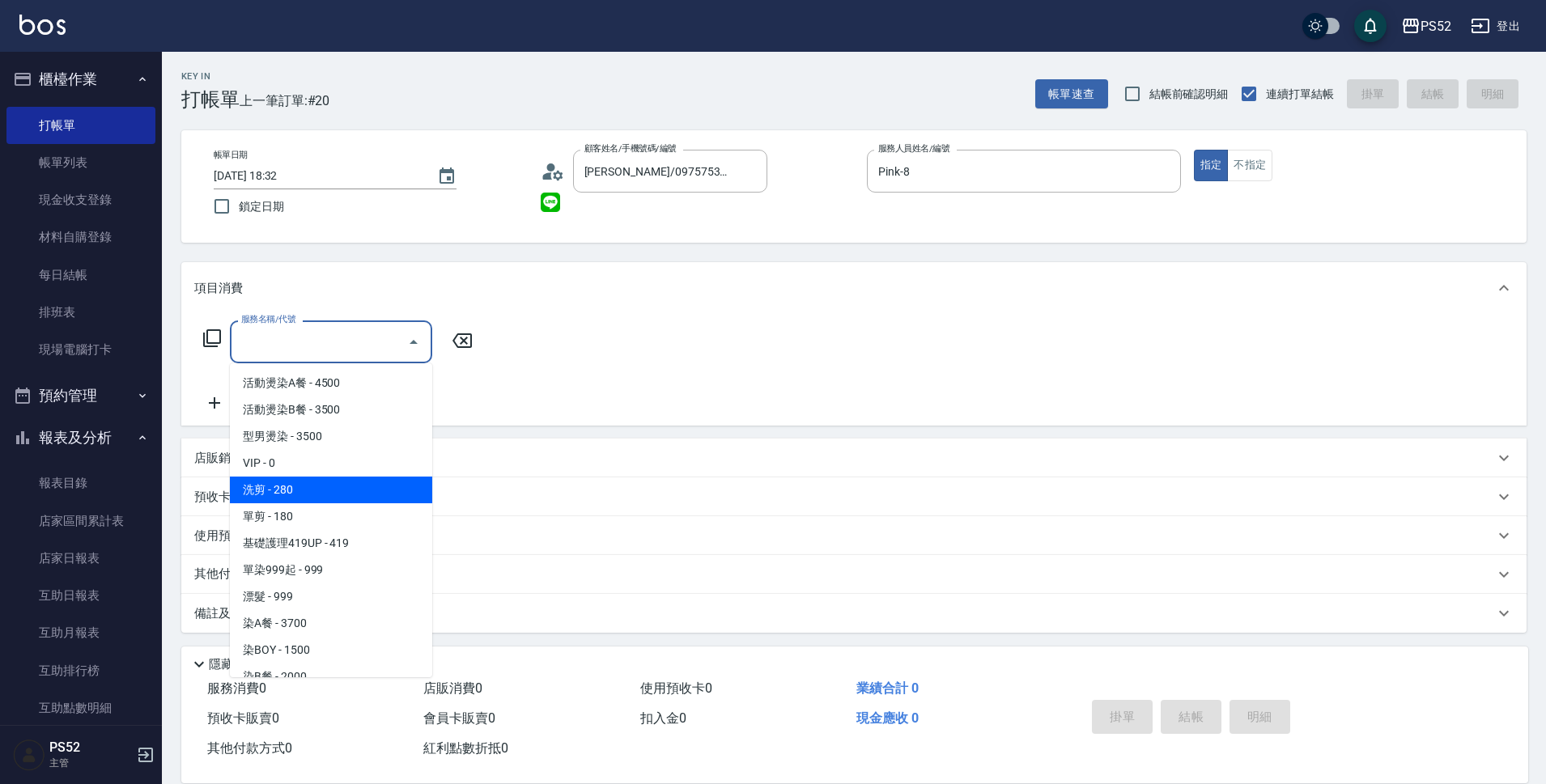
type input "洗剪(C1)"
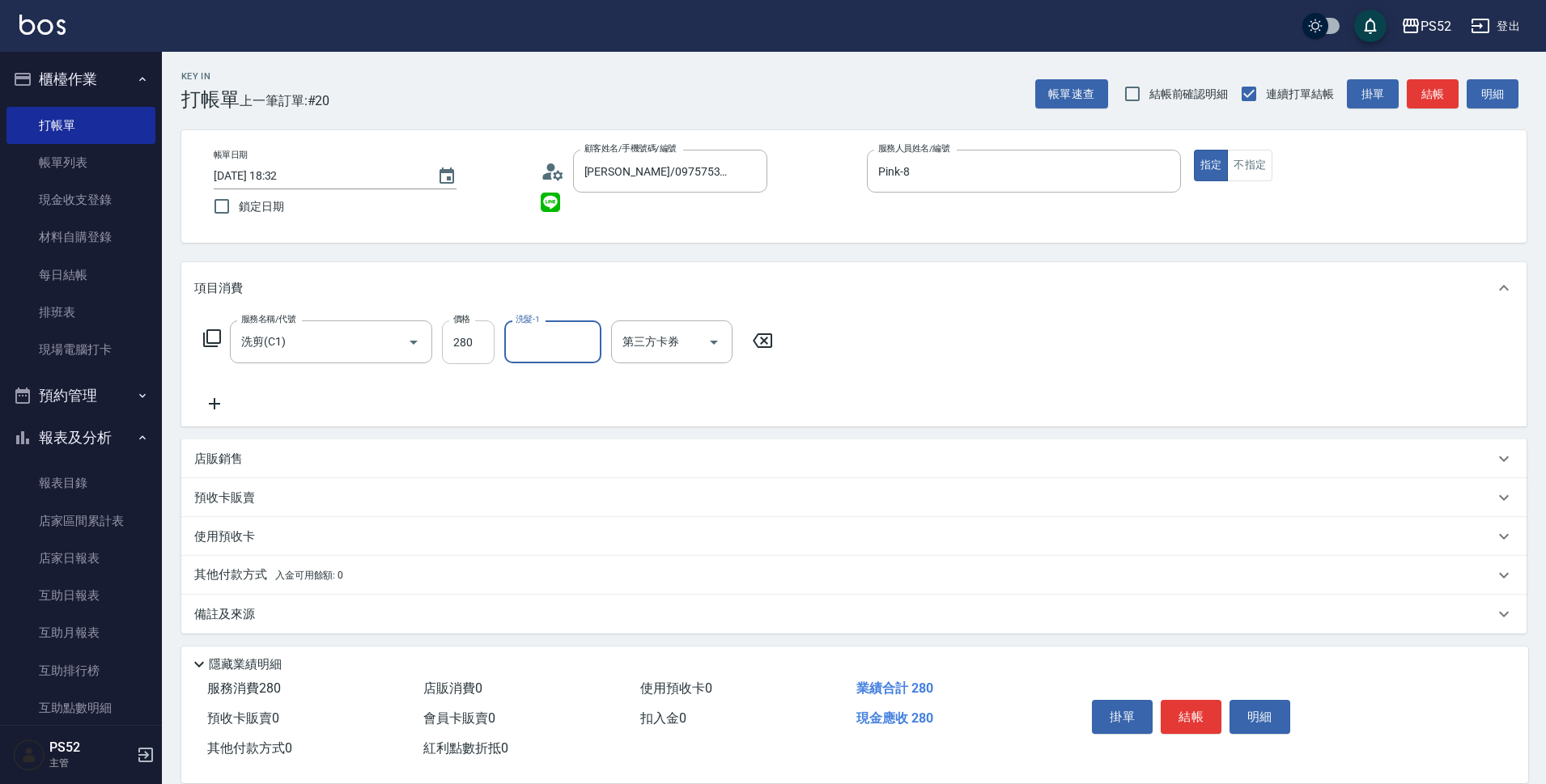
click at [482, 344] on input "280" at bounding box center [468, 342] width 53 height 44
type input "370"
click at [1188, 706] on button "結帳" at bounding box center [1191, 717] width 61 height 34
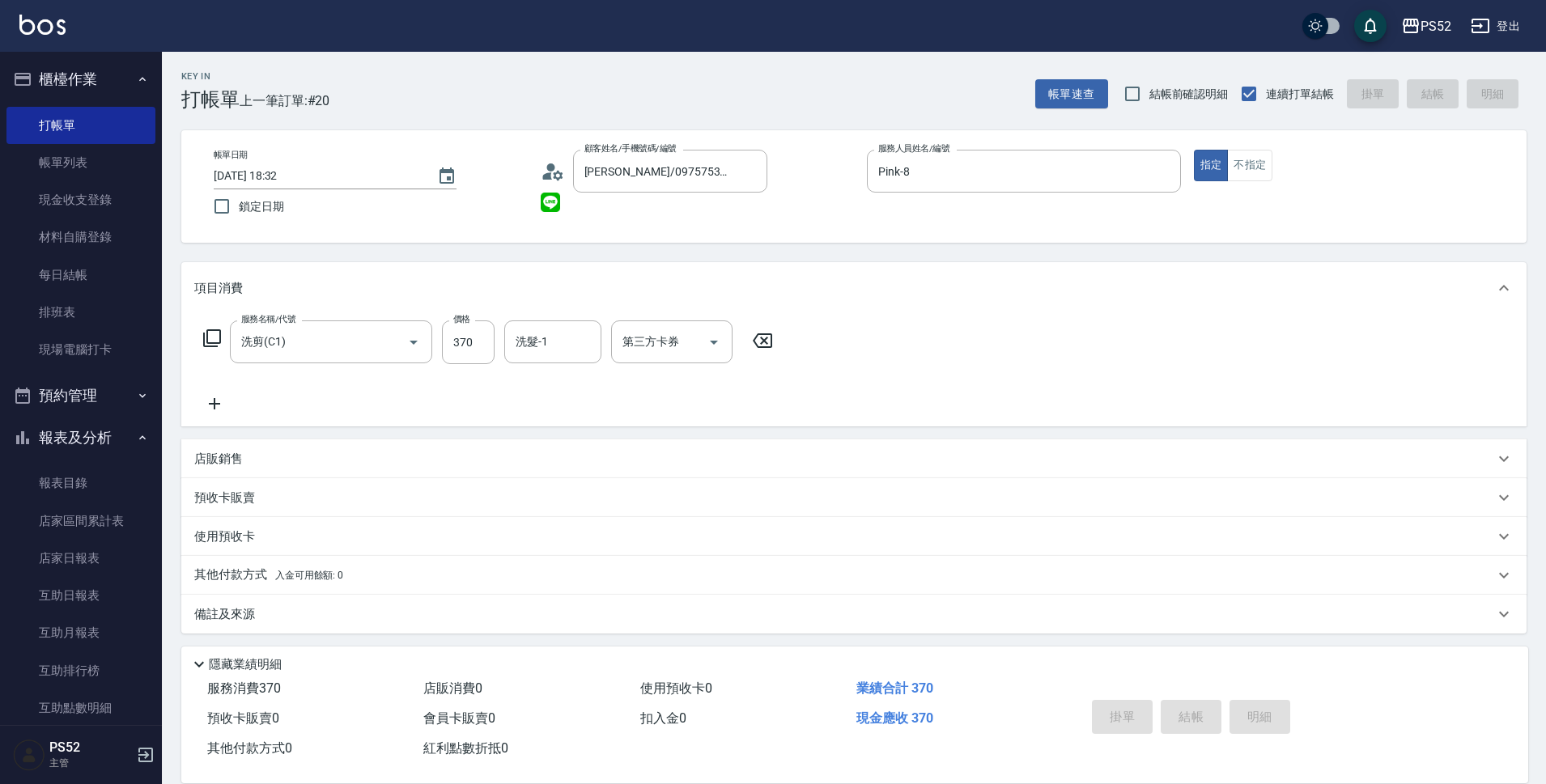
type input "[DATE] 18:33"
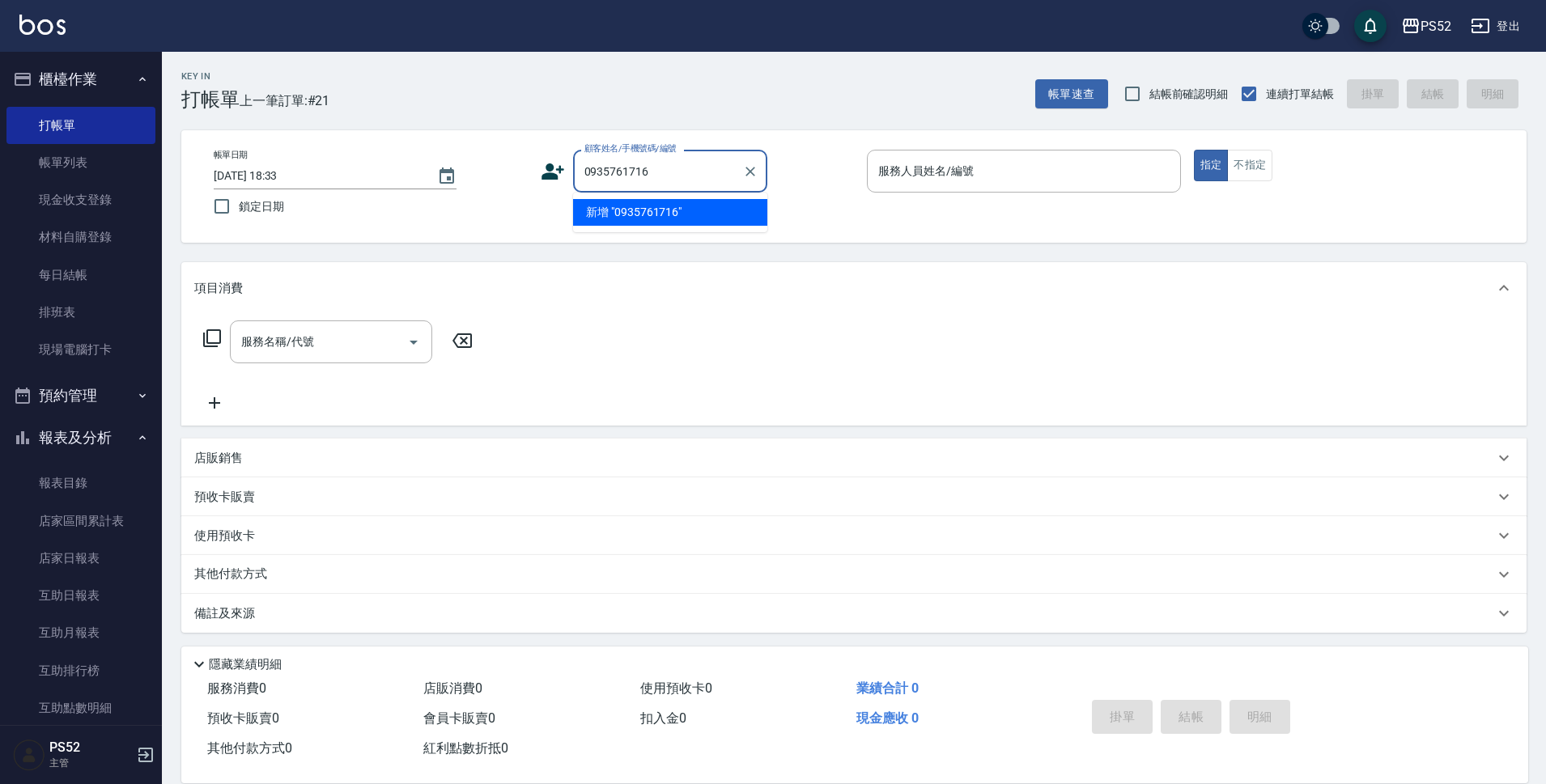
type input "0935761716"
click at [559, 175] on icon at bounding box center [553, 172] width 24 height 24
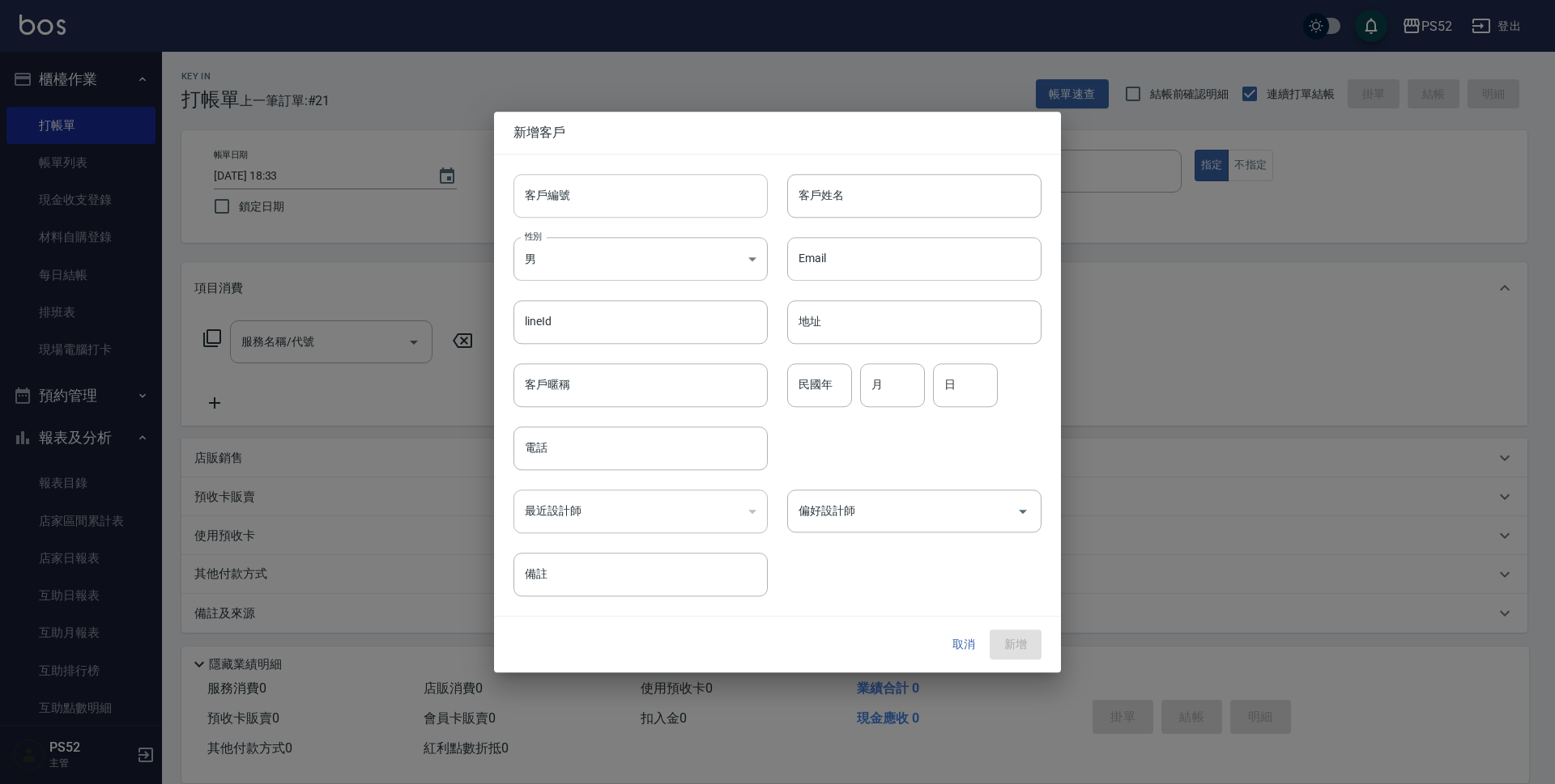
click at [573, 180] on input "客戶編號" at bounding box center [640, 196] width 254 height 44
paste input "0935761716"
type input "B0935761716"
click at [590, 450] on input "電話" at bounding box center [640, 449] width 254 height 44
paste input "0935761716"
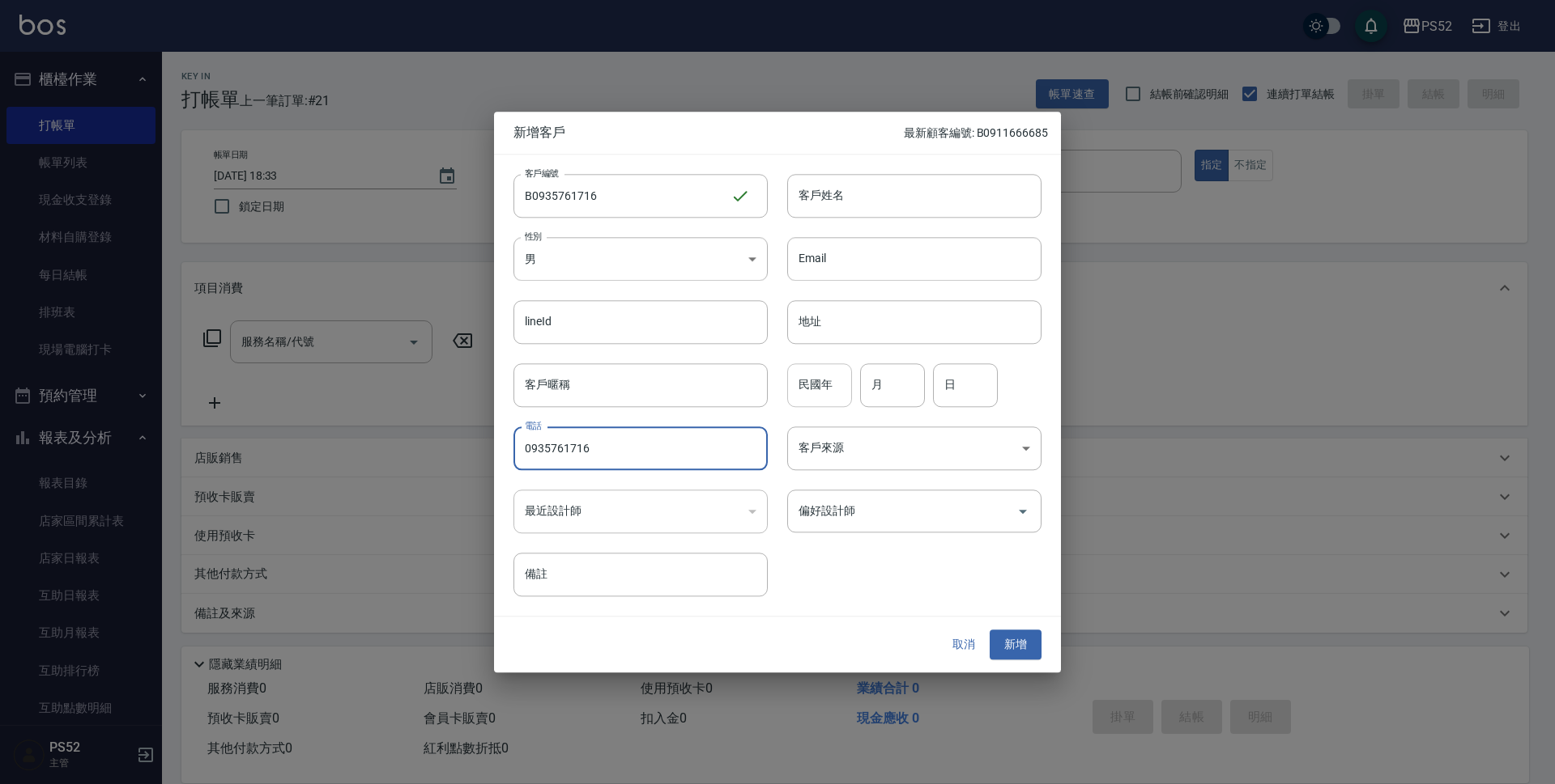
type input "0935761716"
click at [792, 392] on input "民國年" at bounding box center [819, 385] width 65 height 44
type input "65"
type input "6"
type input "29"
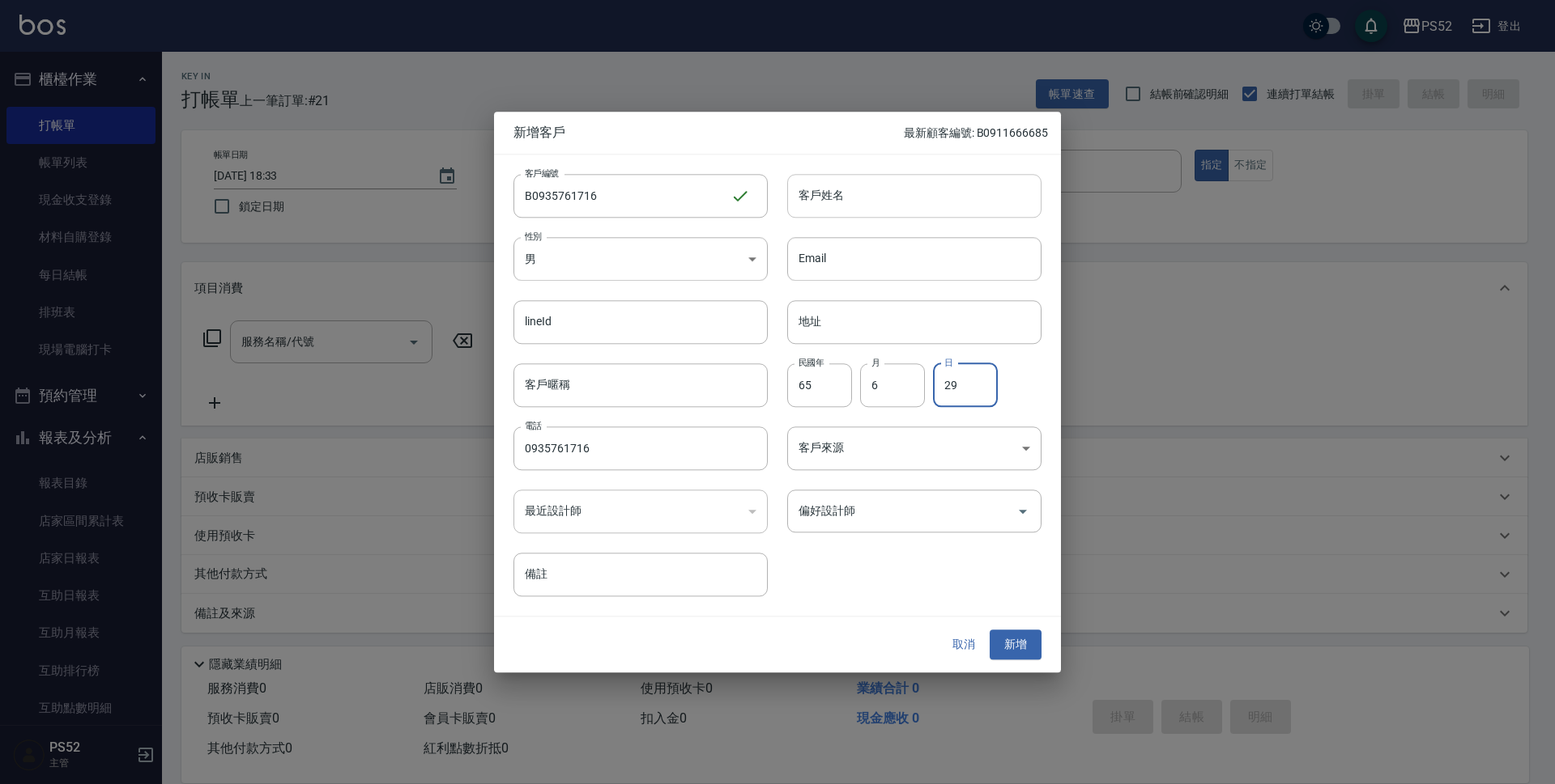
click at [880, 195] on input "客戶姓名" at bounding box center [915, 196] width 254 height 44
type input "[PERSON_NAME]"
click at [1024, 631] on button "新增" at bounding box center [1015, 645] width 52 height 30
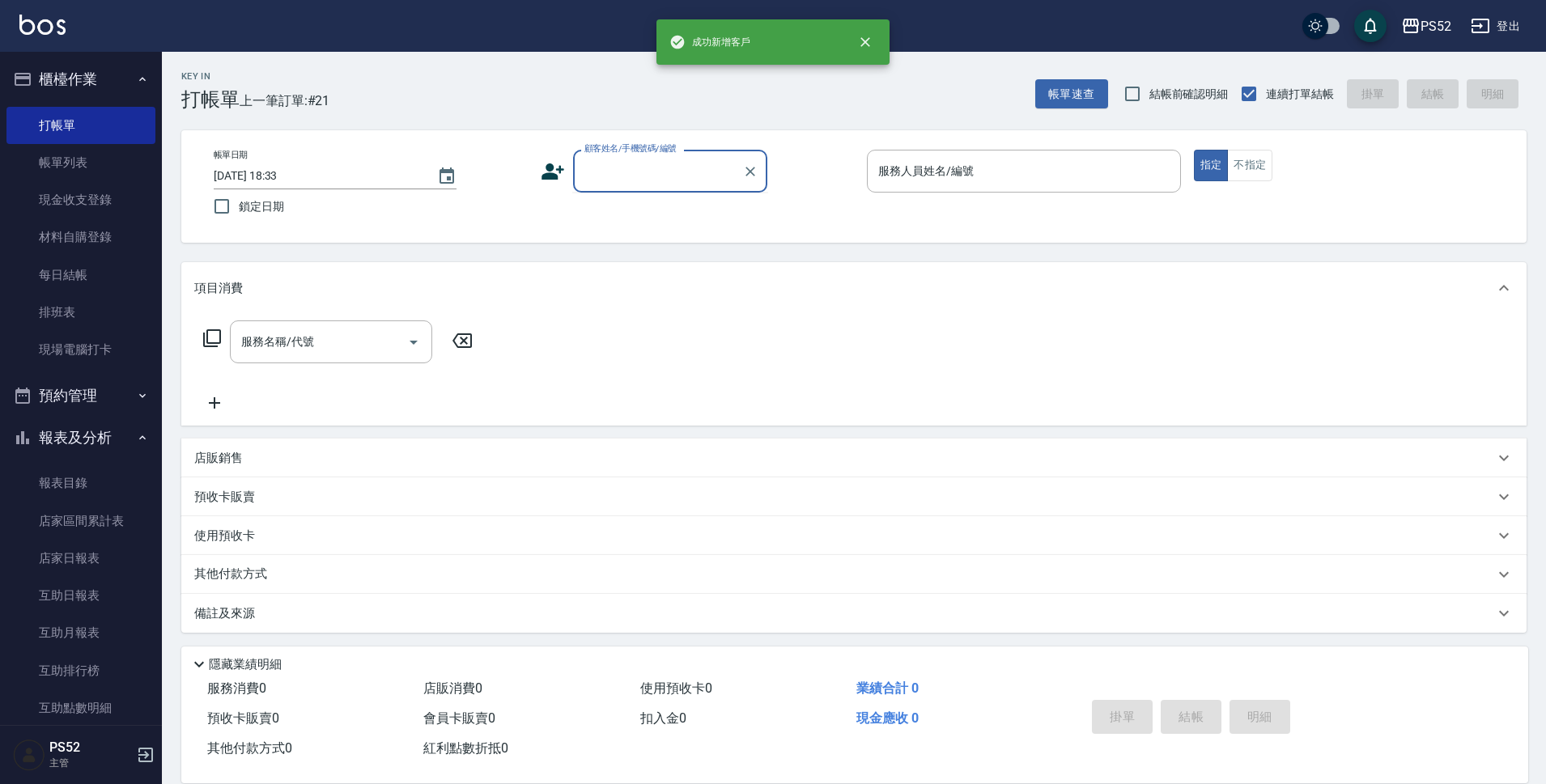
click at [678, 171] on input "顧客姓名/手機號碼/編號" at bounding box center [658, 171] width 156 height 29
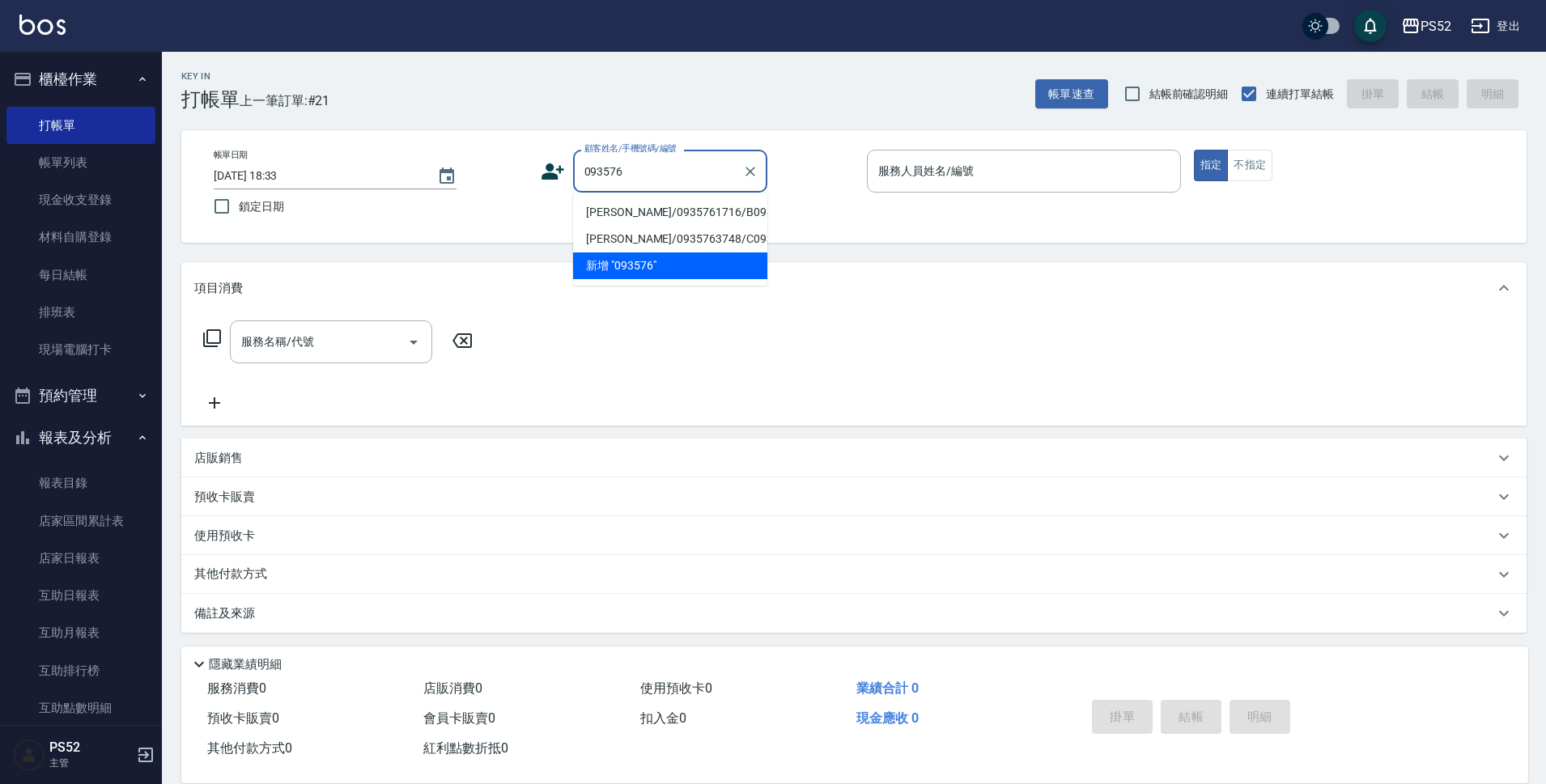
click at [616, 215] on li "[PERSON_NAME]/0935761716/B0935761716" at bounding box center [670, 212] width 195 height 27
type input "[PERSON_NAME]/0935761716/B0935761716"
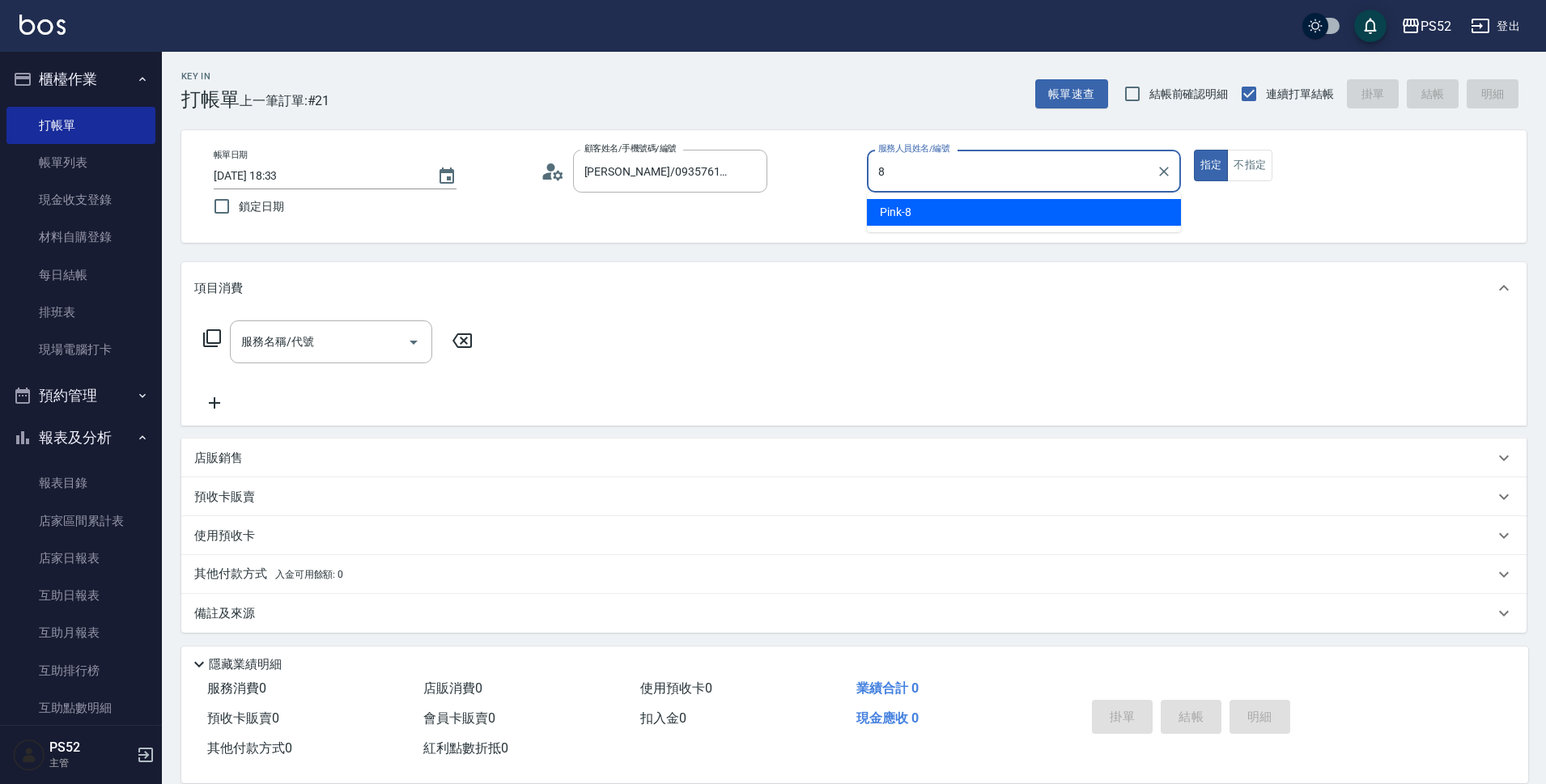
type input "Pink-8"
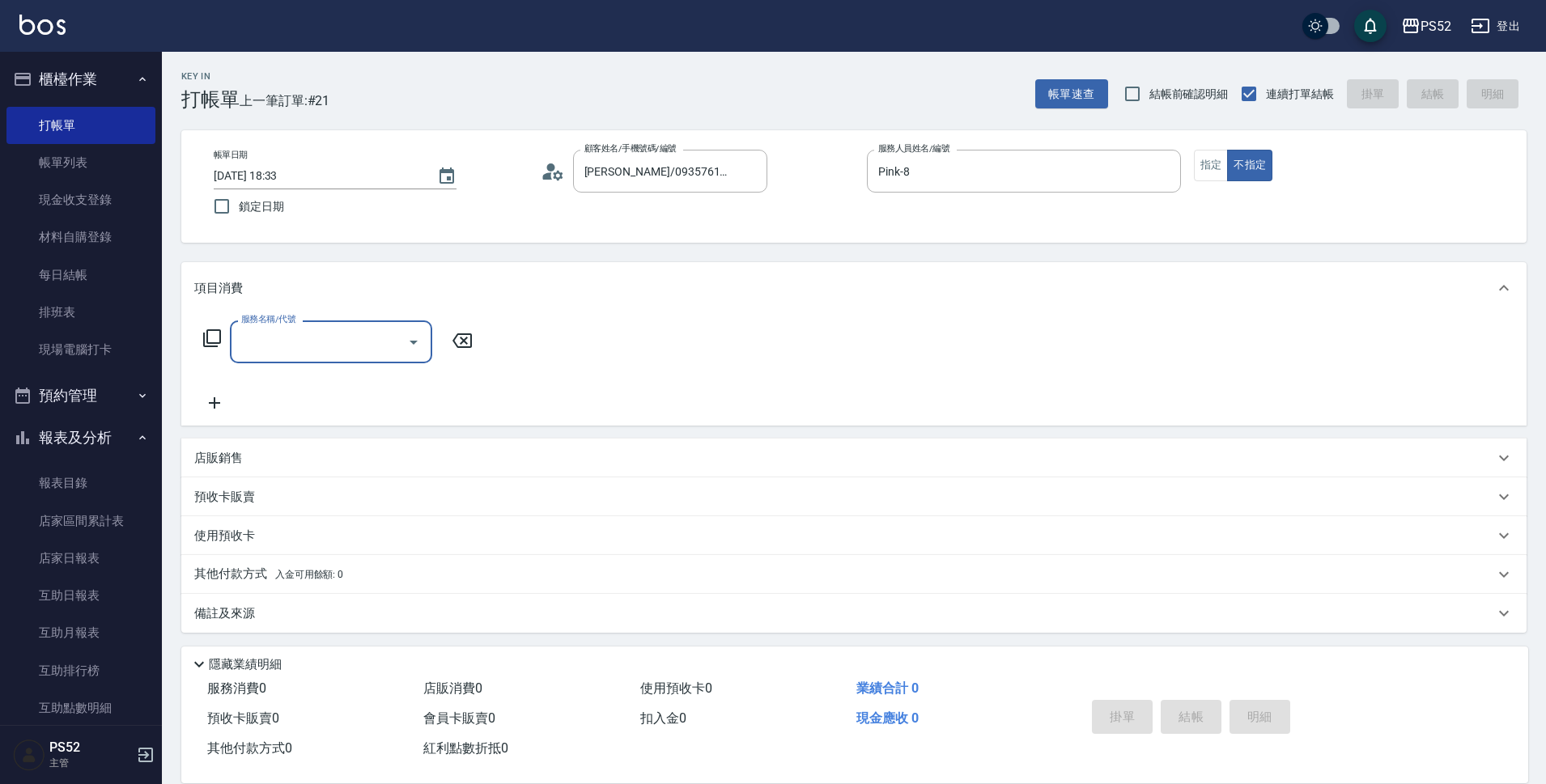
type input "4"
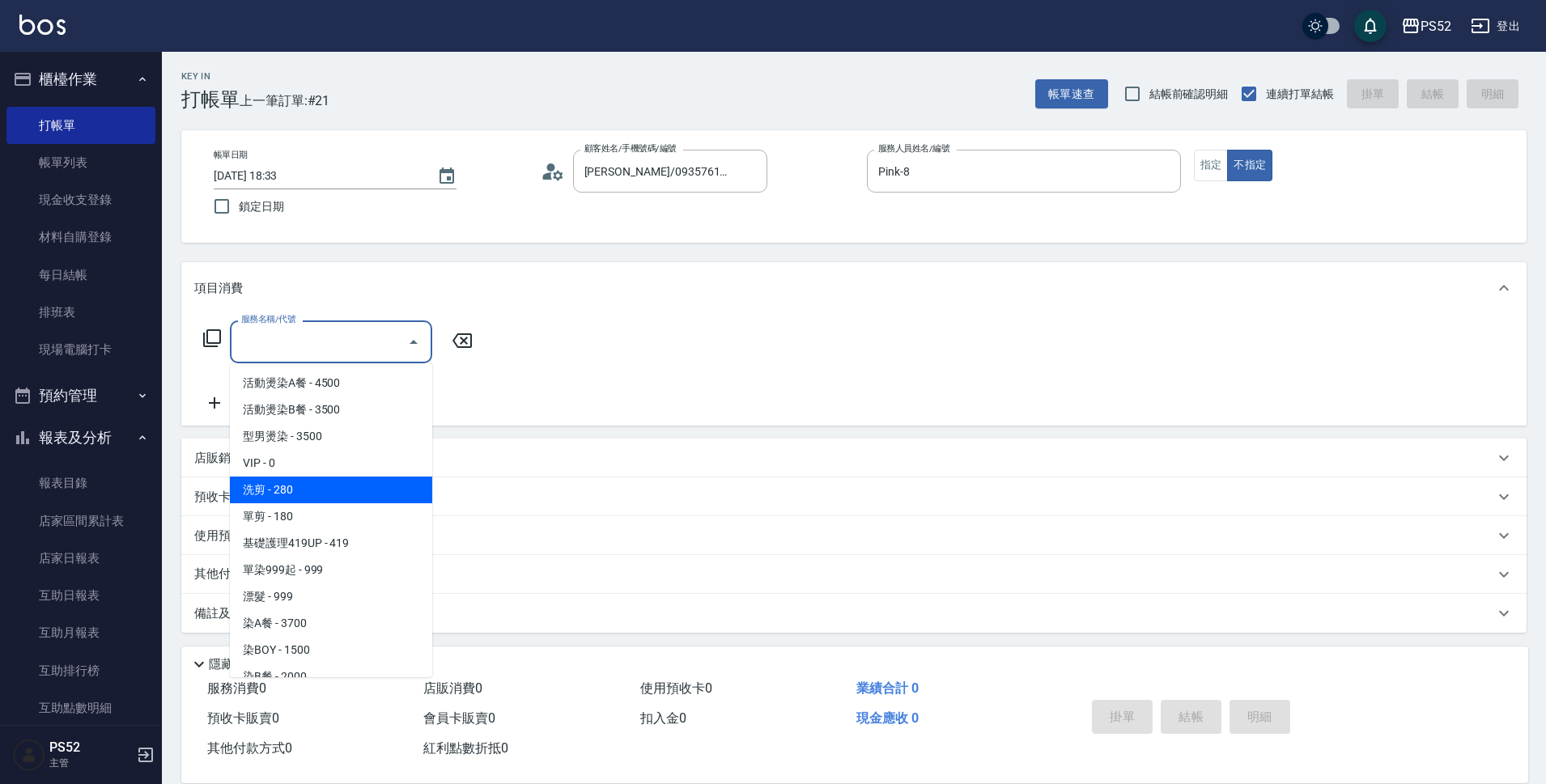
type input "洗剪(C1)"
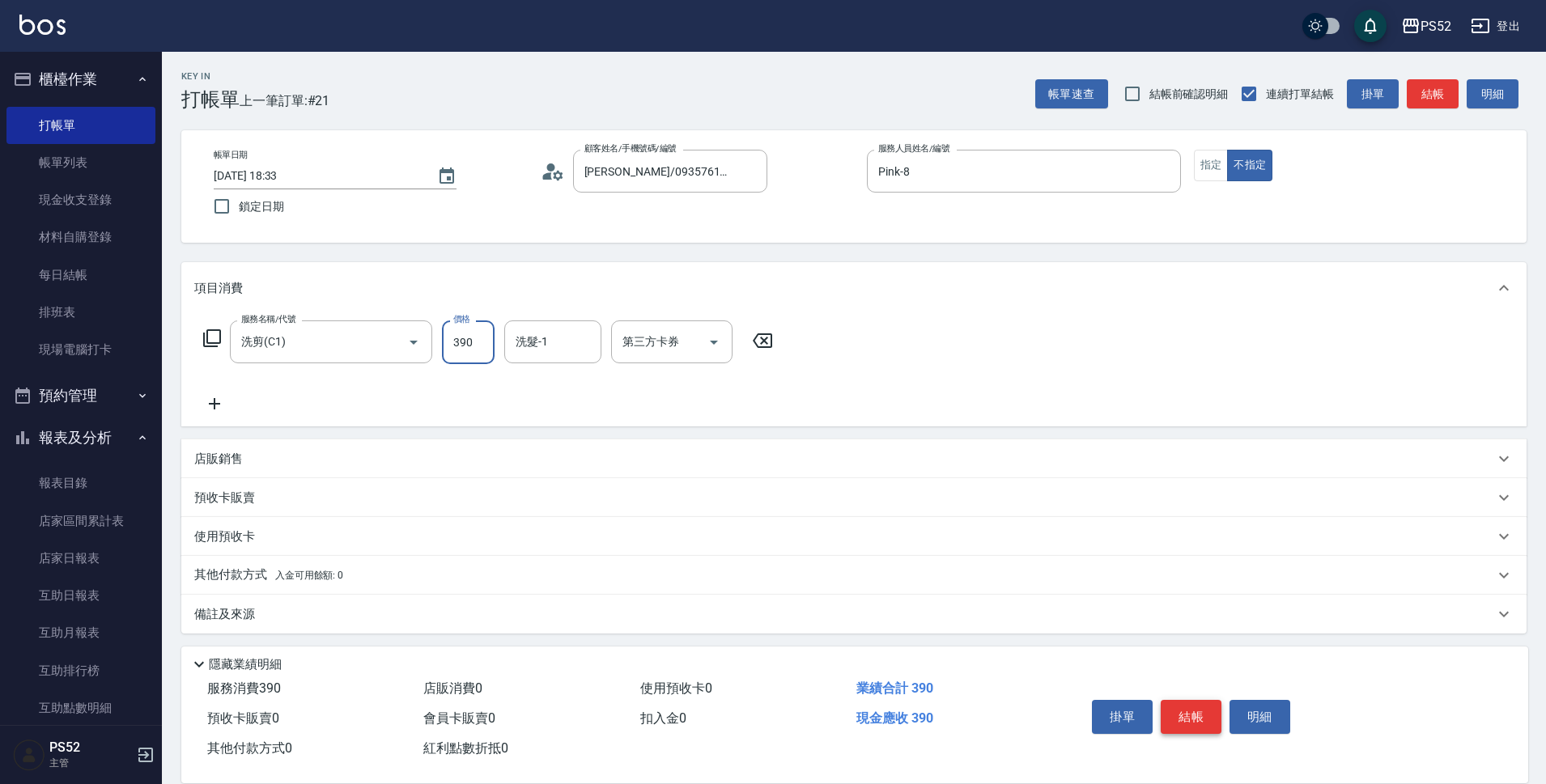
type input "390"
click at [1178, 703] on button "結帳" at bounding box center [1191, 717] width 61 height 34
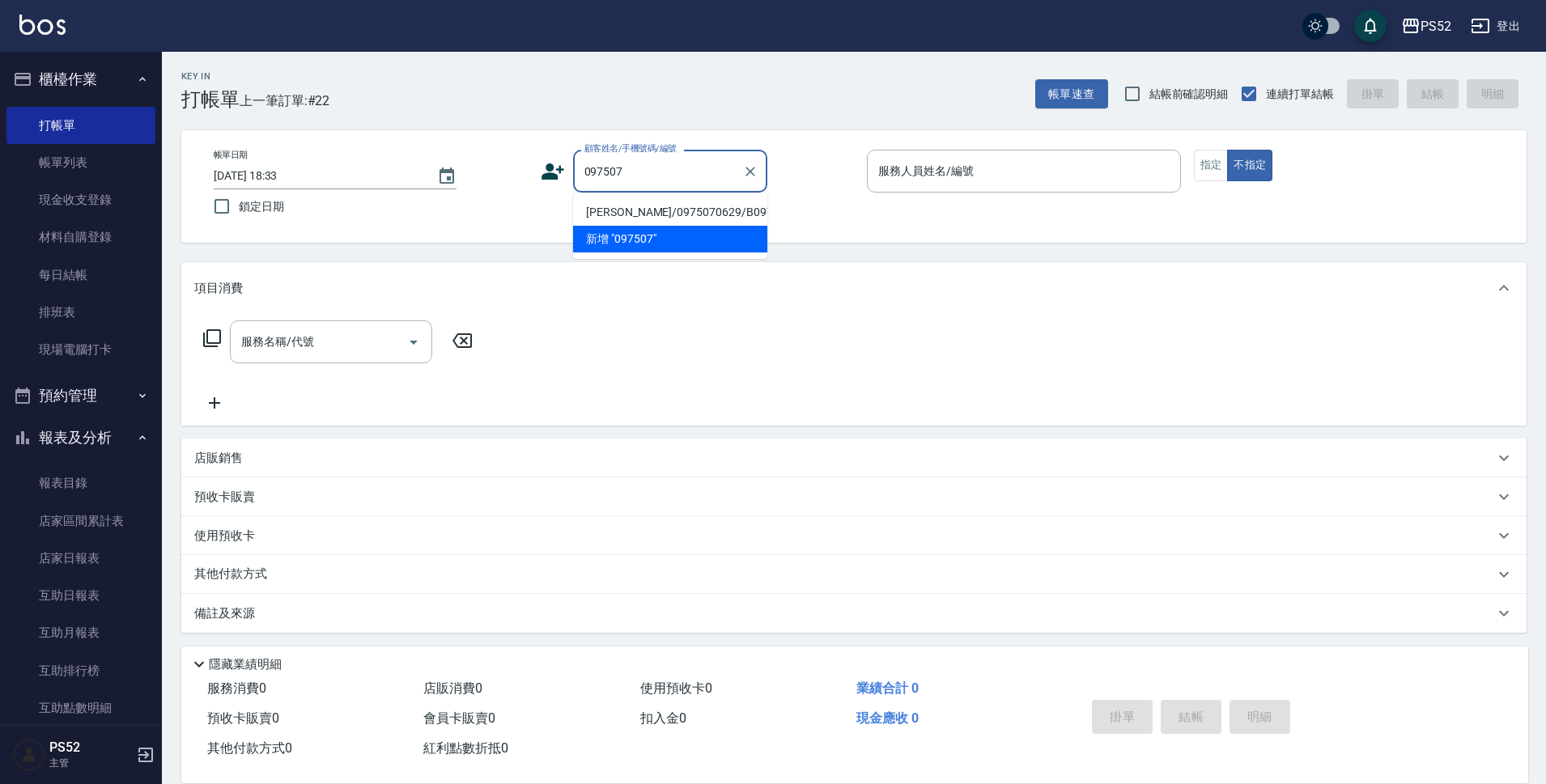
click at [617, 209] on li "[PERSON_NAME]/0975070629/B0975070629" at bounding box center [670, 212] width 195 height 27
type input "[PERSON_NAME]/0975070629/B0975070629"
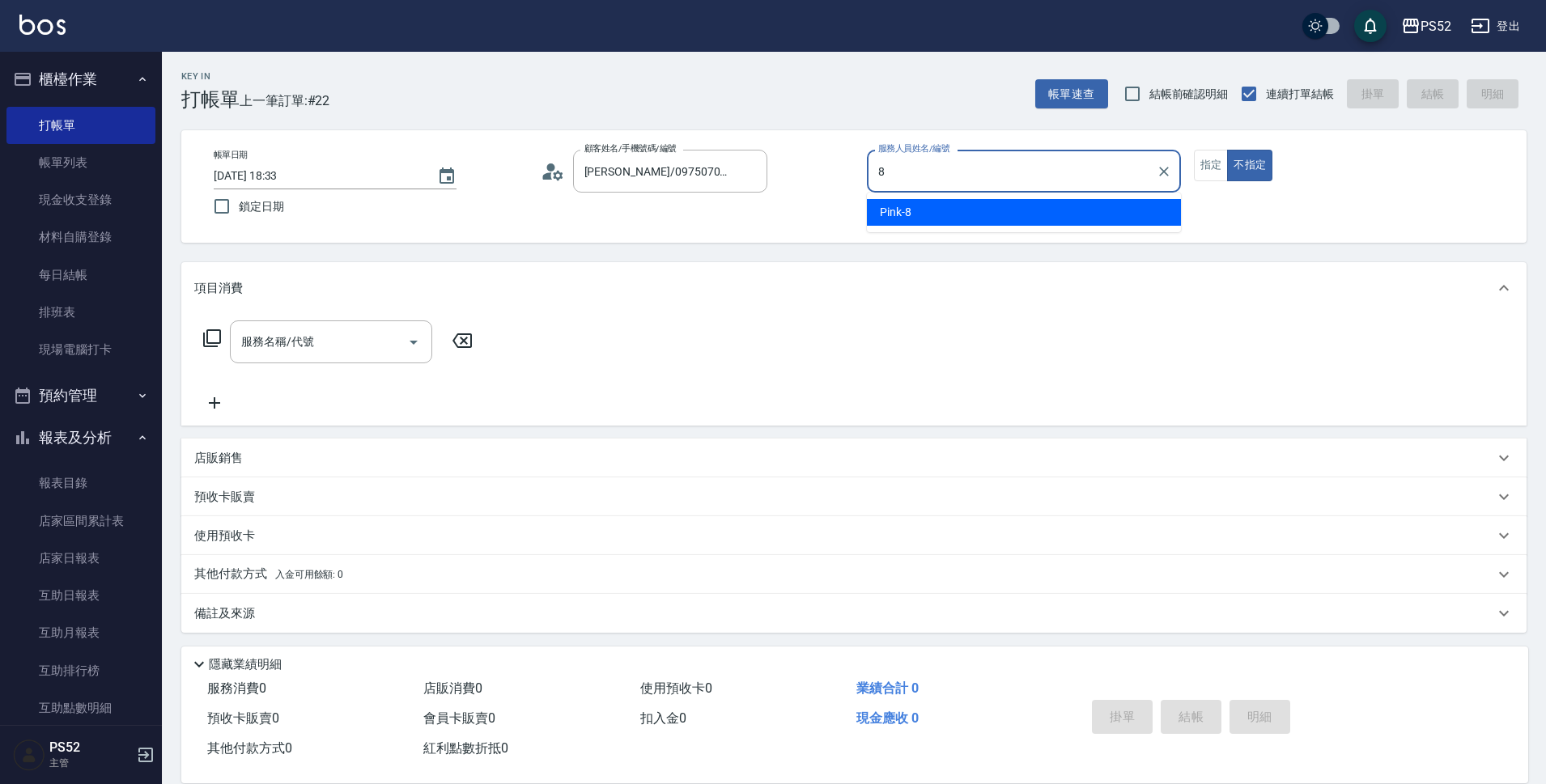
type input "Pink-8"
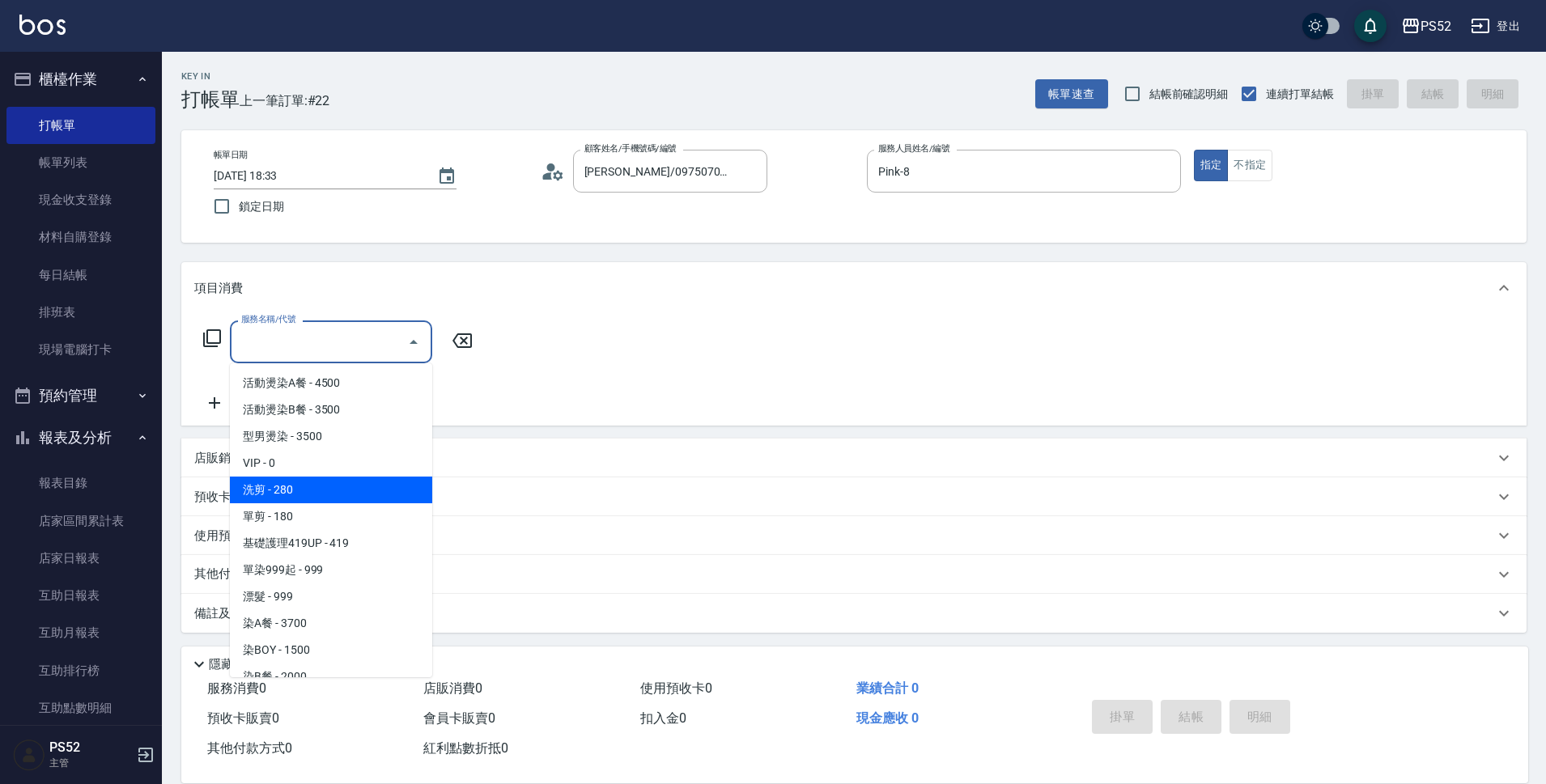
type input "單剪(C2)"
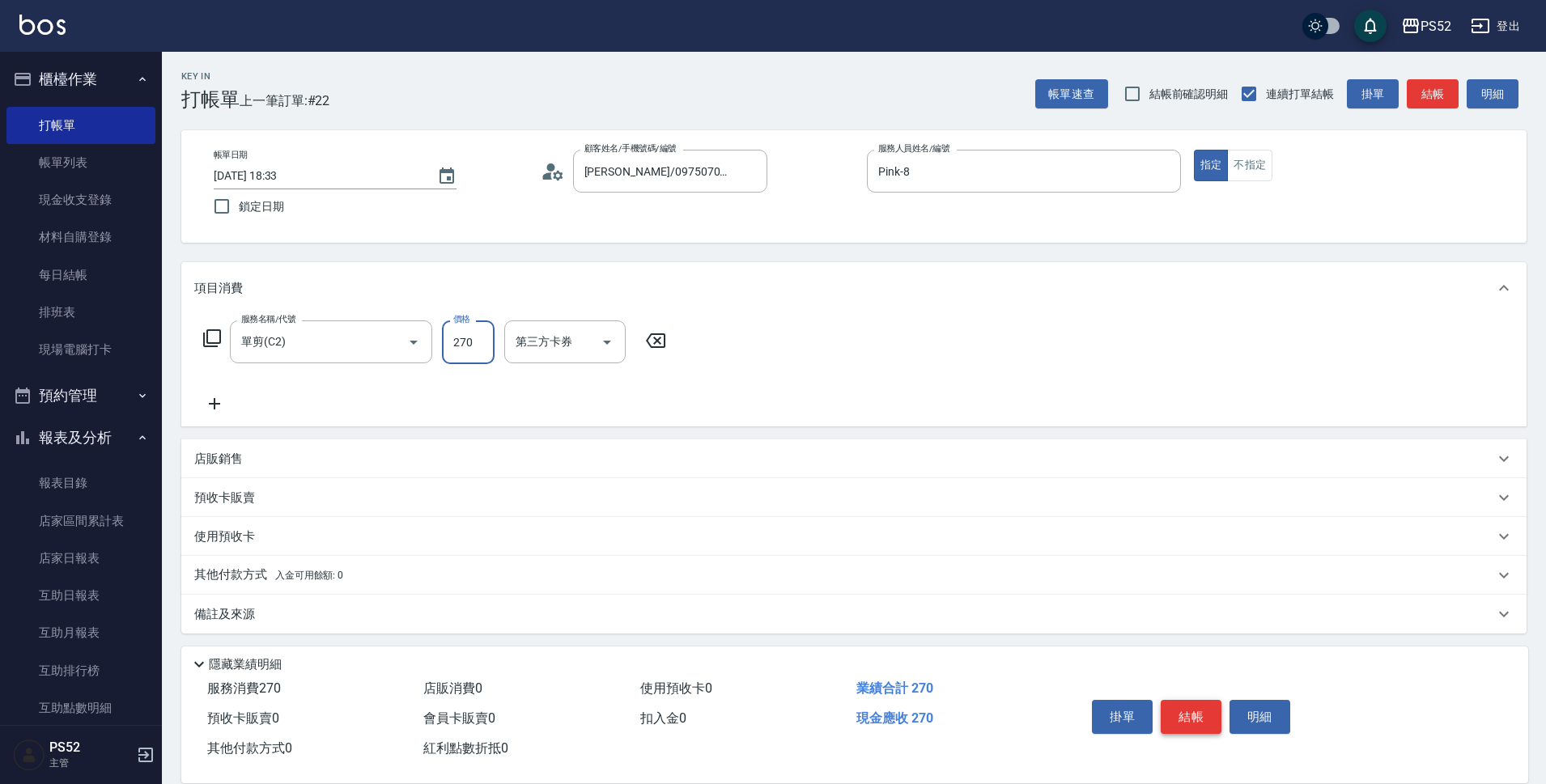
type input "270"
click at [1189, 714] on button "結帳" at bounding box center [1191, 717] width 61 height 34
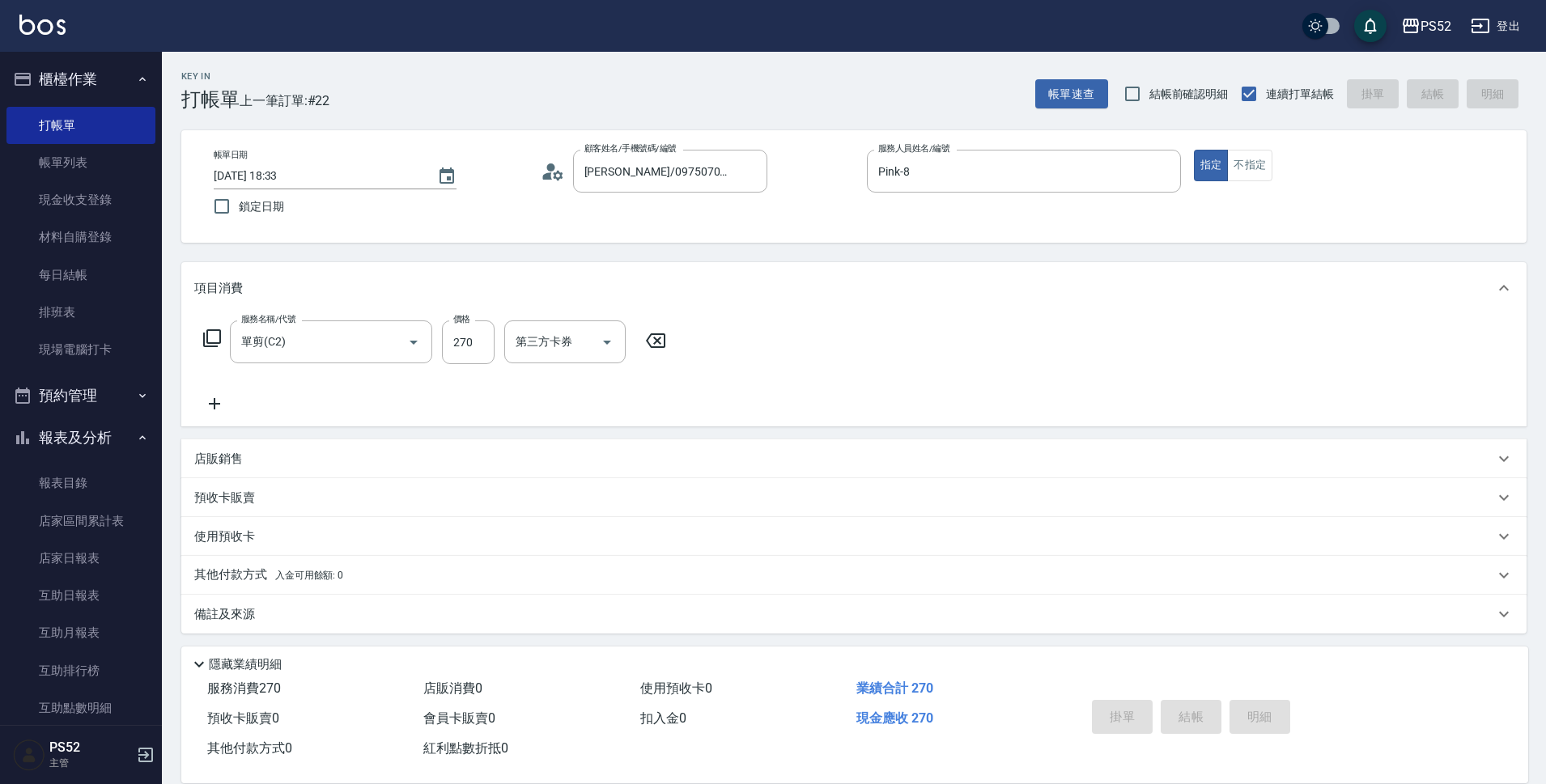
type input "[DATE] 18:34"
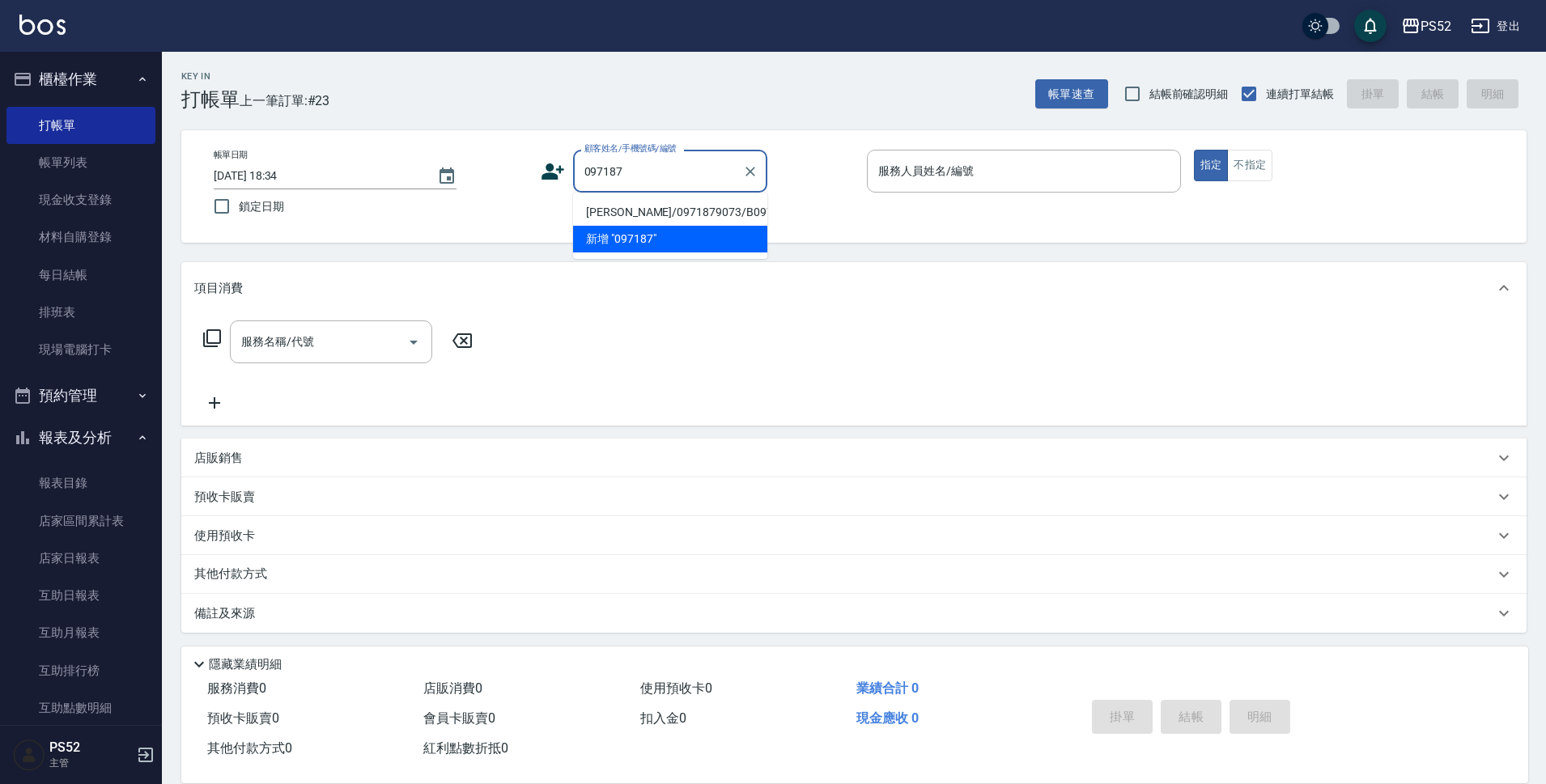
click at [669, 224] on li "[PERSON_NAME]/0971879073/B0971879073" at bounding box center [670, 212] width 195 height 27
type input "[PERSON_NAME]/0971879073/B0971879073"
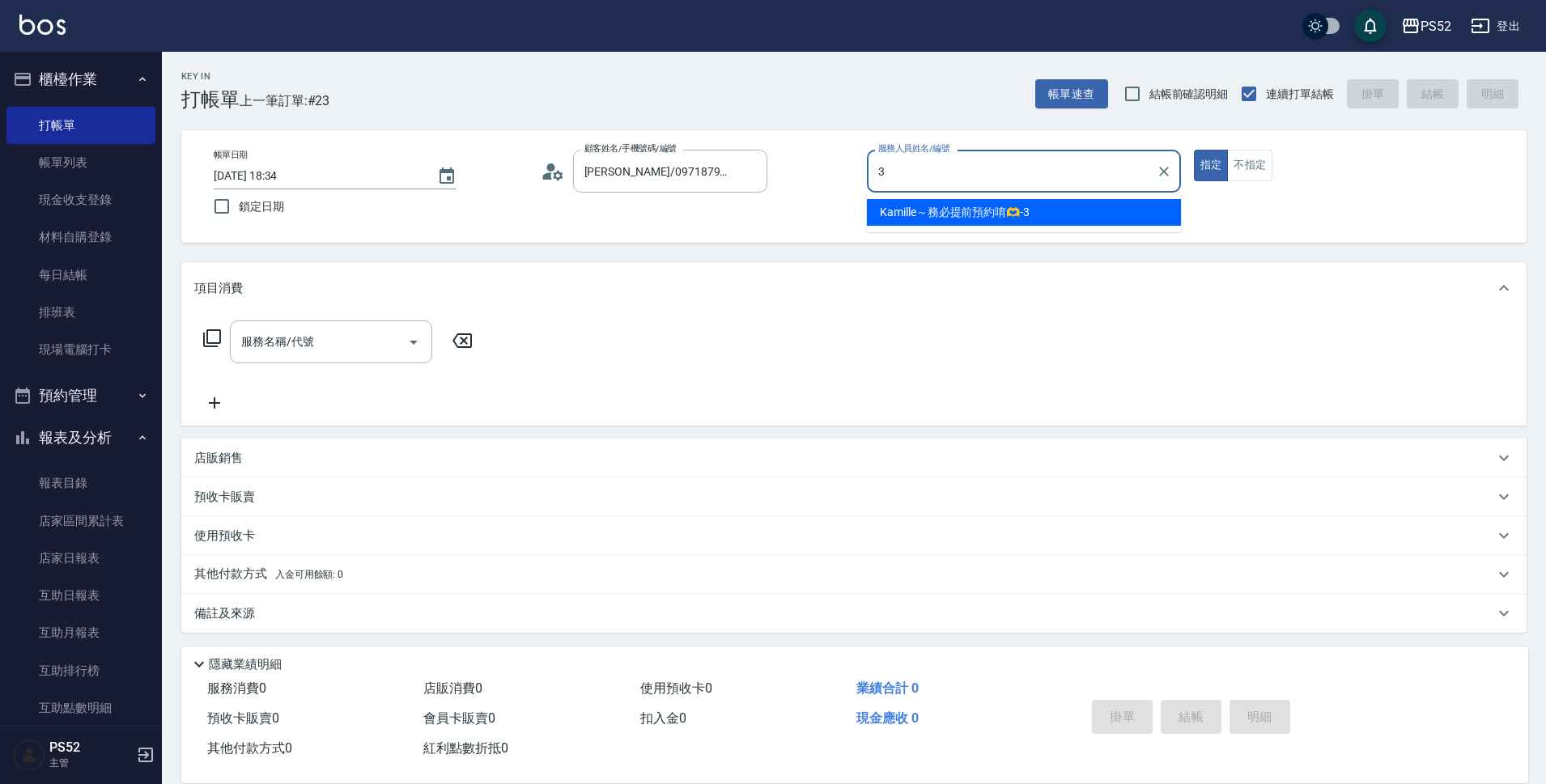
type input "Kamille～務必提前預約唷🫶-3"
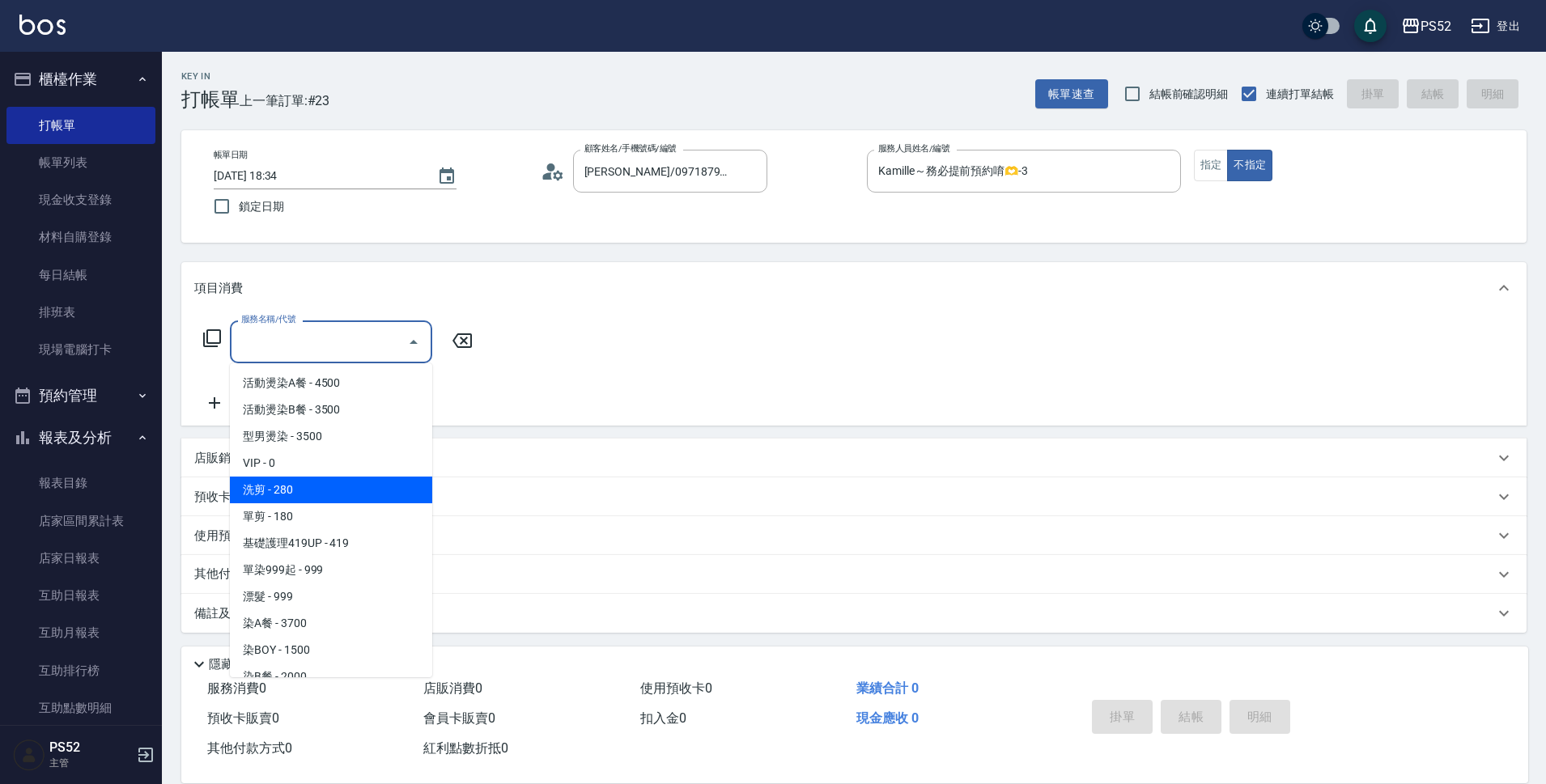
type input "洗剪(C1)"
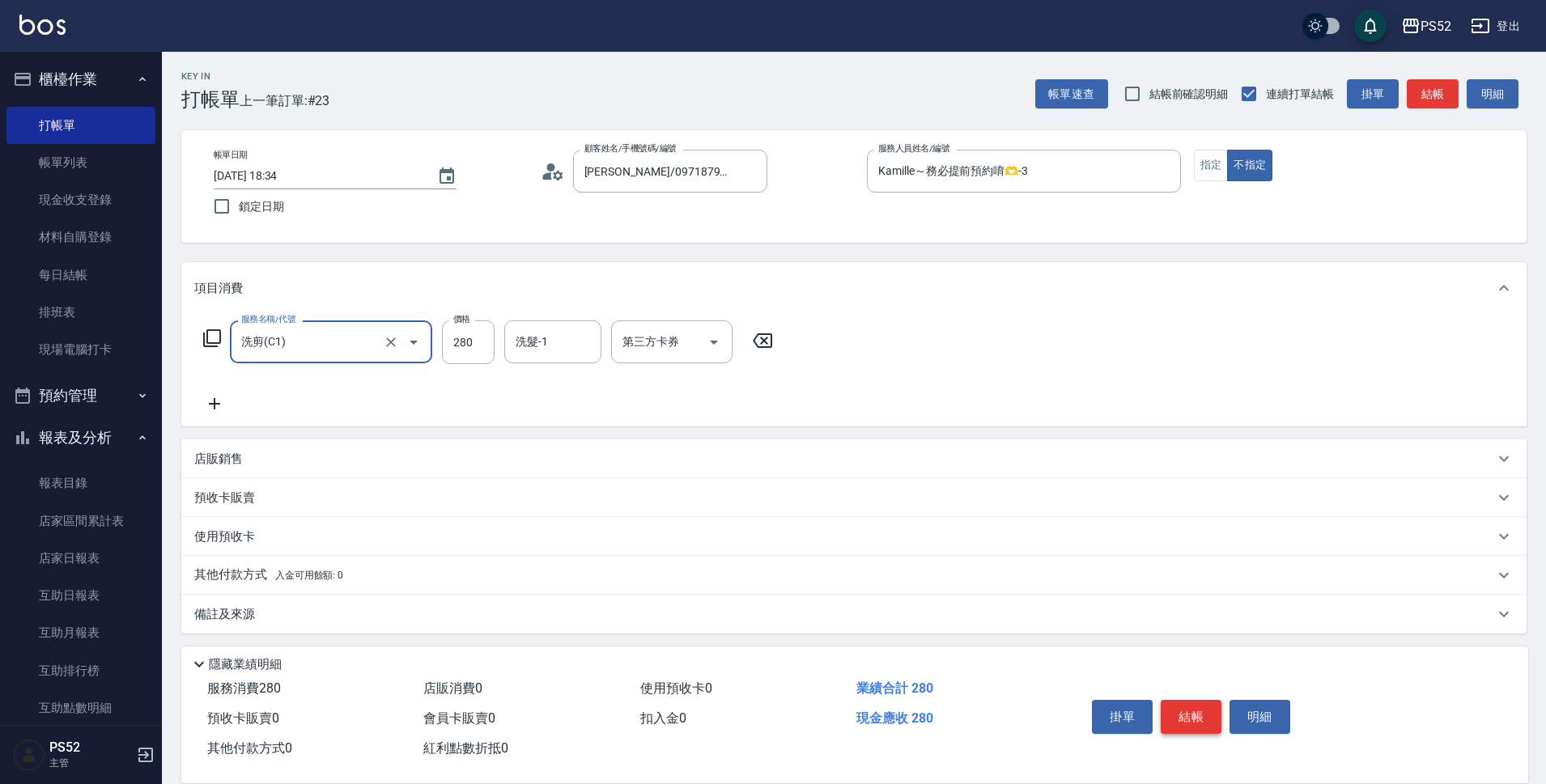
click at [1185, 715] on button "結帳" at bounding box center [1191, 717] width 61 height 34
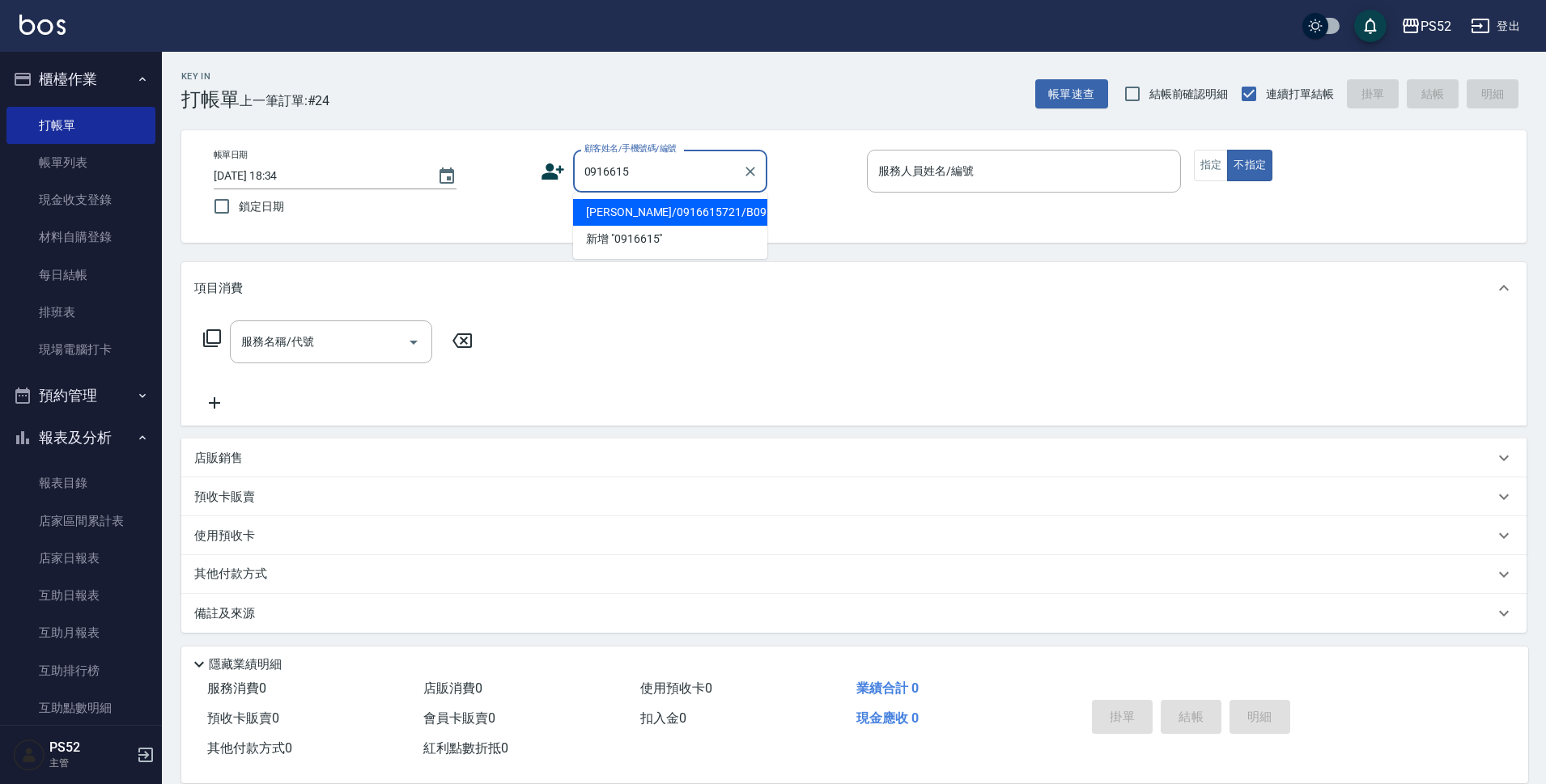
click at [696, 225] on li "[PERSON_NAME]/0916615721/B0916615721" at bounding box center [670, 212] width 195 height 27
type input "[PERSON_NAME]/0916615721/B0916615721"
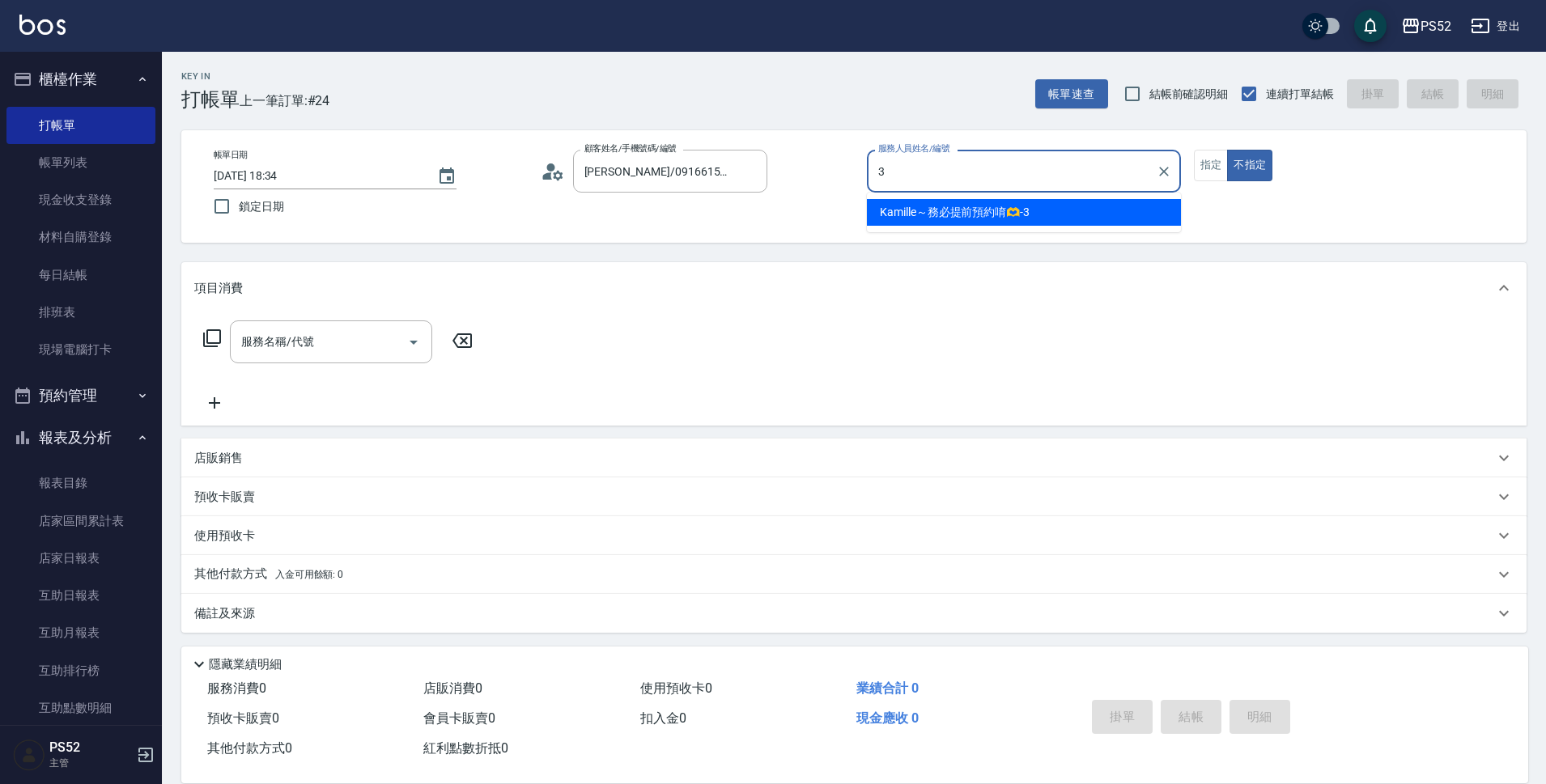
type input "Kamille～務必提前預約唷🫶-3"
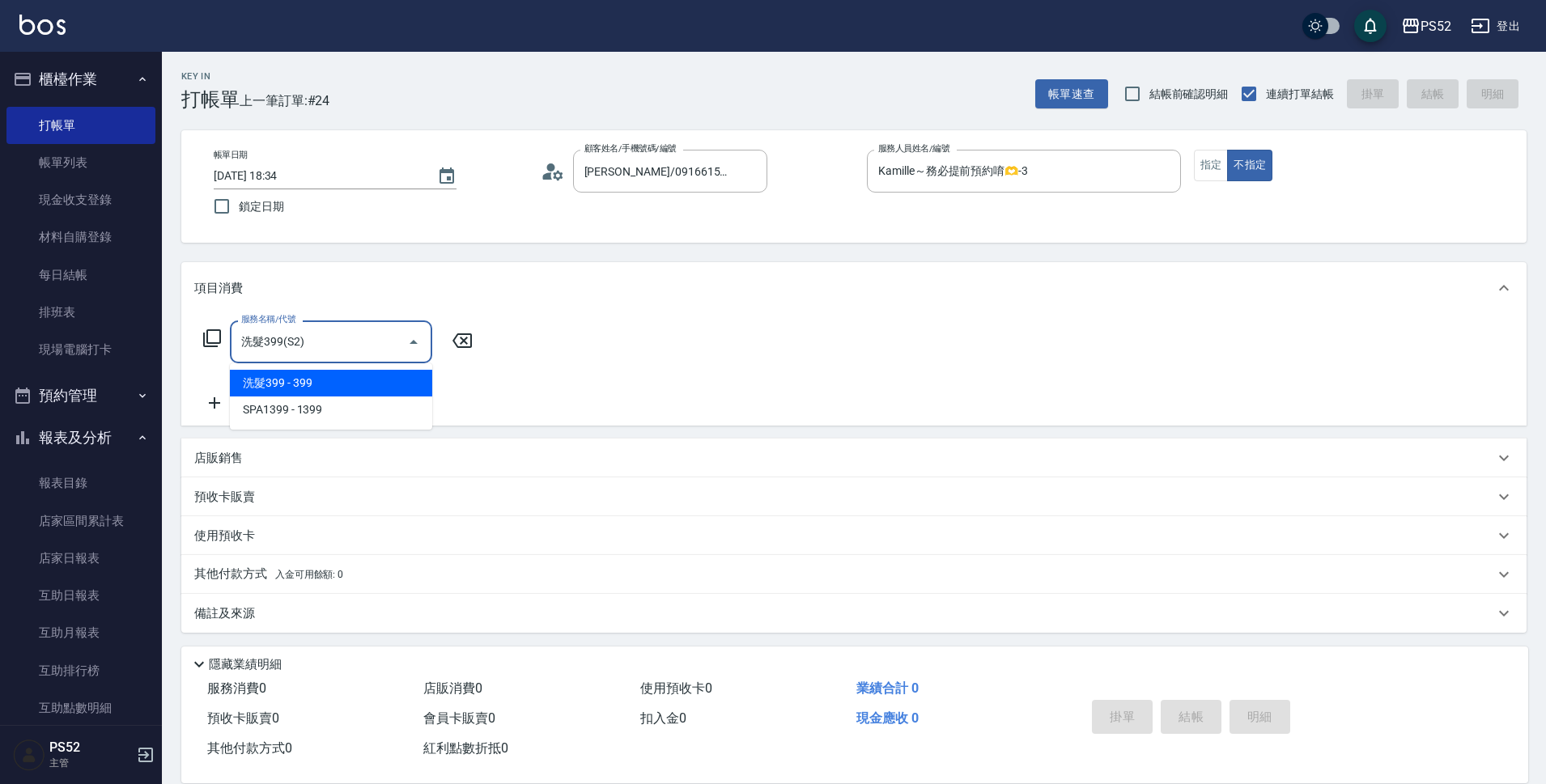
type input "洗髮399(S2)"
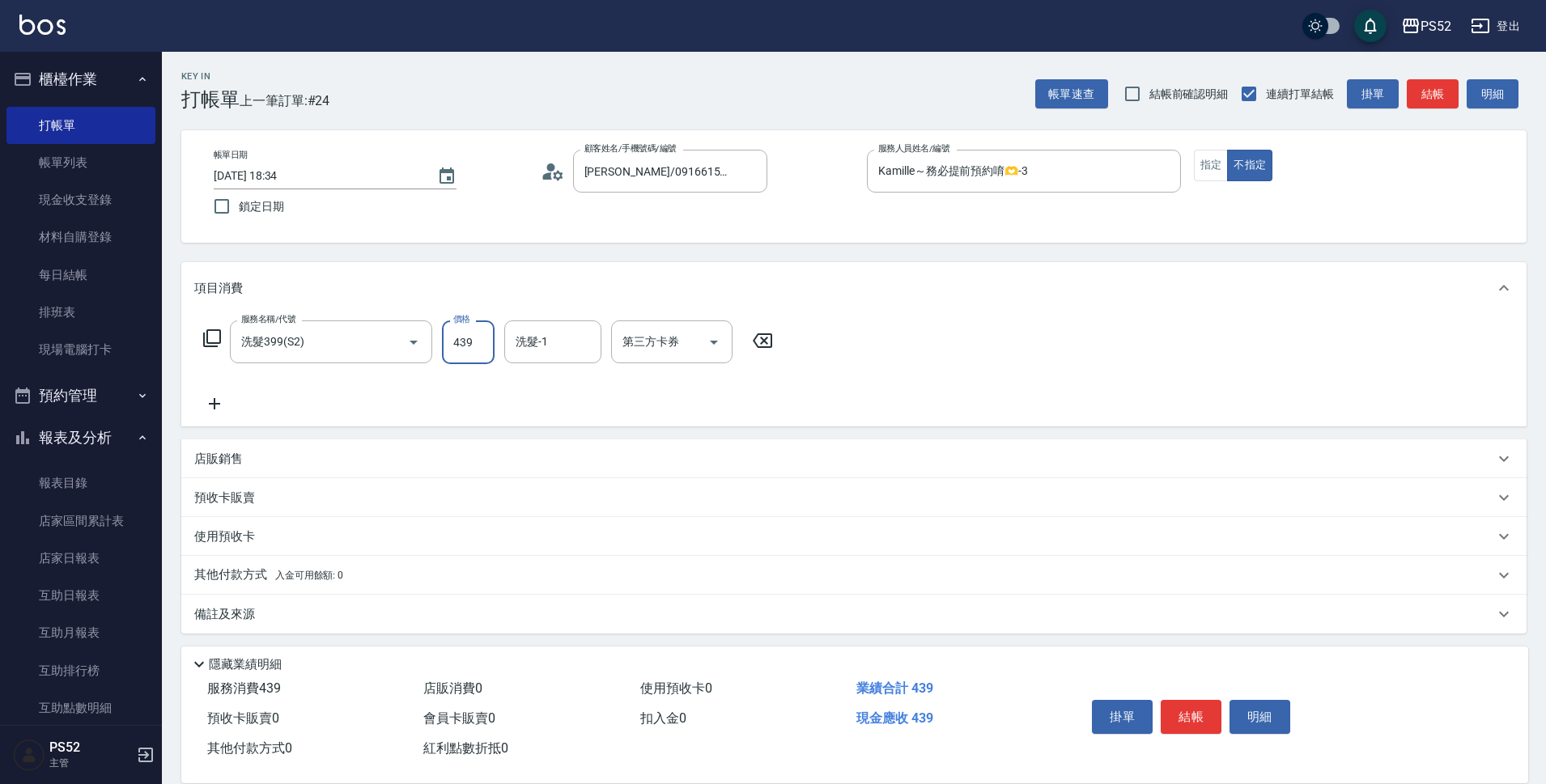
type input "439"
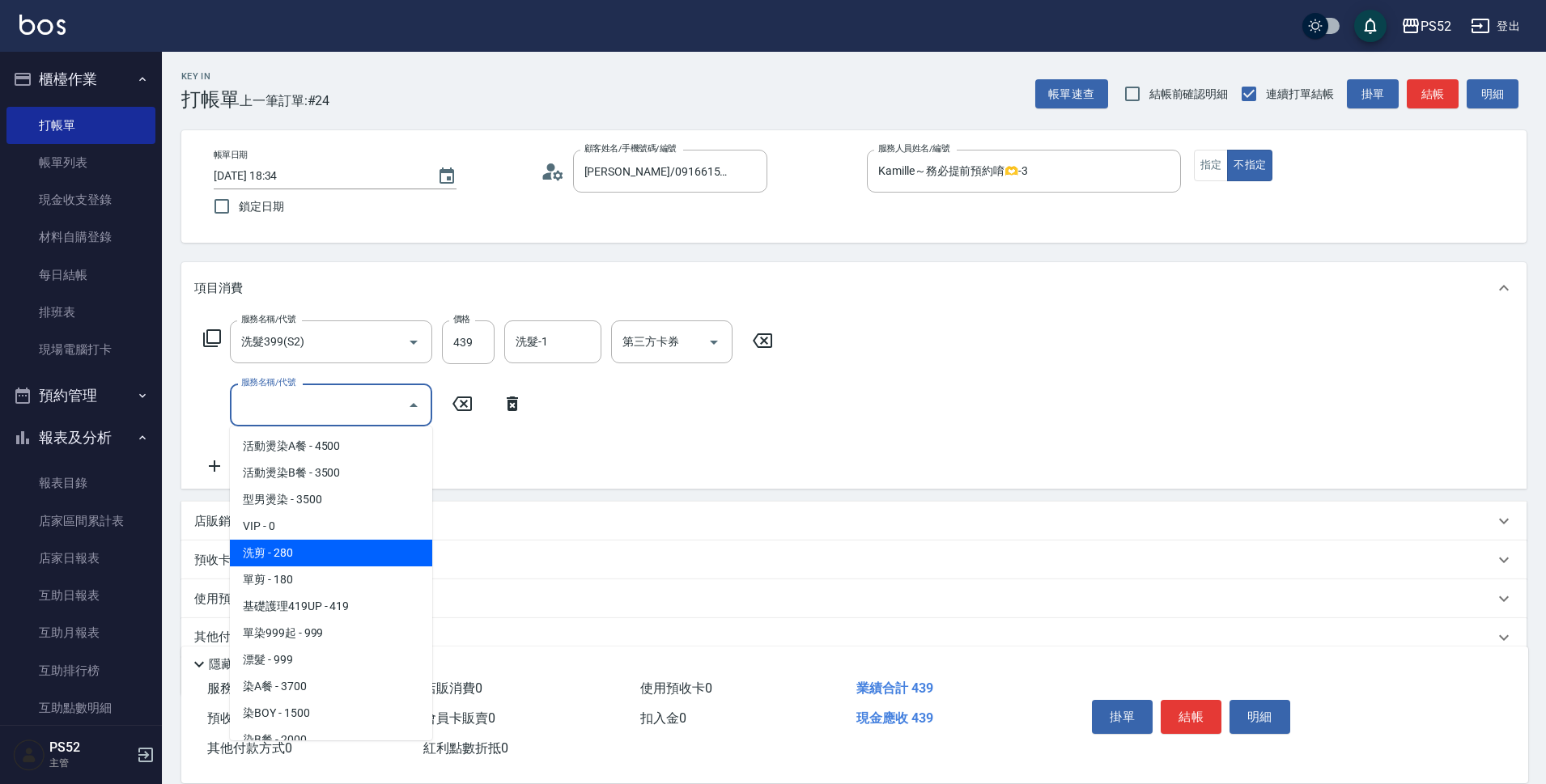
type input "單剪(C2)"
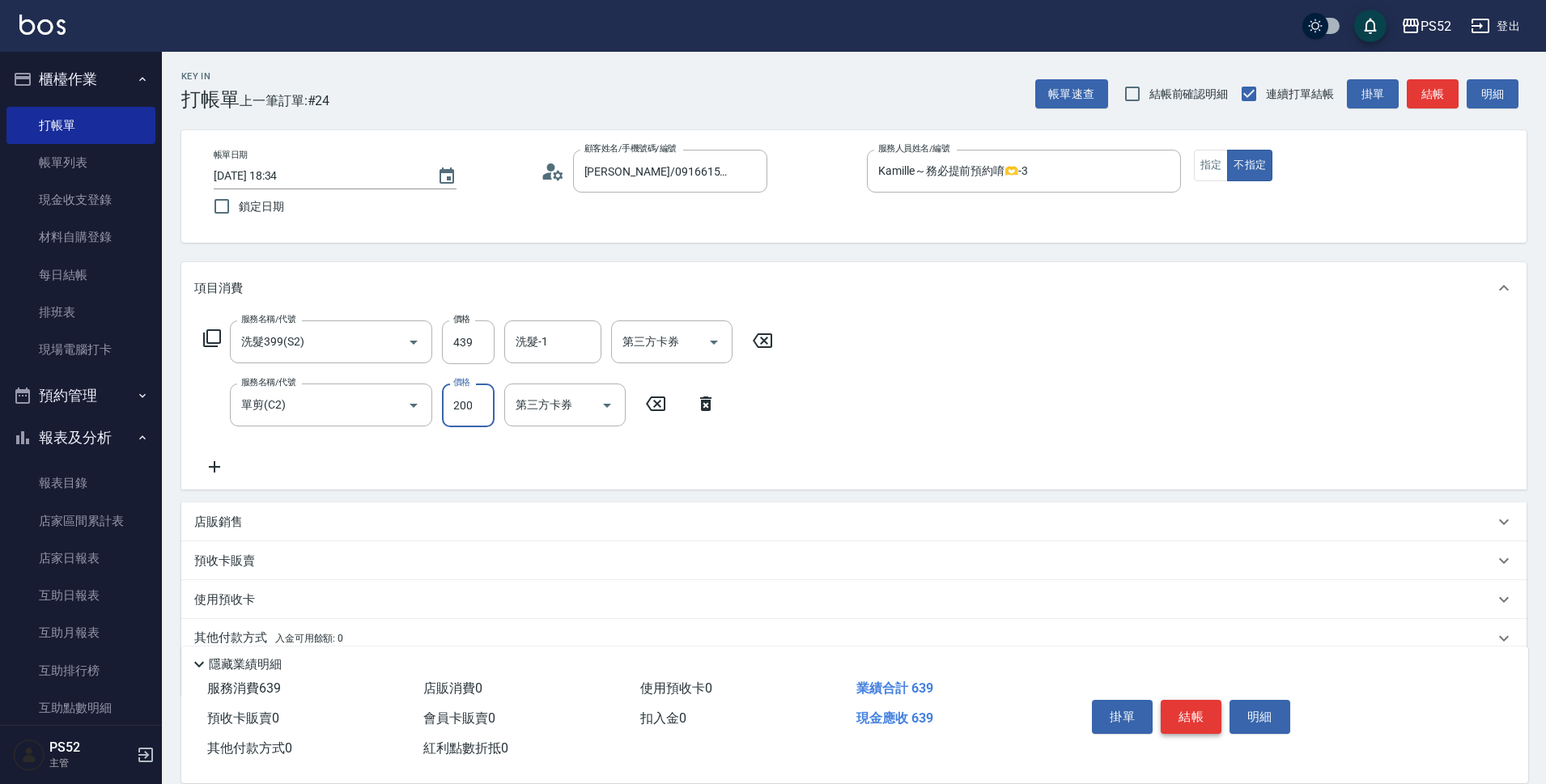
type input "200"
click at [1195, 713] on button "結帳" at bounding box center [1191, 717] width 61 height 34
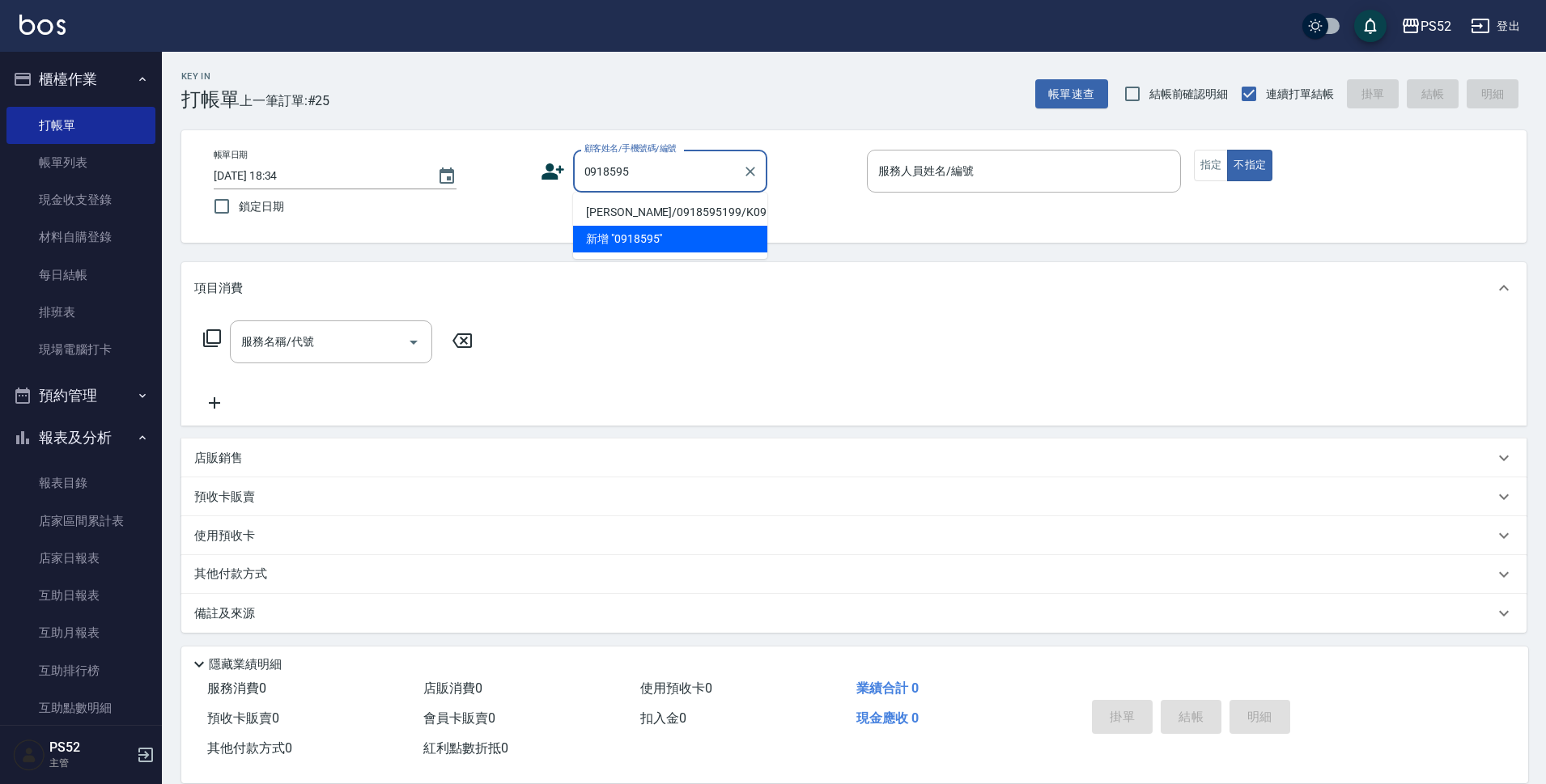
click at [705, 218] on li "[PERSON_NAME]/0918595199/K0918595199" at bounding box center [670, 212] width 195 height 27
type input "[PERSON_NAME]/0918595199/K0918595199"
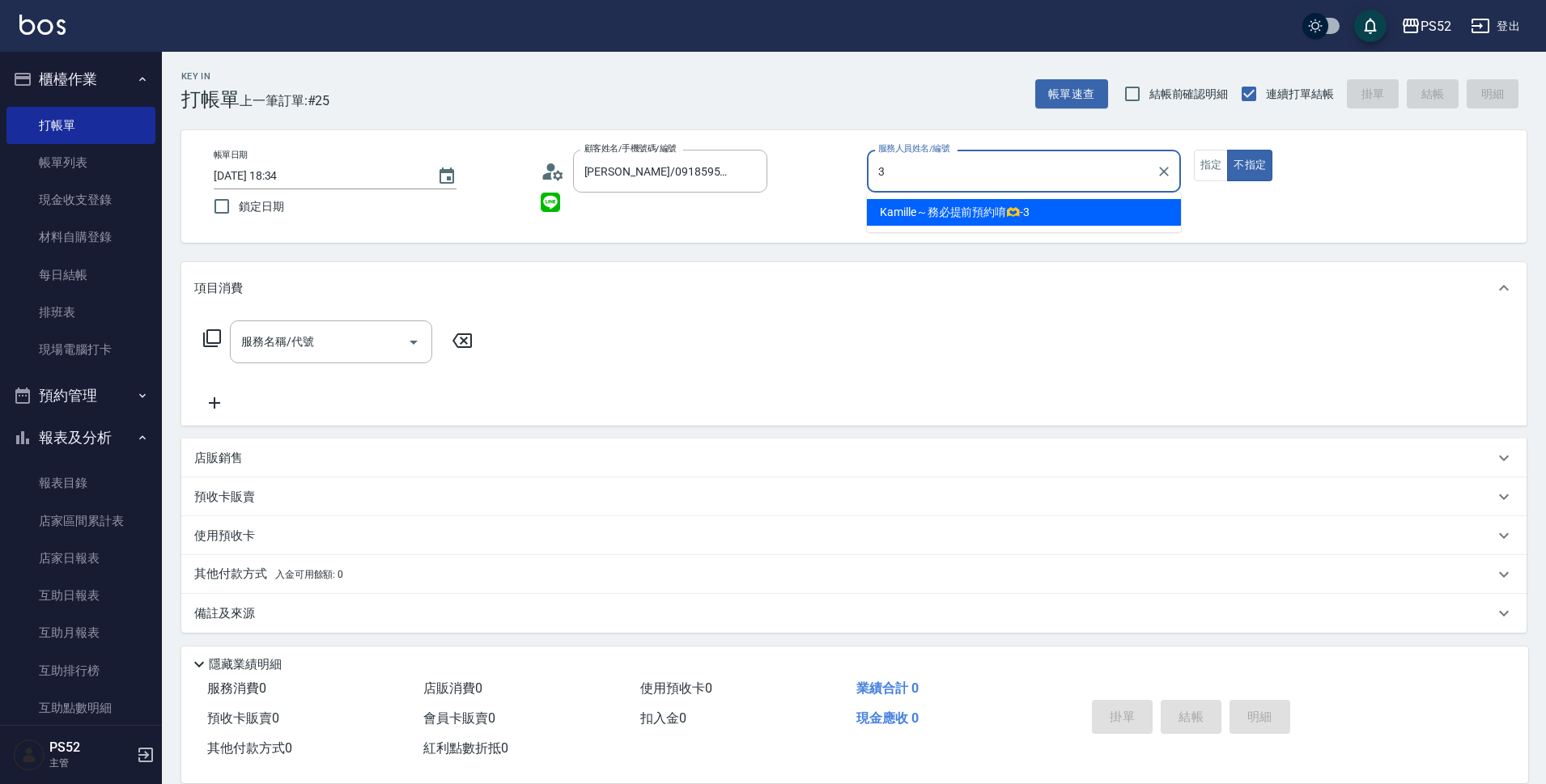
type input "Kamille～務必提前預約唷🫶-3"
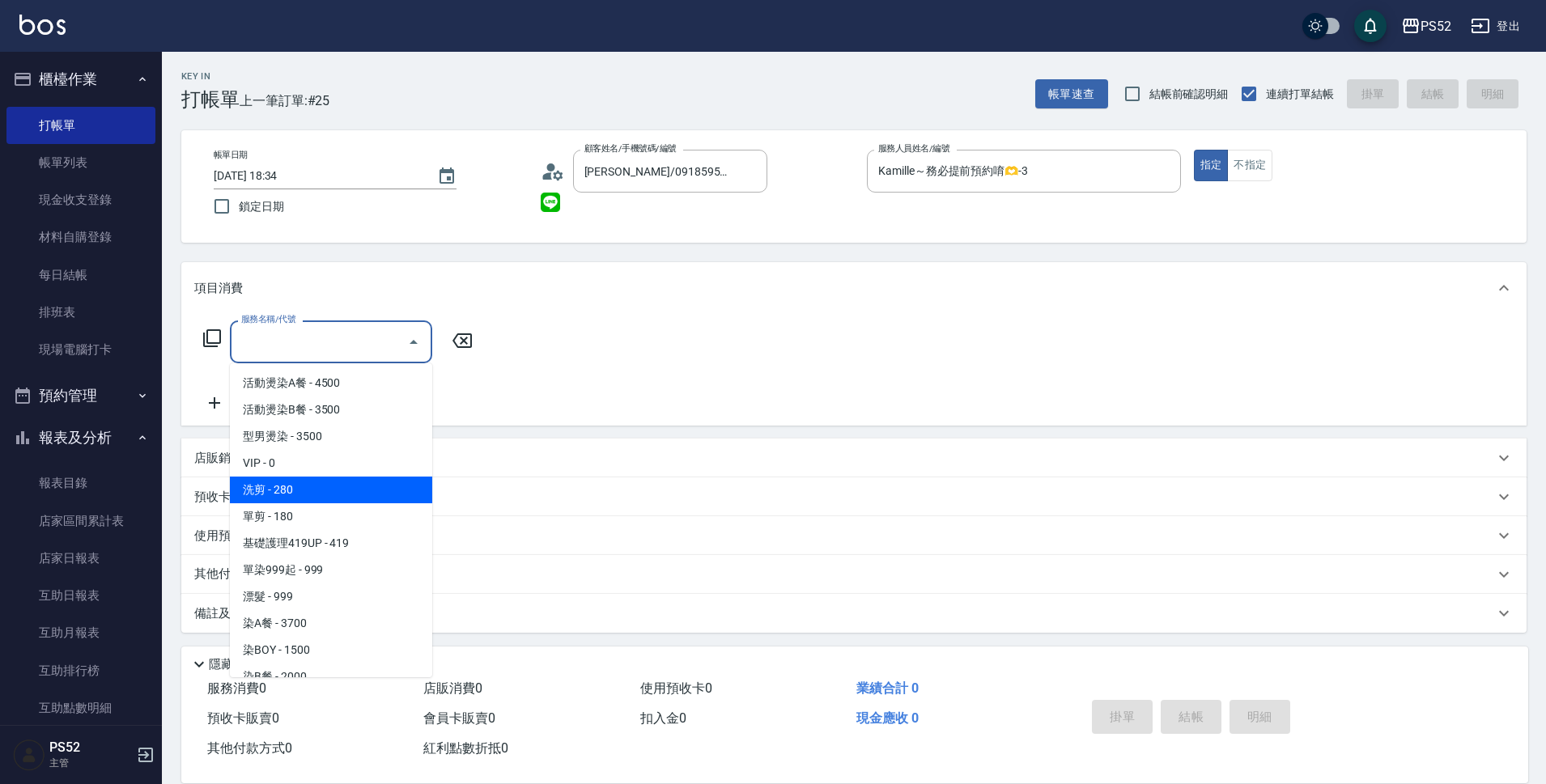
type input "VIP(888)"
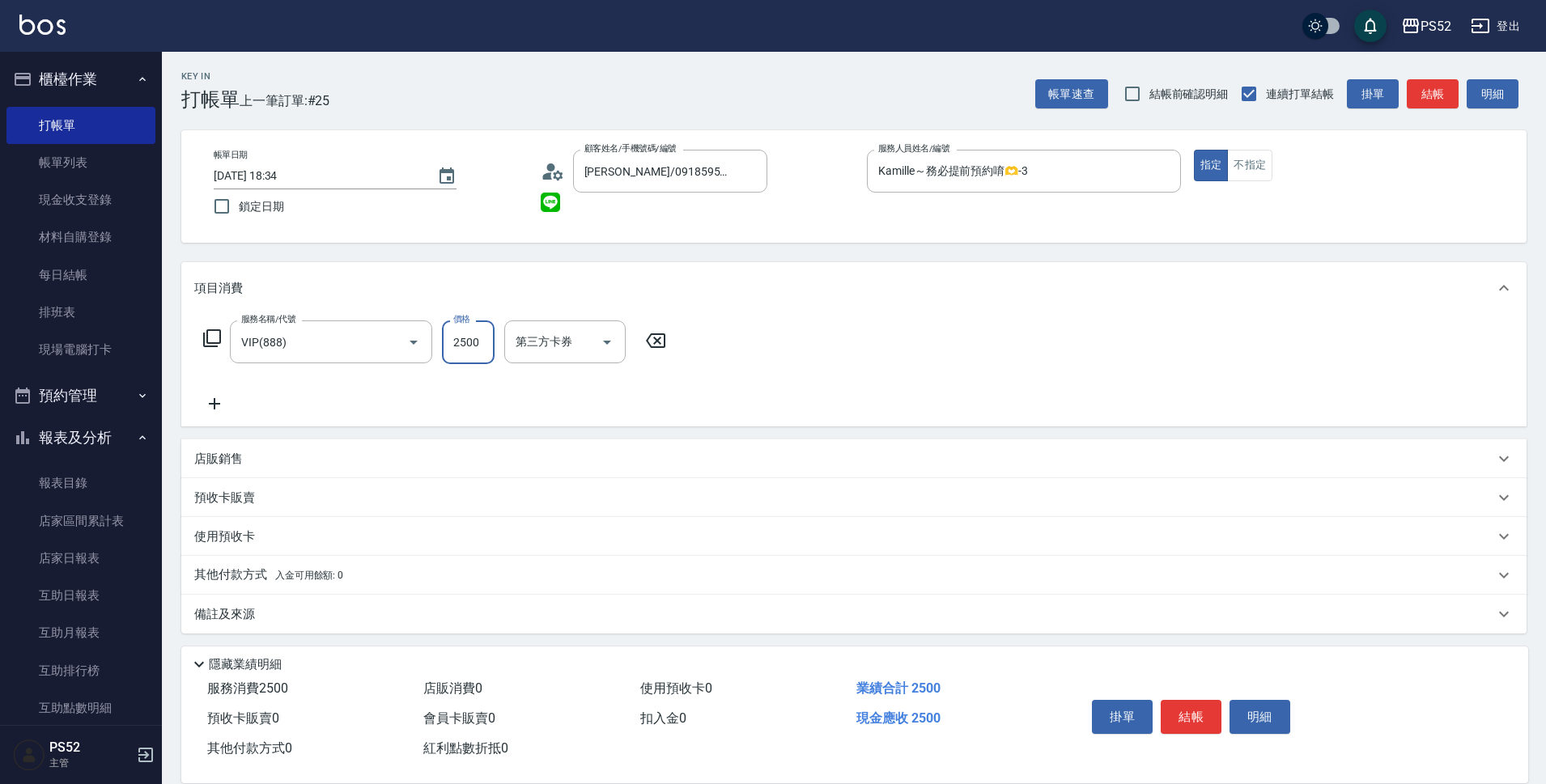
type input "2500"
click at [216, 410] on icon at bounding box center [214, 404] width 41 height 20
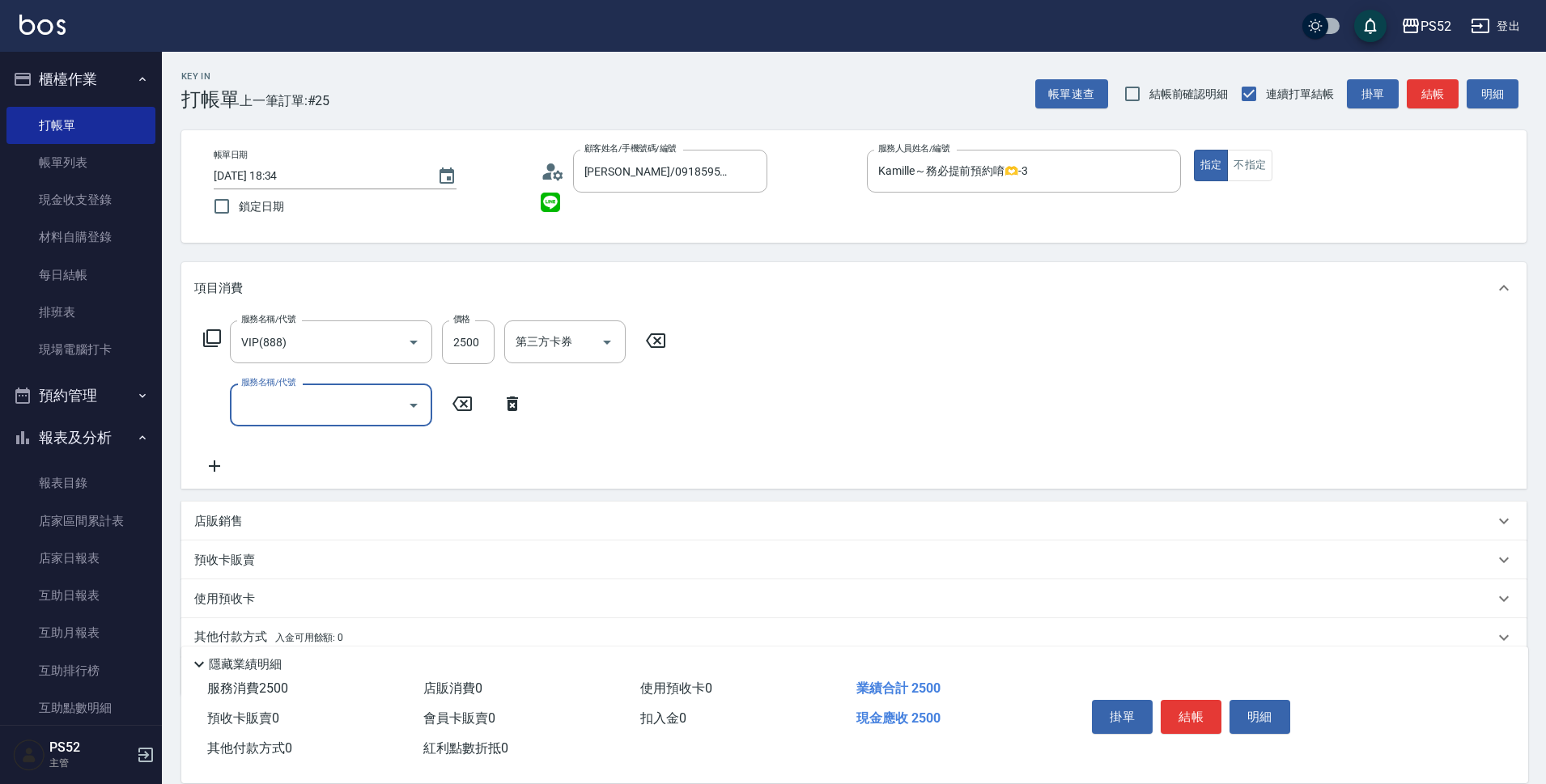
click at [261, 410] on div "服務名稱/代號 服務名稱/代號" at bounding box center [332, 405] width 203 height 43
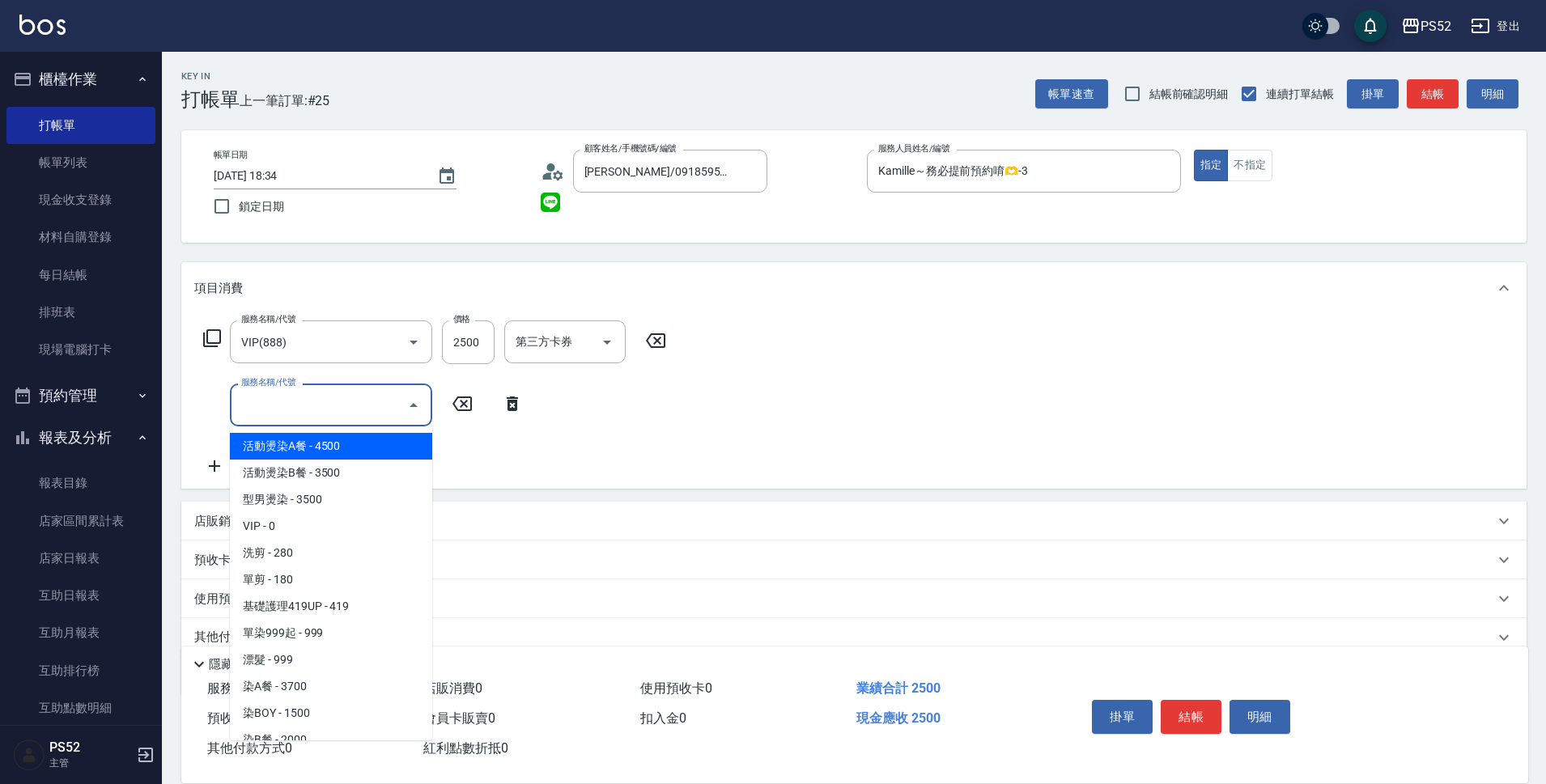
click at [261, 410] on input "服務名稱/代號" at bounding box center [319, 405] width 164 height 29
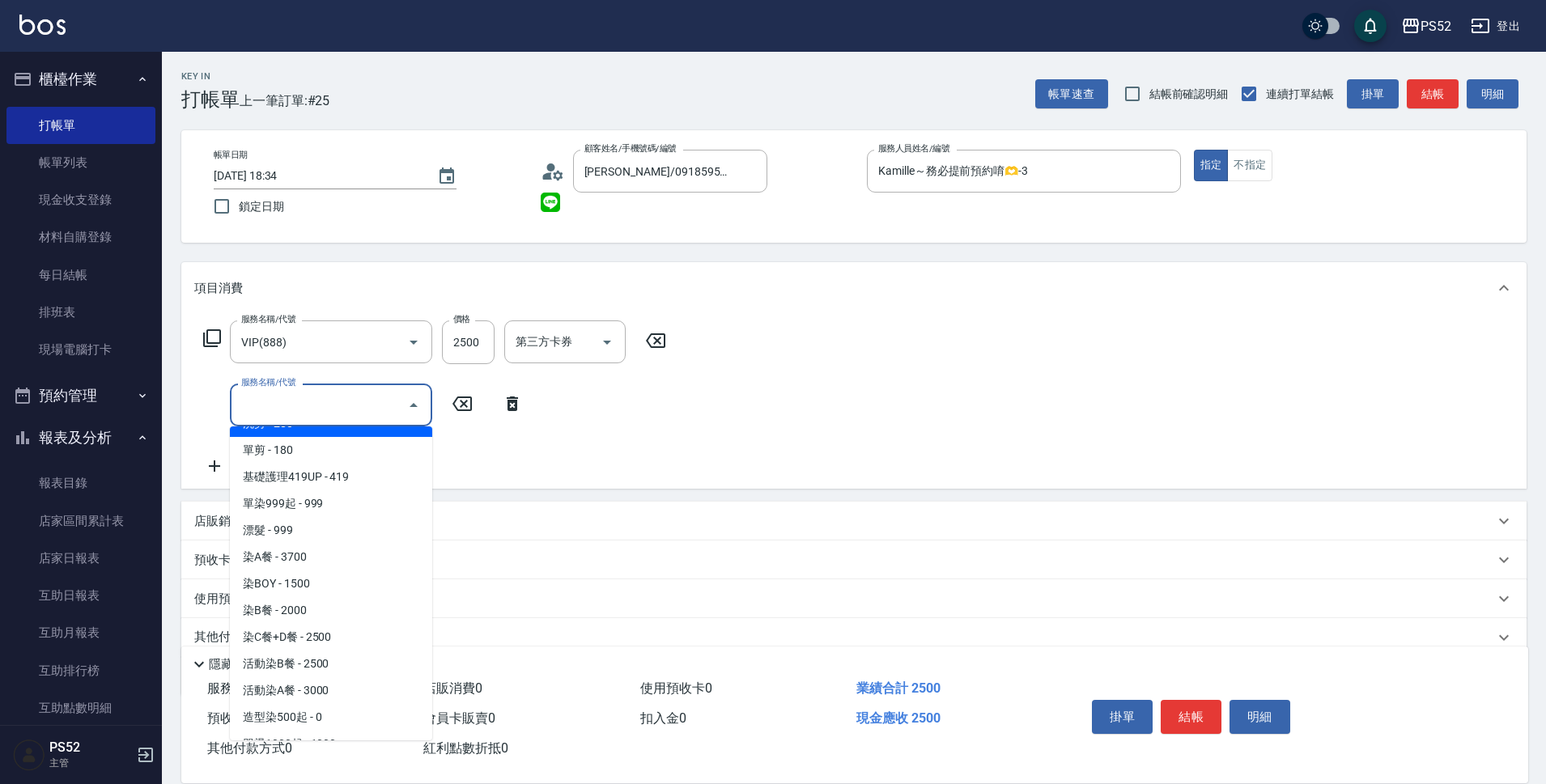
scroll to position [135, 0]
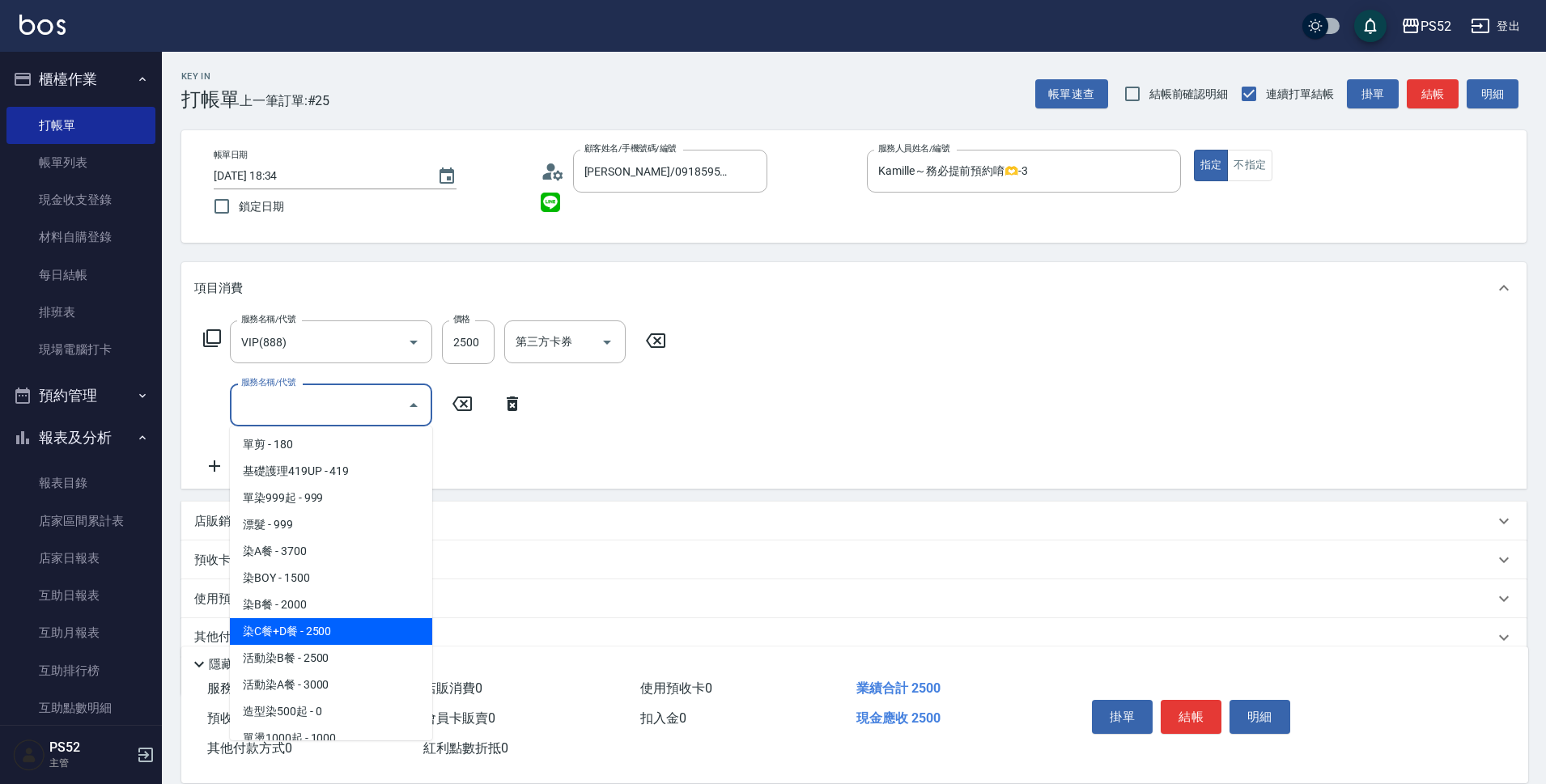
click at [333, 625] on span "染C餐+D餐 - 2500" at bounding box center [332, 631] width 203 height 27
type input "染C餐+D餐(L6)"
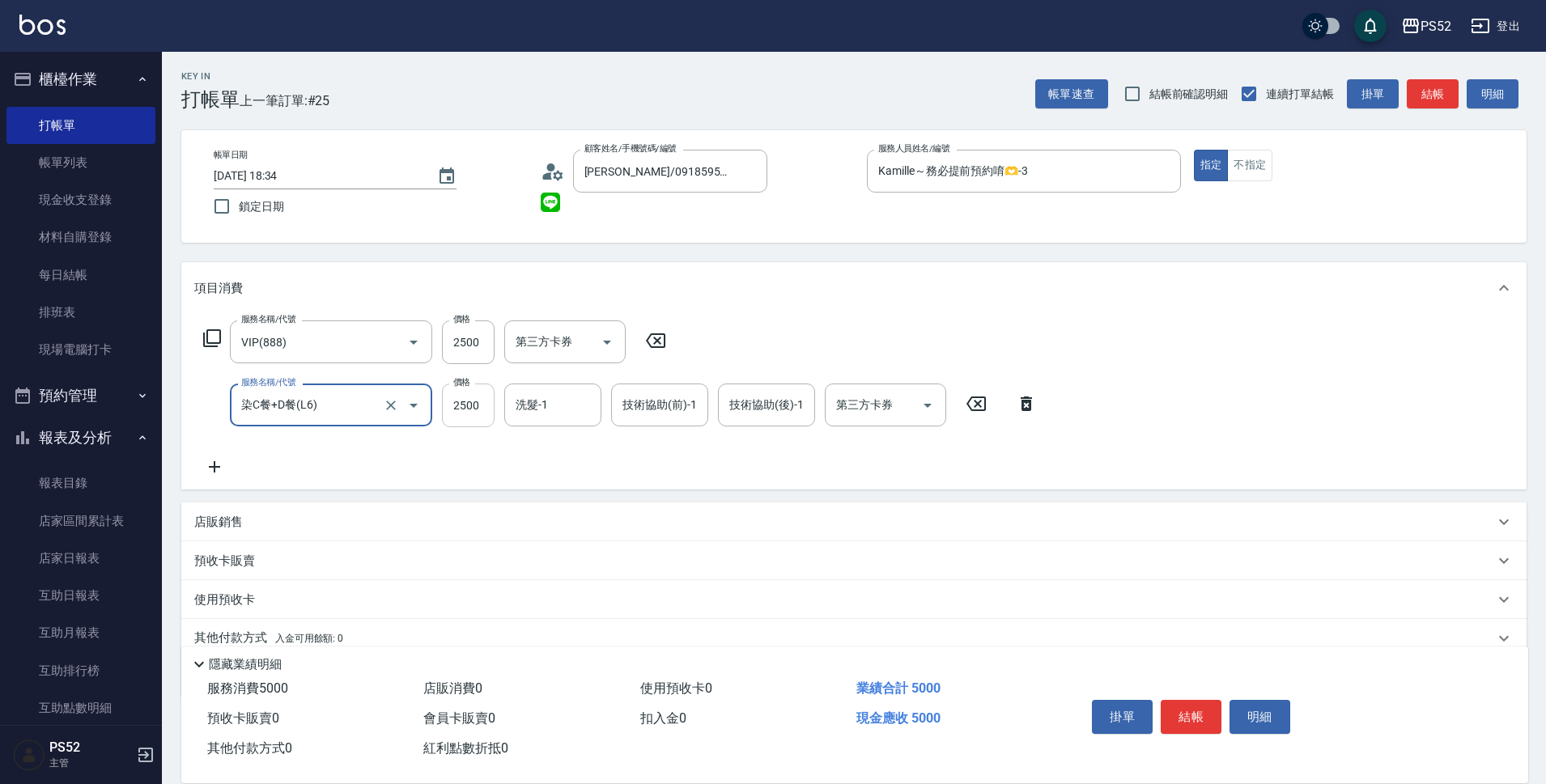
click at [481, 398] on input "2500" at bounding box center [468, 406] width 53 height 44
type input "2099"
click at [834, 406] on input "第三方卡券" at bounding box center [873, 405] width 82 height 29
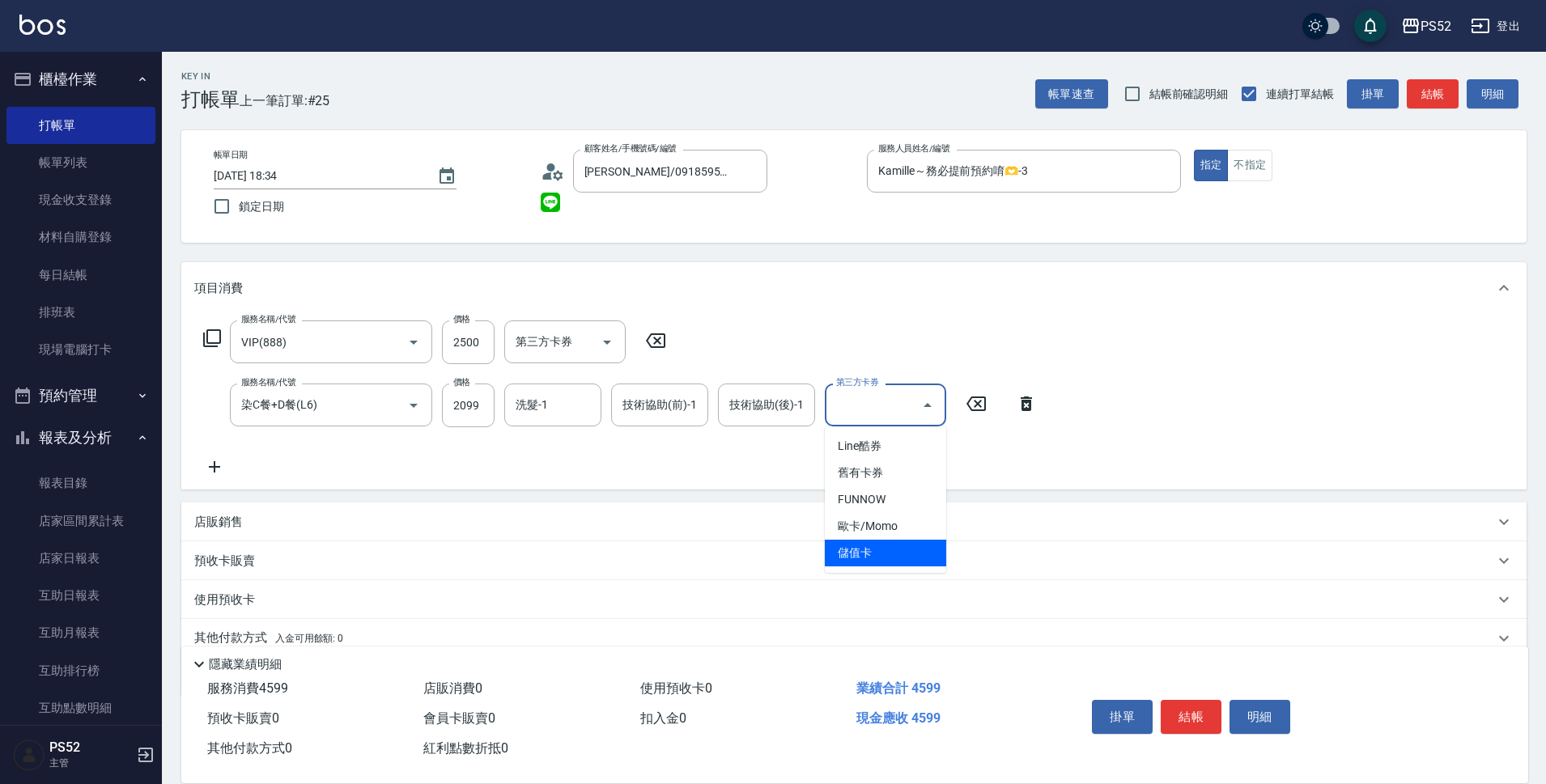
click at [878, 550] on span "儲值卡" at bounding box center [886, 553] width 121 height 27
type input "儲值卡"
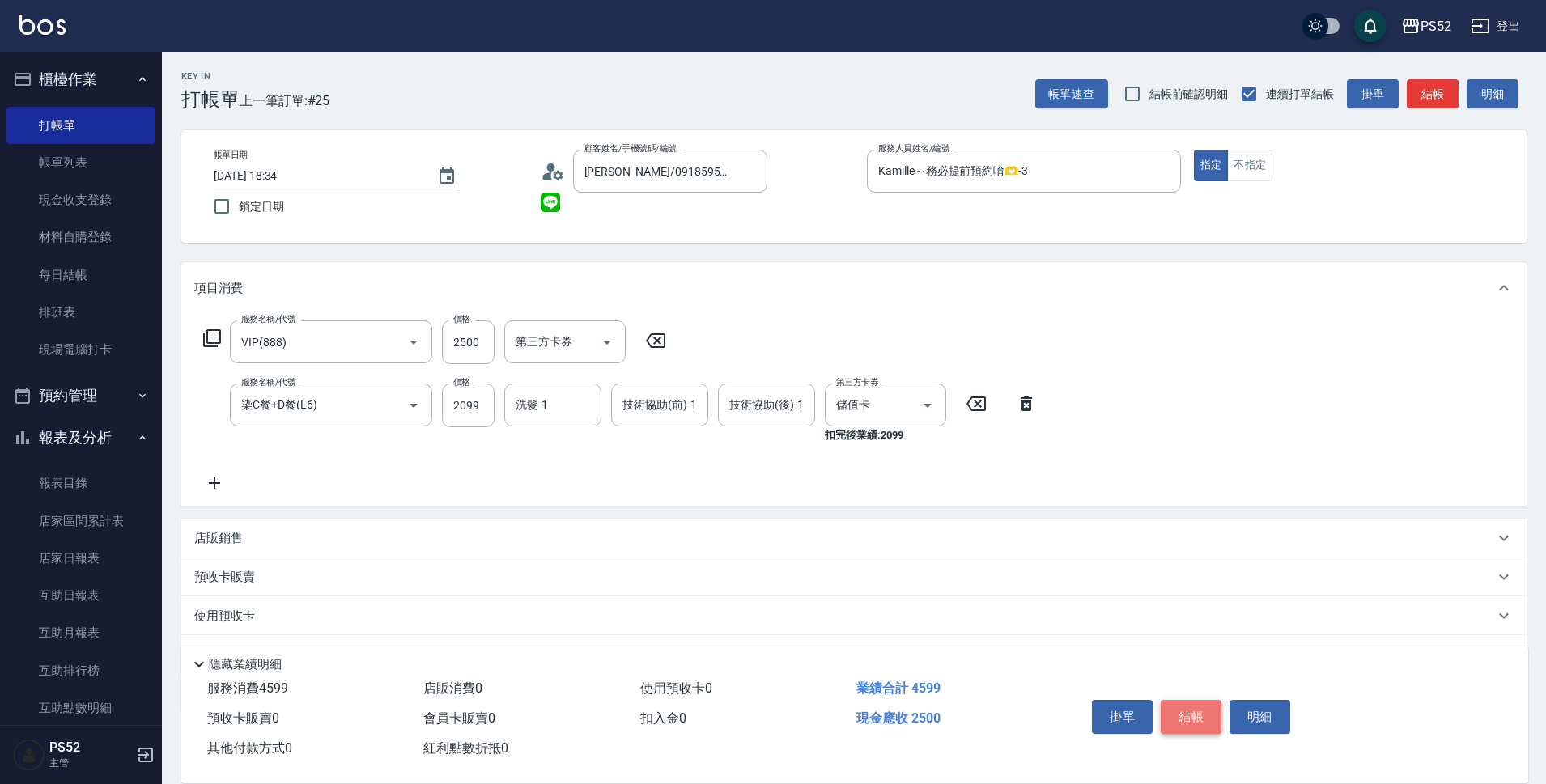
click at [1204, 711] on button "結帳" at bounding box center [1191, 717] width 61 height 34
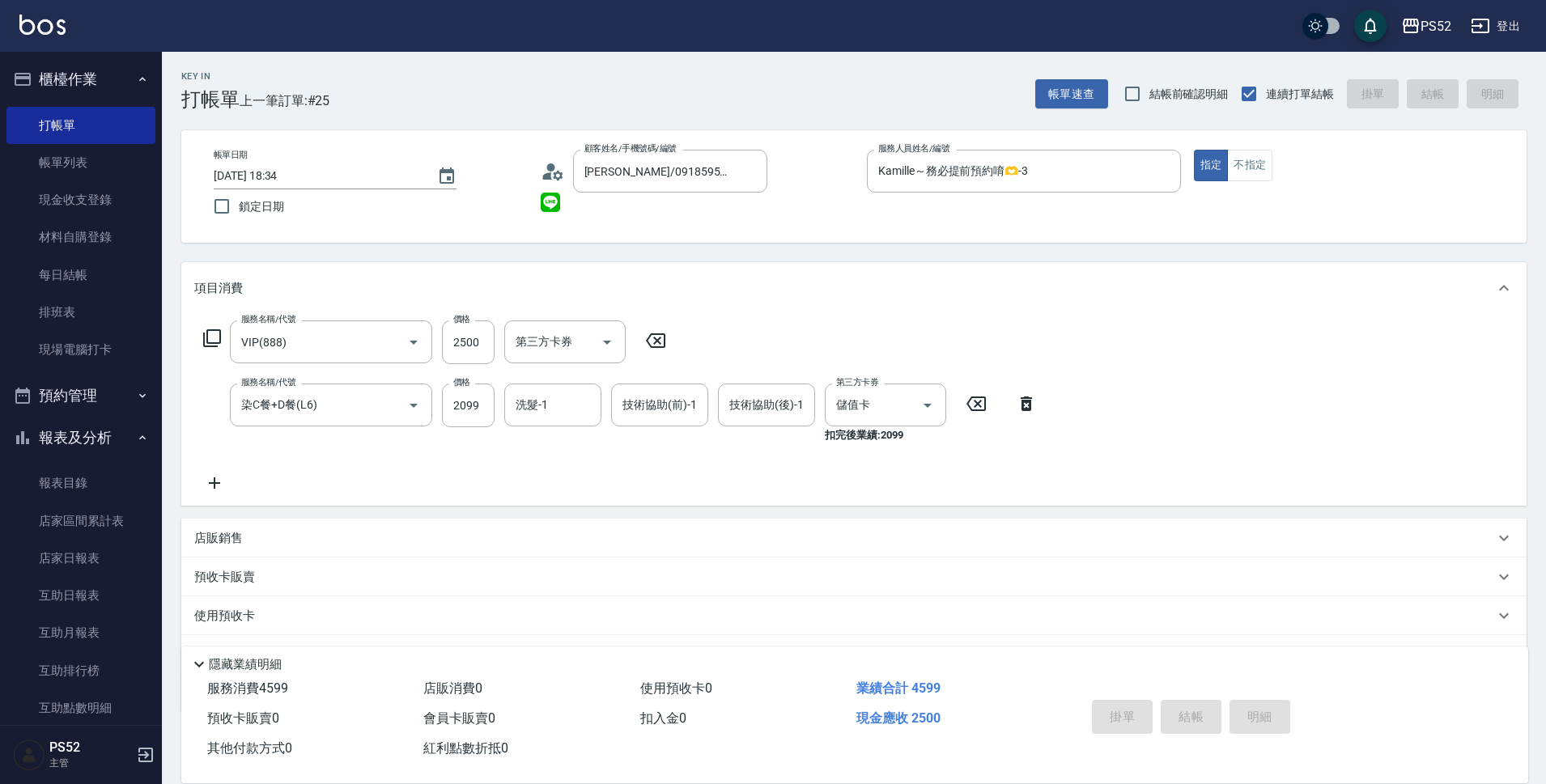
type input "[DATE] 18:35"
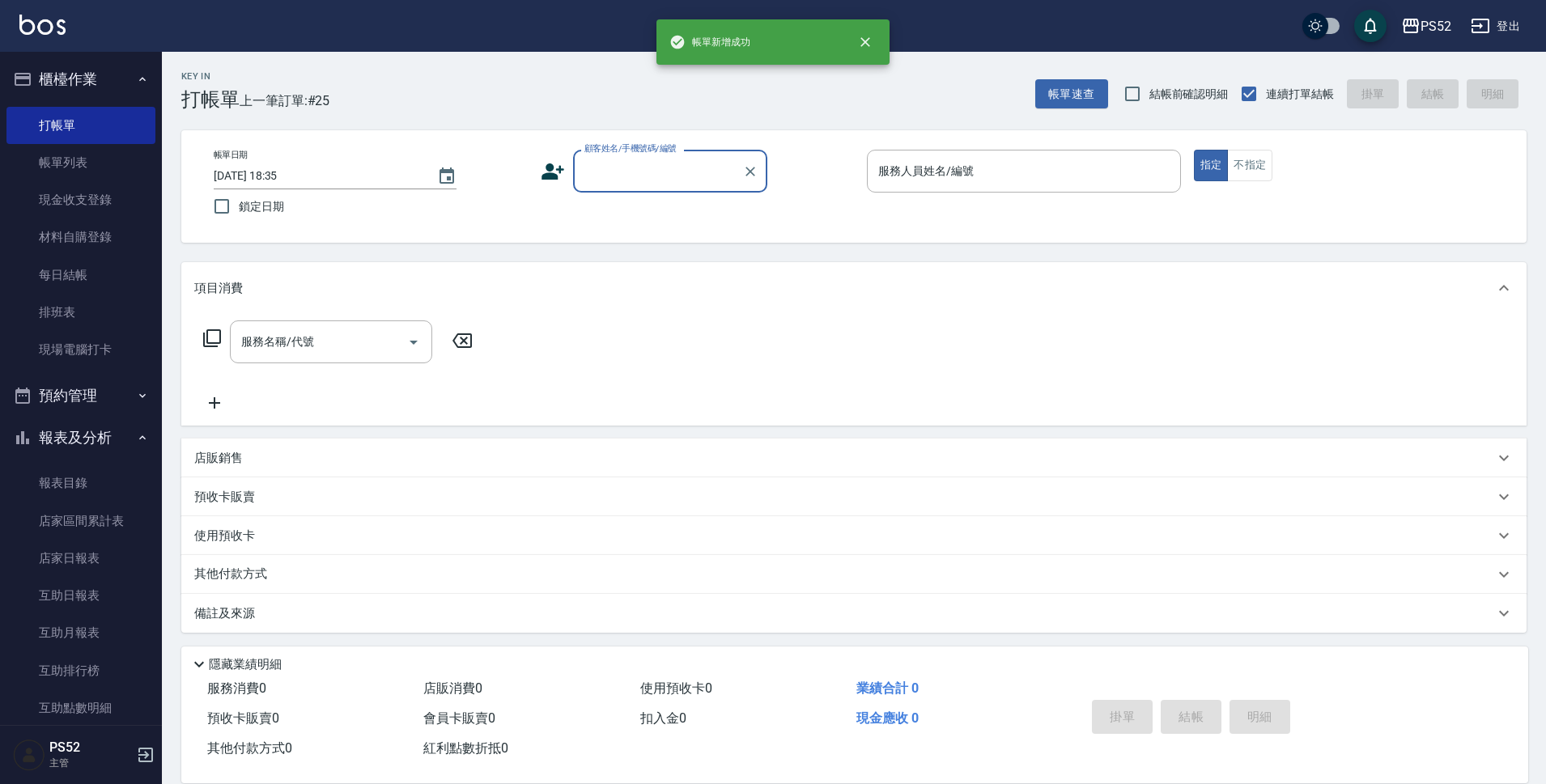
scroll to position [0, 0]
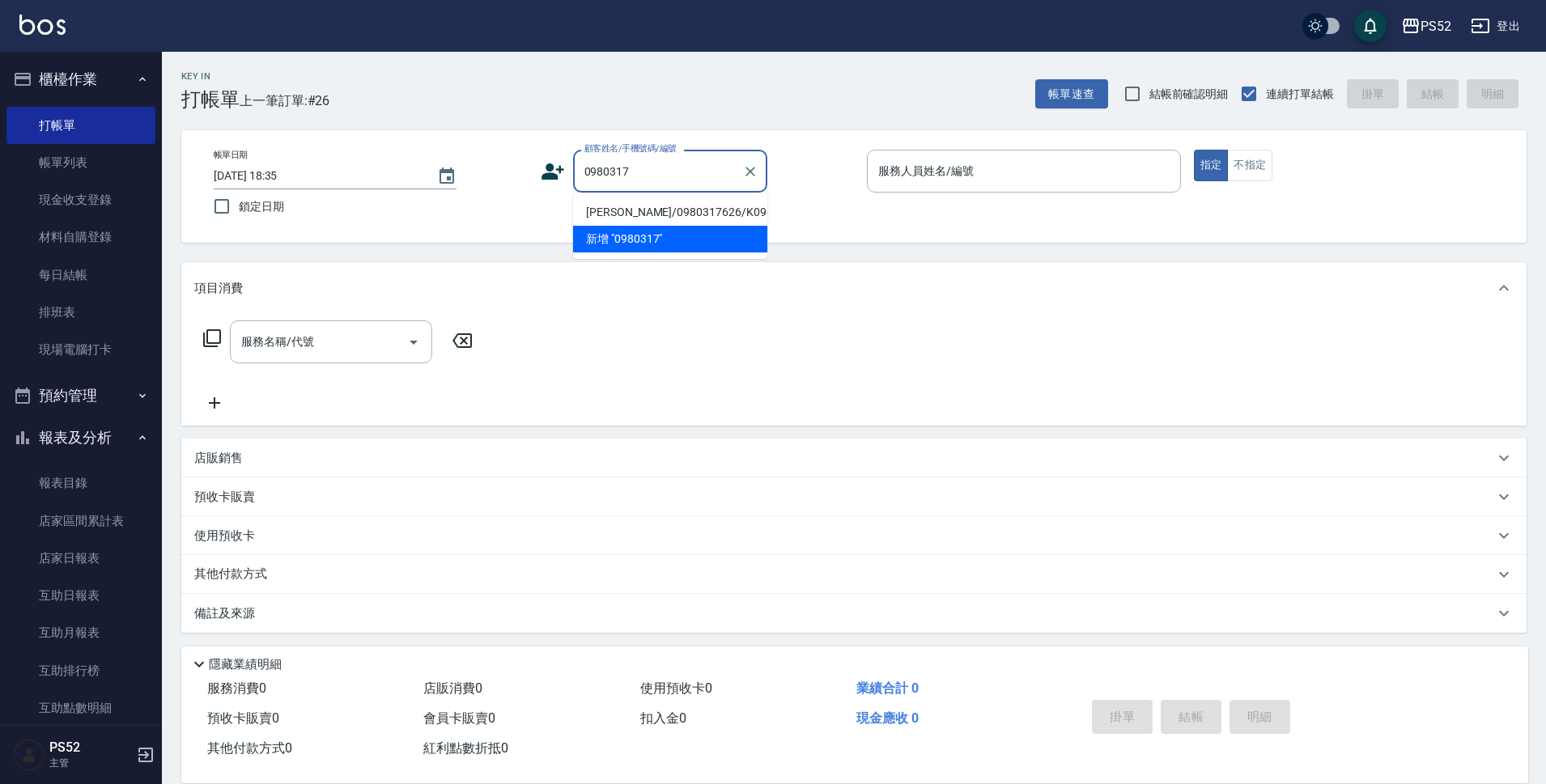
click at [639, 213] on li "[PERSON_NAME]/0980317626/K0980317626" at bounding box center [670, 212] width 195 height 27
type input "[PERSON_NAME]/0980317626/K0980317626"
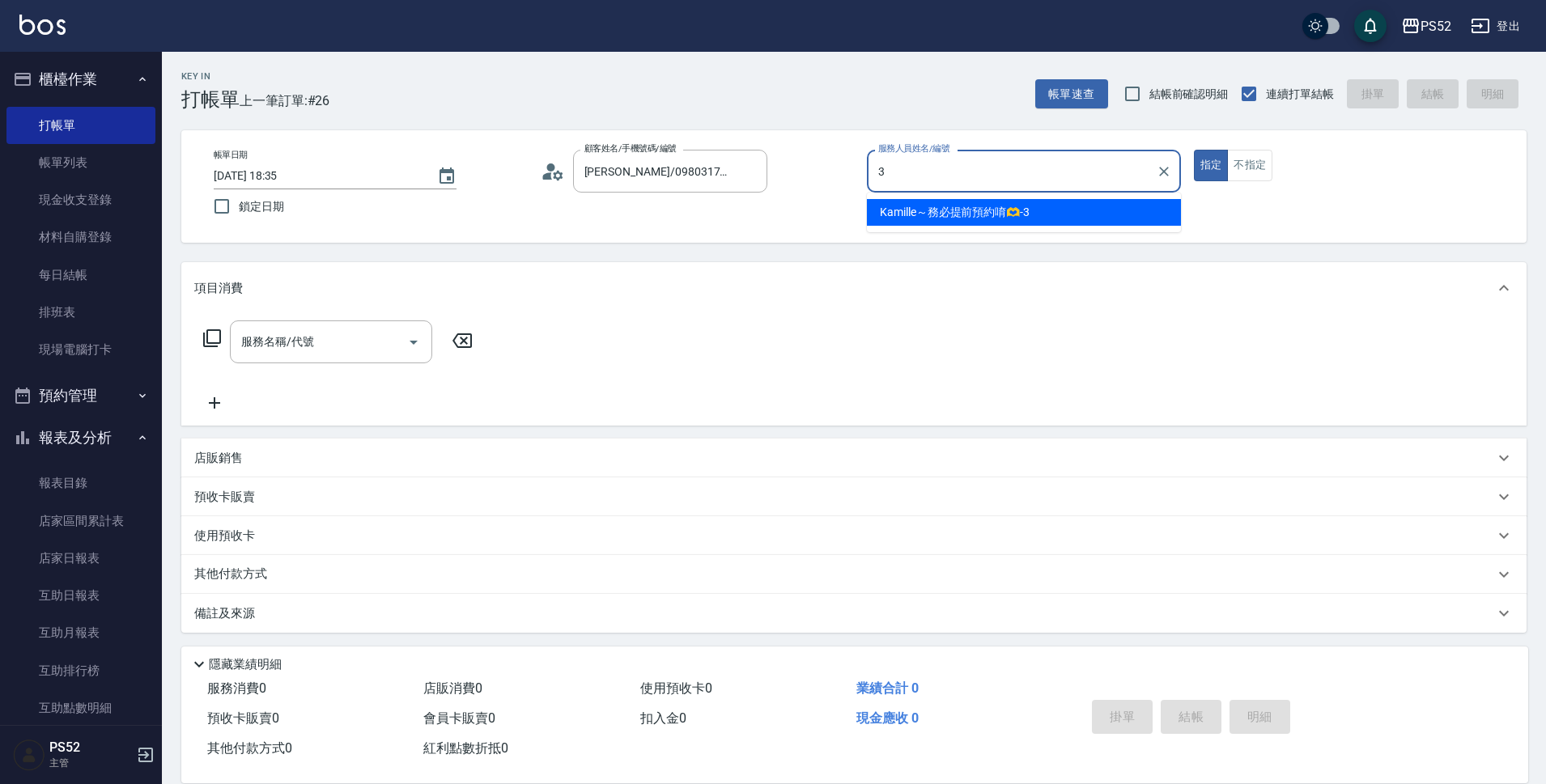
type input "Kamille～務必提前預約唷🫶-3"
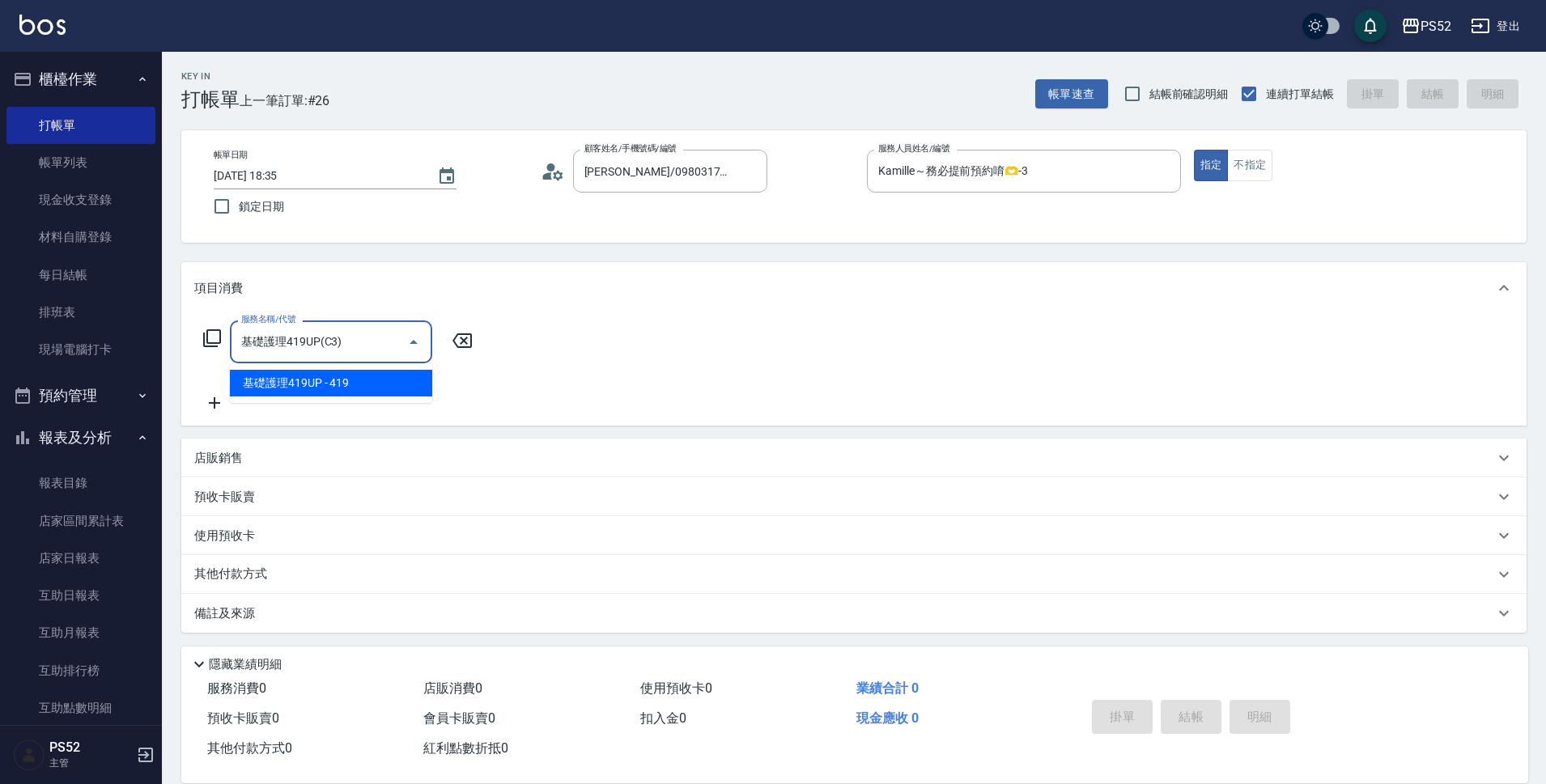
type input "基礎護理419UP(C3)"
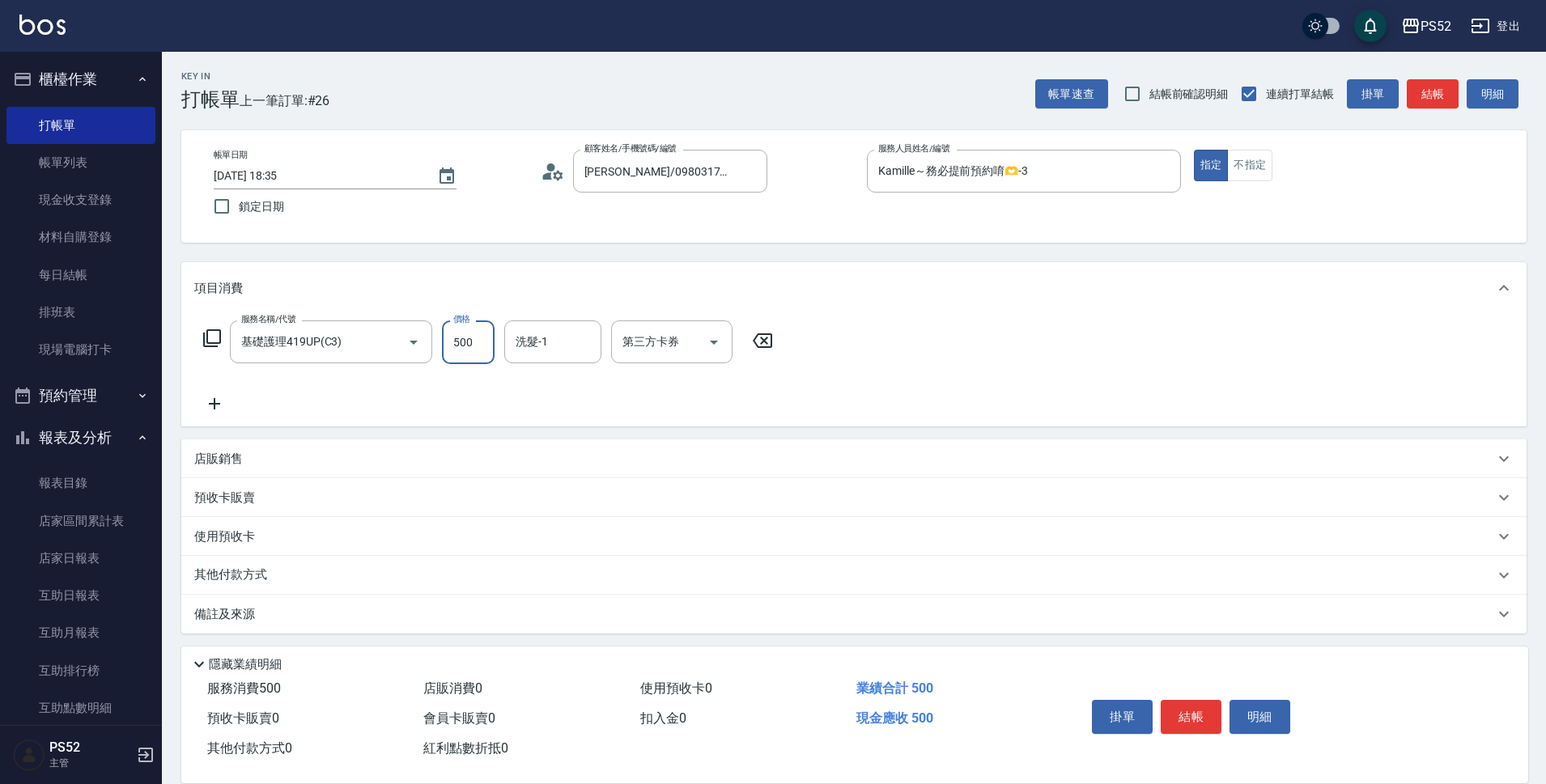
type input "500"
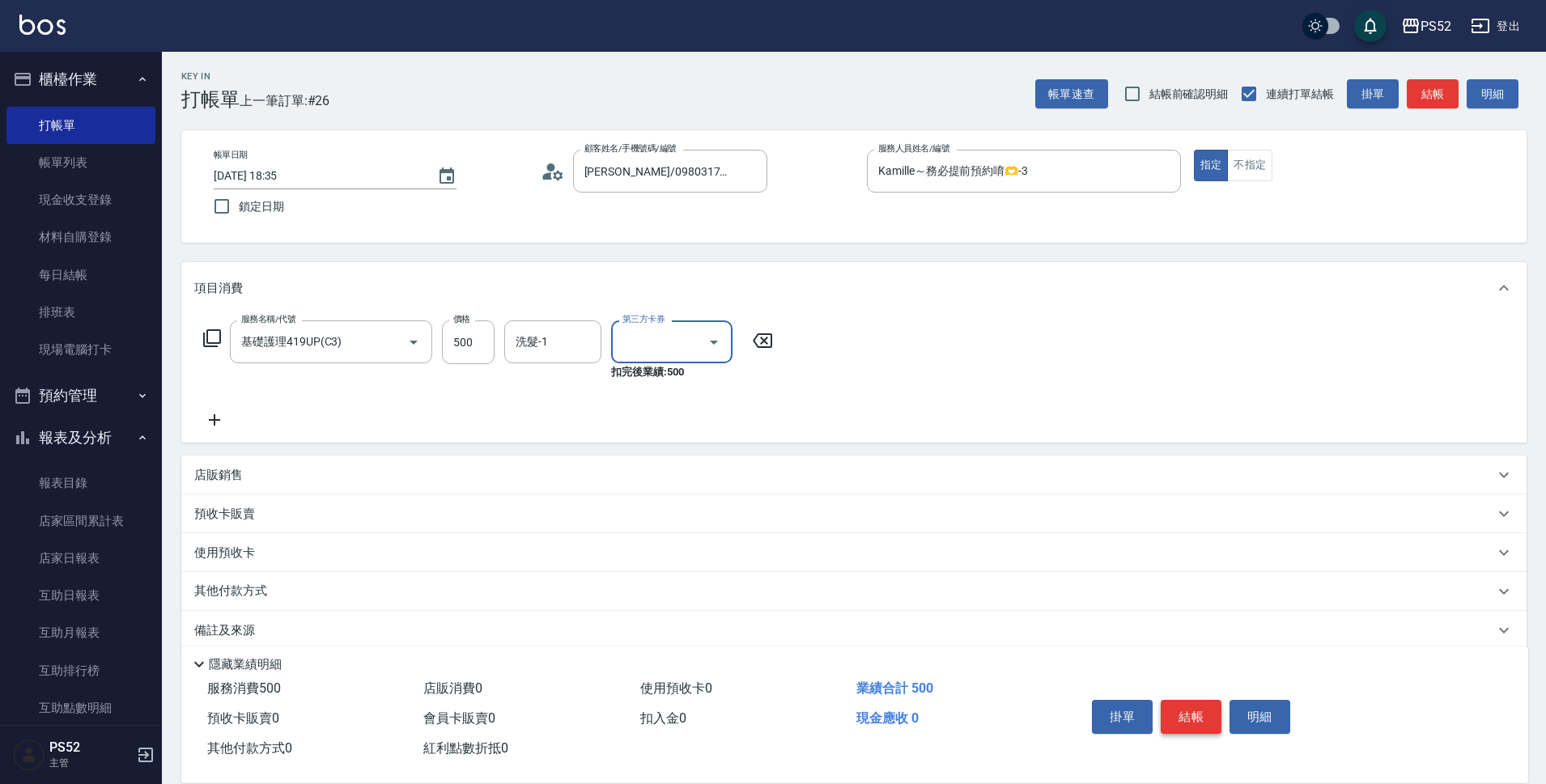
click at [1191, 717] on button "結帳" at bounding box center [1191, 717] width 61 height 34
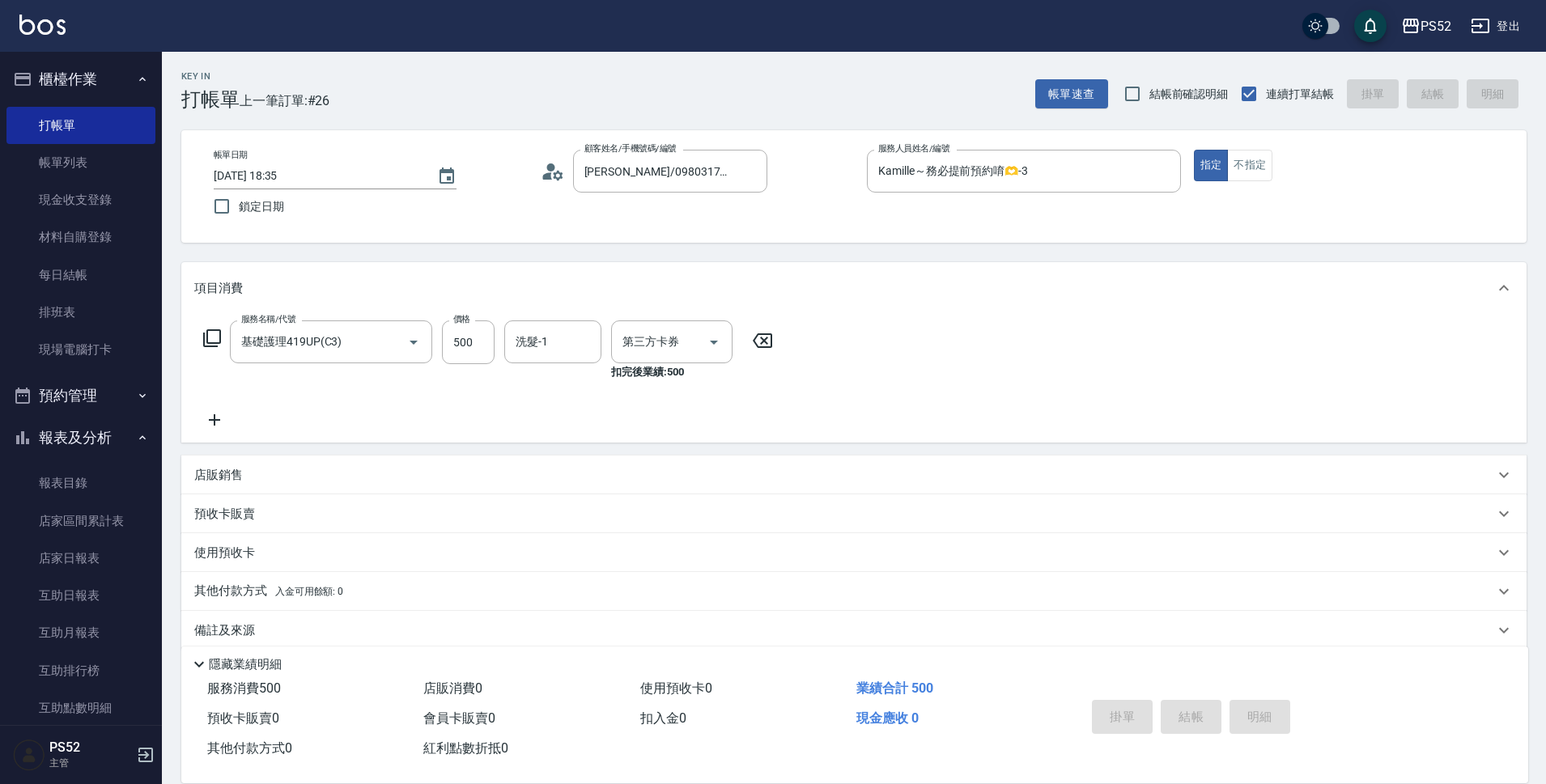
type input "[DATE] 18:36"
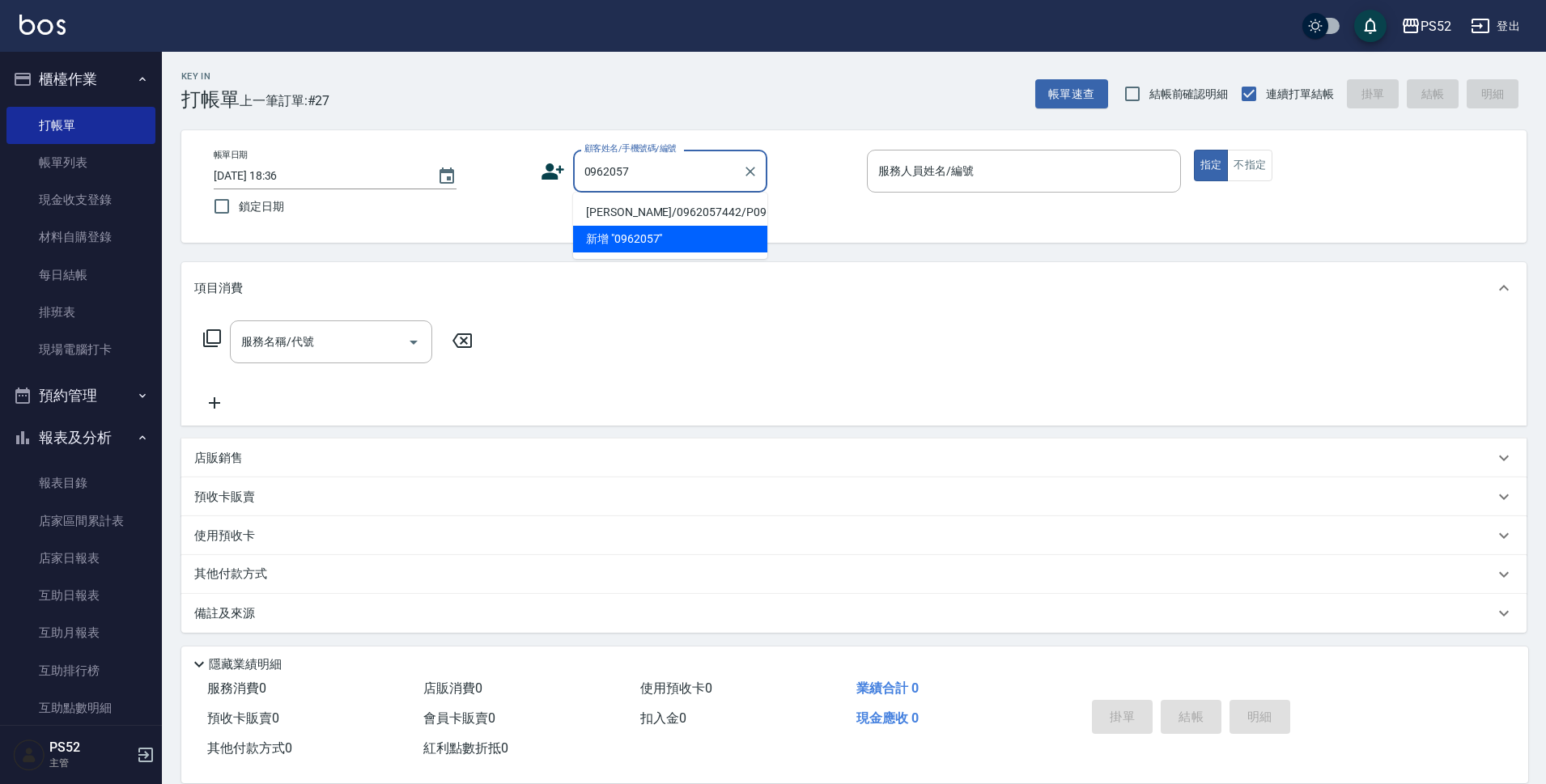
click at [713, 225] on li "[PERSON_NAME]/0962057442/P0962057442" at bounding box center [670, 212] width 195 height 27
type input "[PERSON_NAME]/0962057442/P0962057442"
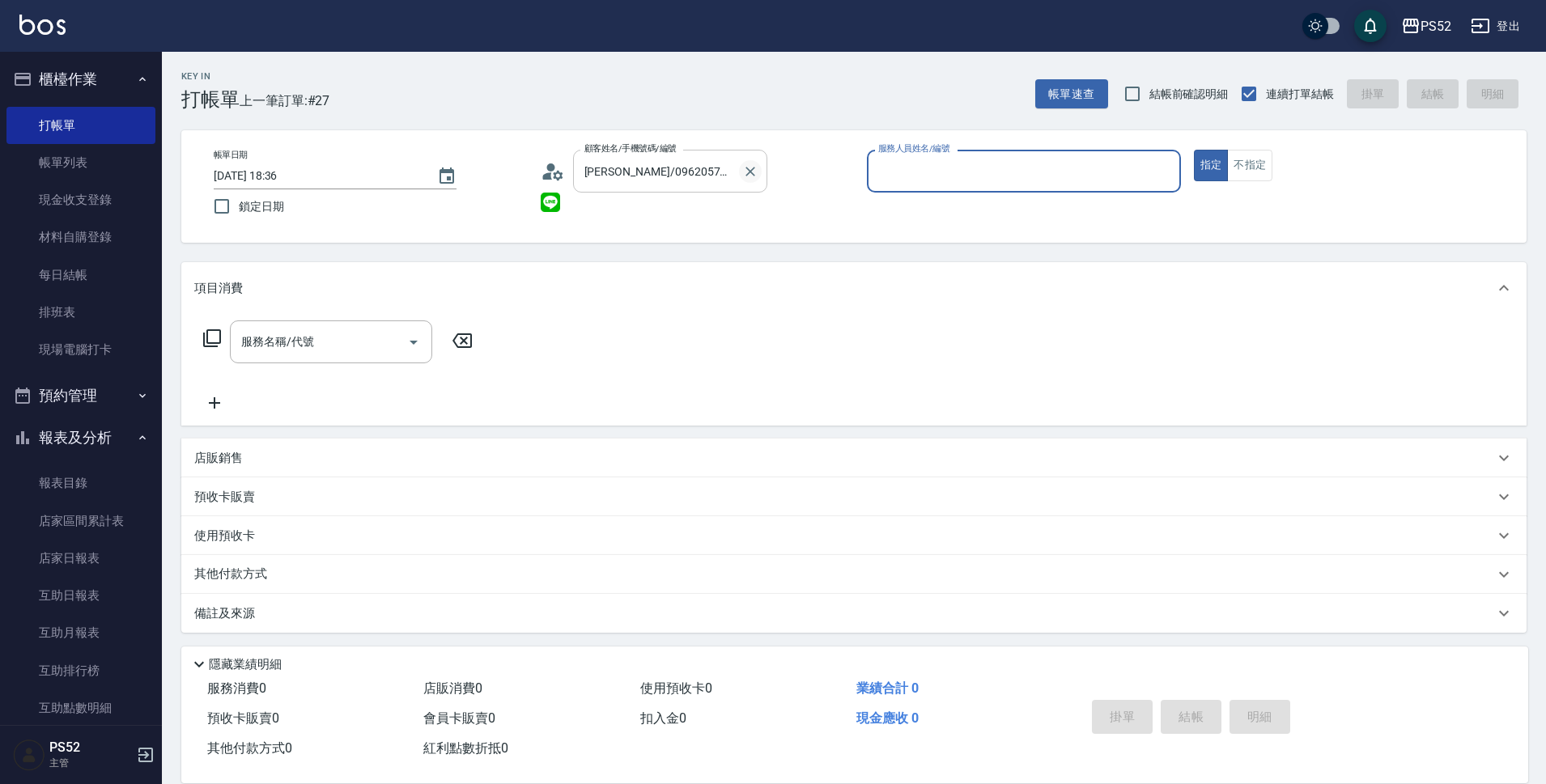
click at [744, 176] on icon "Clear" at bounding box center [751, 172] width 16 height 16
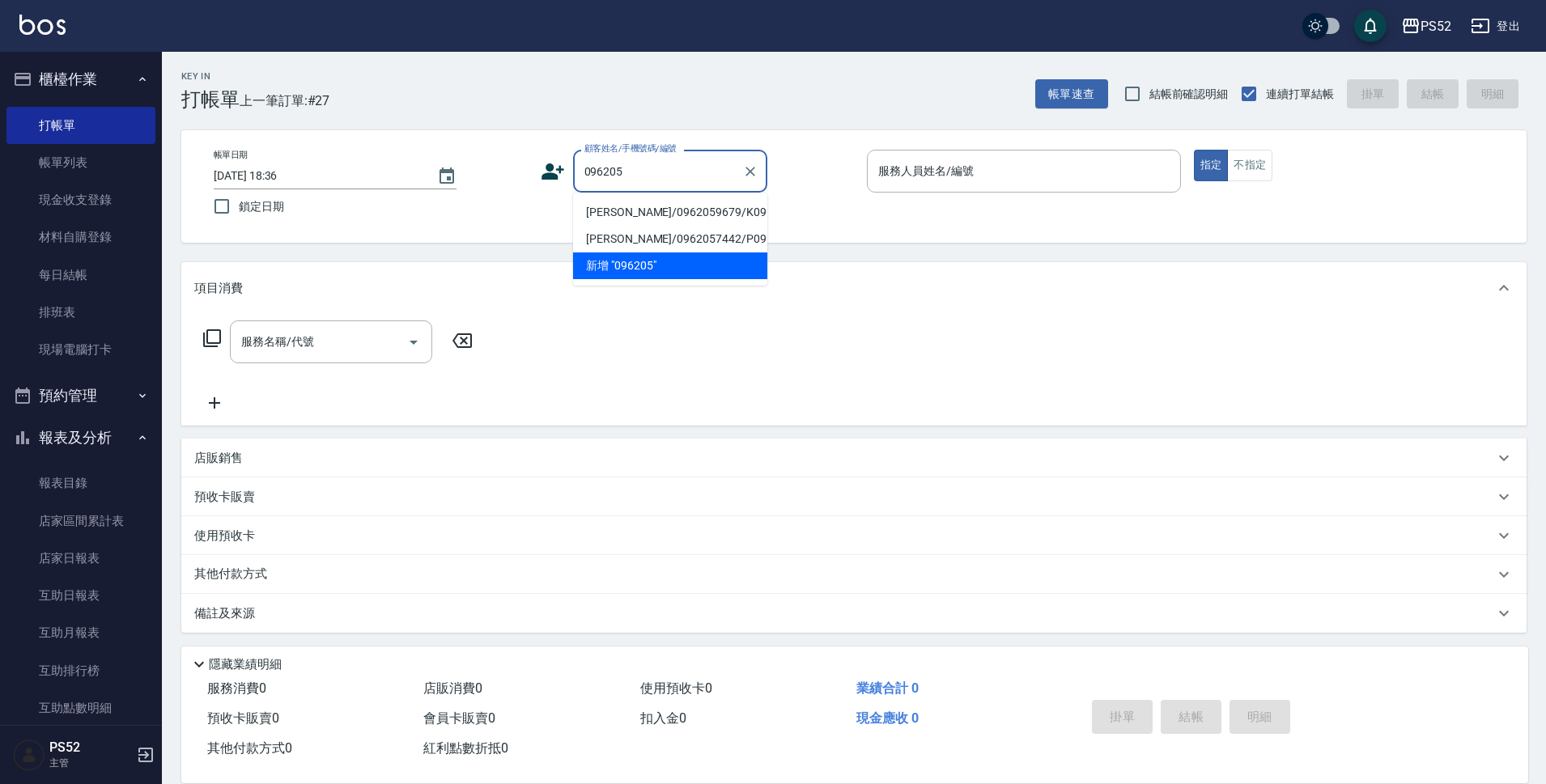
click at [660, 225] on li "[PERSON_NAME]/0962059679/K0962059679" at bounding box center [670, 212] width 195 height 27
type input "[PERSON_NAME]/0962059679/K0962059679"
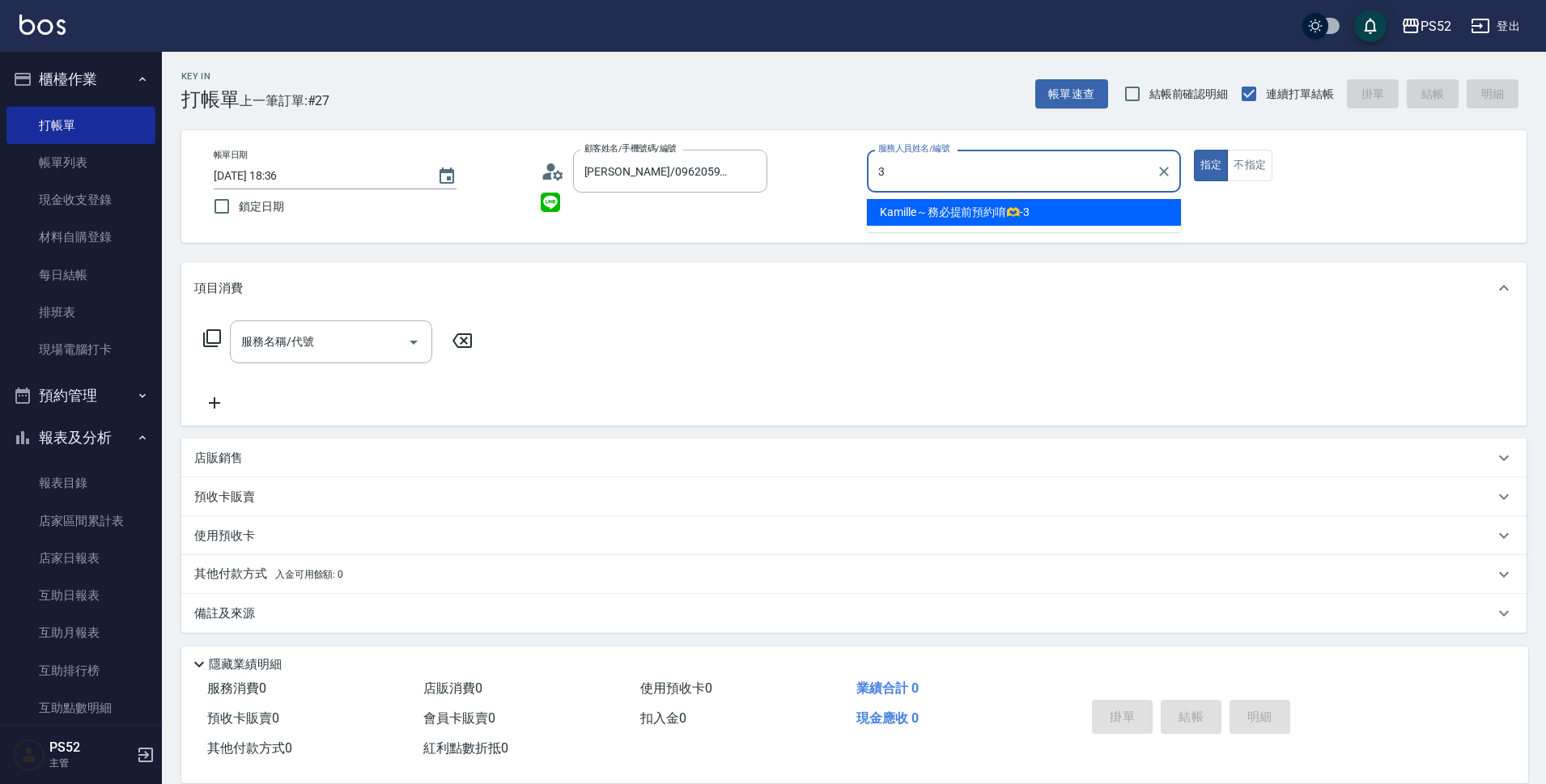
type input "Kamille～務必提前預約唷🫶-3"
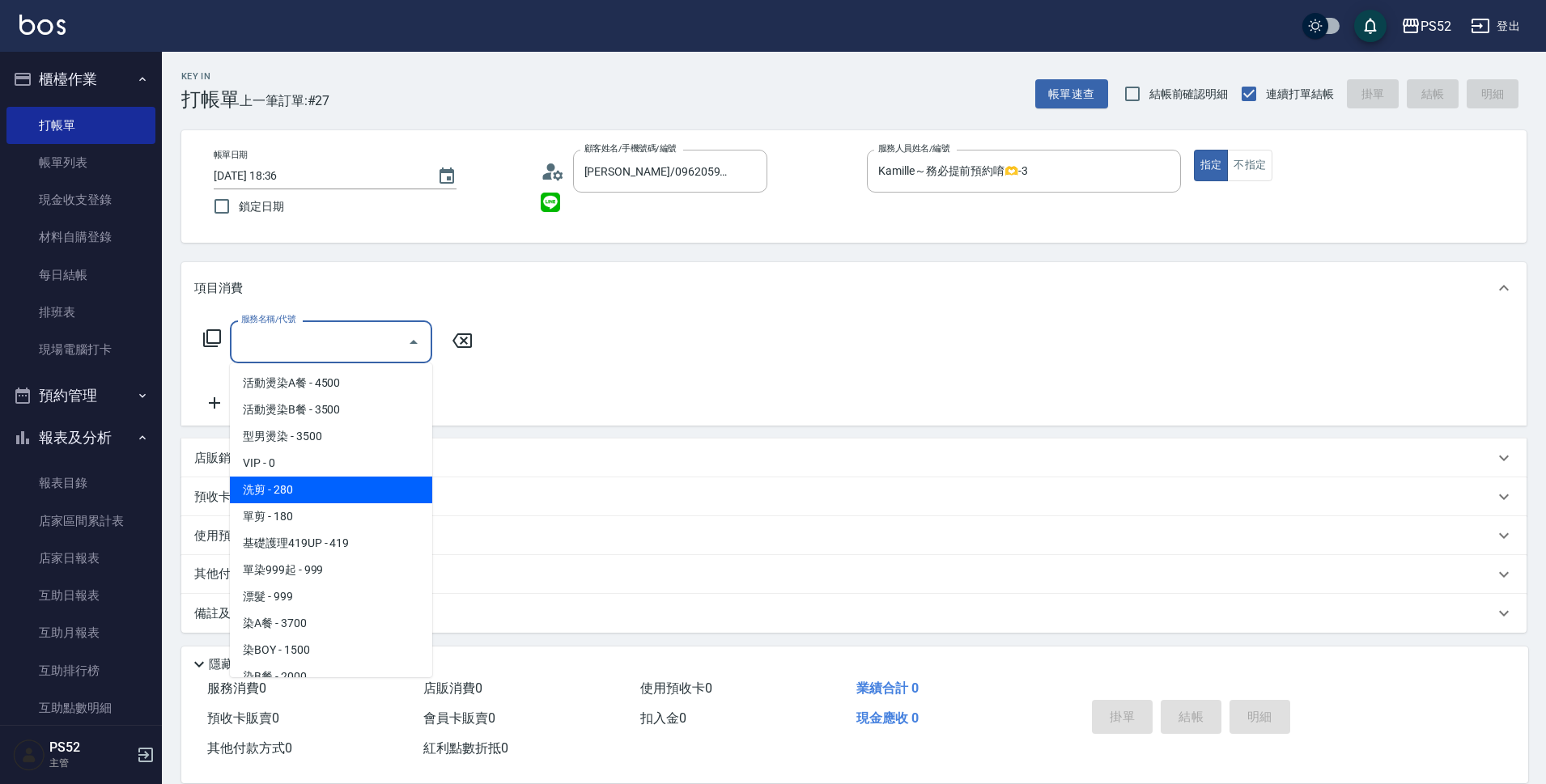
type input "洗剪(C1)"
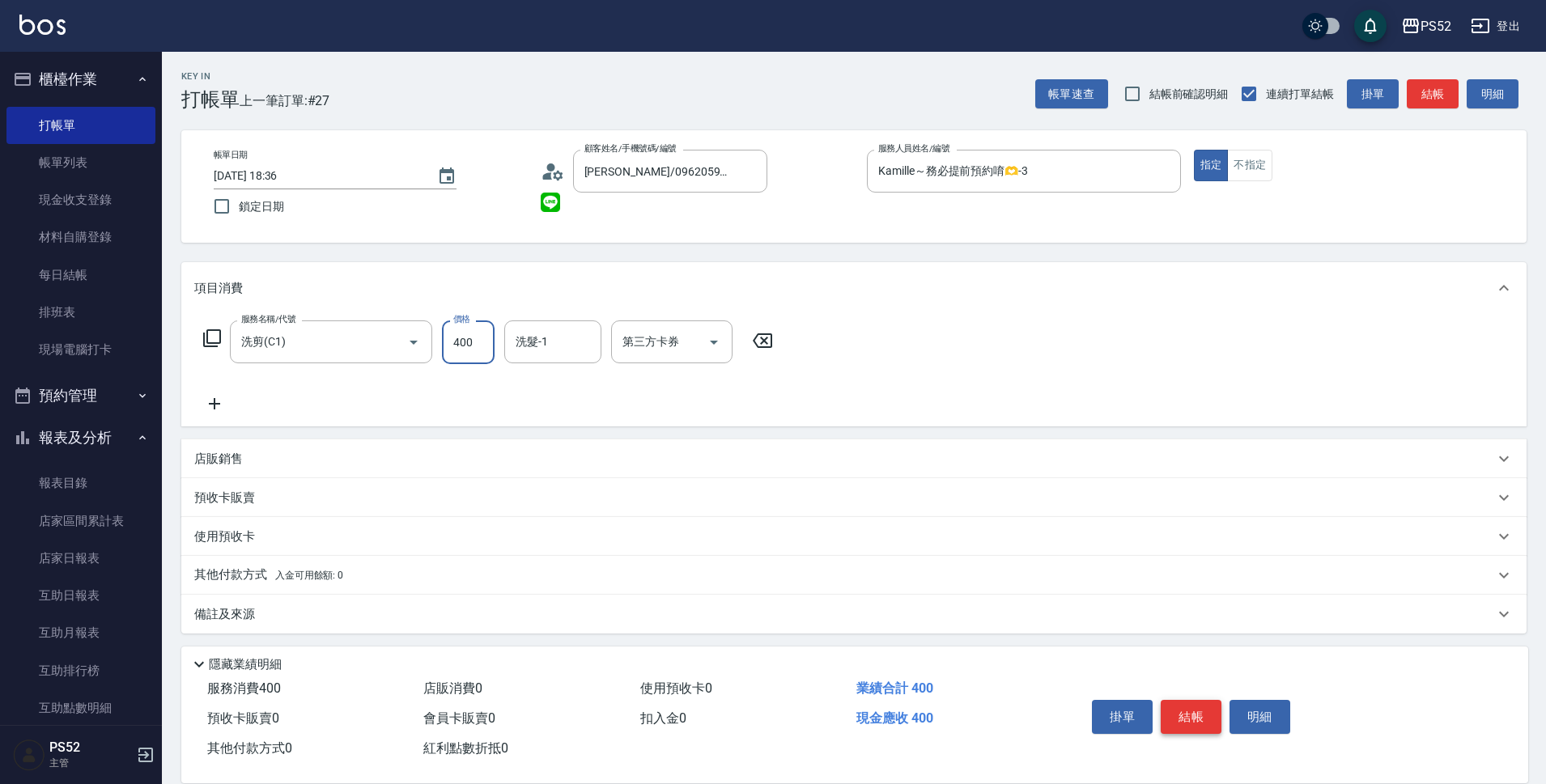
type input "400"
click at [1203, 702] on button "結帳" at bounding box center [1191, 717] width 61 height 34
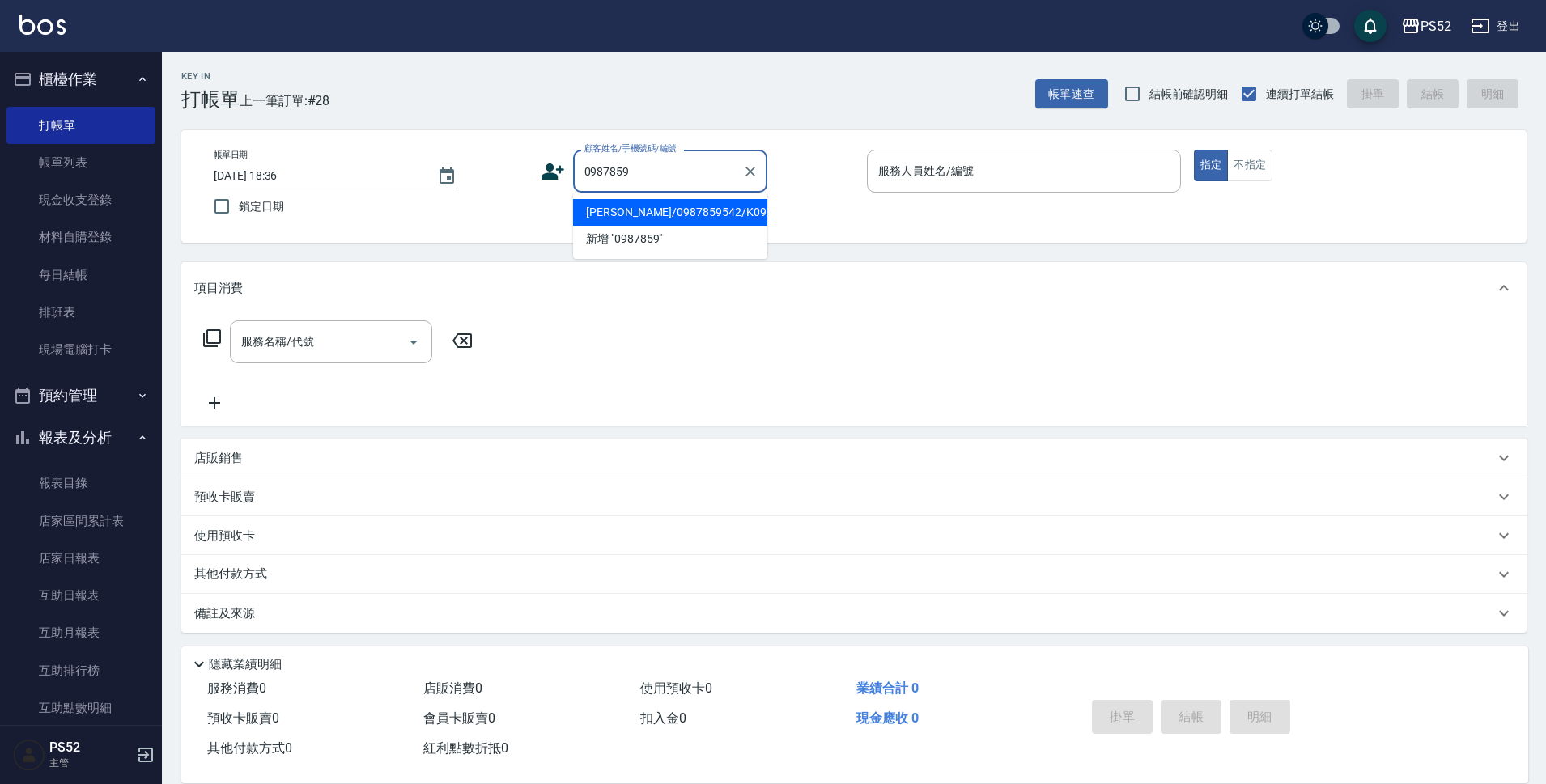
type input "[PERSON_NAME]/0987859542/K0987859542"
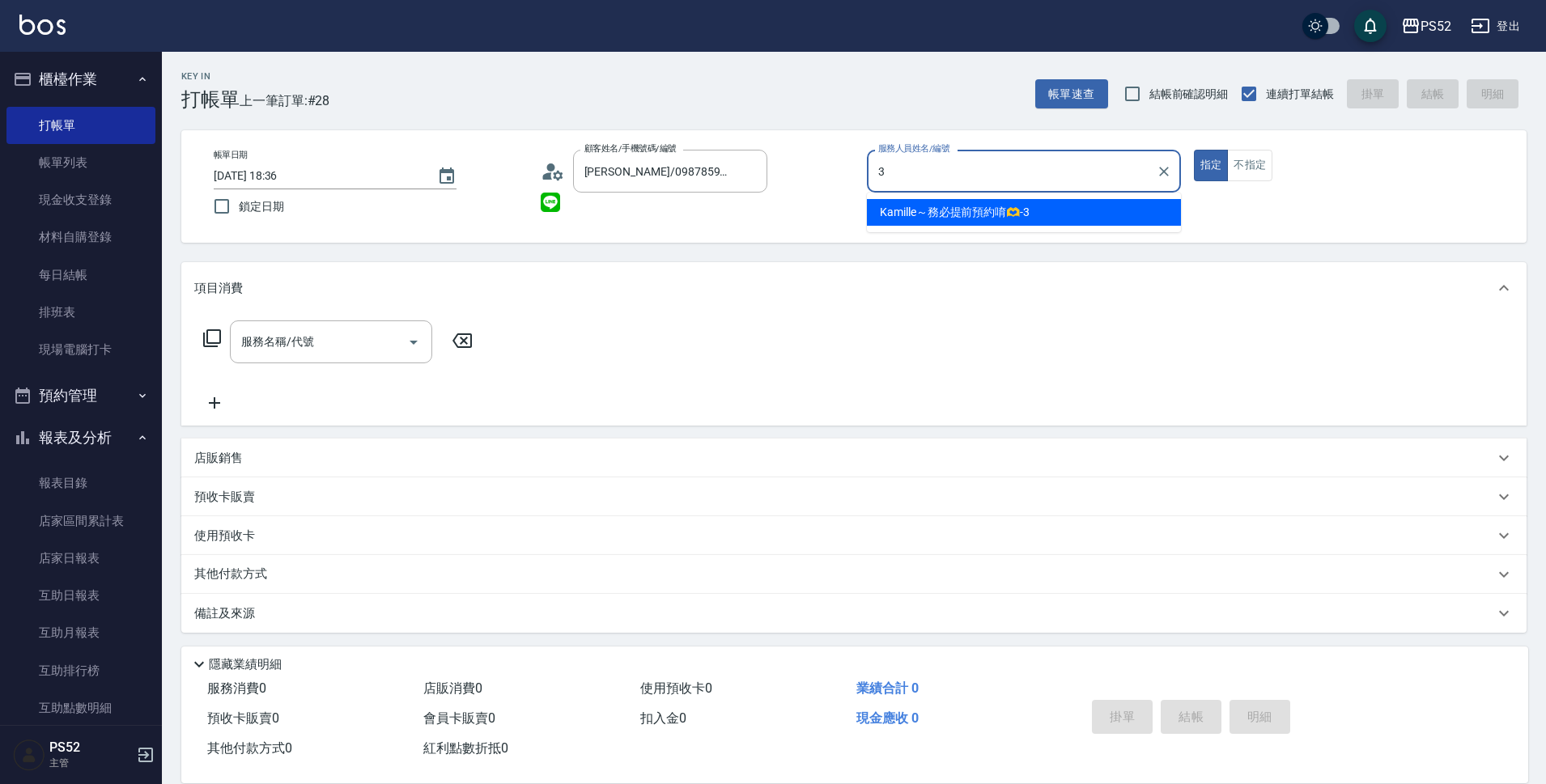
type input "Kamille～務必提前預約唷🫶-3"
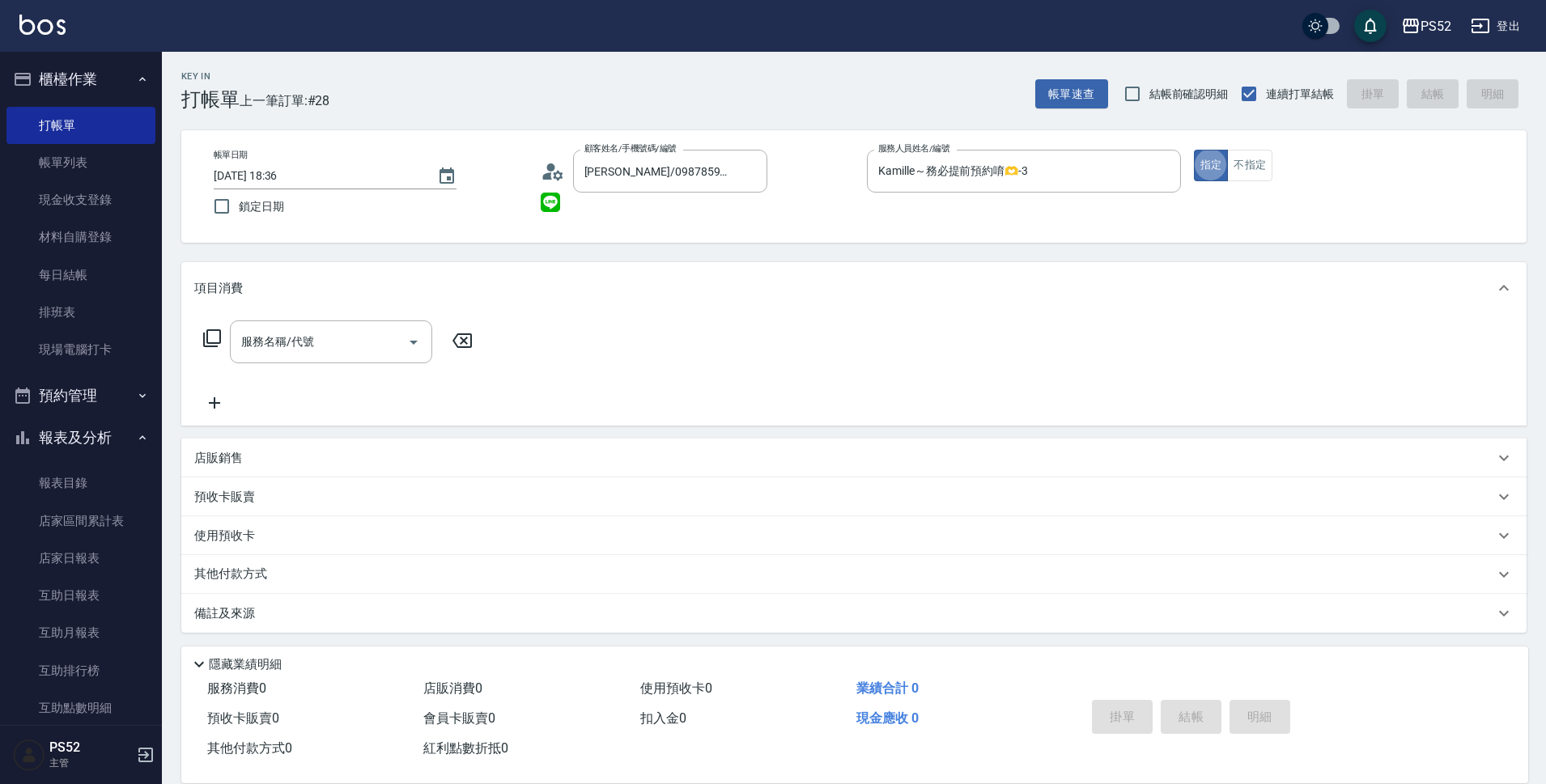
scroll to position [4, 0]
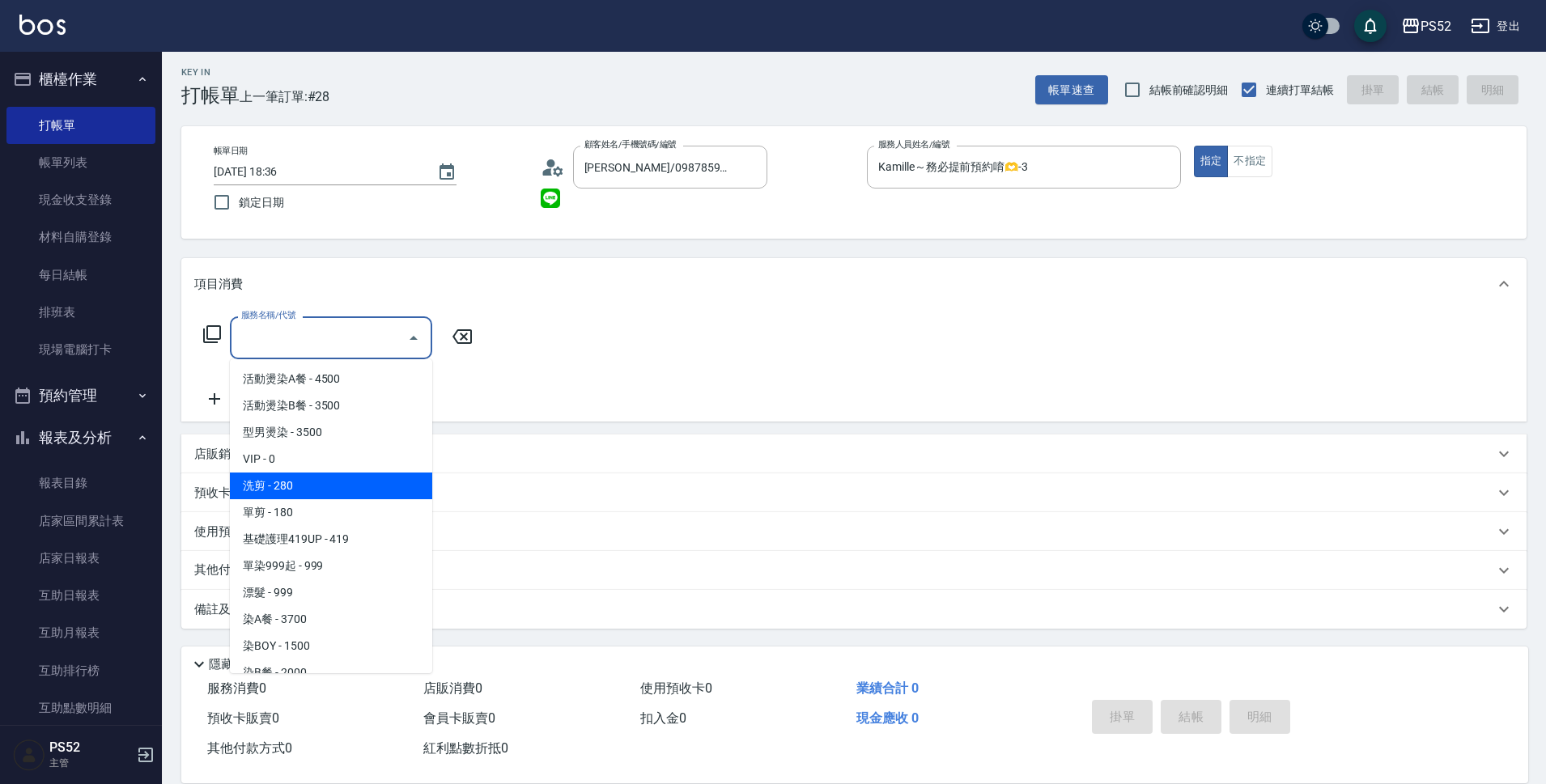
type input "洗剪(C1)"
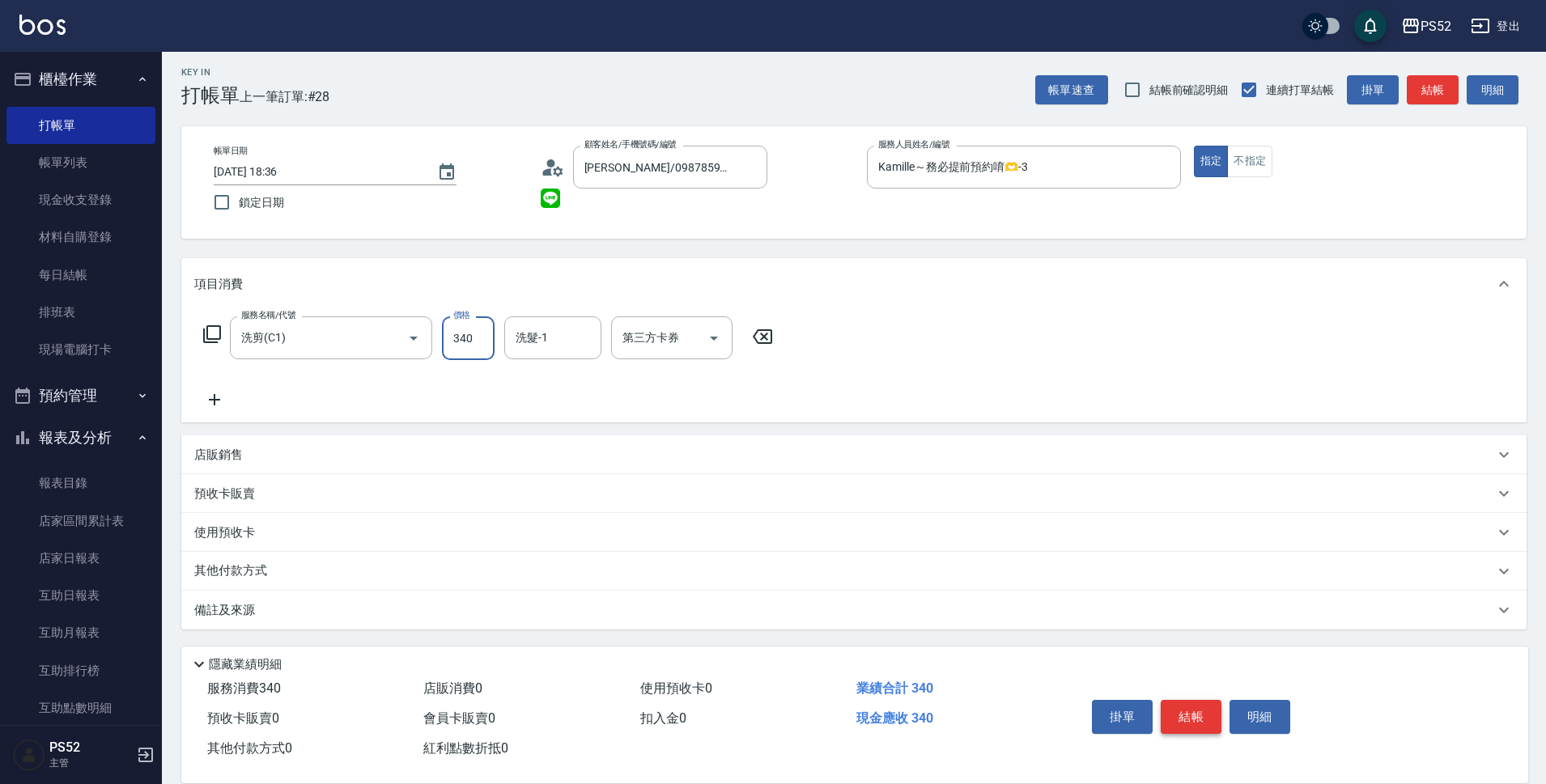
type input "340"
click at [1201, 716] on button "結帳" at bounding box center [1191, 717] width 61 height 34
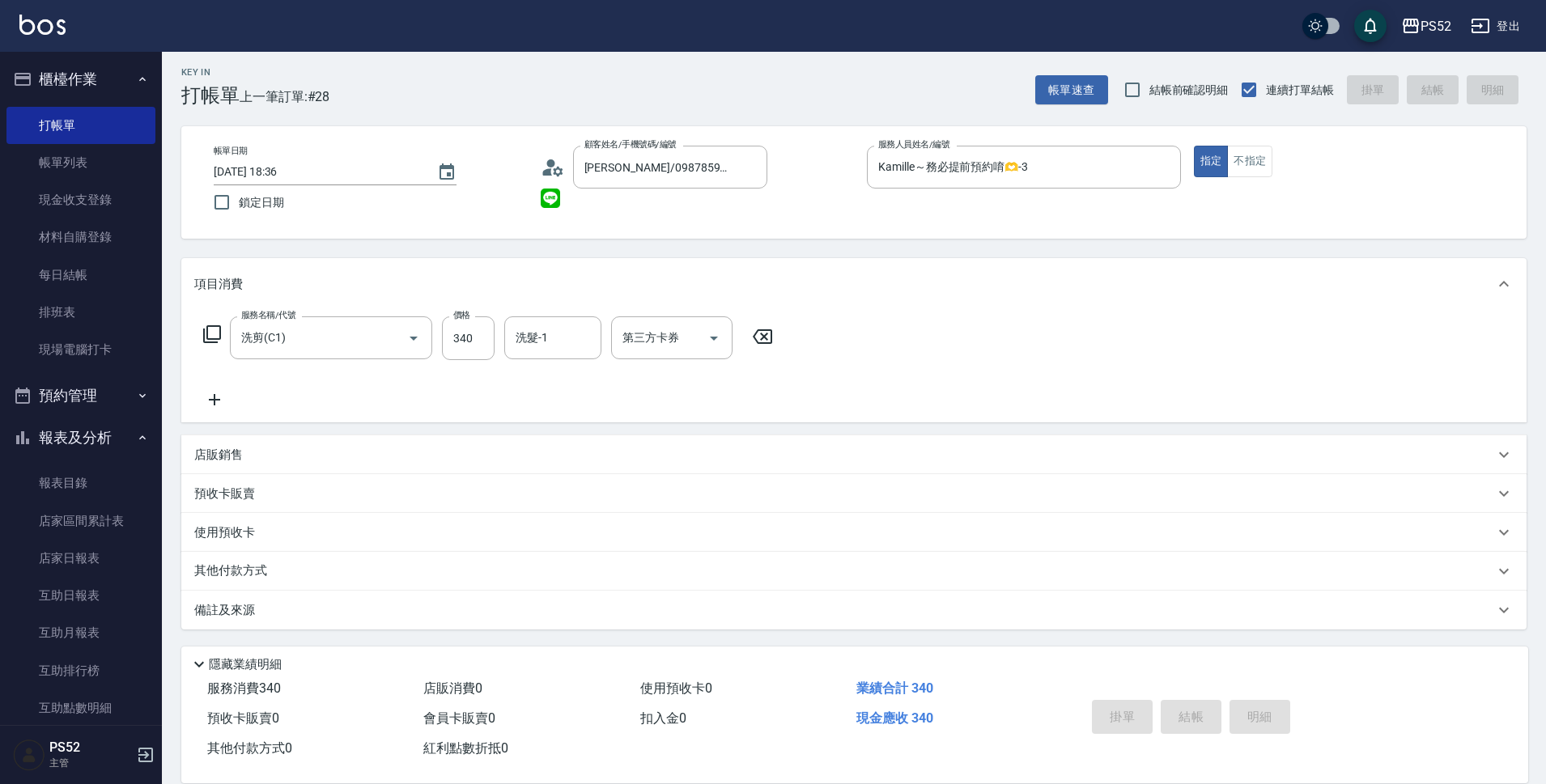
type input "[DATE] 18:37"
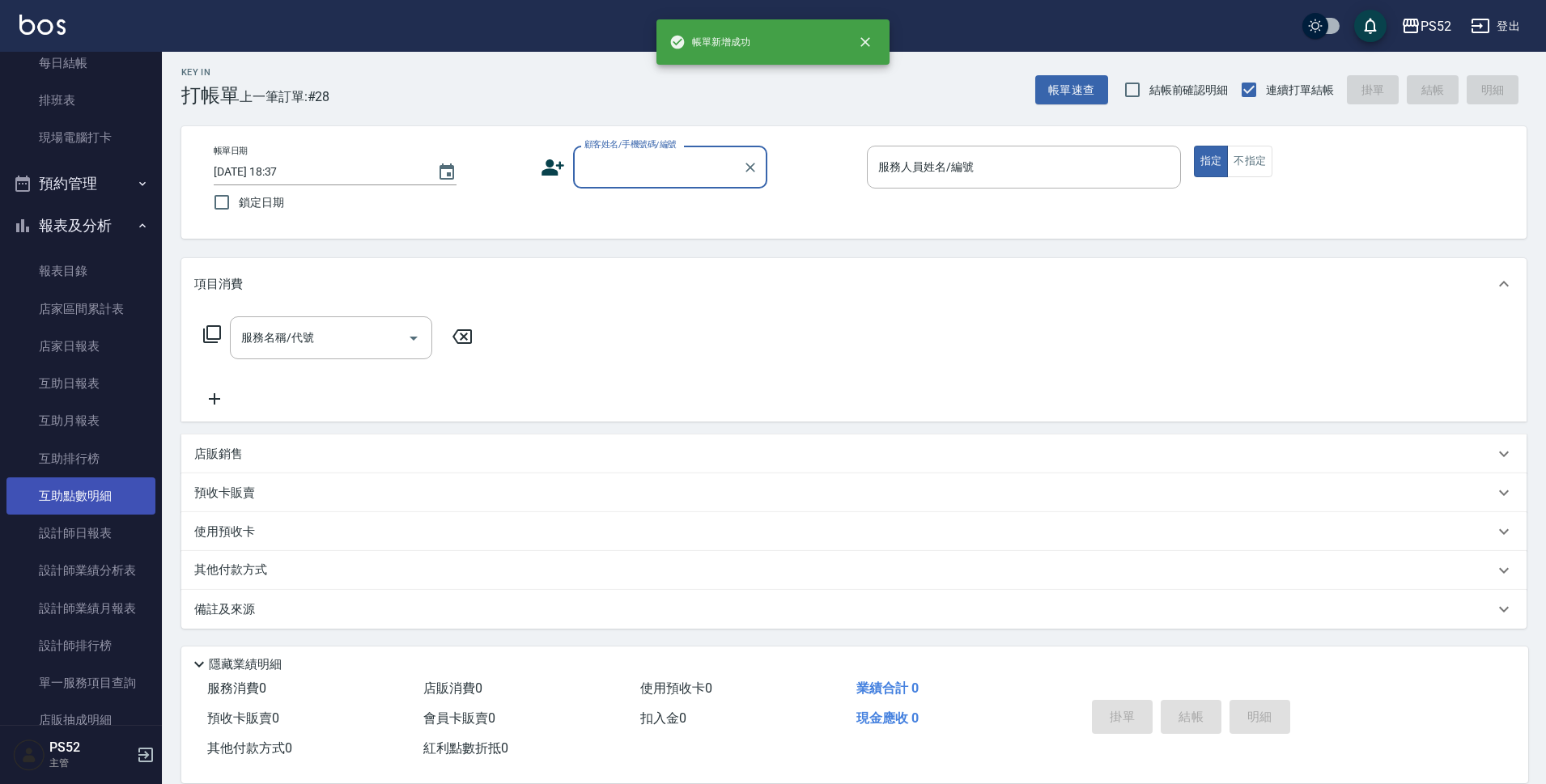
scroll to position [216, 0]
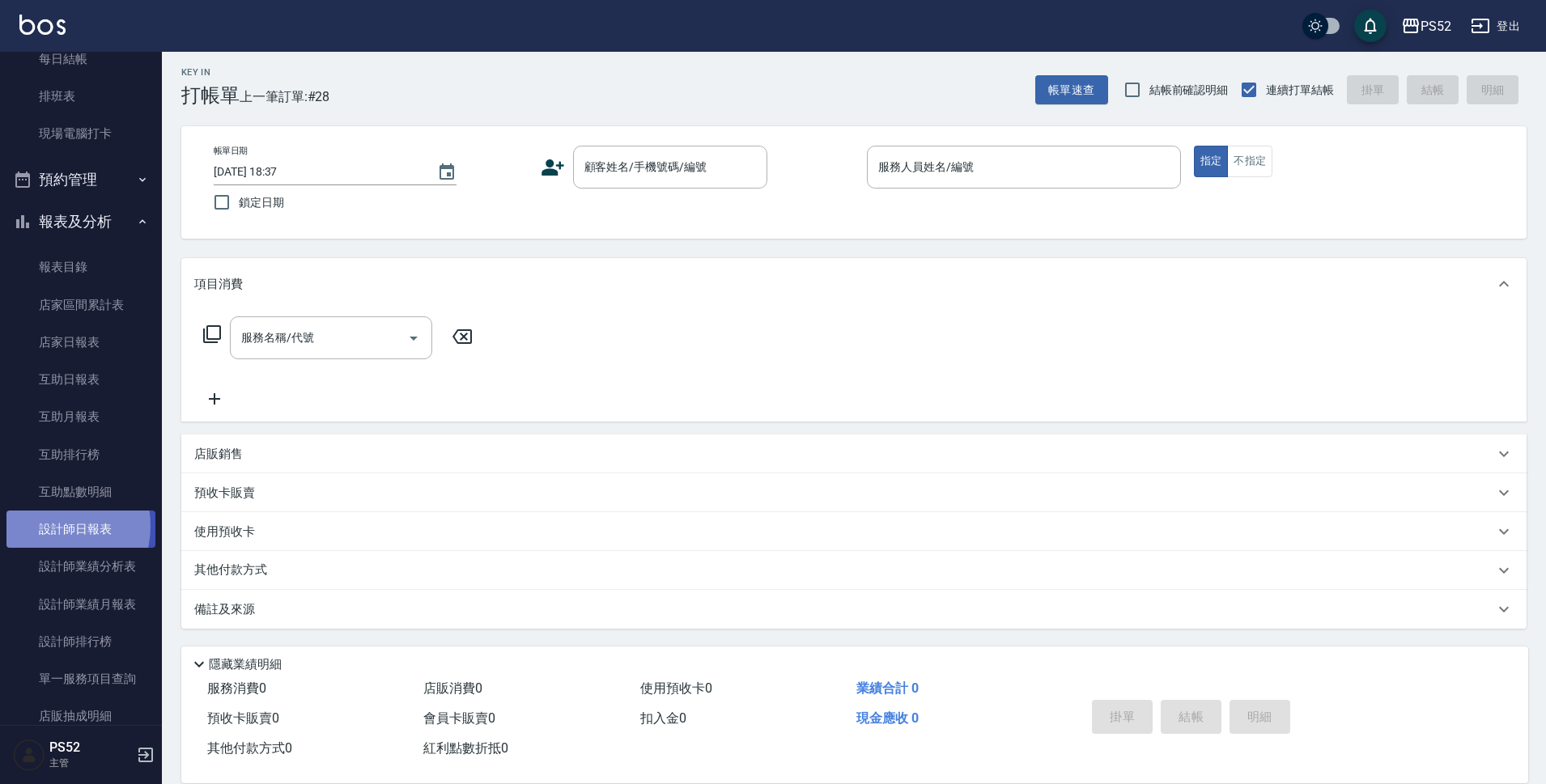
click at [48, 526] on link "設計師日報表" at bounding box center [81, 530] width 149 height 38
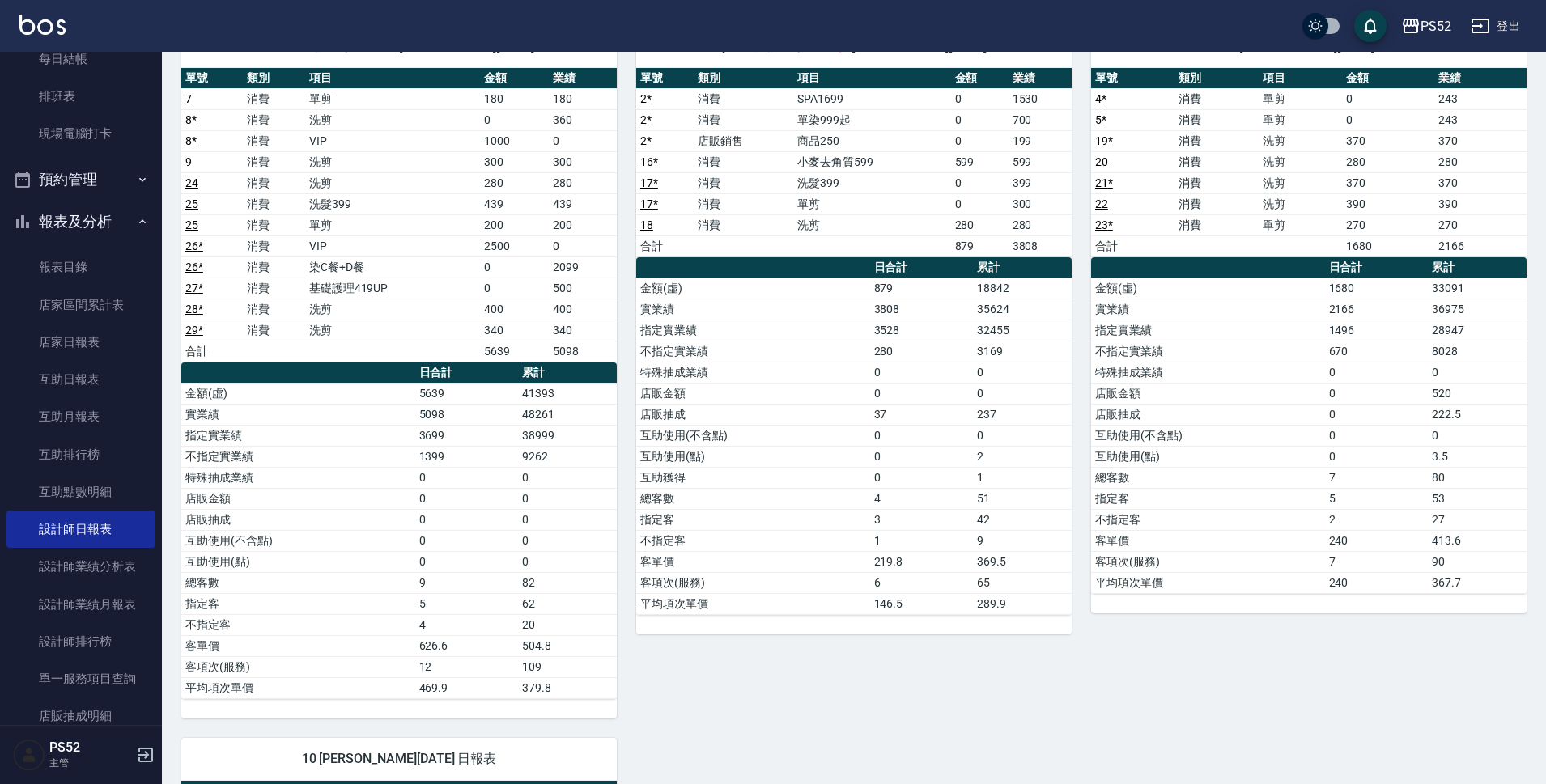
scroll to position [135, 0]
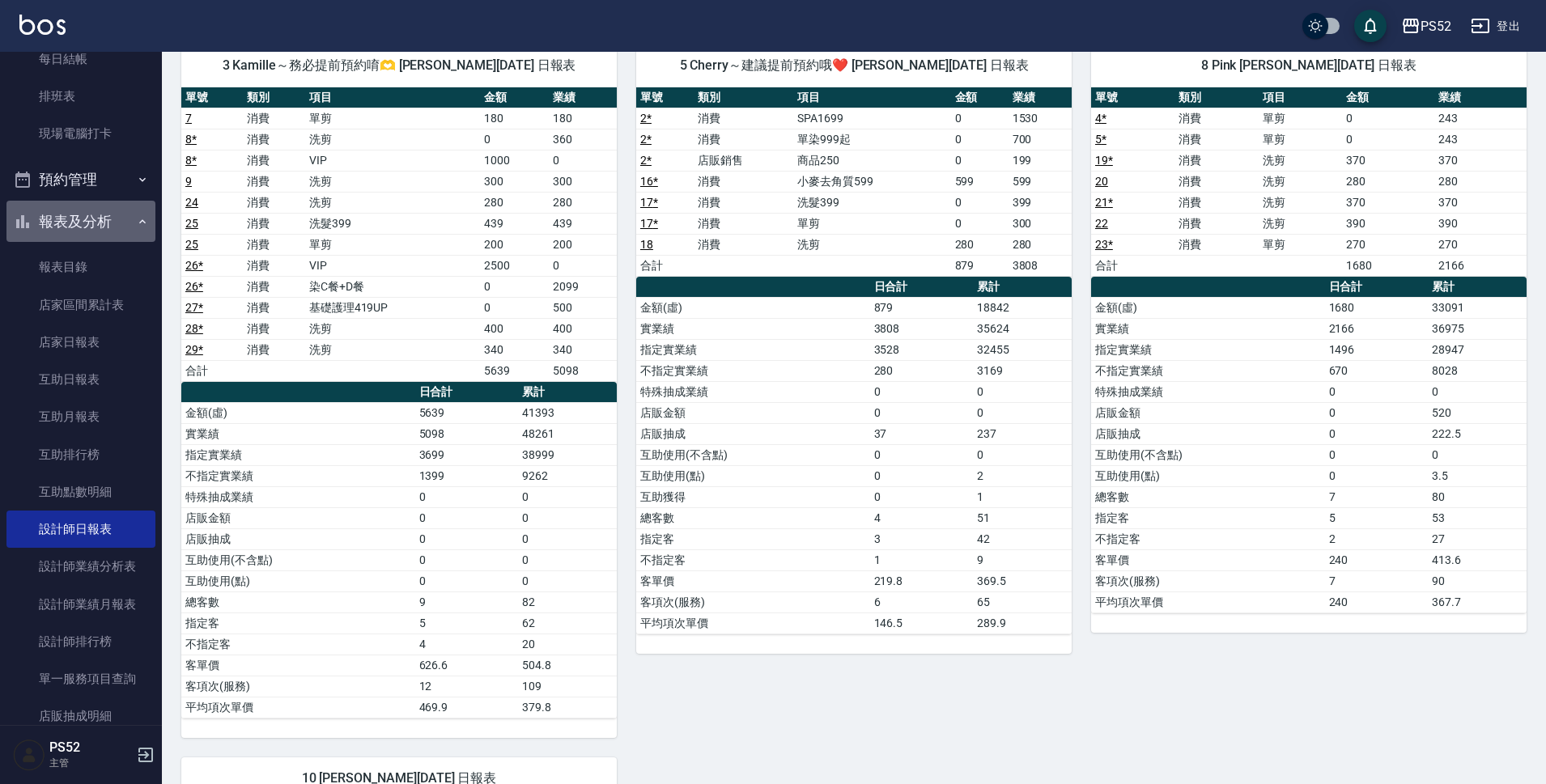
click at [94, 225] on button "報表及分析" at bounding box center [81, 221] width 149 height 42
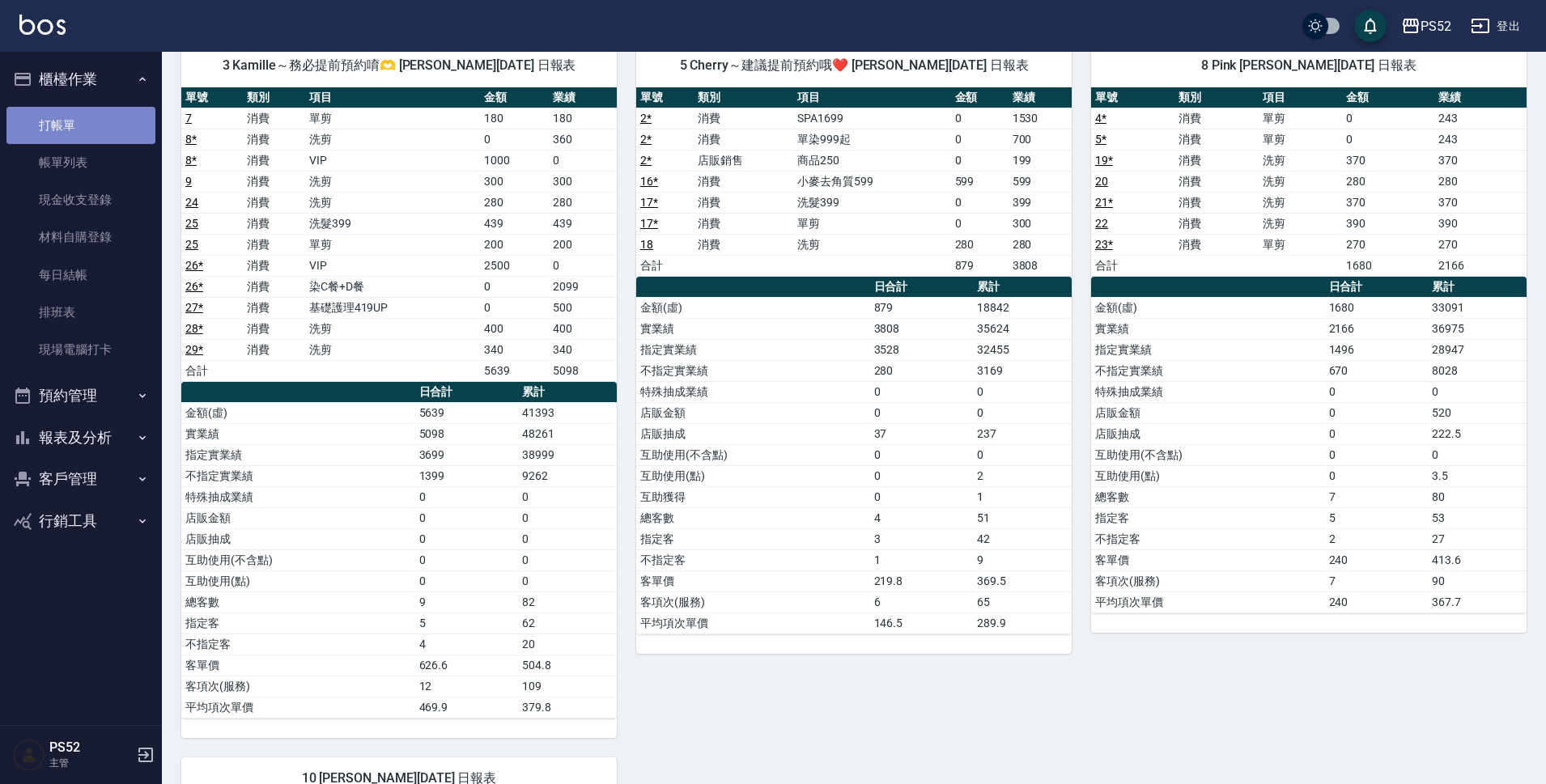
click at [82, 126] on link "打帳單" at bounding box center [81, 126] width 149 height 38
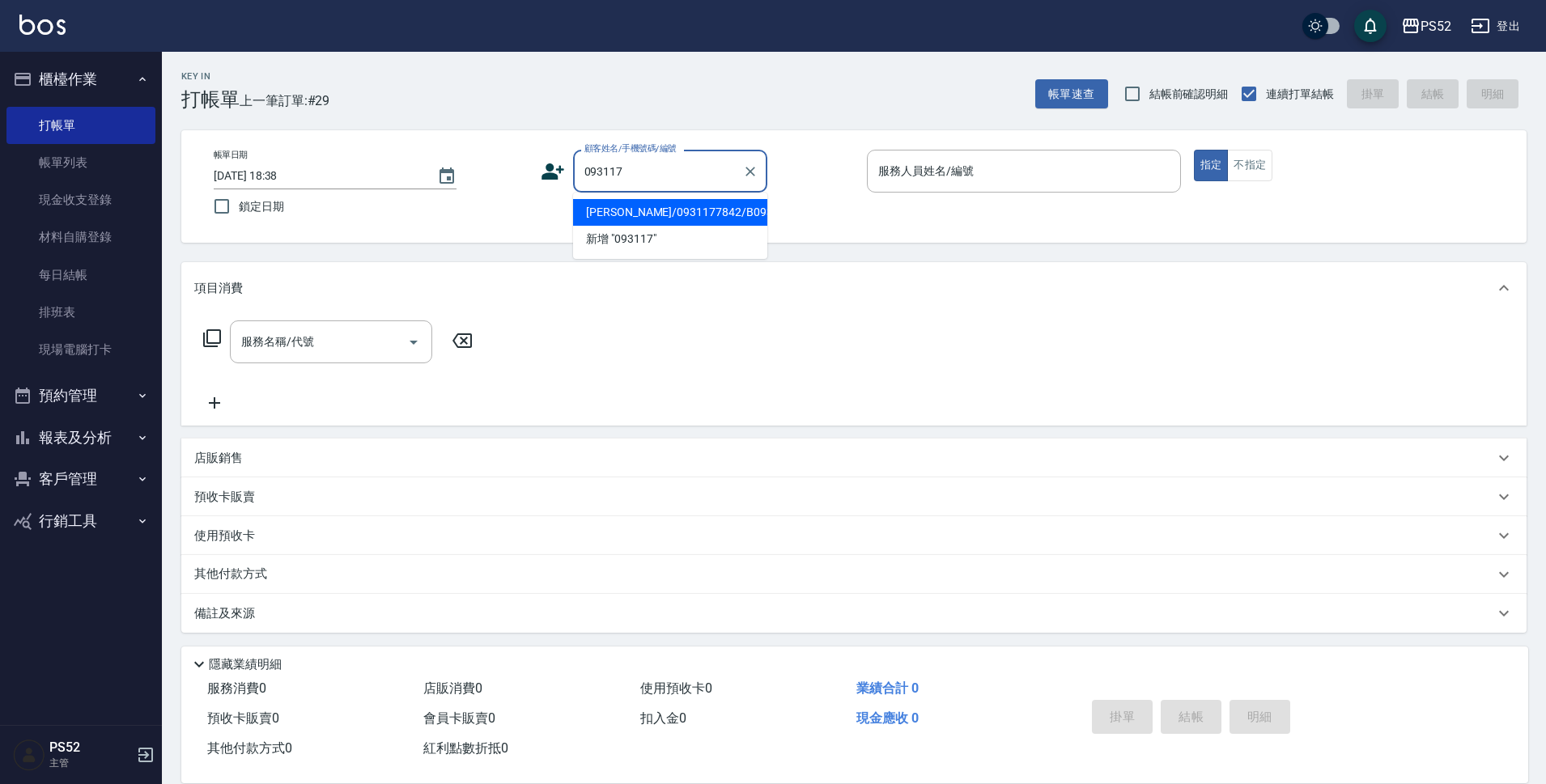
click at [597, 225] on li "[PERSON_NAME]/0931177842/B0931177842" at bounding box center [670, 212] width 195 height 27
type input "[PERSON_NAME]/0931177842/B0931177842"
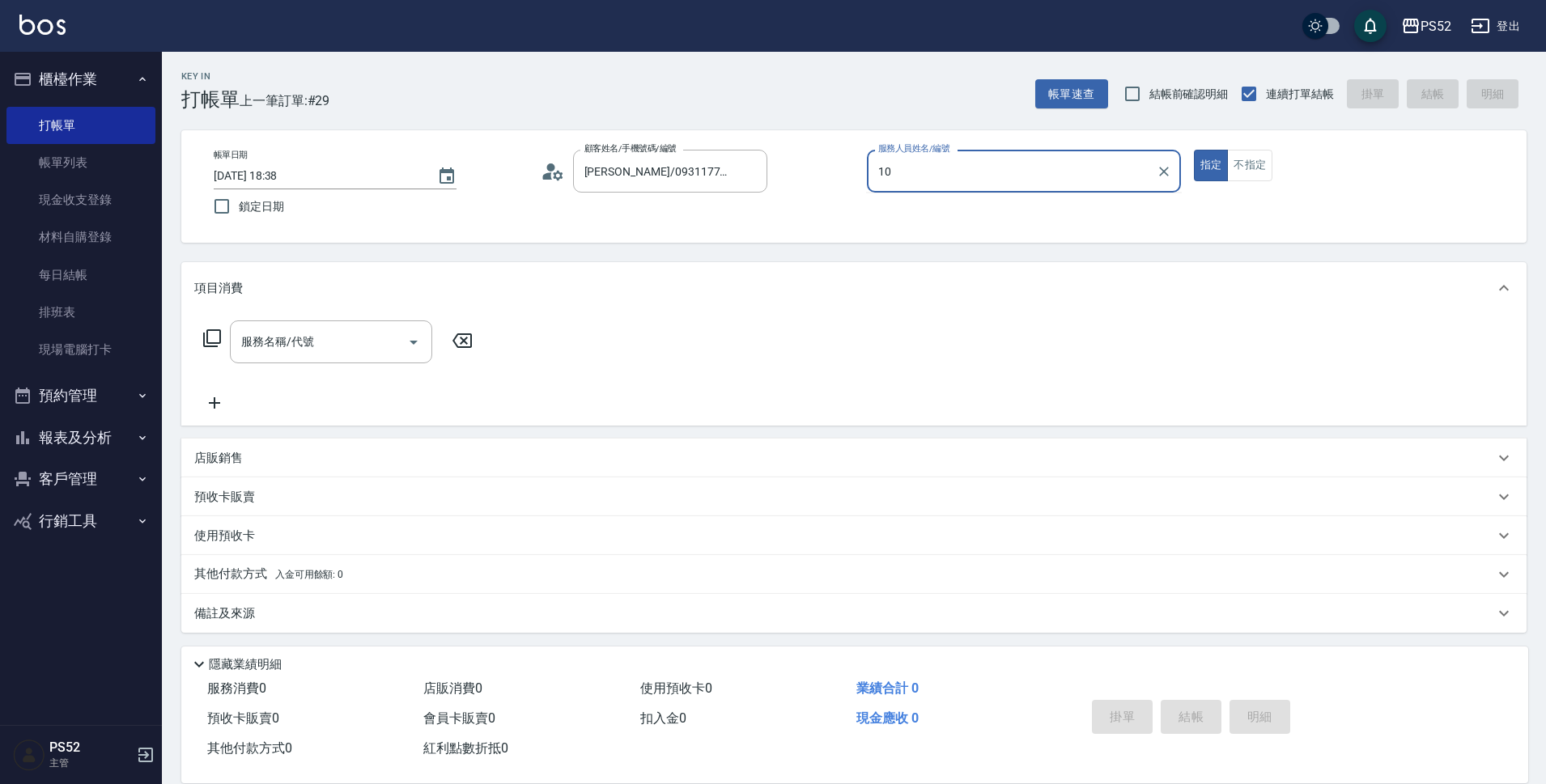
type input "10"
type button "true"
type input "Iris-10"
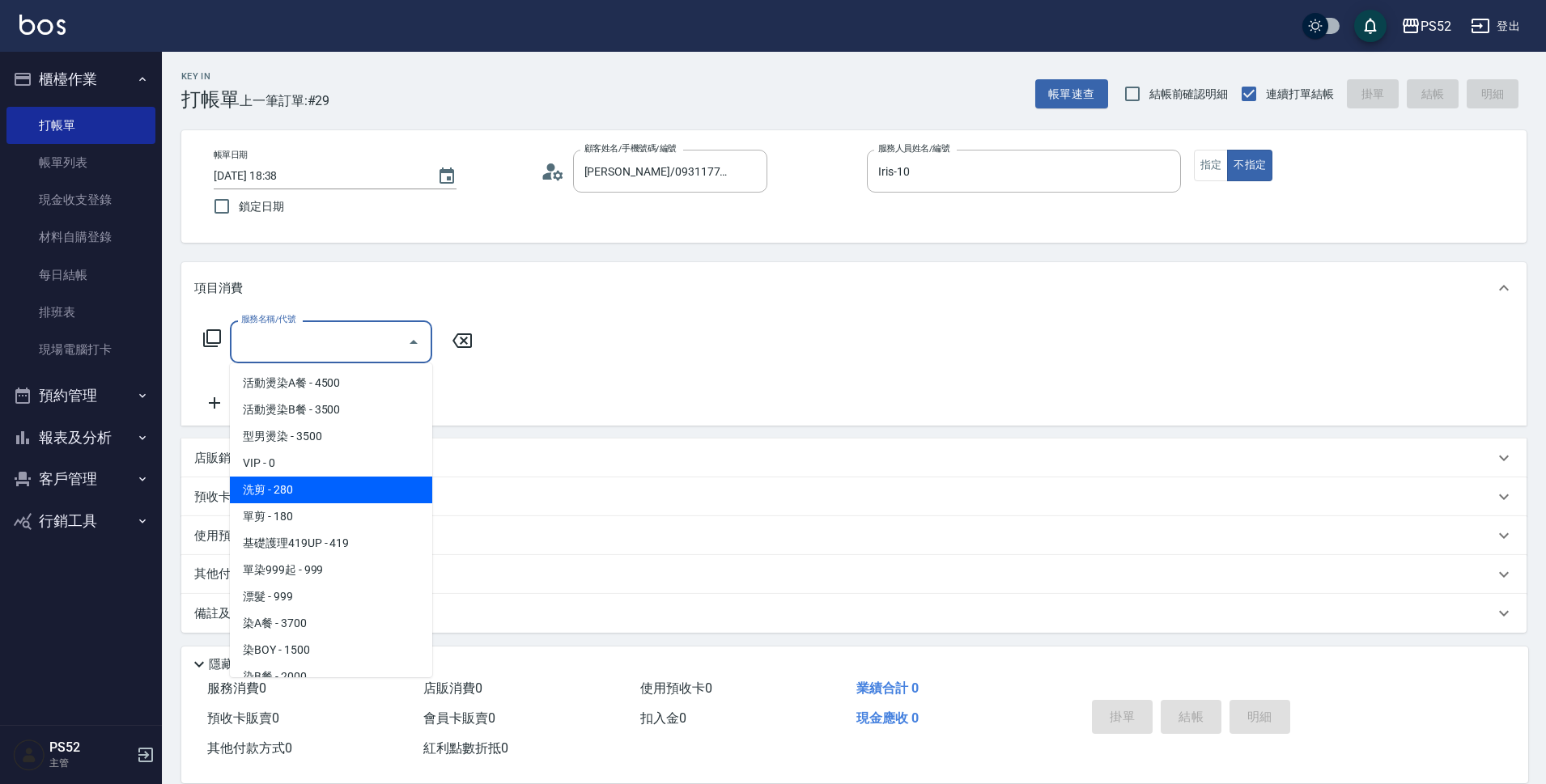
type input "洗剪(C1)"
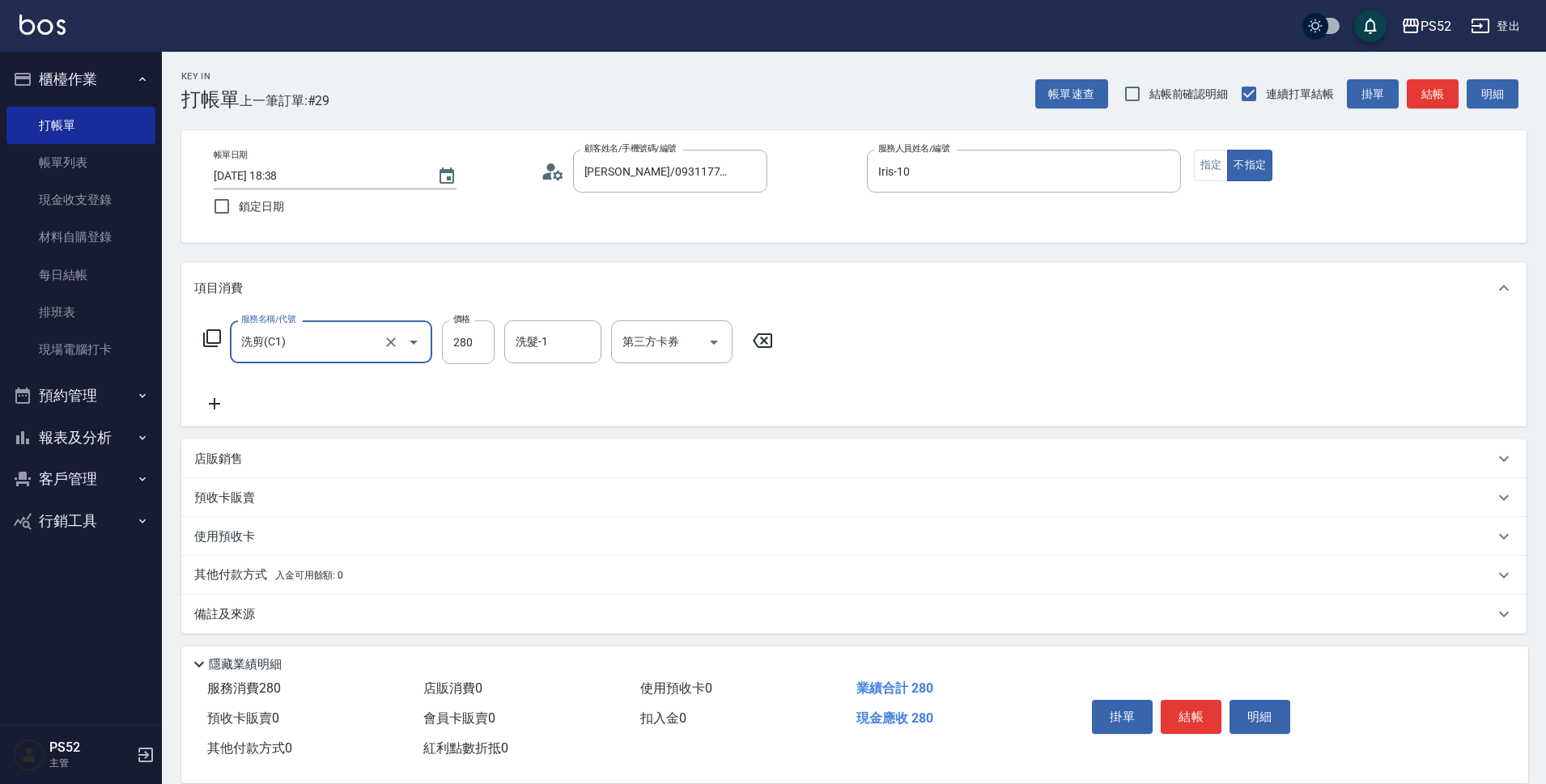
click at [1183, 707] on button "結帳" at bounding box center [1191, 717] width 61 height 34
